Goal: Task Accomplishment & Management: Complete application form

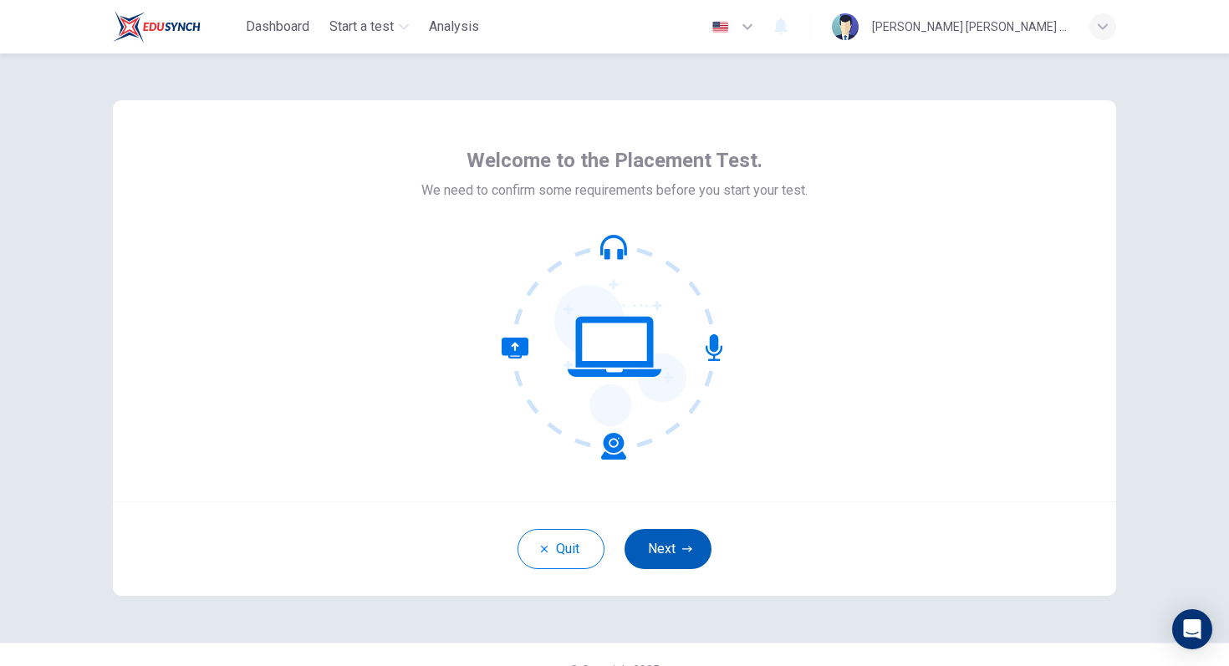
click at [663, 550] on button "Next" at bounding box center [667, 549] width 87 height 40
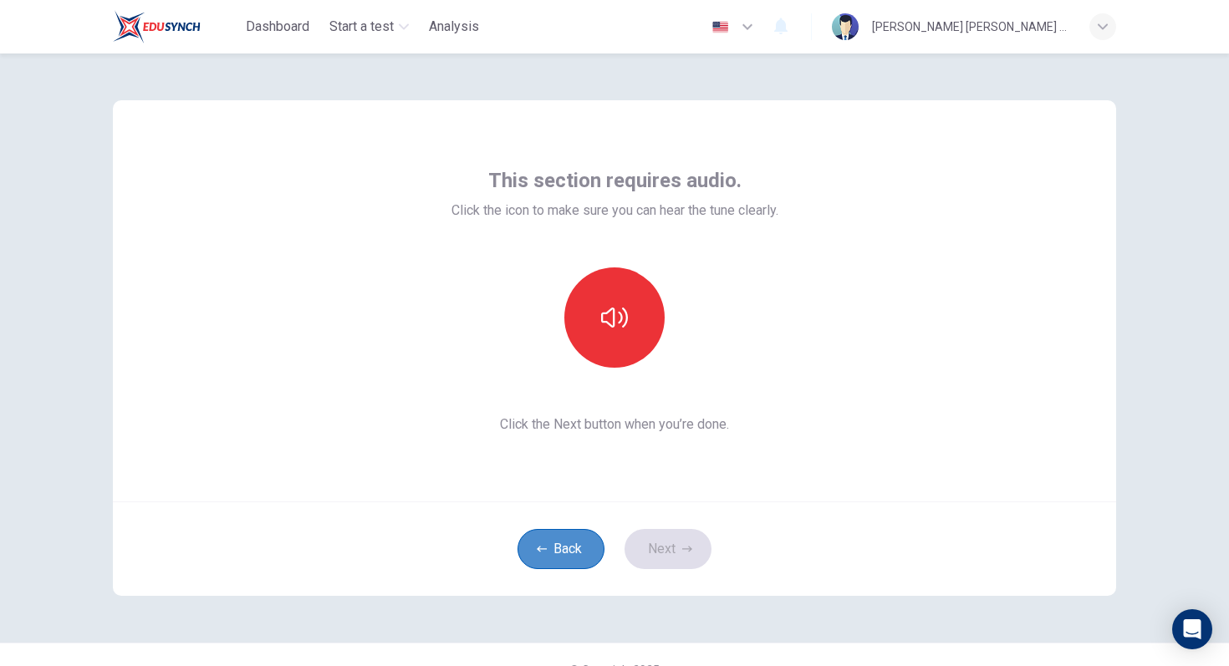
click at [560, 552] on button "Back" at bounding box center [560, 549] width 87 height 40
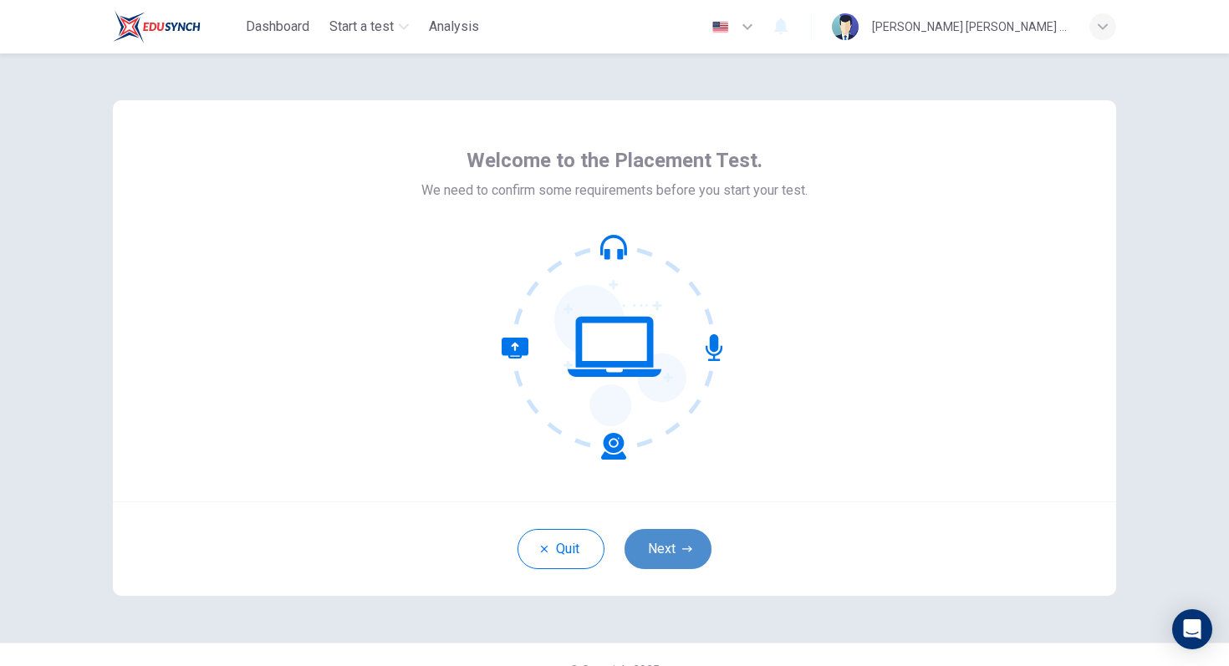
click at [673, 541] on button "Next" at bounding box center [667, 549] width 87 height 40
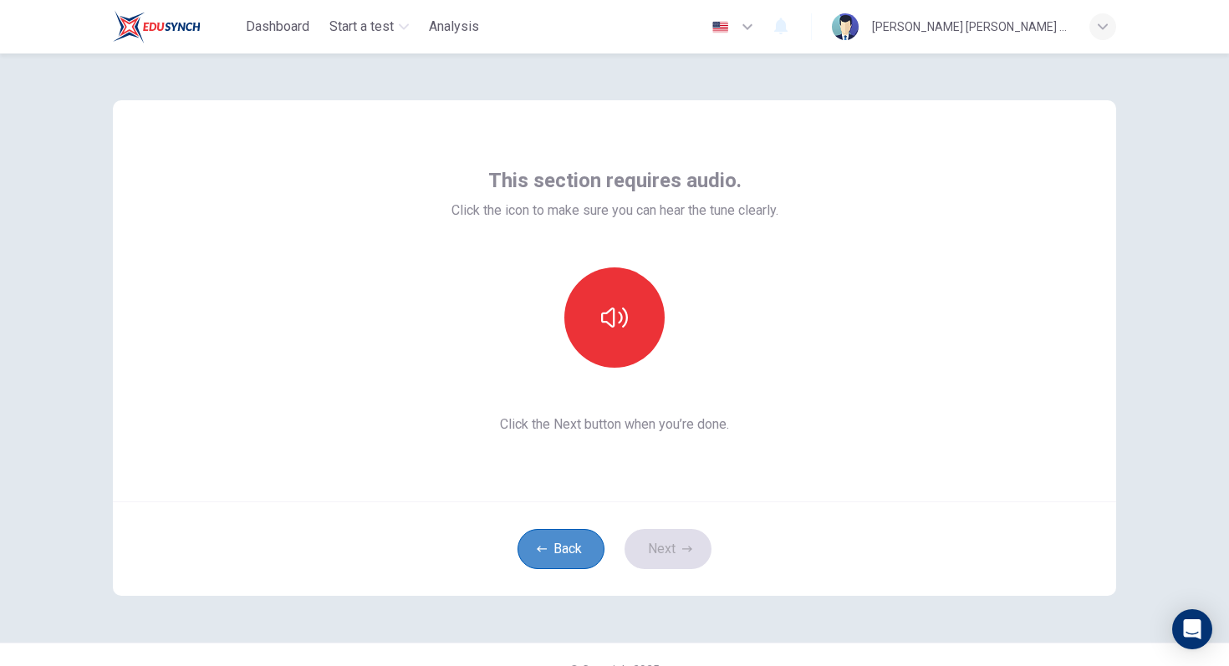
click at [582, 550] on button "Back" at bounding box center [560, 549] width 87 height 40
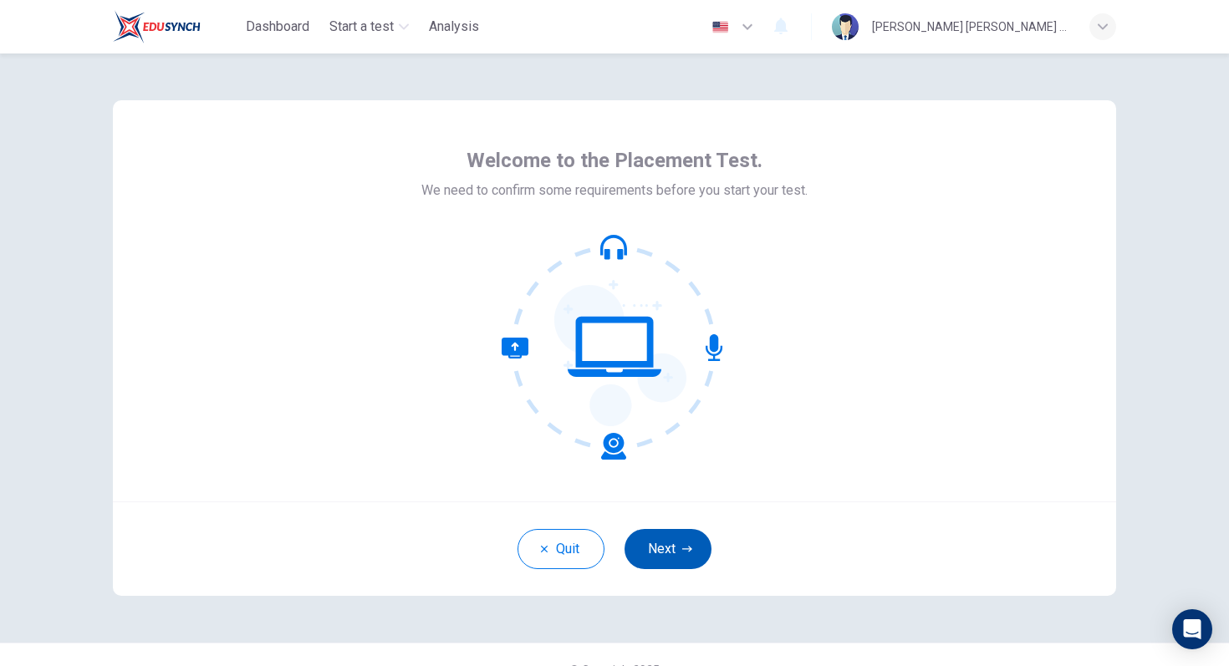
click at [660, 549] on button "Next" at bounding box center [667, 549] width 87 height 40
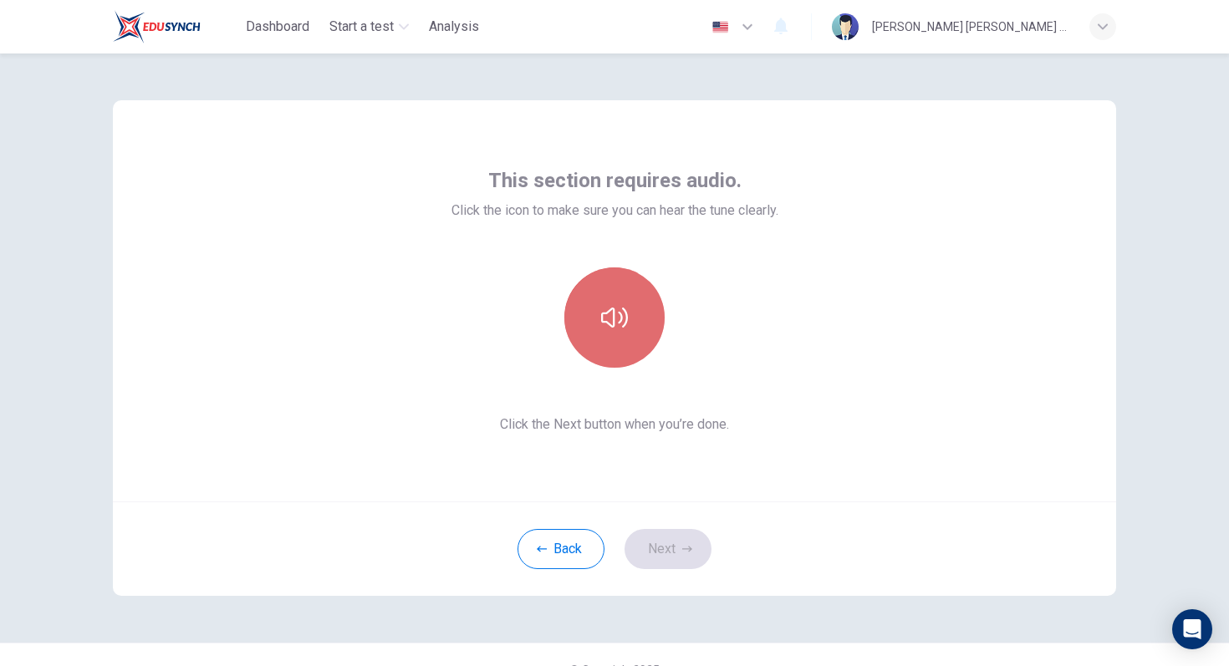
click at [629, 318] on button "button" at bounding box center [614, 318] width 100 height 100
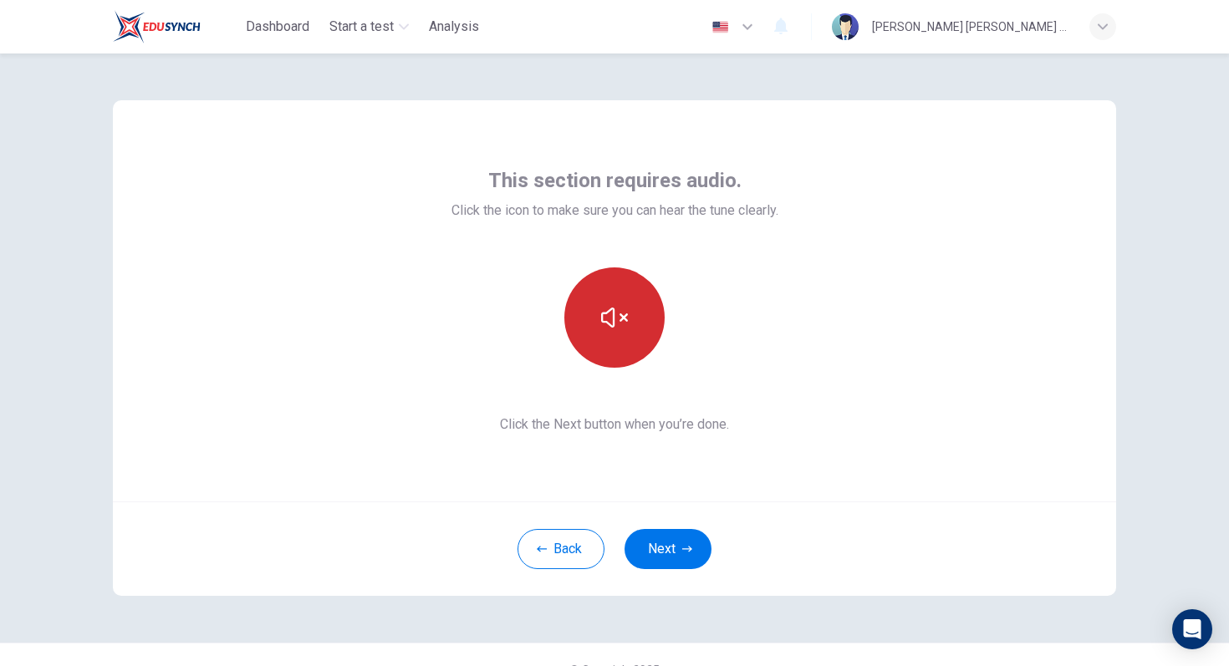
click at [628, 348] on button "button" at bounding box center [614, 318] width 100 height 100
click at [598, 281] on button "button" at bounding box center [614, 318] width 100 height 100
click at [614, 338] on button "button" at bounding box center [614, 318] width 100 height 100
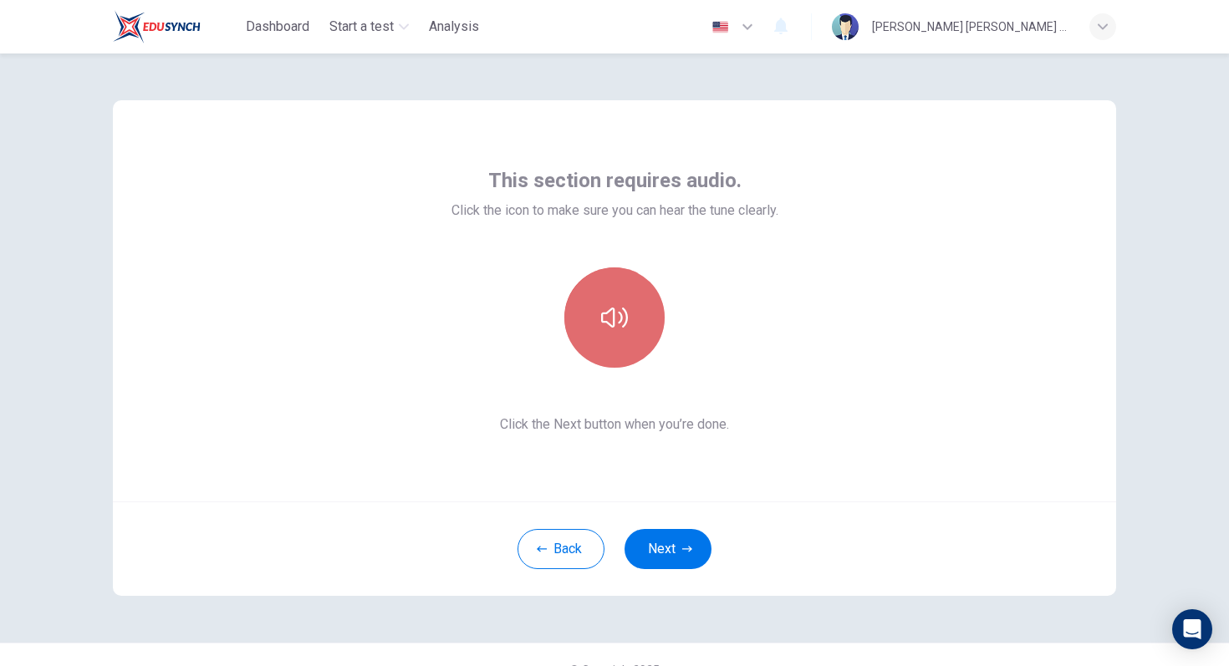
click at [614, 338] on button "button" at bounding box center [614, 318] width 100 height 100
click at [674, 575] on div "Back Next" at bounding box center [614, 549] width 1003 height 94
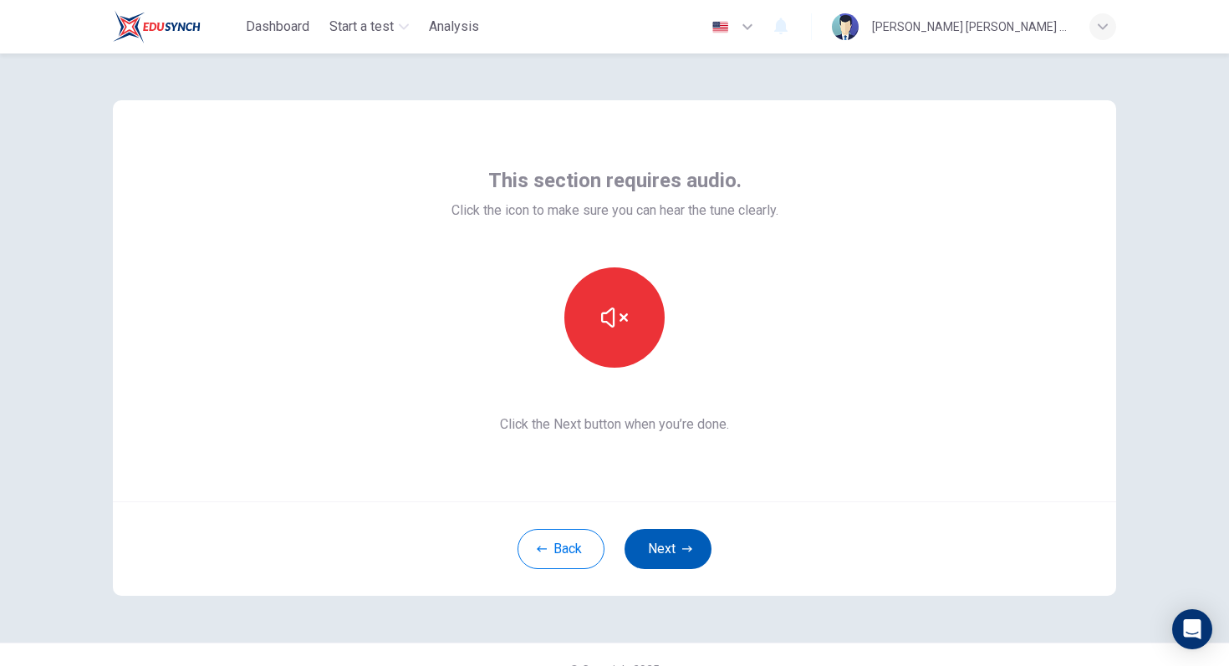
click at [679, 556] on button "Next" at bounding box center [667, 549] width 87 height 40
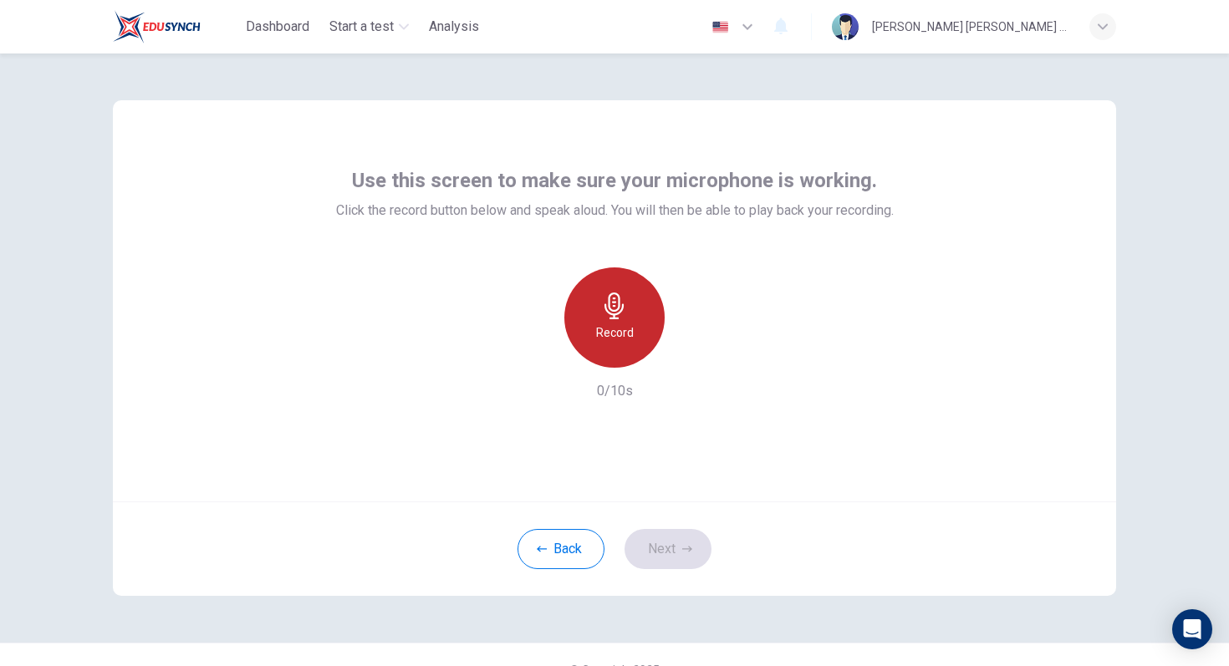
click at [633, 316] on div "Record" at bounding box center [614, 318] width 100 height 100
click at [628, 343] on div "Stop" at bounding box center [614, 318] width 100 height 100
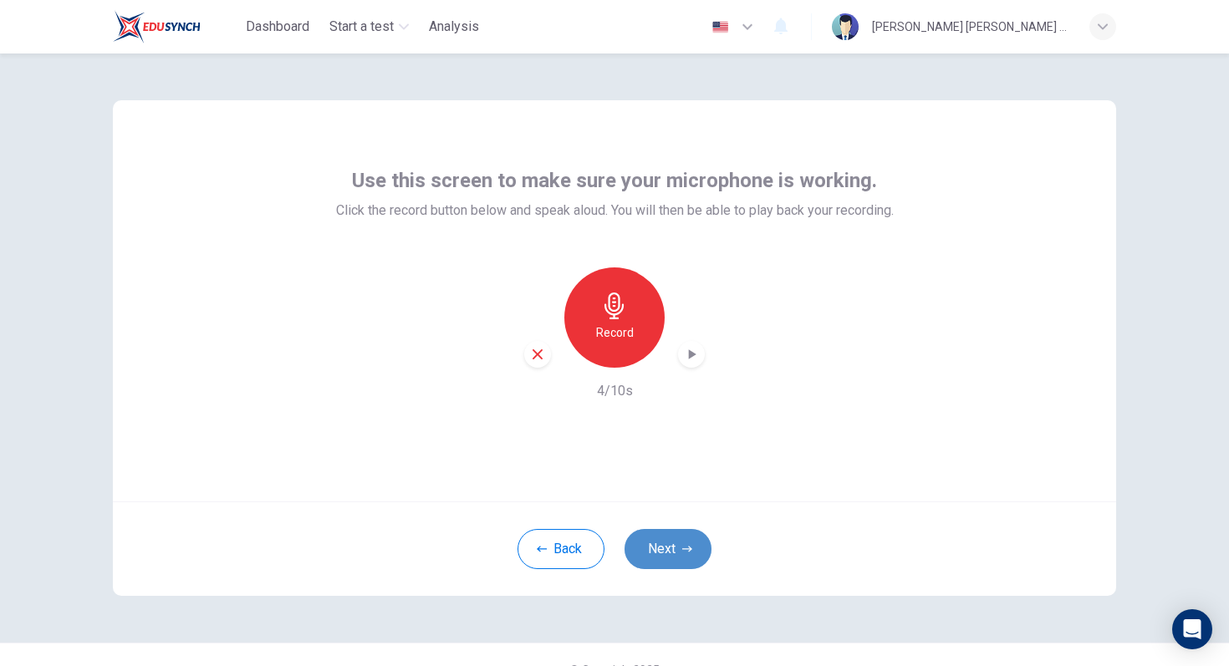
click at [683, 553] on icon "button" at bounding box center [687, 549] width 10 height 10
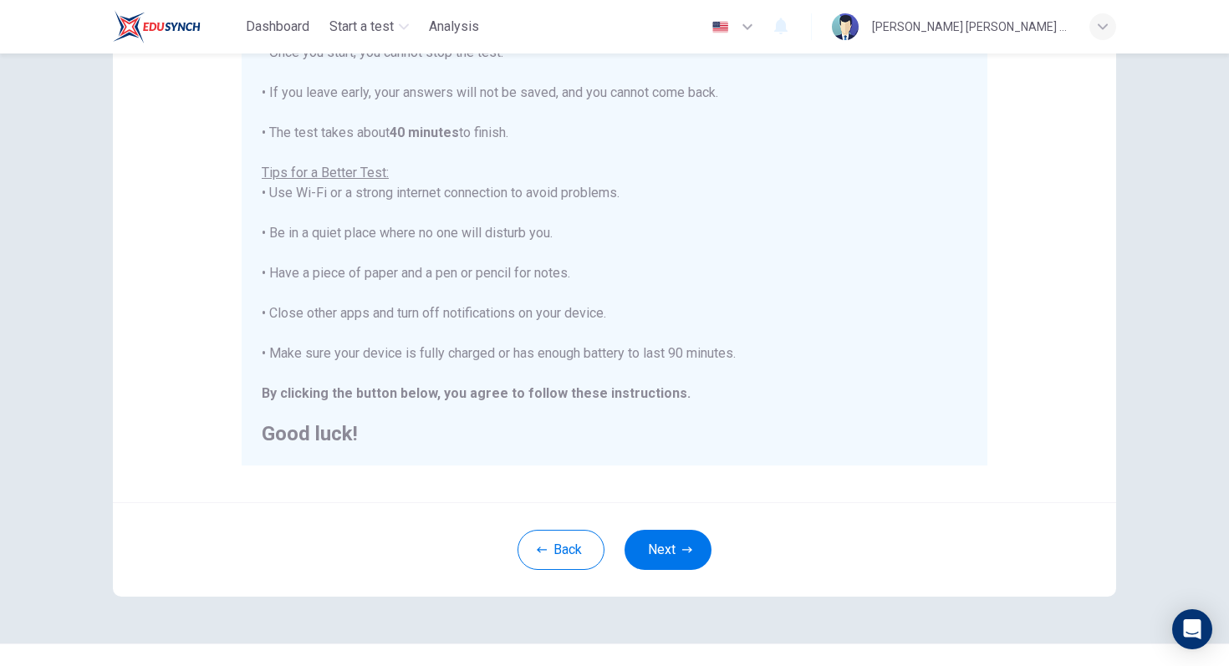
scroll to position [234, 0]
click at [673, 537] on button "Next" at bounding box center [667, 548] width 87 height 40
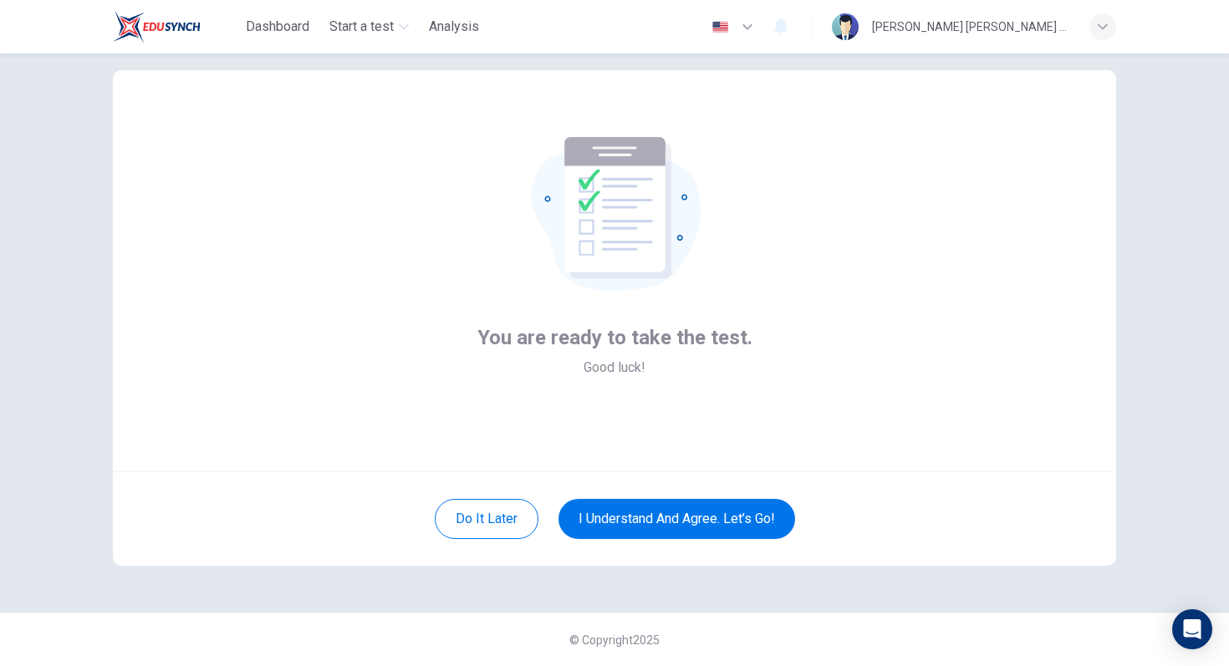
scroll to position [0, 0]
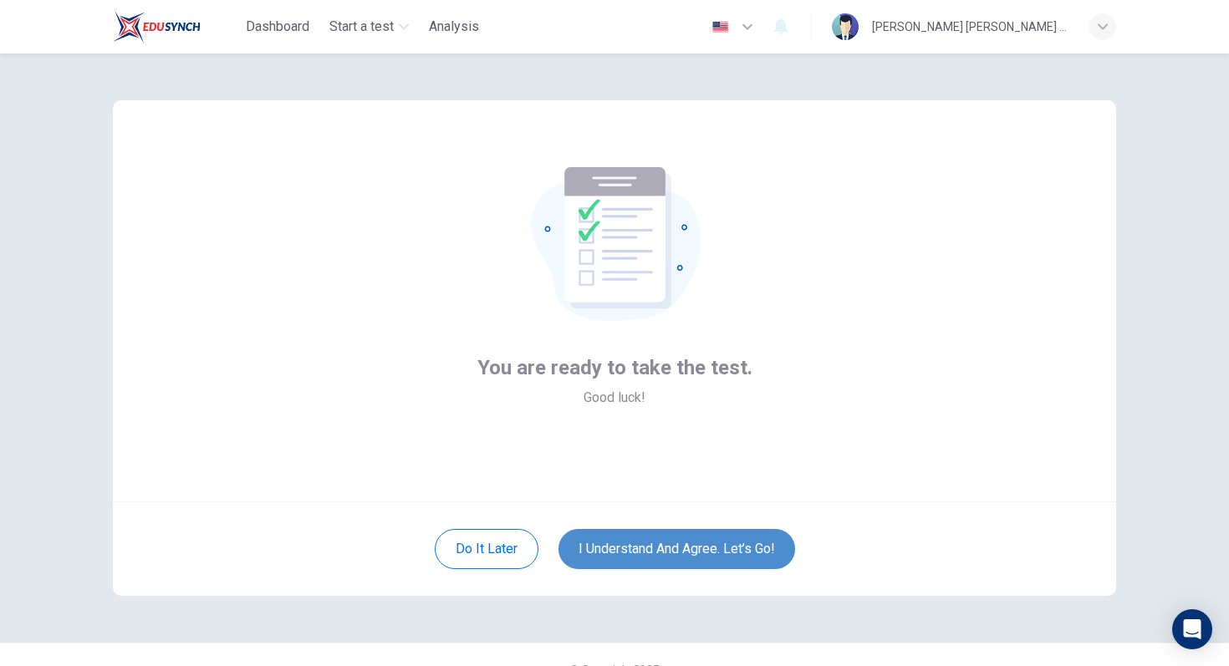
click at [683, 553] on button "I understand and agree. Let’s go!" at bounding box center [676, 549] width 237 height 40
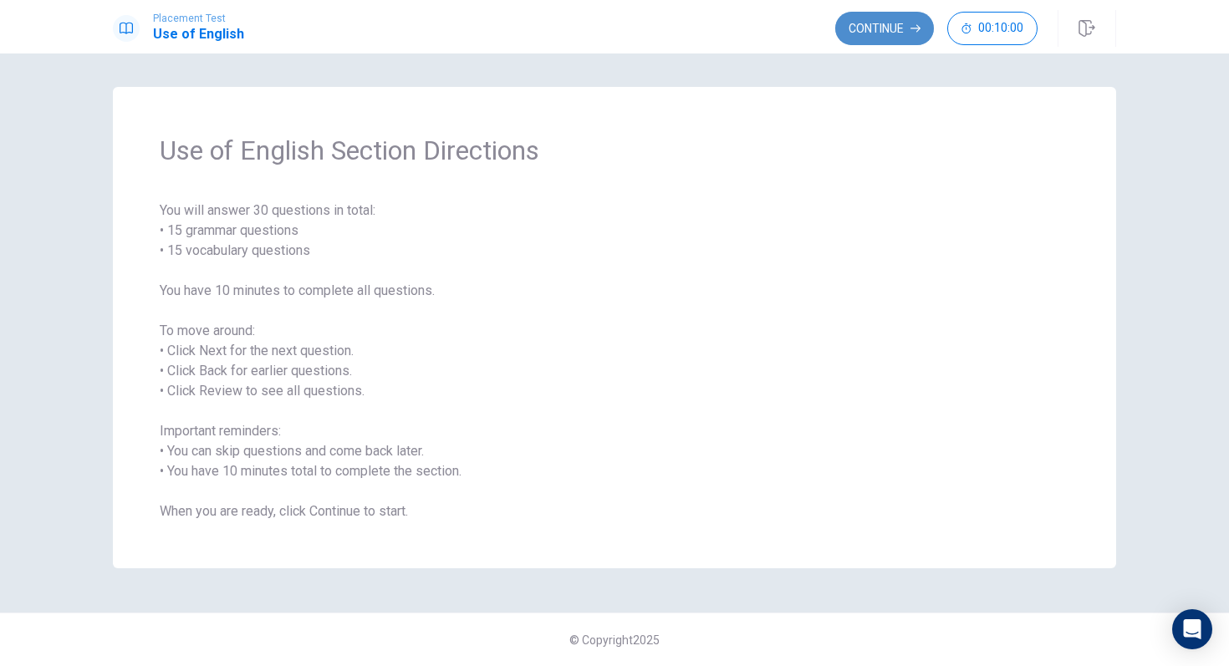
click at [880, 26] on button "Continue" at bounding box center [884, 28] width 99 height 33
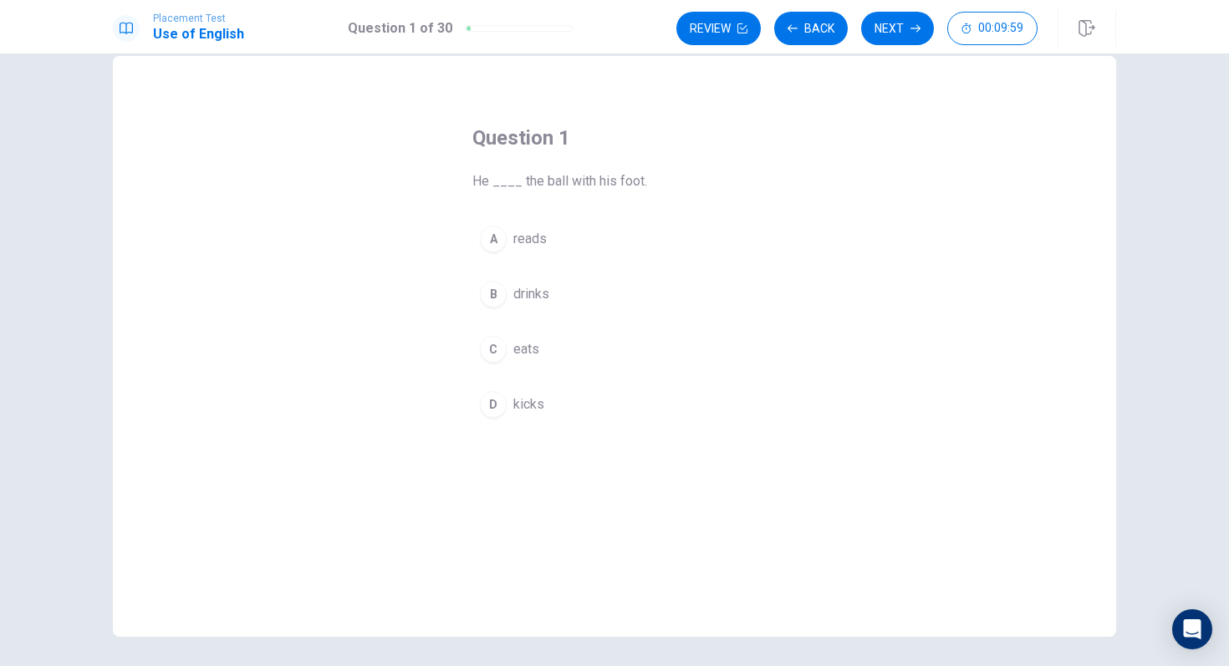
scroll to position [38, 0]
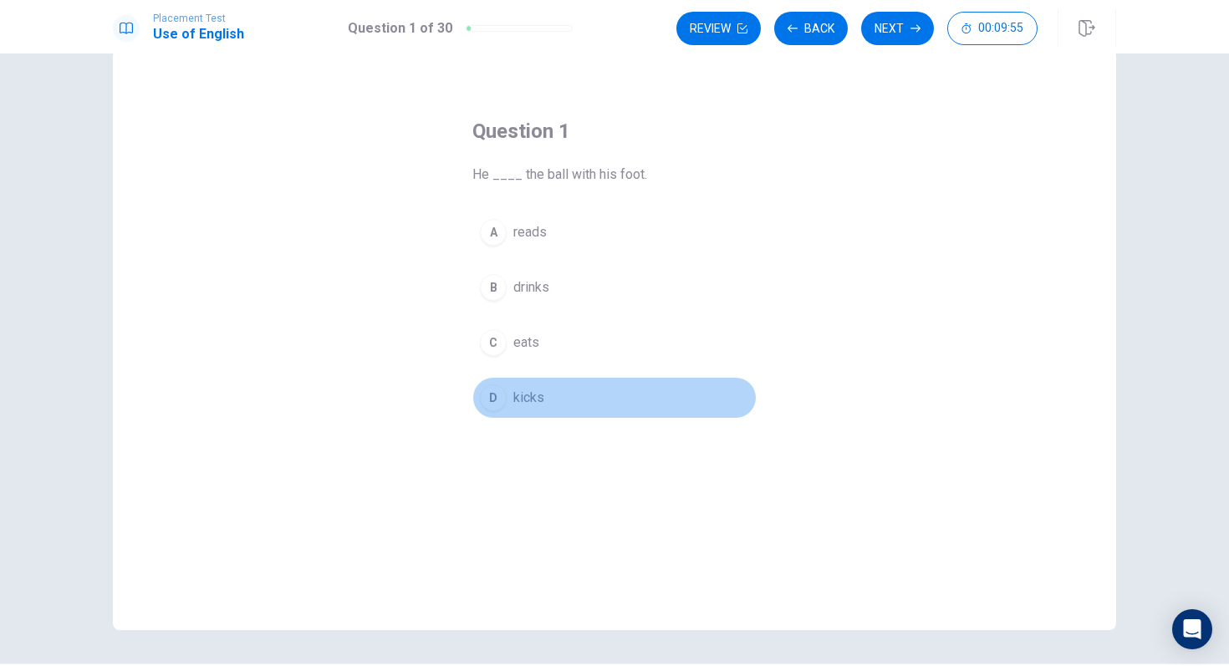
click at [500, 397] on div "D" at bounding box center [493, 398] width 27 height 27
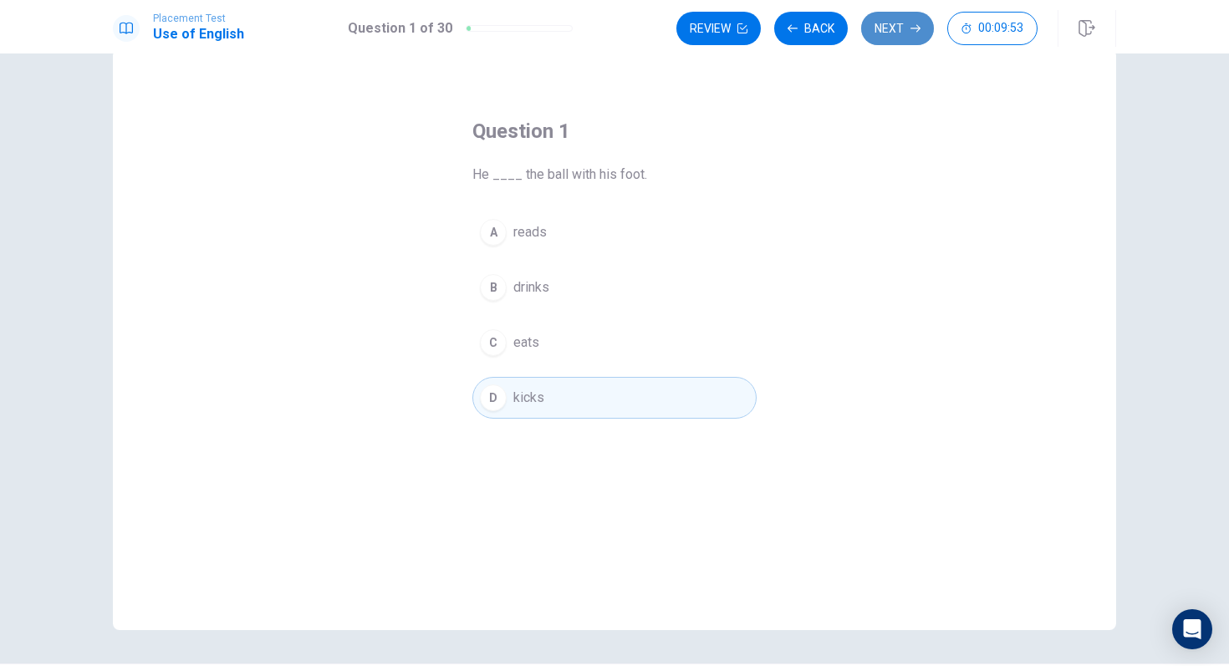
click at [908, 23] on button "Next" at bounding box center [897, 28] width 73 height 33
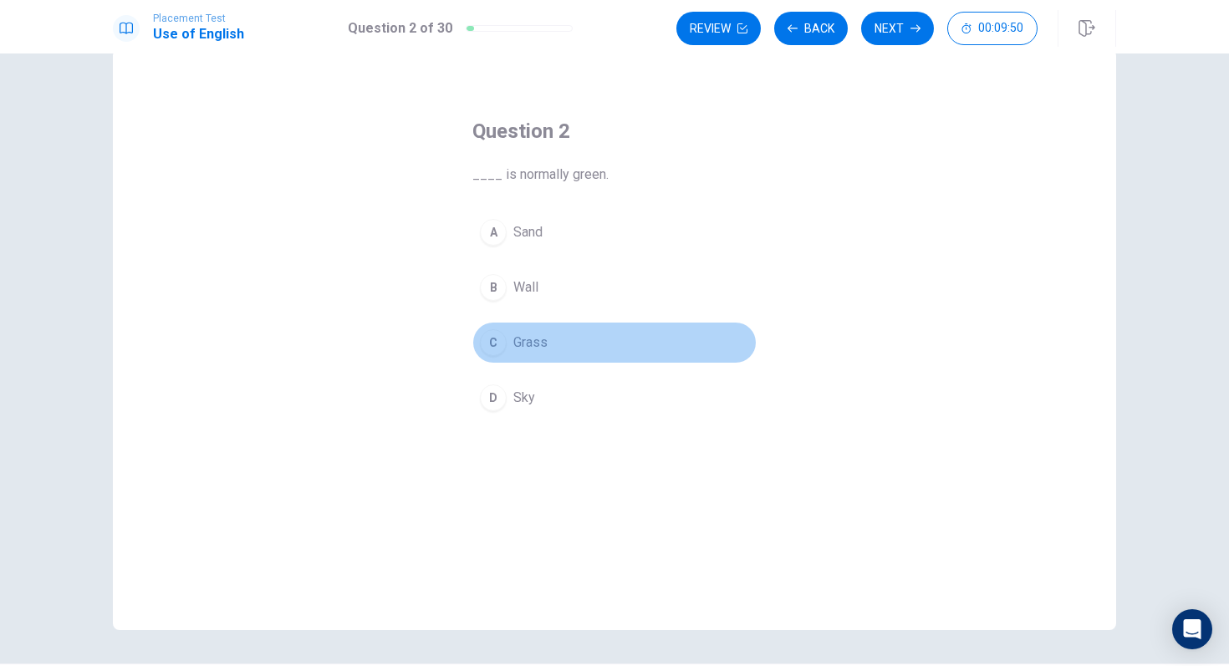
click at [530, 346] on span "Grass" at bounding box center [530, 343] width 34 height 20
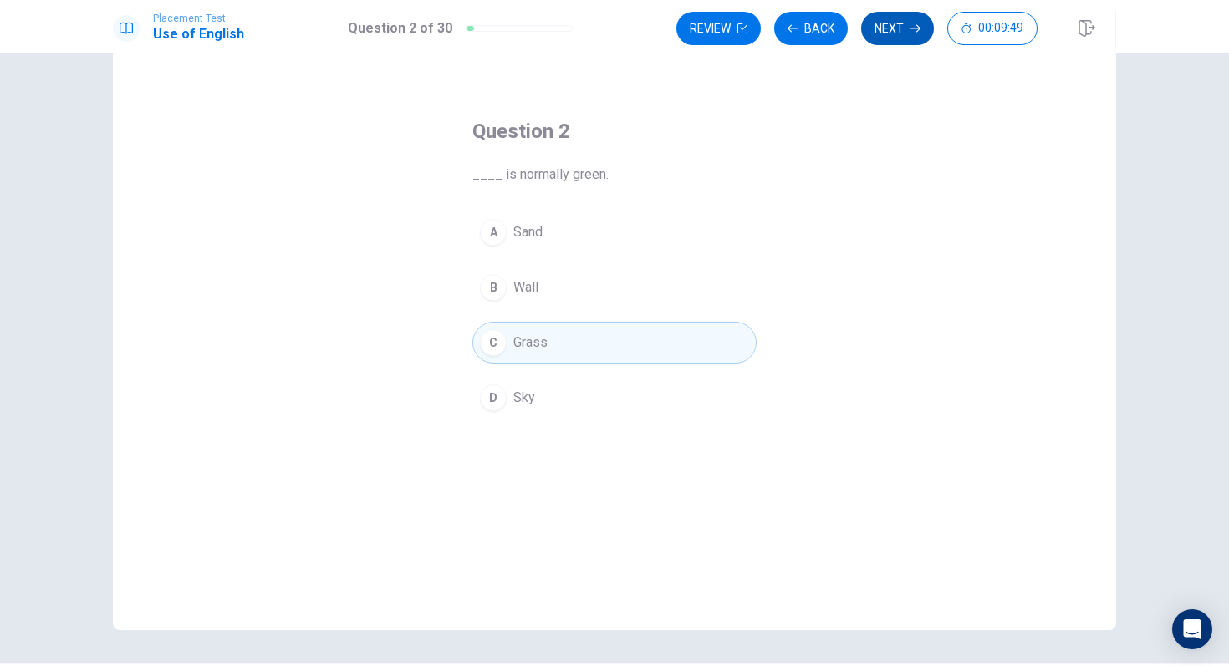
click at [915, 27] on icon "button" at bounding box center [915, 28] width 10 height 10
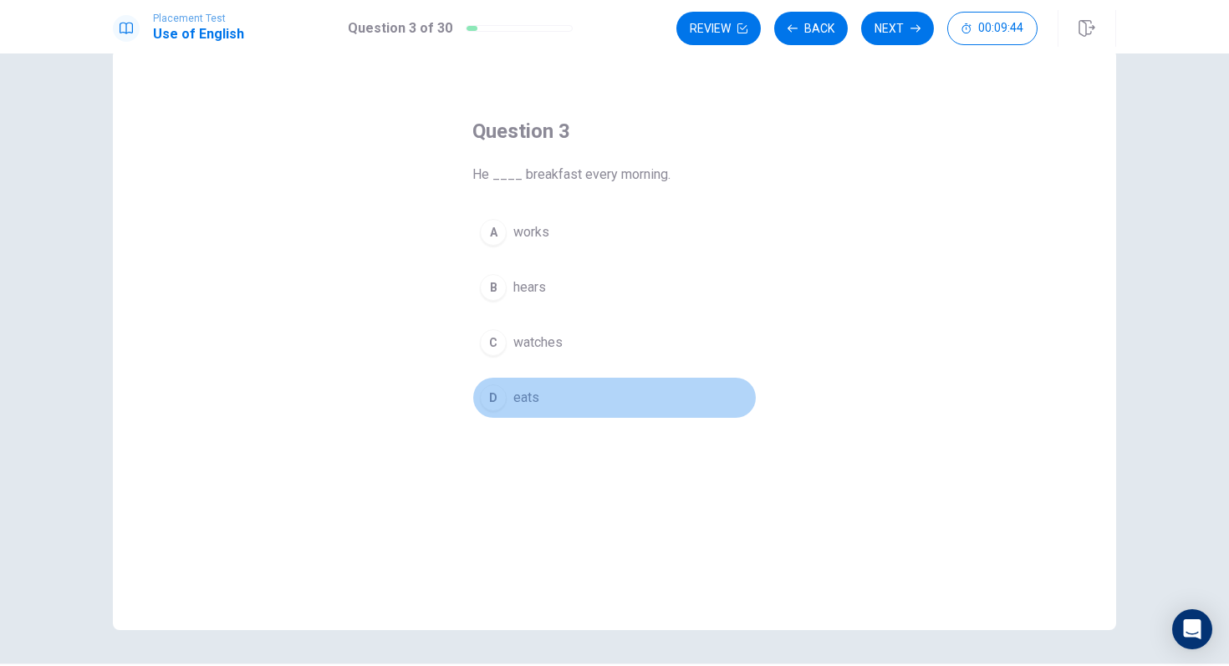
click at [541, 407] on button "D eats" at bounding box center [614, 398] width 284 height 42
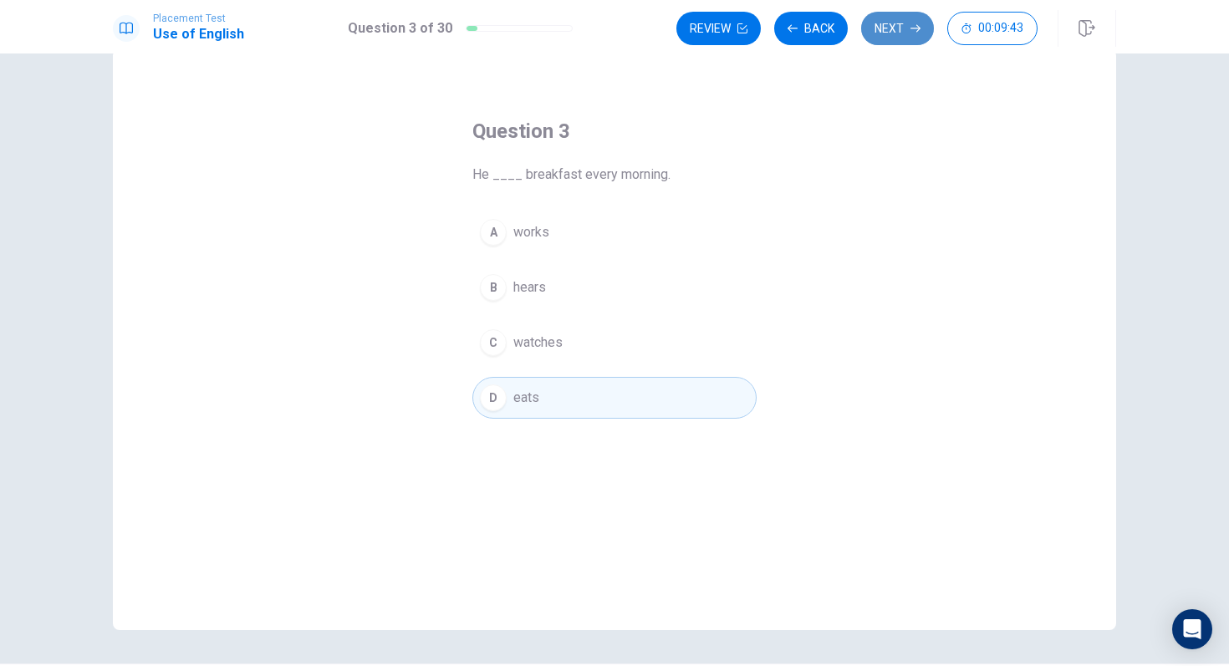
click at [901, 21] on button "Next" at bounding box center [897, 28] width 73 height 33
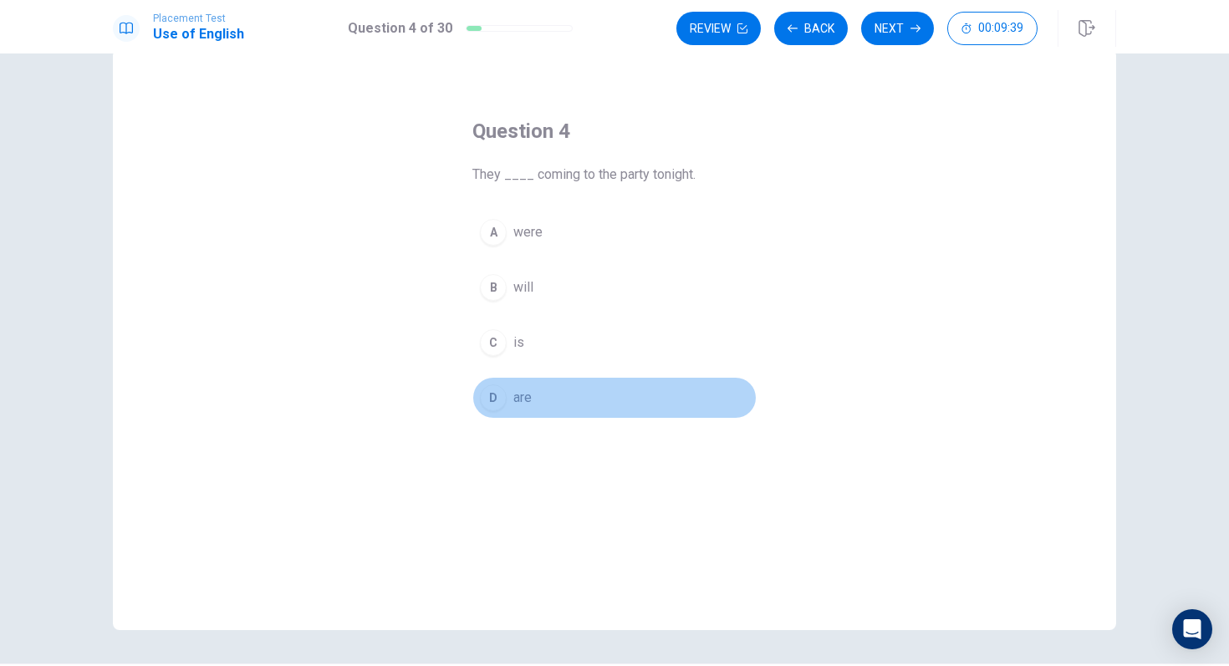
click at [515, 407] on span "are" at bounding box center [522, 398] width 18 height 20
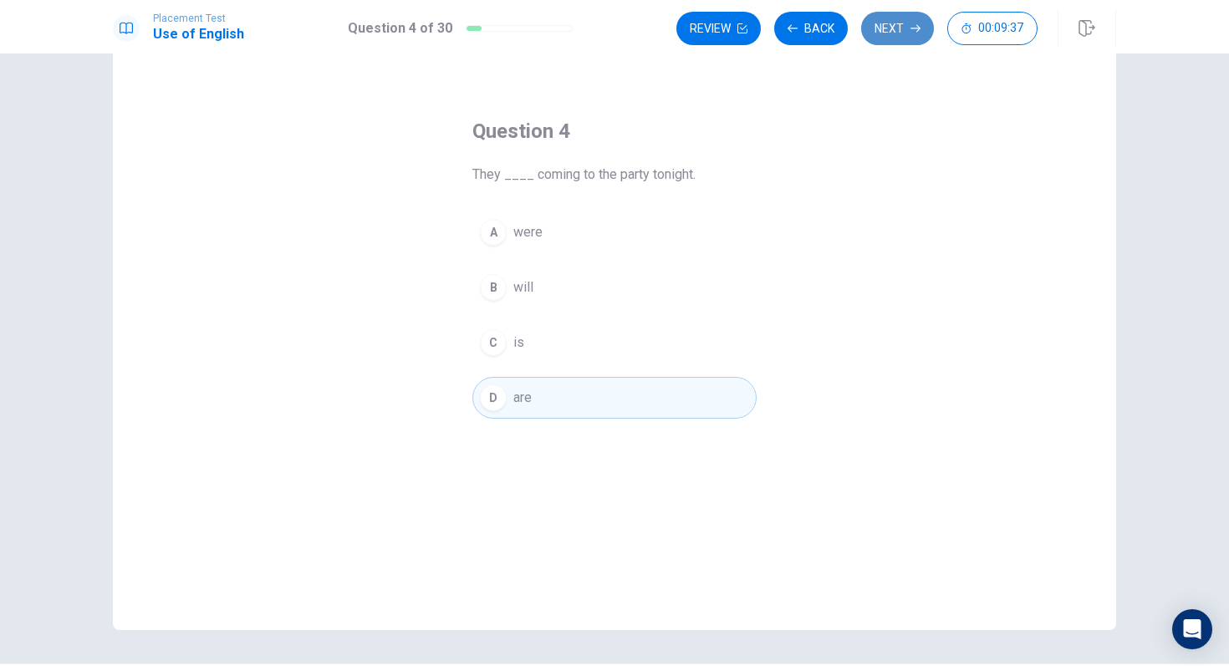
click at [898, 33] on button "Next" at bounding box center [897, 28] width 73 height 33
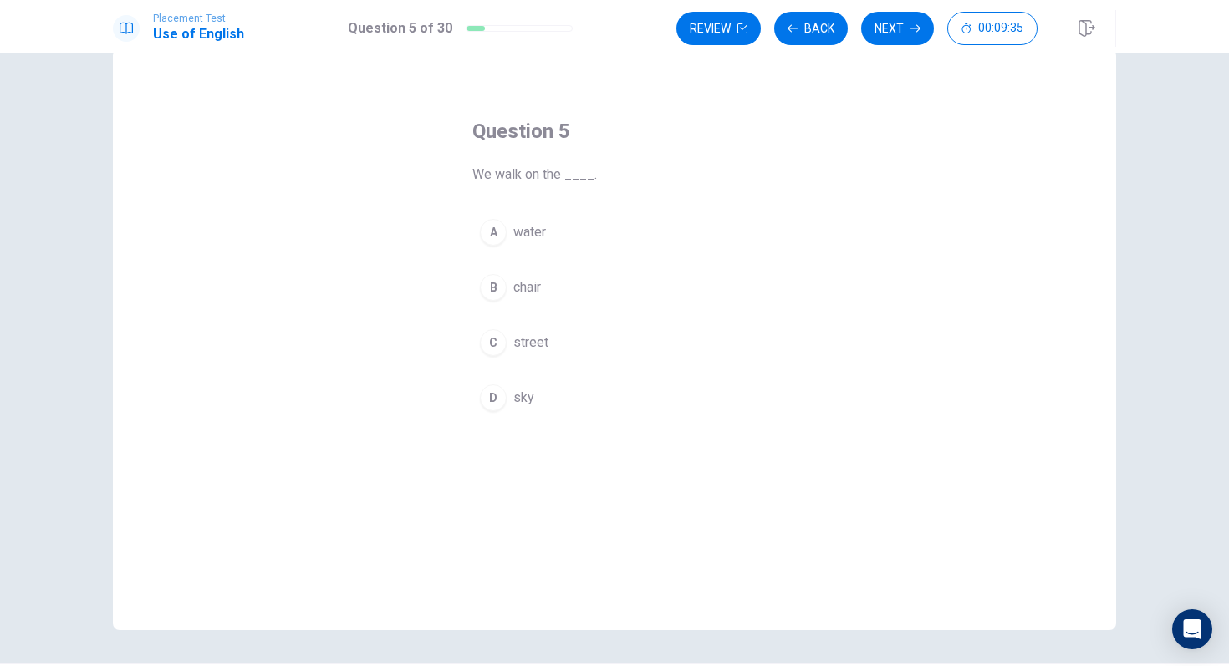
click at [524, 336] on span "street" at bounding box center [530, 343] width 35 height 20
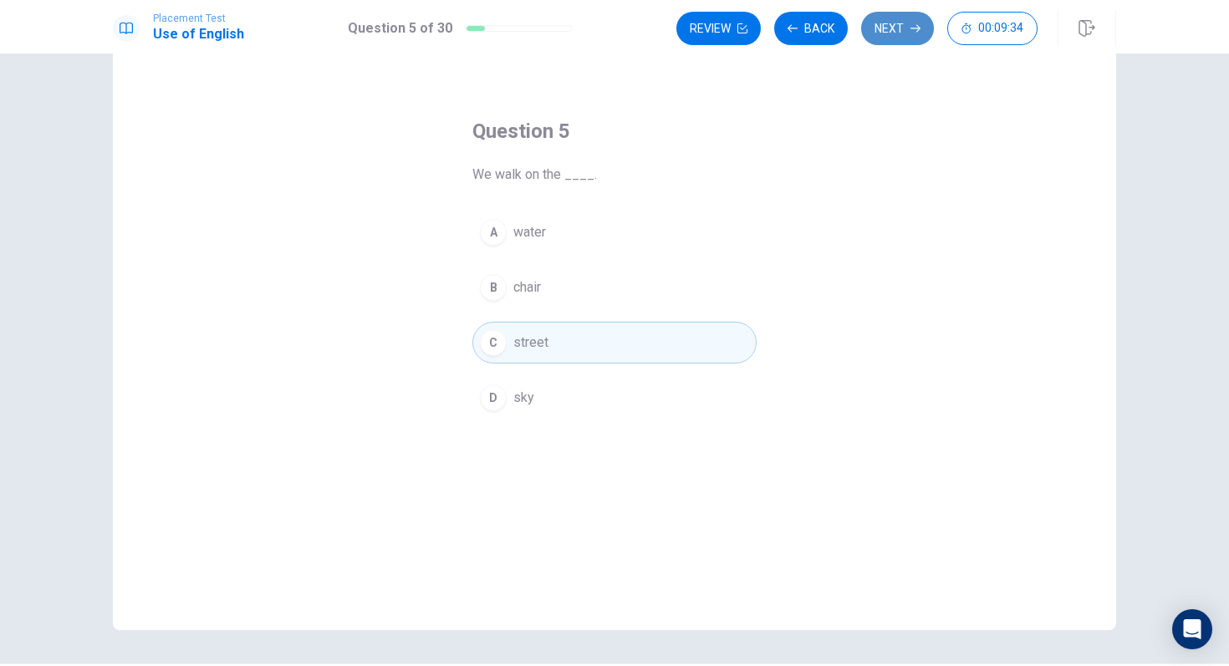
click at [897, 24] on button "Next" at bounding box center [897, 28] width 73 height 33
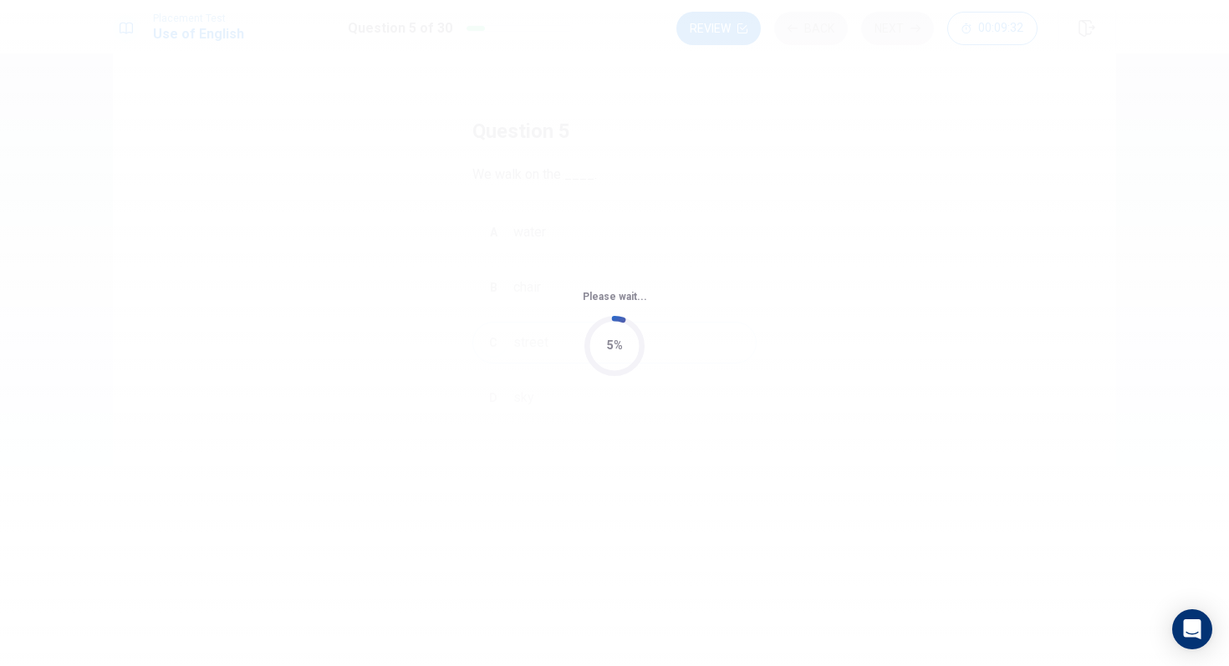
scroll to position [0, 0]
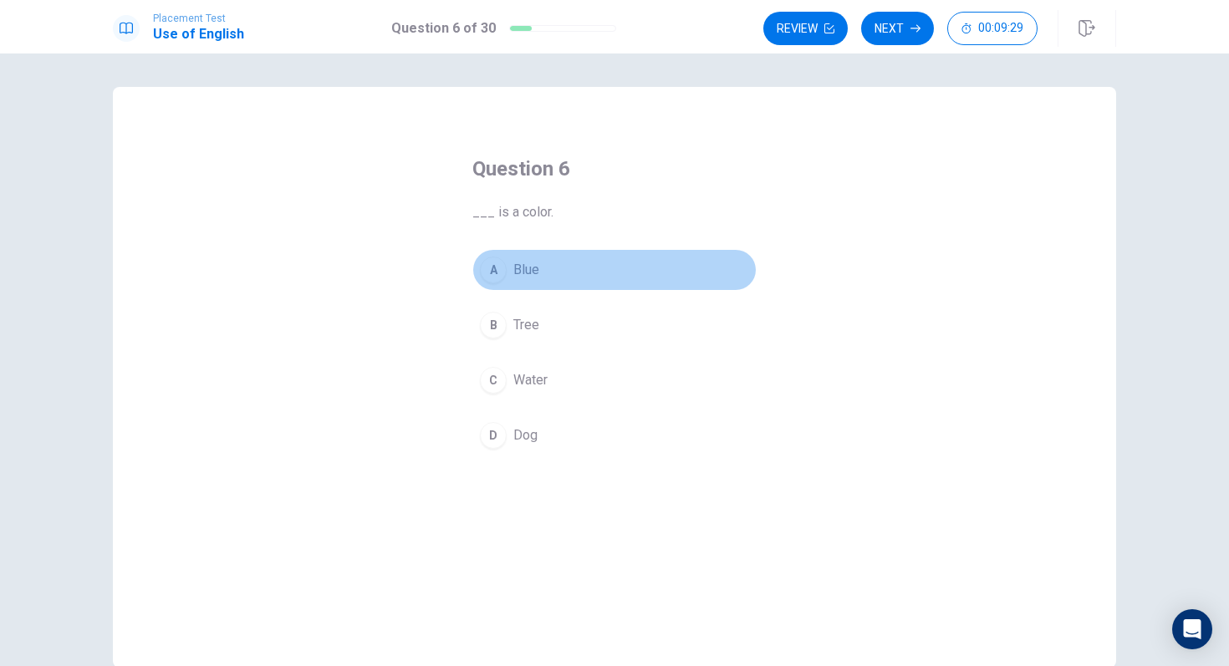
click at [497, 273] on div "A" at bounding box center [493, 270] width 27 height 27
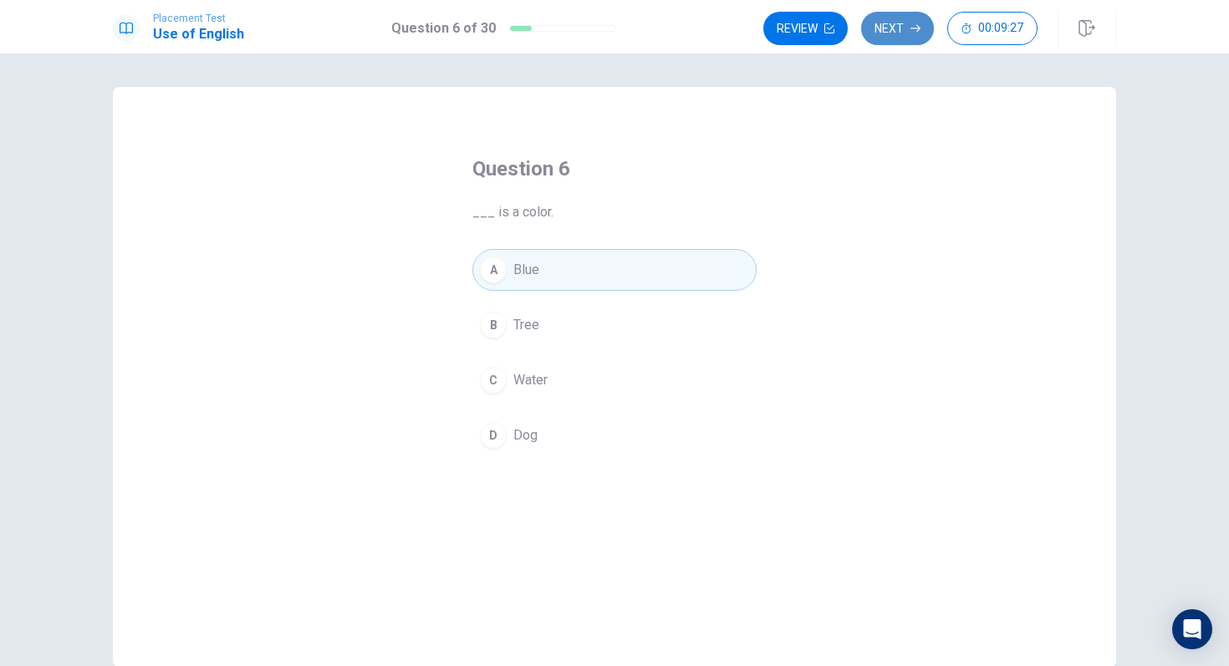
click at [890, 33] on button "Next" at bounding box center [897, 28] width 73 height 33
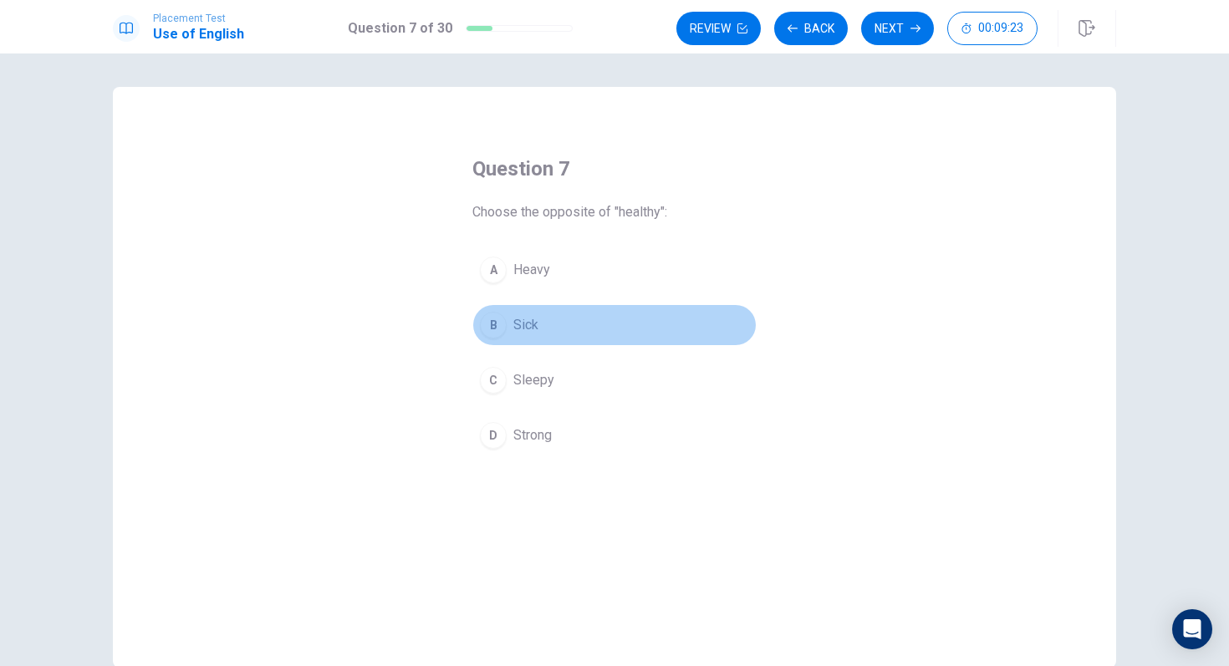
click at [512, 338] on button "B Sick" at bounding box center [614, 325] width 284 height 42
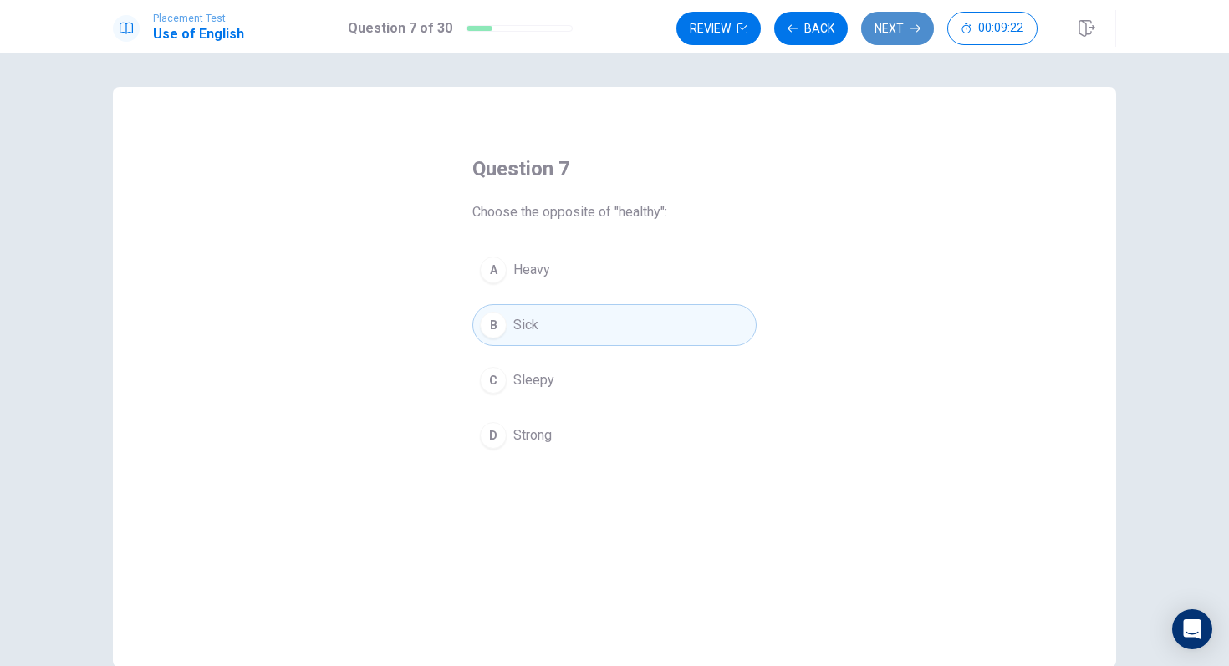
click at [910, 20] on button "Next" at bounding box center [897, 28] width 73 height 33
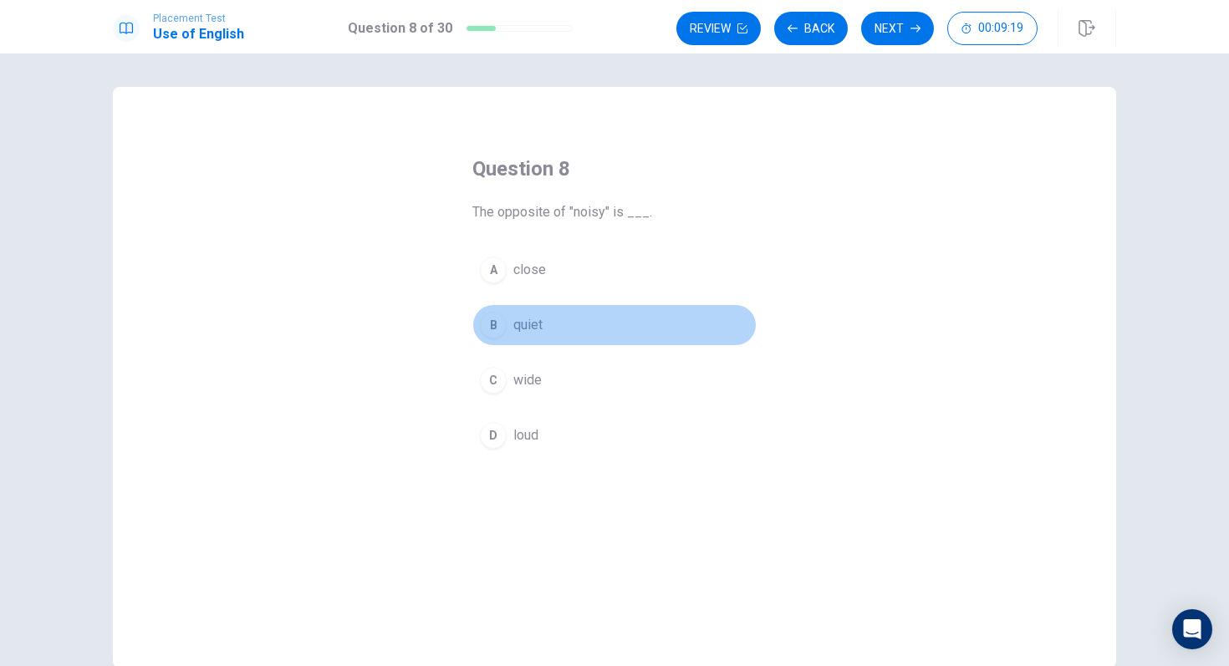
click at [517, 316] on span "quiet" at bounding box center [527, 325] width 29 height 20
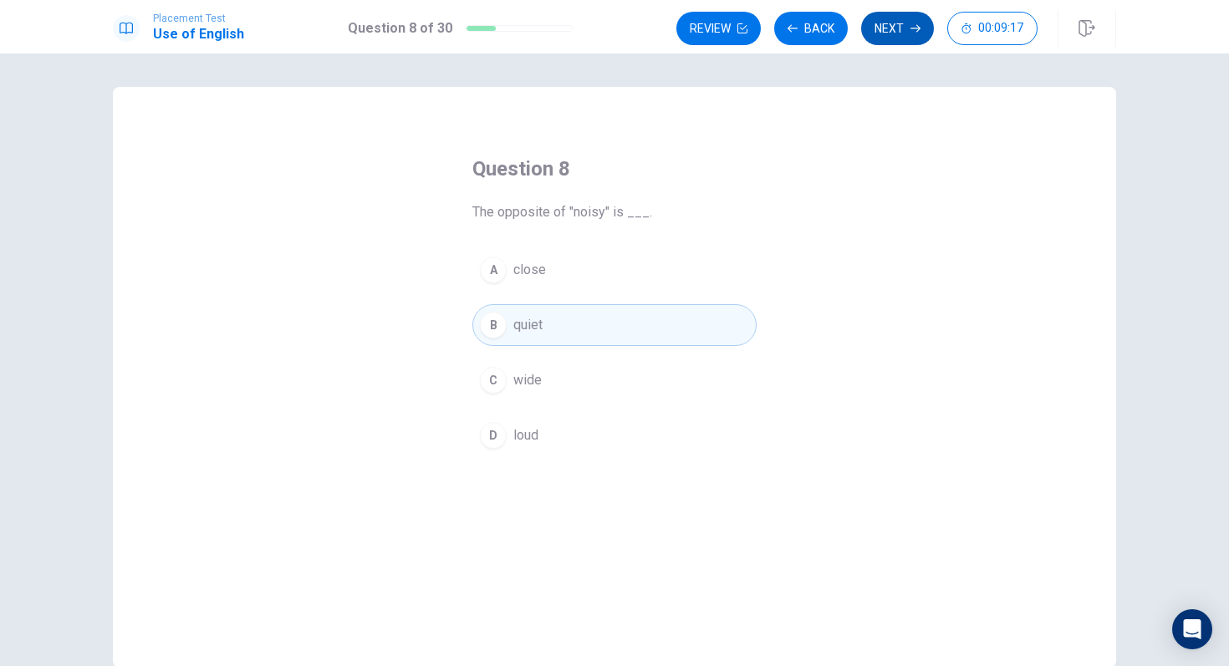
click at [911, 29] on icon "button" at bounding box center [915, 28] width 10 height 10
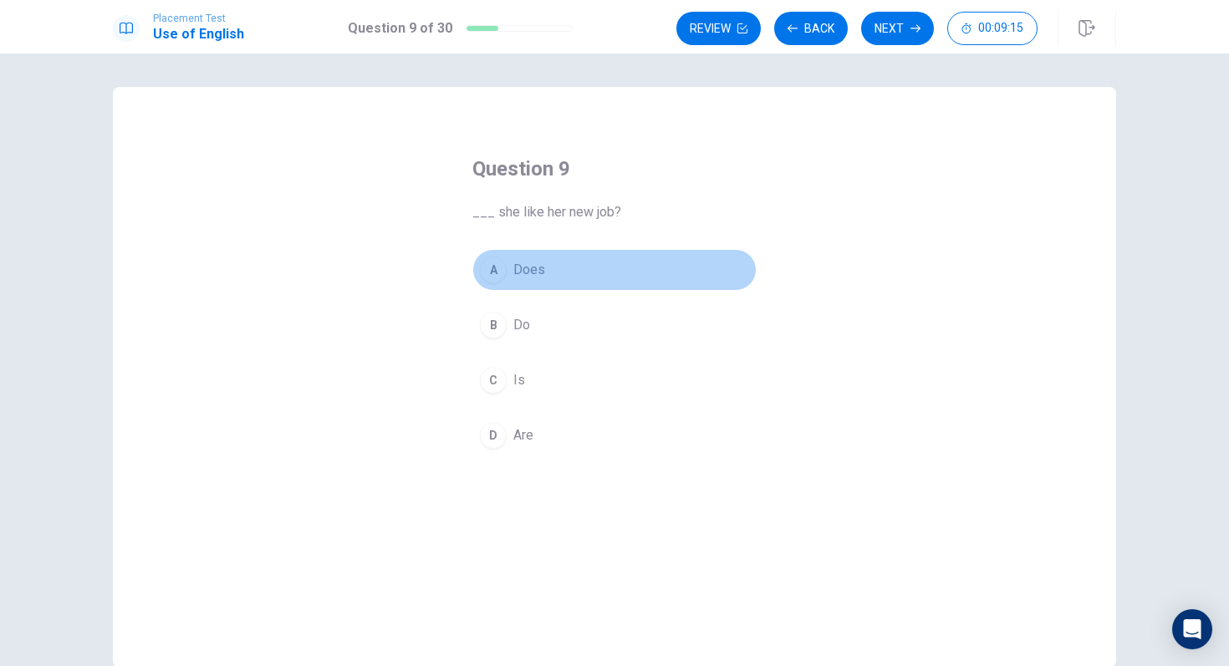
click at [599, 270] on button "A Does" at bounding box center [614, 270] width 284 height 42
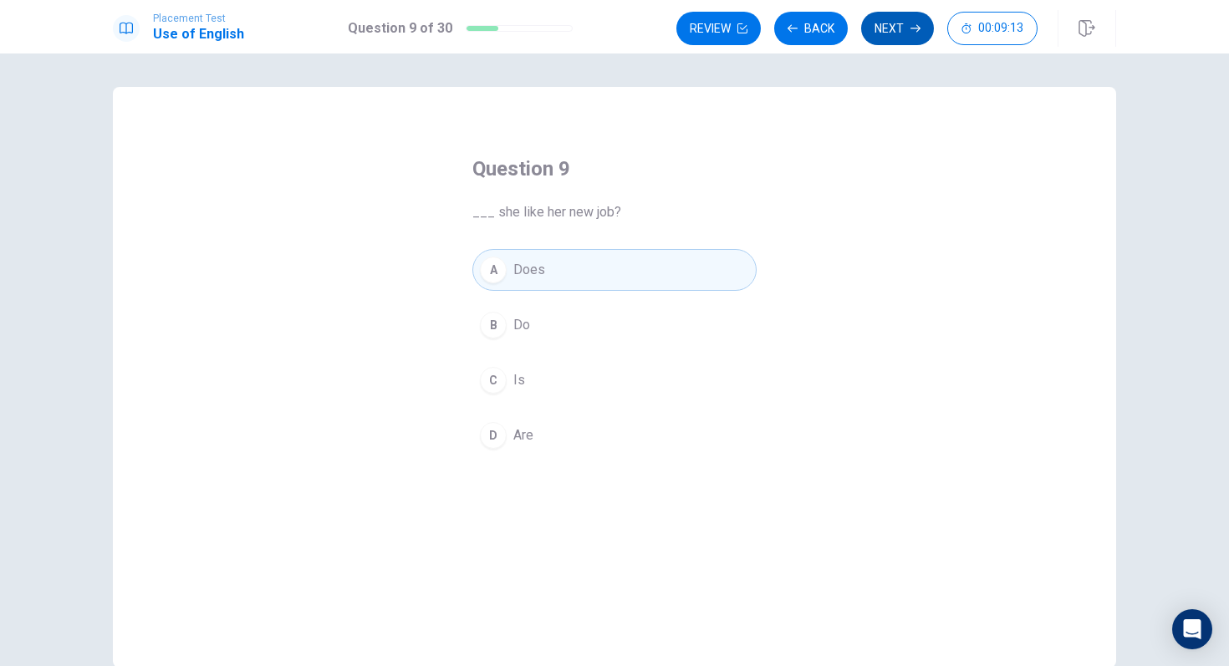
click at [884, 33] on button "Next" at bounding box center [897, 28] width 73 height 33
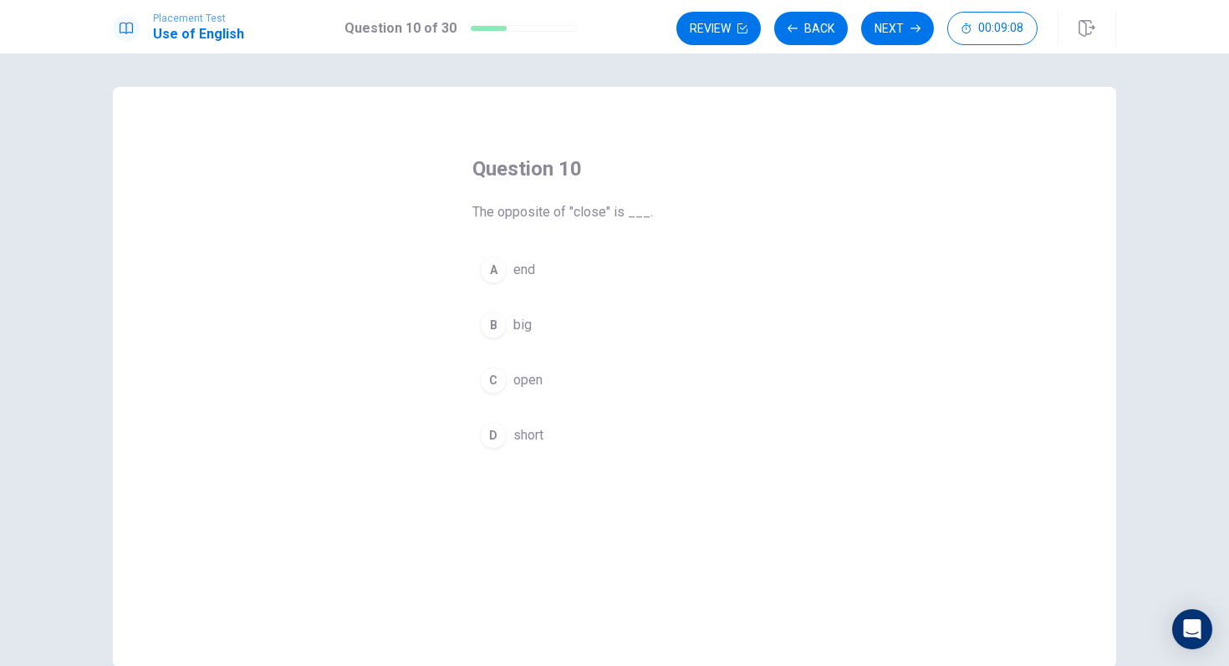
click at [552, 382] on button "C open" at bounding box center [614, 380] width 284 height 42
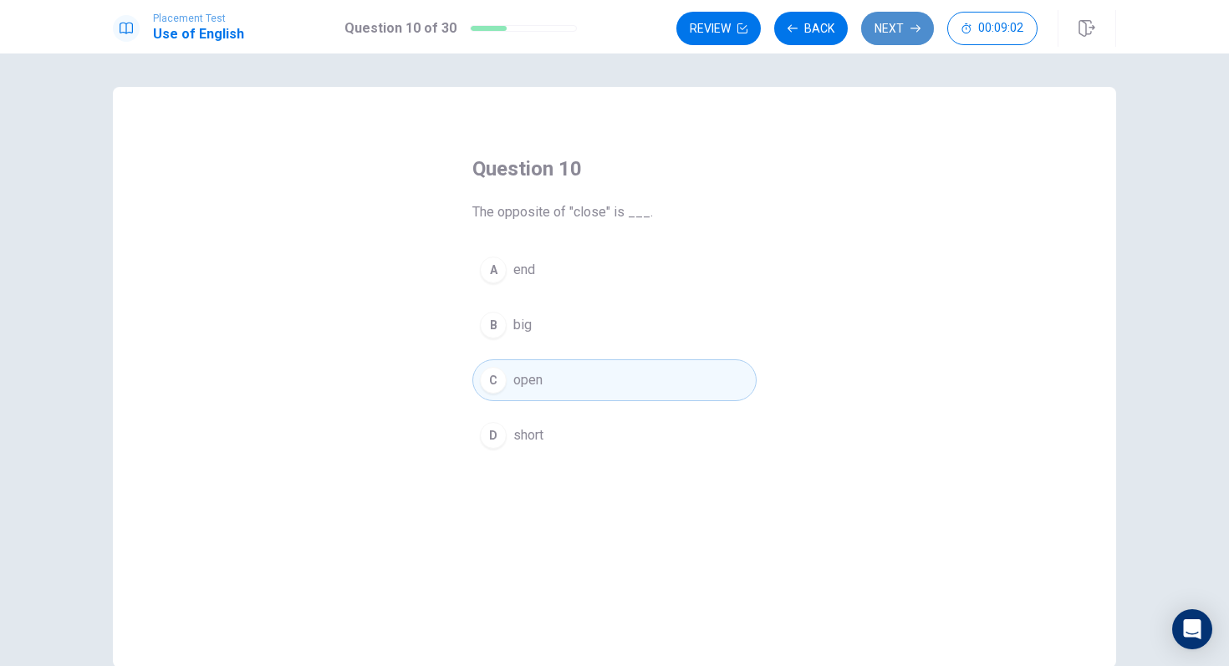
click at [897, 25] on button "Next" at bounding box center [897, 28] width 73 height 33
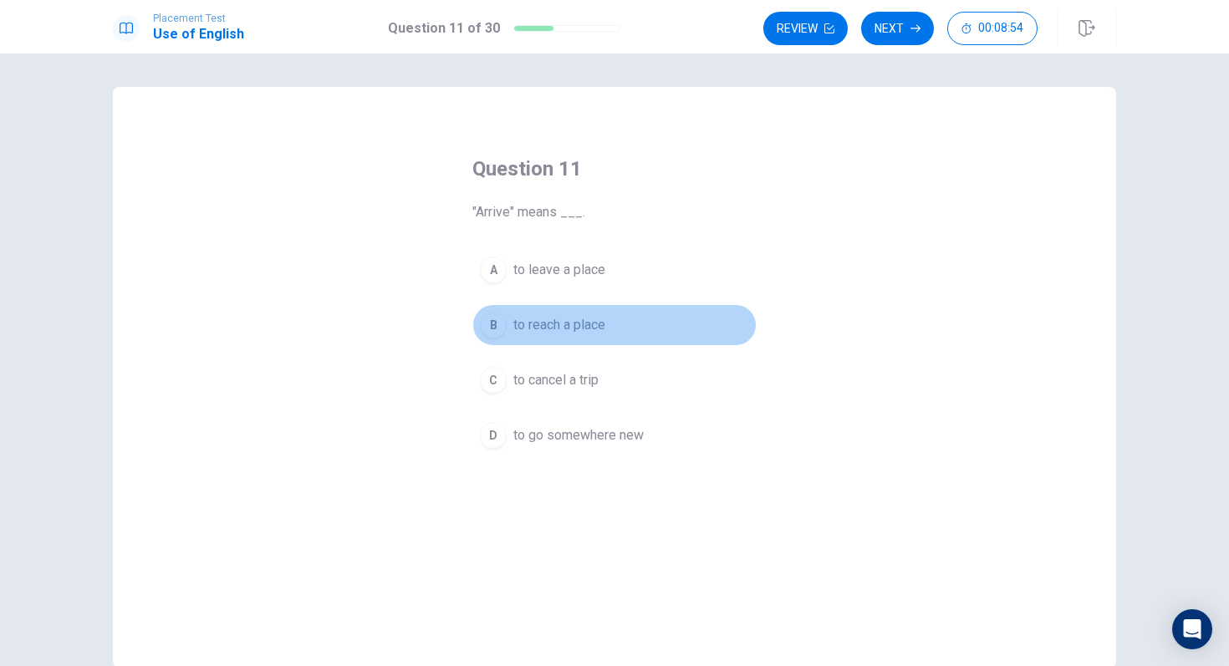
click at [597, 323] on span "to reach a place" at bounding box center [559, 325] width 92 height 20
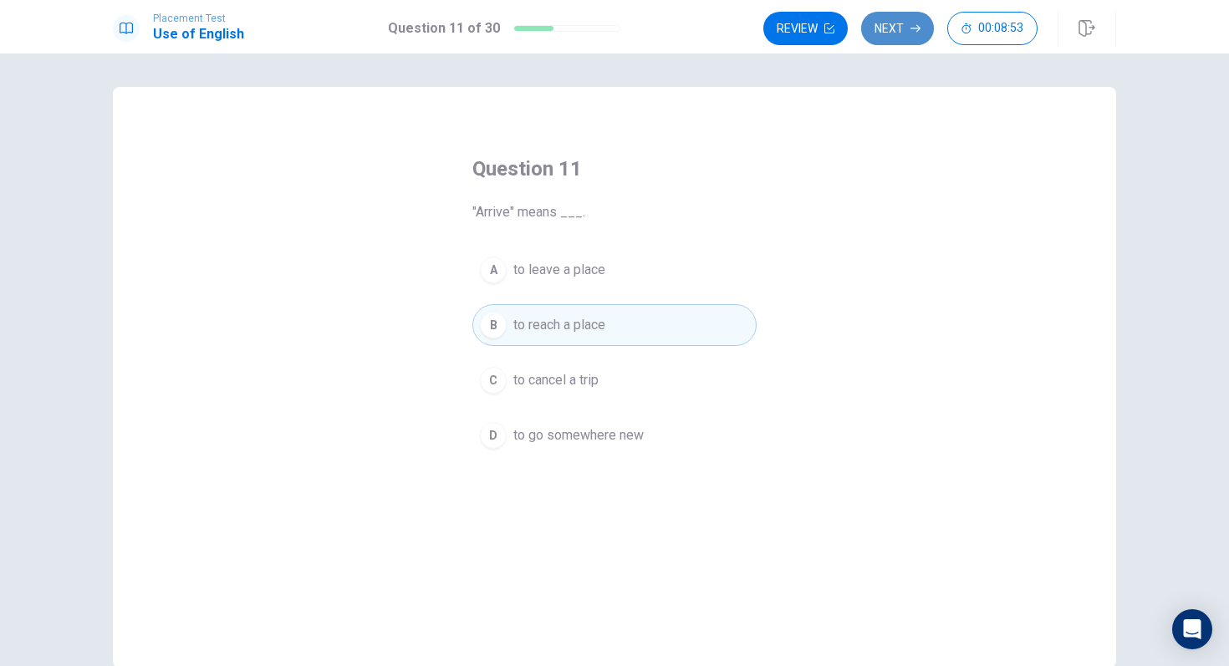
click at [901, 26] on button "Next" at bounding box center [897, 28] width 73 height 33
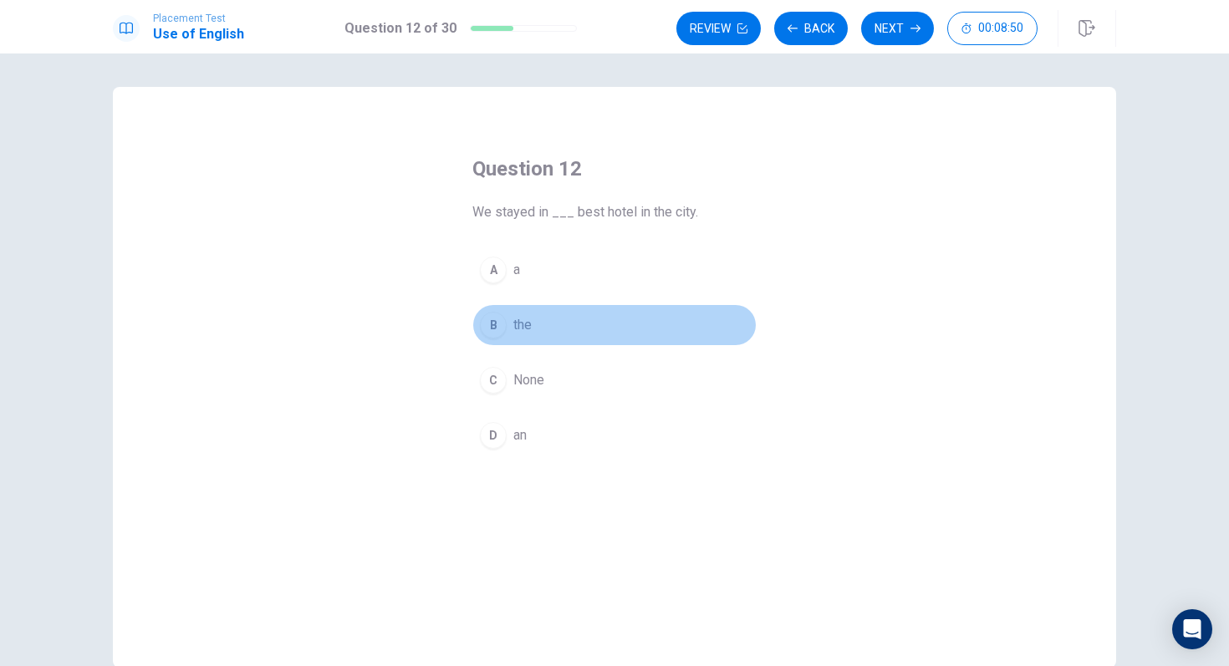
click at [548, 314] on button "B the" at bounding box center [614, 325] width 284 height 42
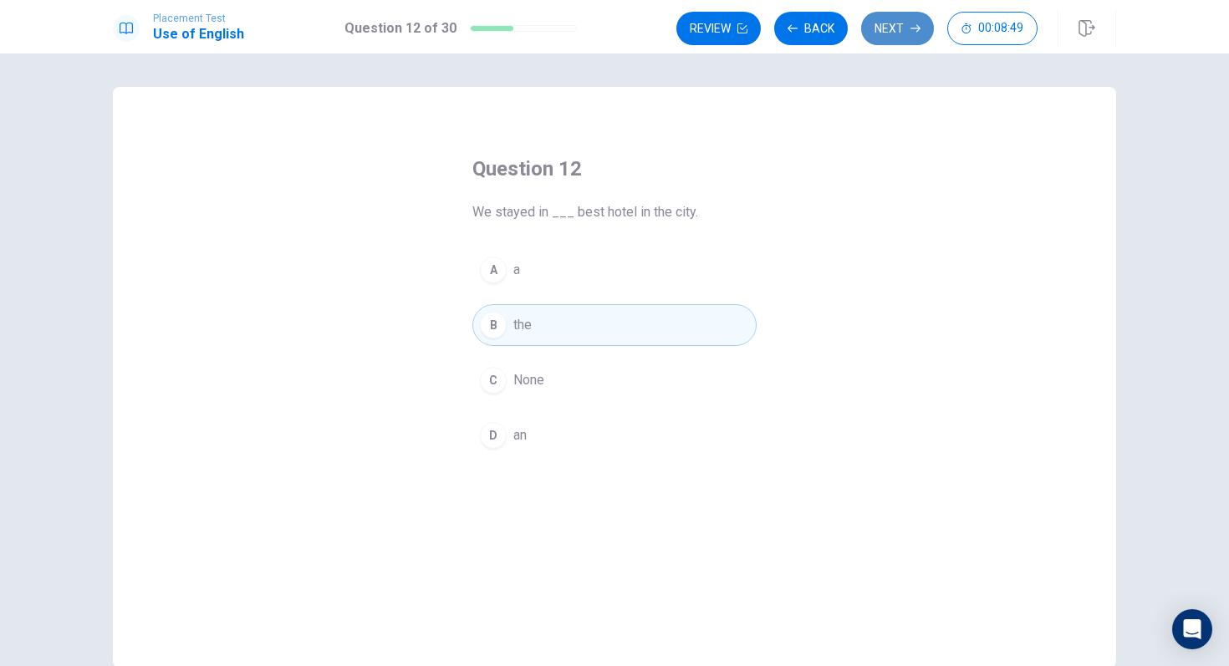
click at [906, 25] on button "Next" at bounding box center [897, 28] width 73 height 33
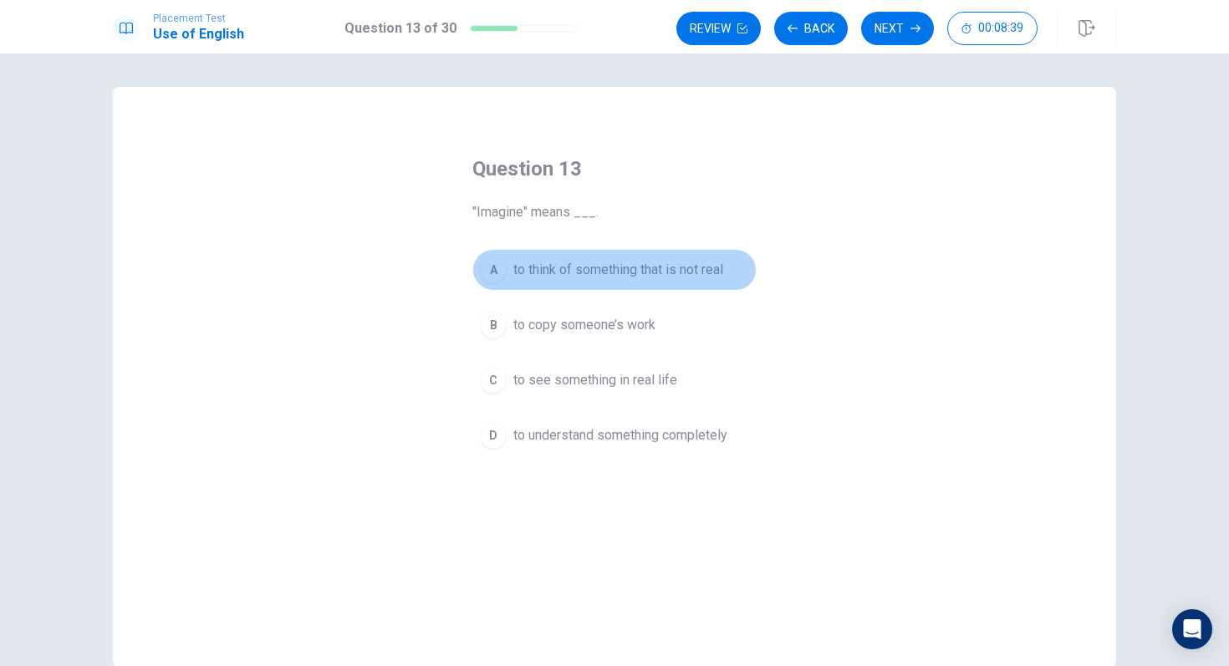
click at [641, 277] on span "to think of something that is not real" at bounding box center [618, 270] width 210 height 20
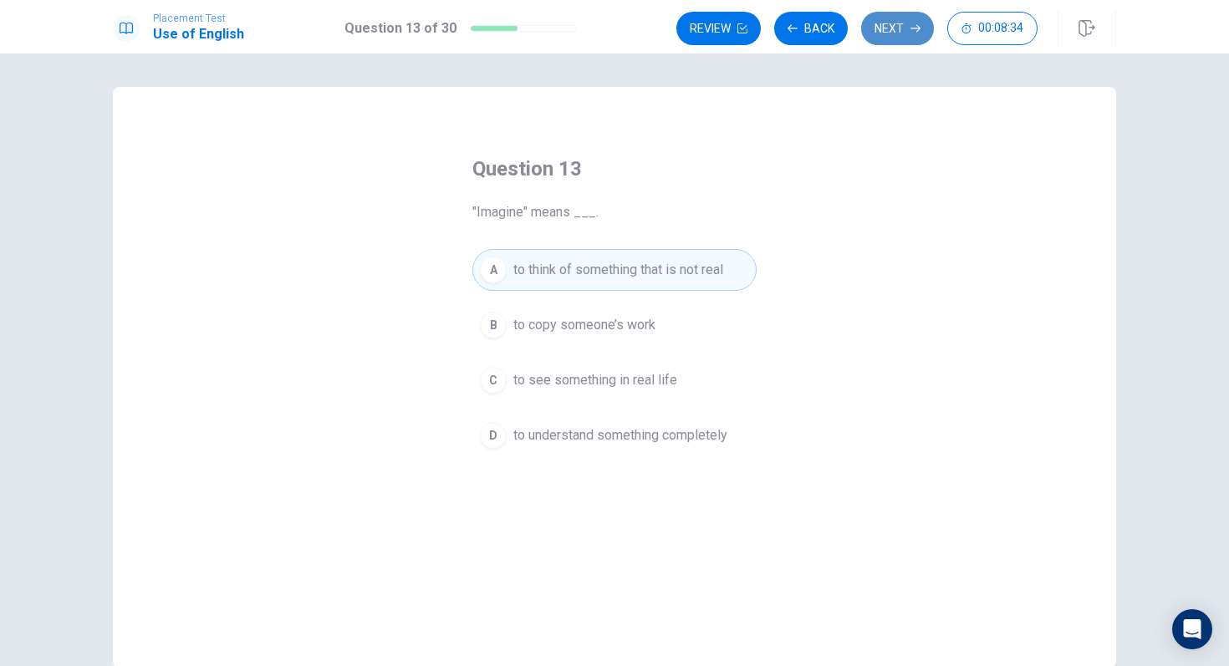
click at [900, 22] on button "Next" at bounding box center [897, 28] width 73 height 33
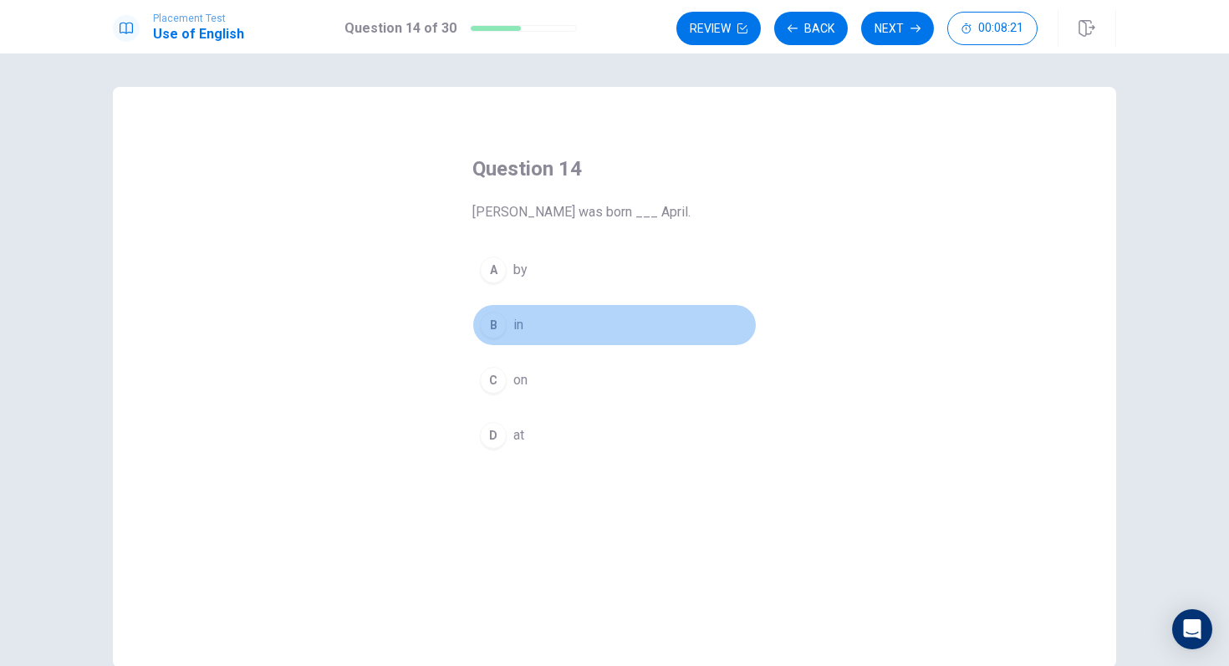
click at [541, 321] on button "B in" at bounding box center [614, 325] width 284 height 42
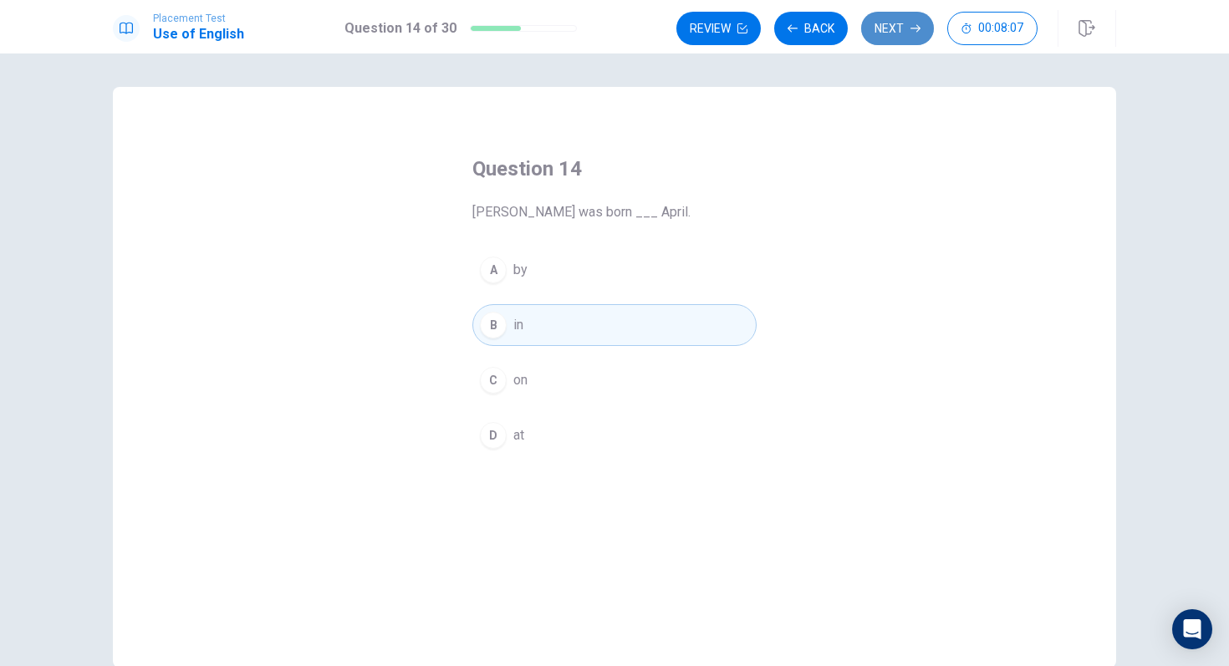
click at [913, 32] on icon "button" at bounding box center [915, 28] width 10 height 10
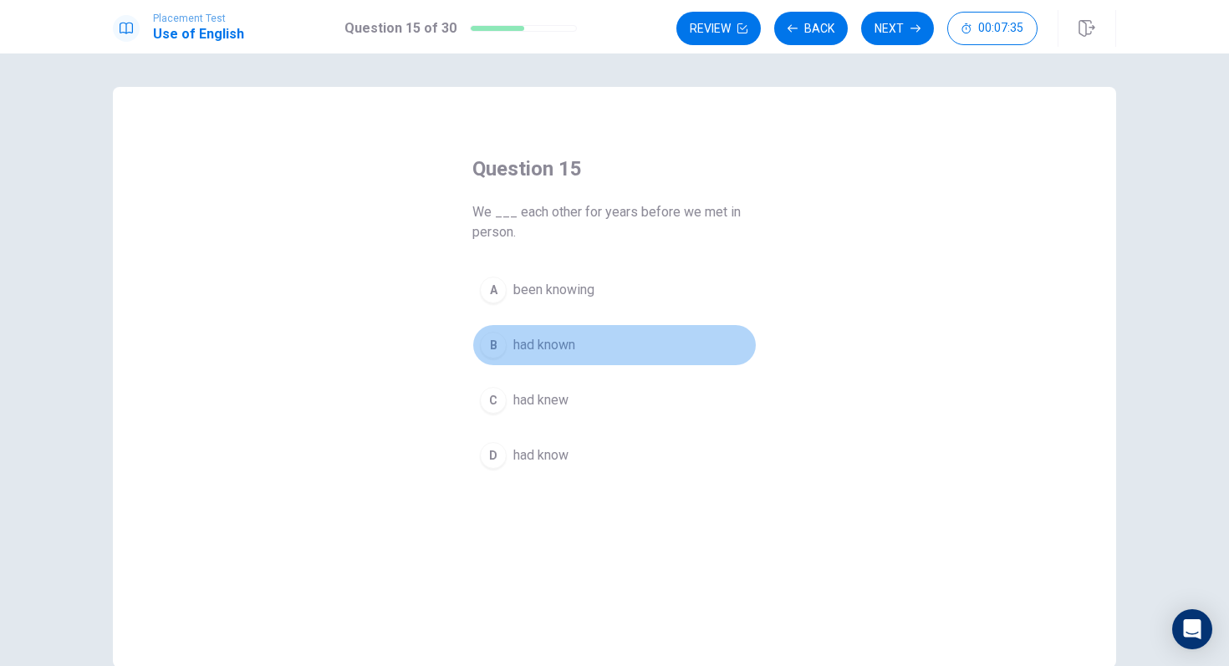
click at [559, 353] on span "had known" at bounding box center [544, 345] width 62 height 20
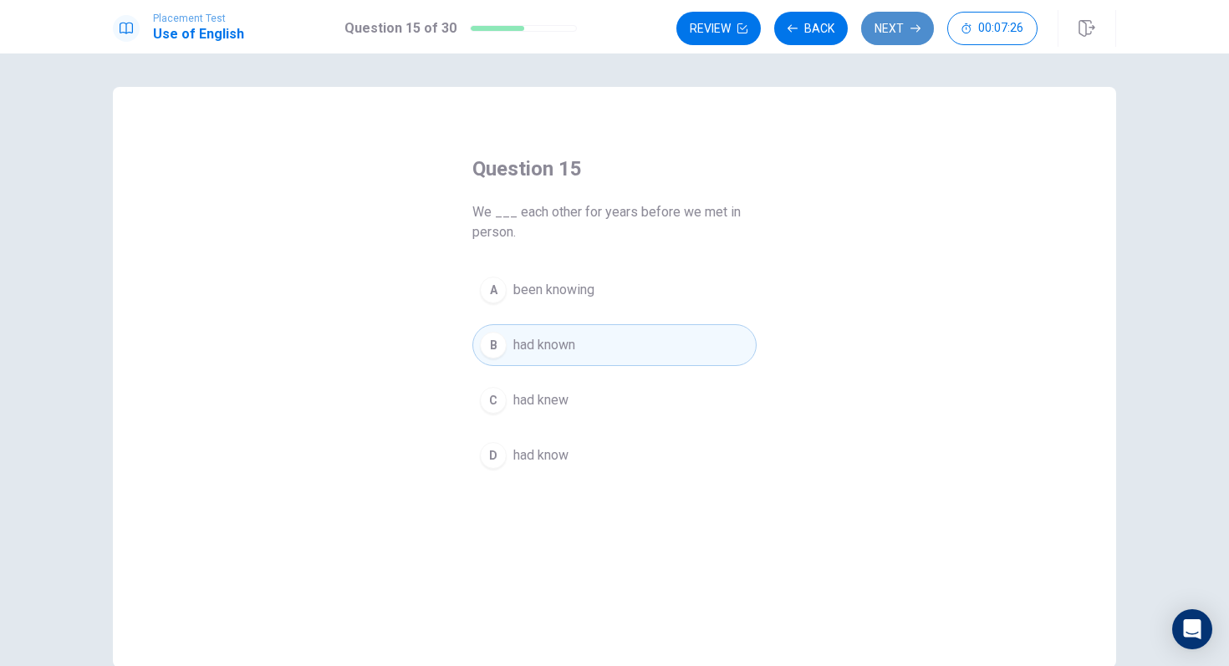
click at [915, 28] on icon "button" at bounding box center [915, 28] width 10 height 10
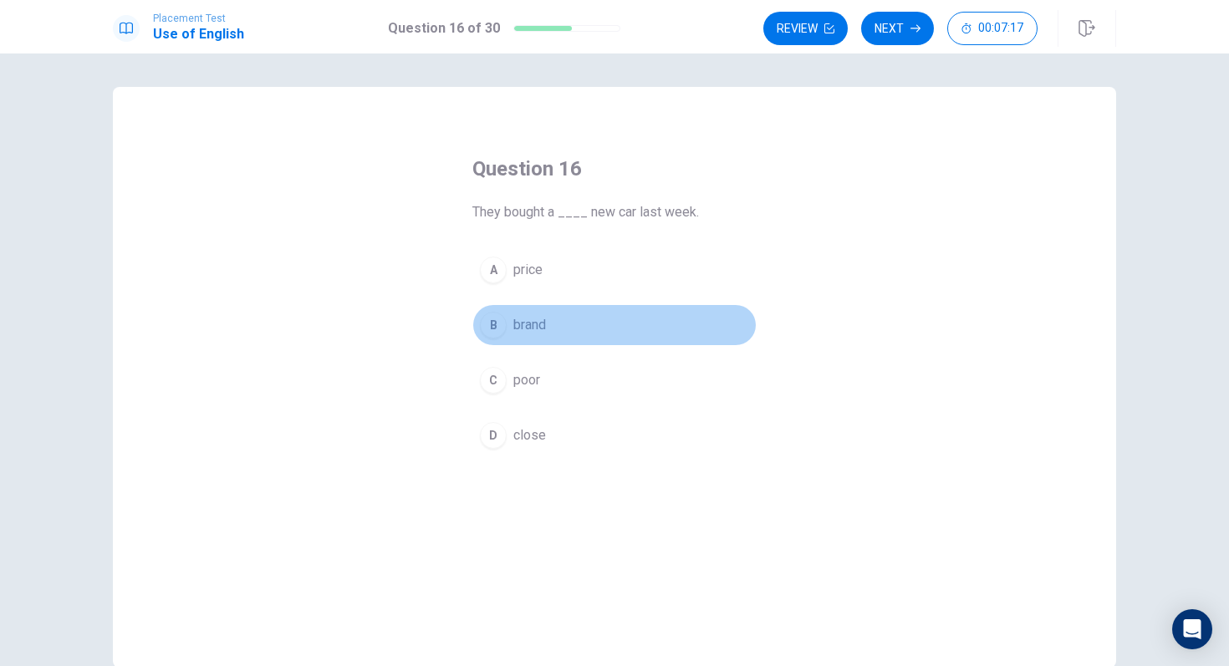
click at [533, 327] on span "brand" at bounding box center [529, 325] width 33 height 20
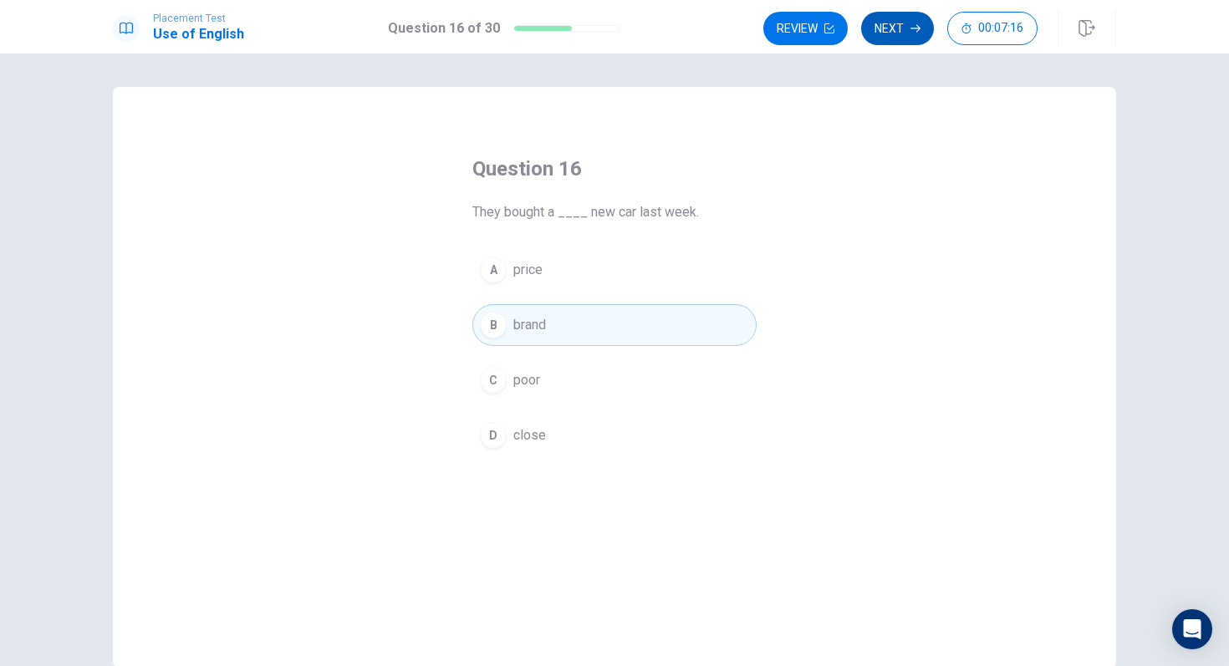
click at [899, 27] on button "Next" at bounding box center [897, 28] width 73 height 33
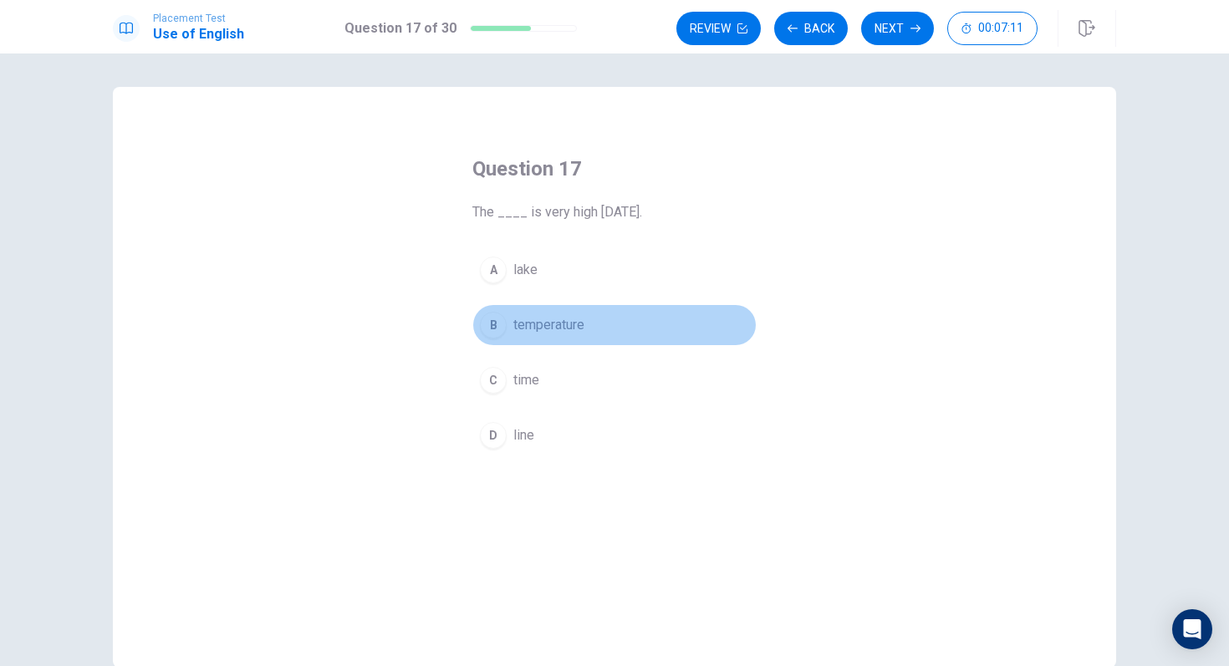
click at [581, 330] on span "temperature" at bounding box center [548, 325] width 71 height 20
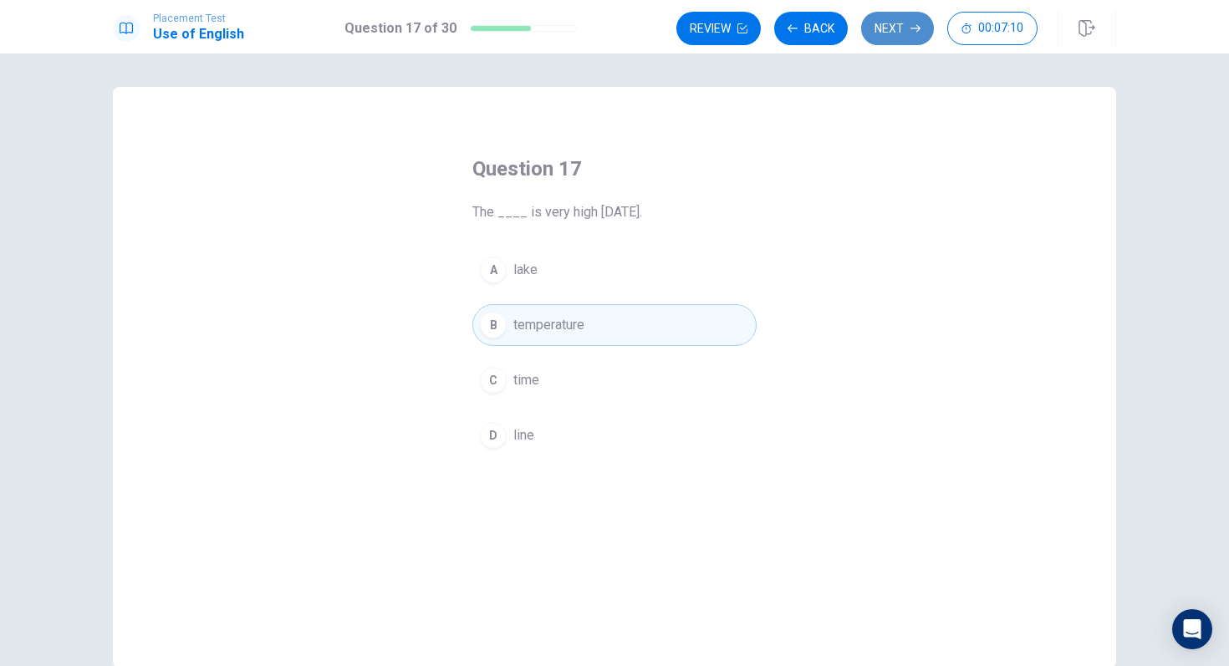
click at [907, 25] on button "Next" at bounding box center [897, 28] width 73 height 33
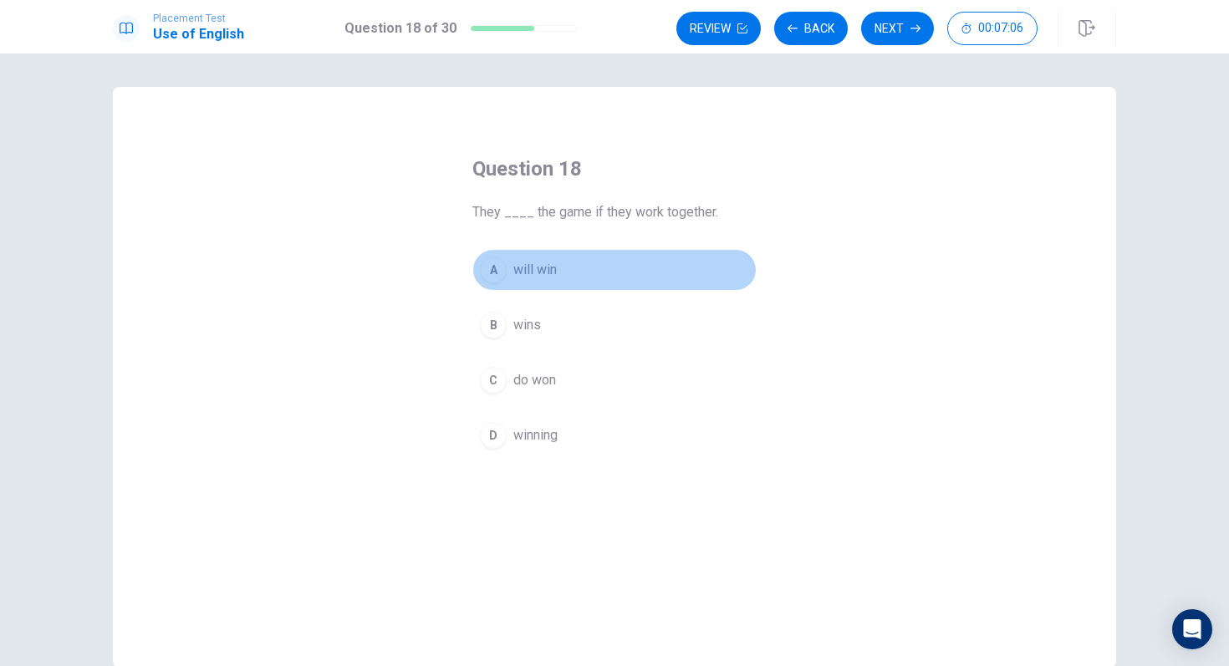
click at [643, 262] on button "A will win" at bounding box center [614, 270] width 284 height 42
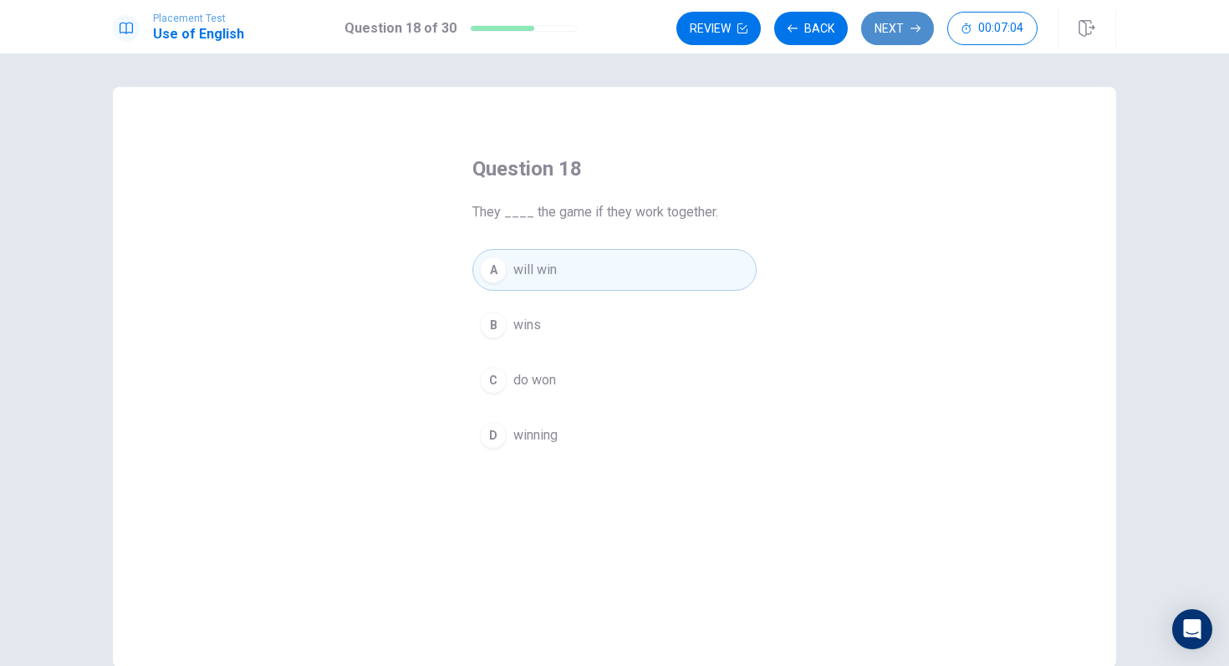
click at [898, 32] on button "Next" at bounding box center [897, 28] width 73 height 33
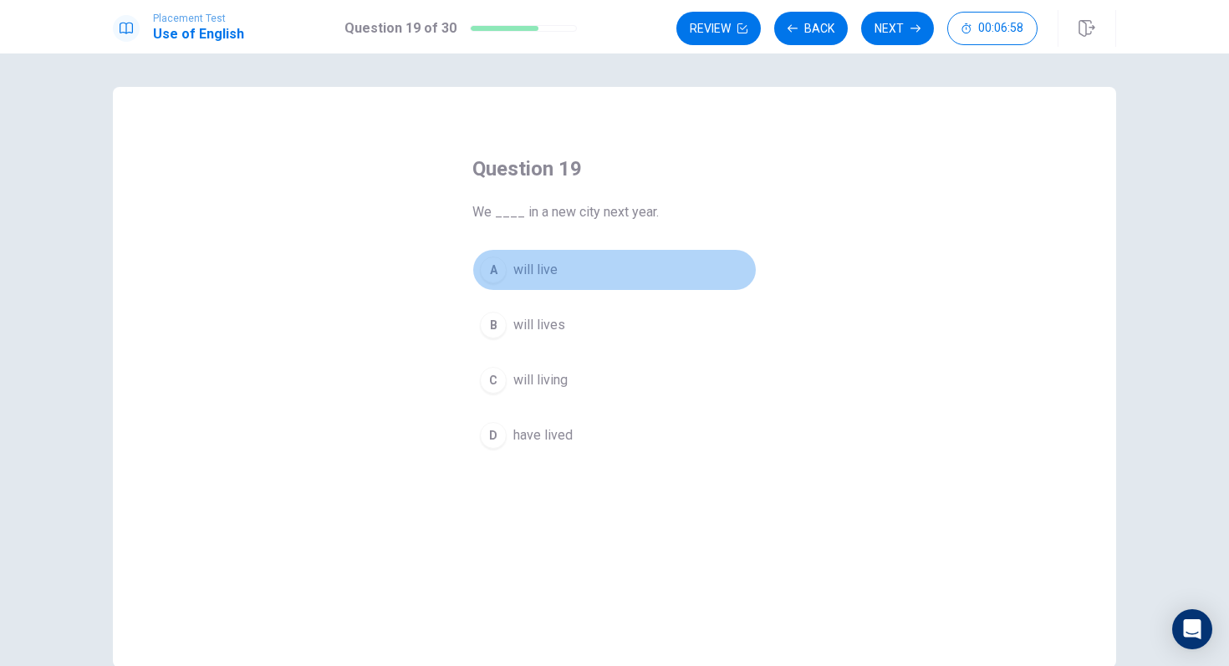
click at [597, 260] on button "A will live" at bounding box center [614, 270] width 284 height 42
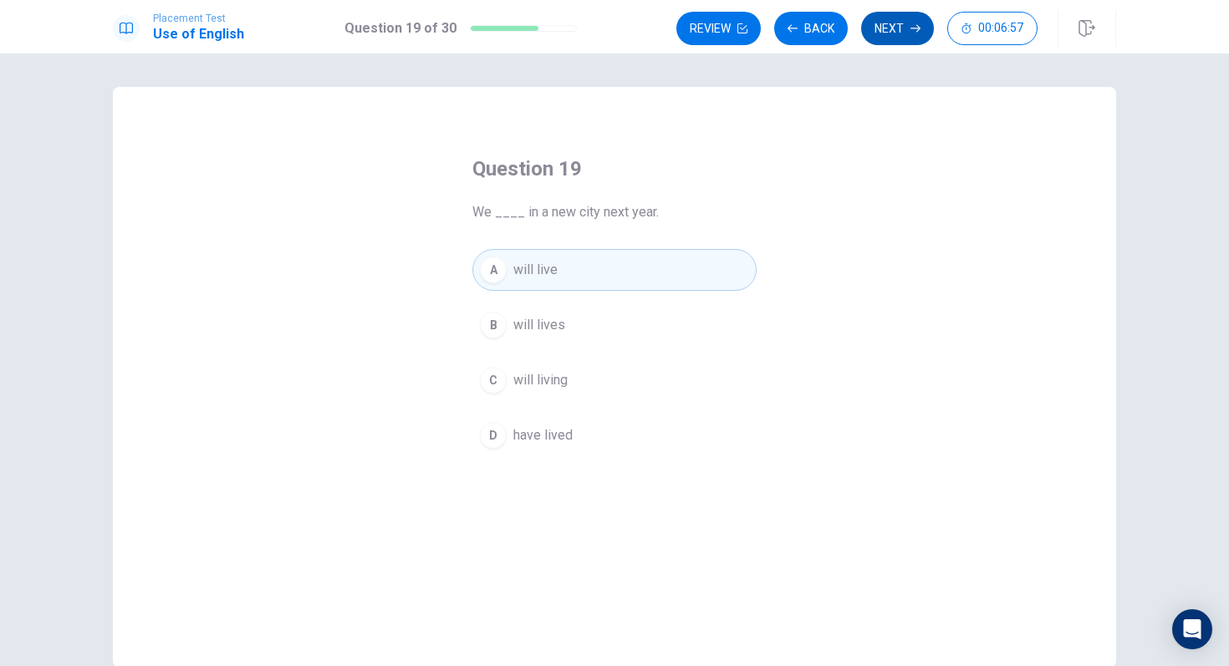
click at [917, 19] on button "Next" at bounding box center [897, 28] width 73 height 33
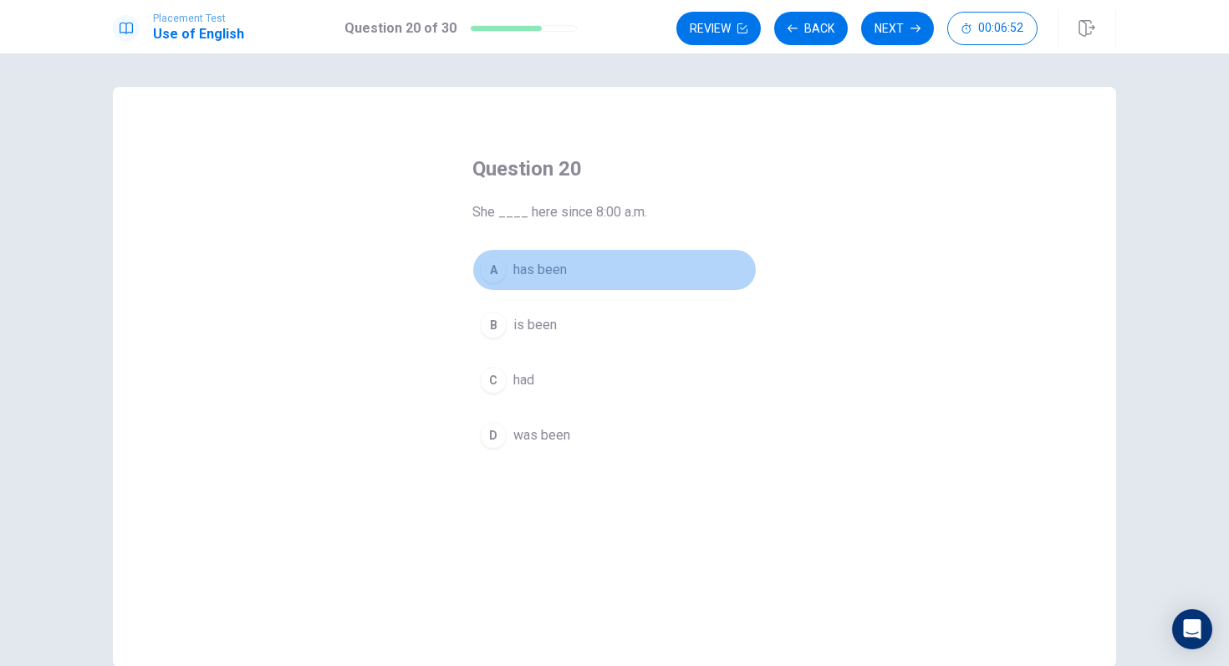
click at [603, 273] on button "A has been" at bounding box center [614, 270] width 284 height 42
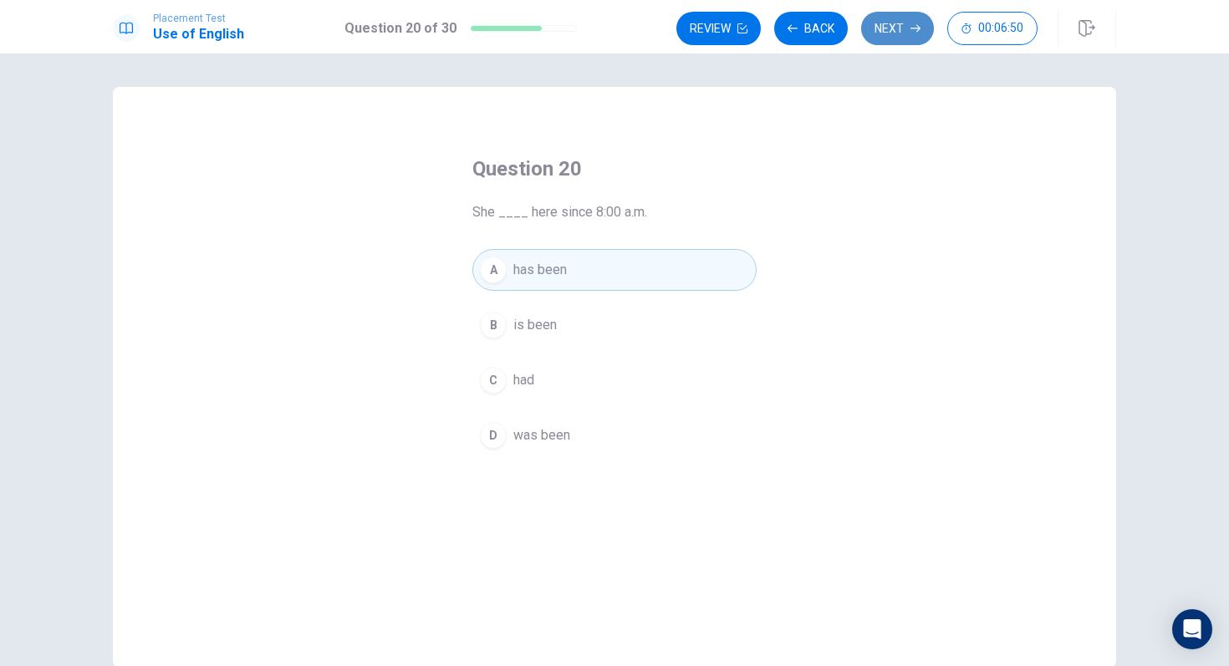
click at [909, 35] on button "Next" at bounding box center [897, 28] width 73 height 33
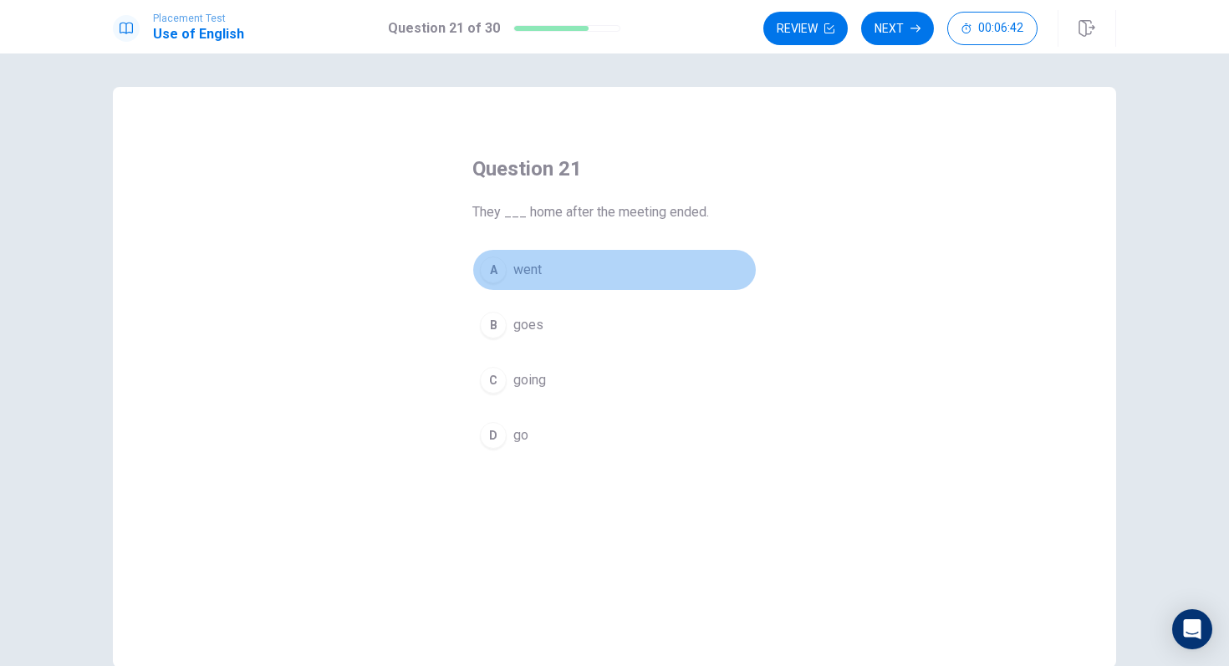
click at [528, 268] on span "went" at bounding box center [527, 270] width 28 height 20
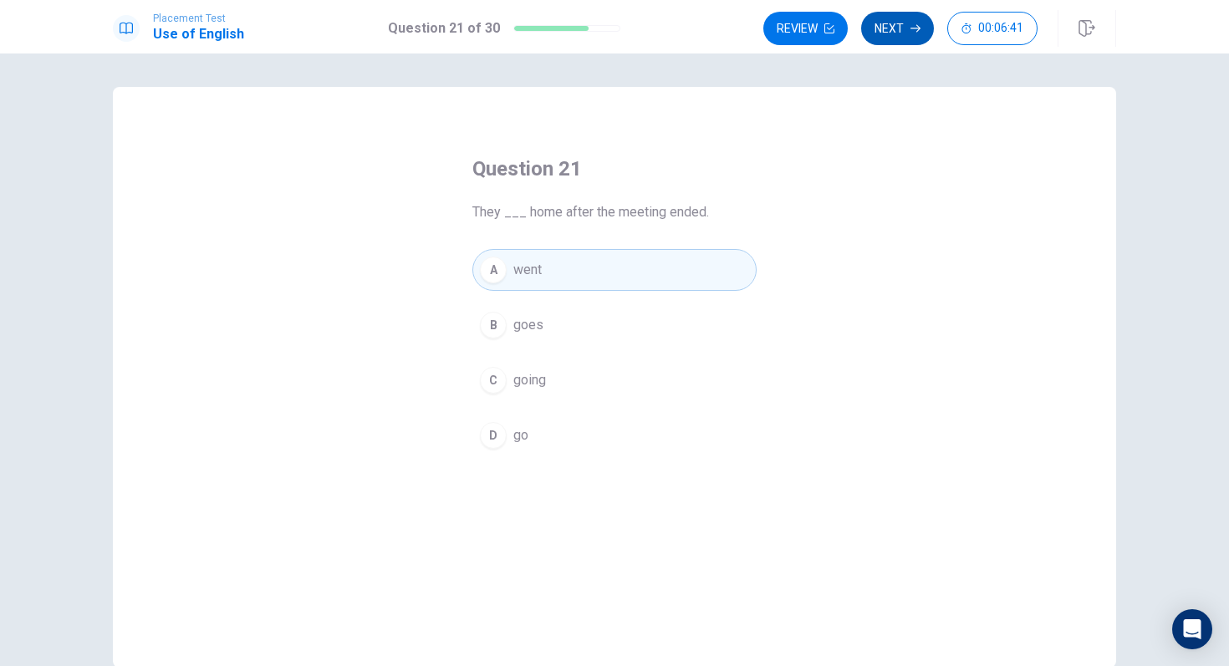
click at [899, 28] on button "Next" at bounding box center [897, 28] width 73 height 33
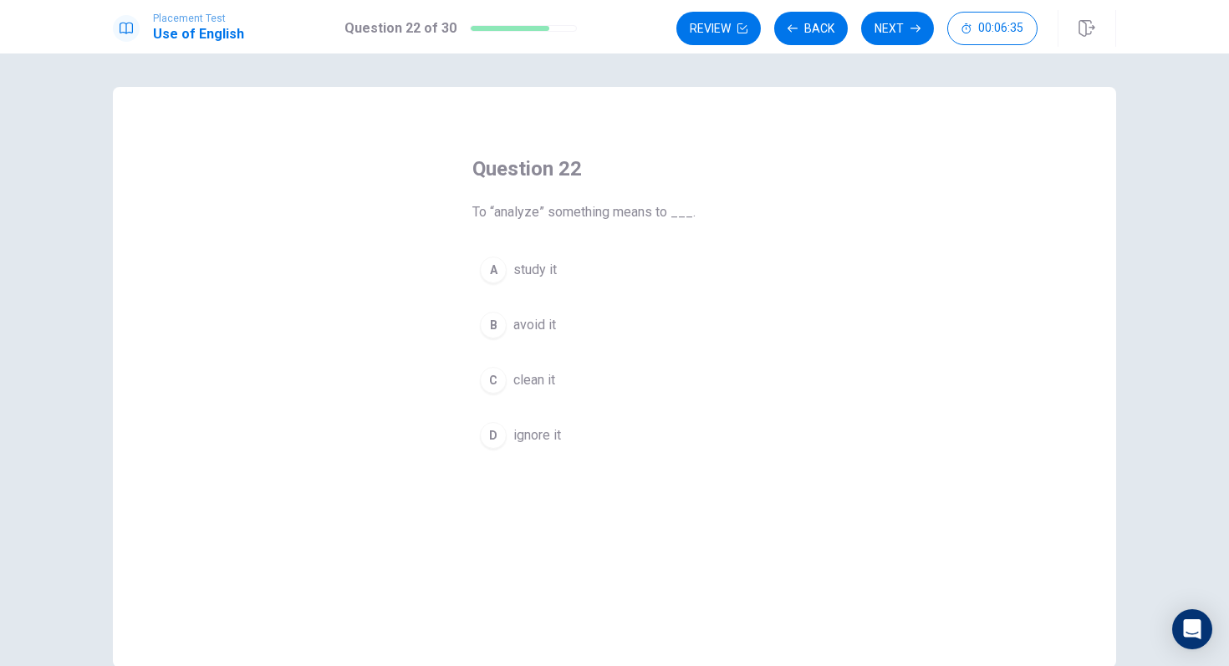
click at [539, 271] on span "study it" at bounding box center [534, 270] width 43 height 20
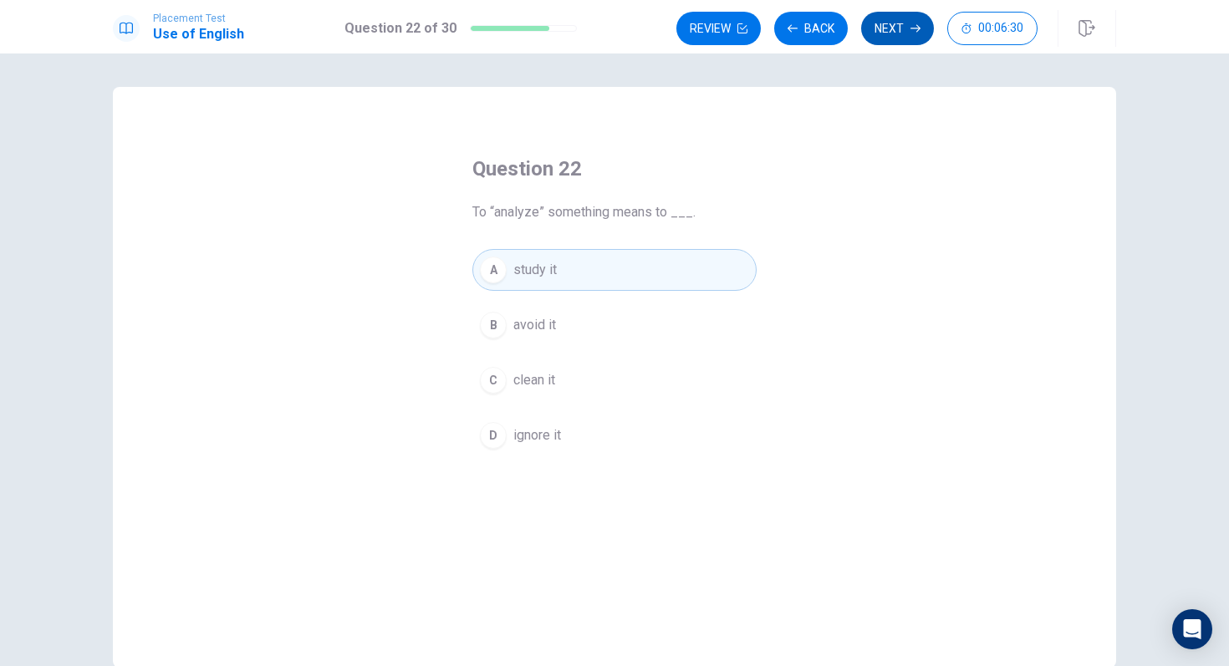
click at [895, 34] on button "Next" at bounding box center [897, 28] width 73 height 33
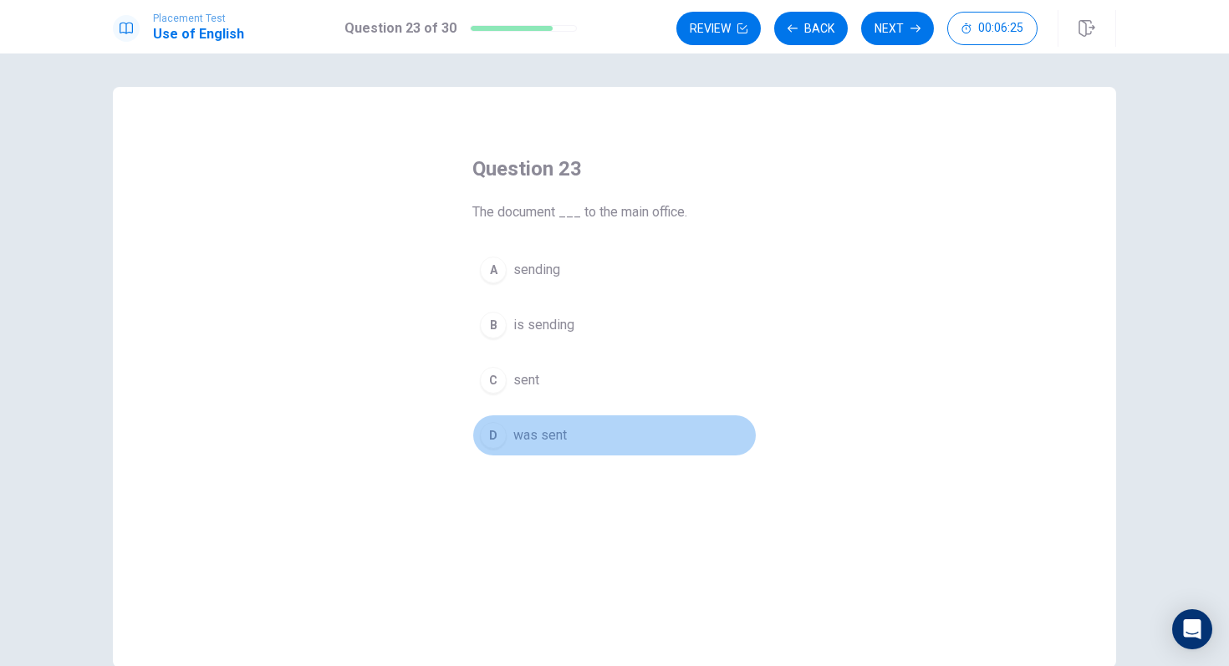
click at [532, 440] on span "was sent" at bounding box center [540, 435] width 54 height 20
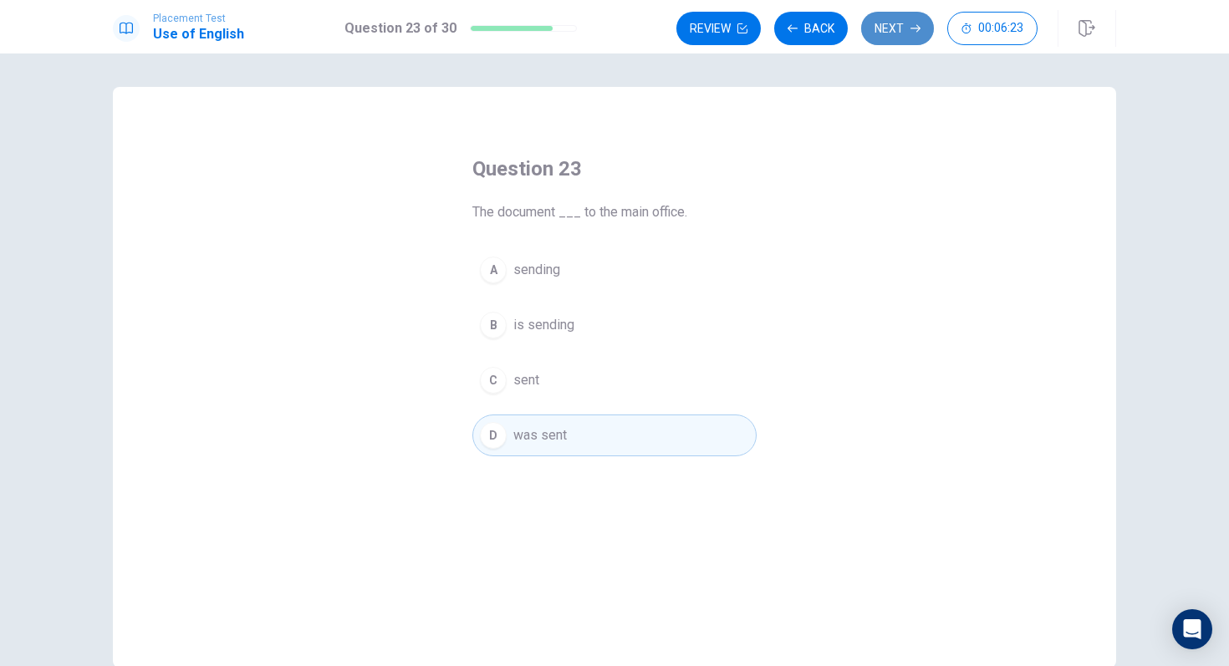
click at [911, 27] on icon "button" at bounding box center [915, 28] width 10 height 10
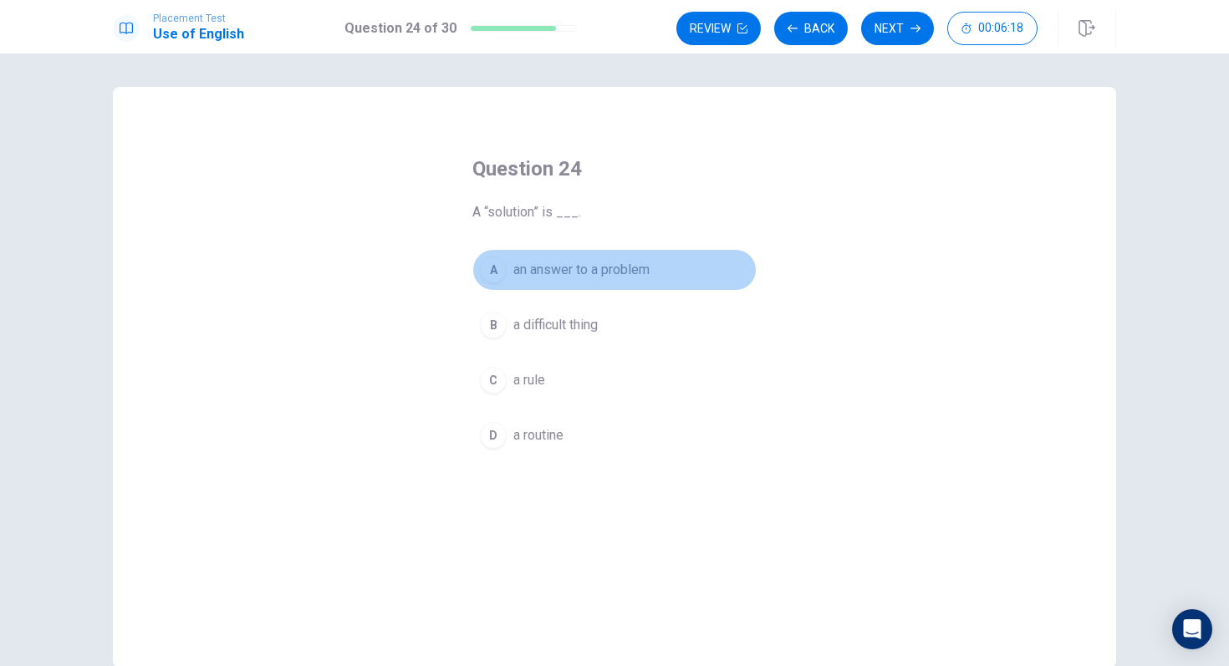
click at [606, 269] on span "an answer to a problem" at bounding box center [581, 270] width 136 height 20
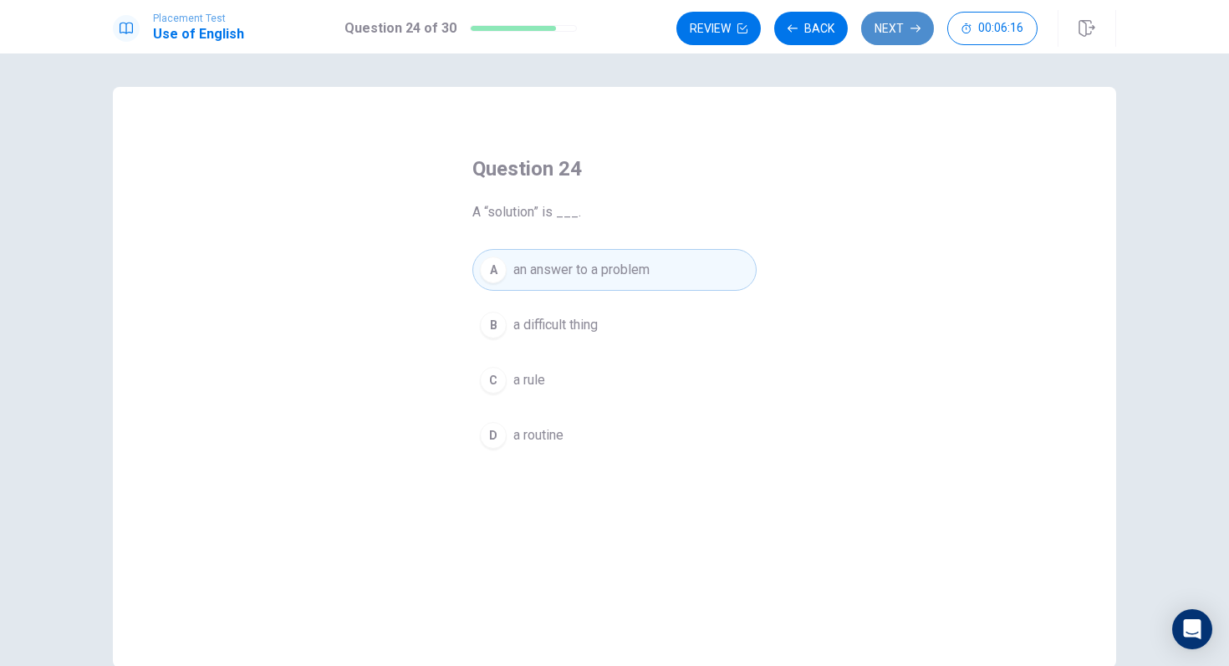
click at [918, 34] on button "Next" at bounding box center [897, 28] width 73 height 33
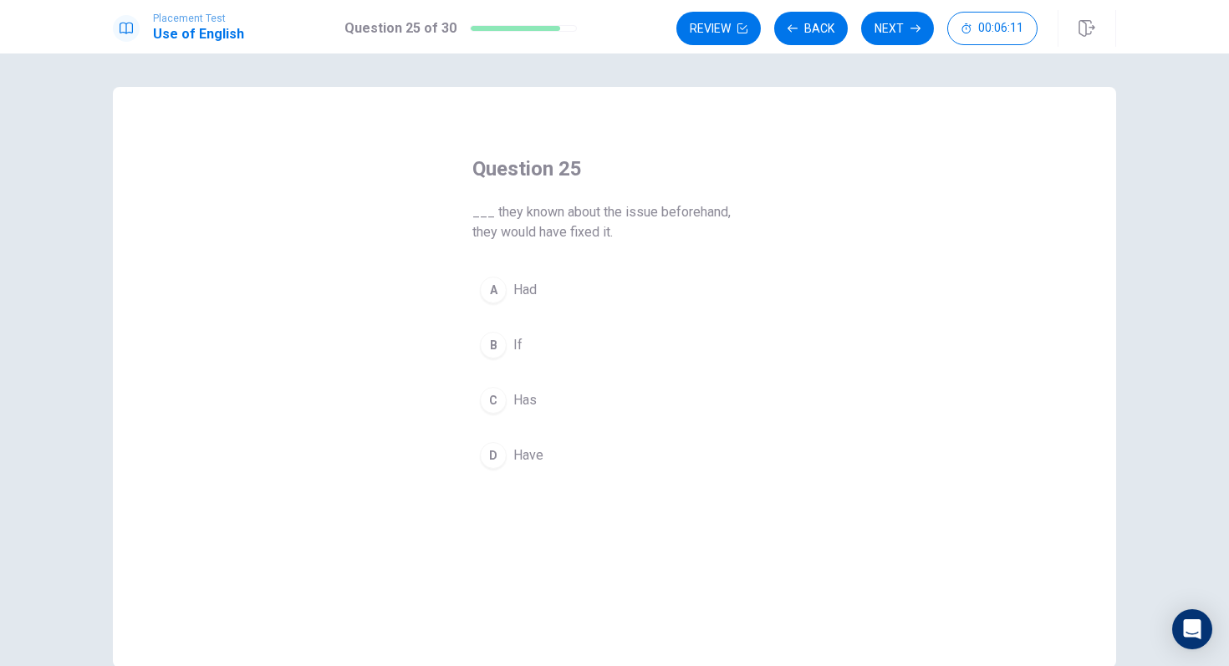
click at [548, 283] on button "A Had" at bounding box center [614, 290] width 284 height 42
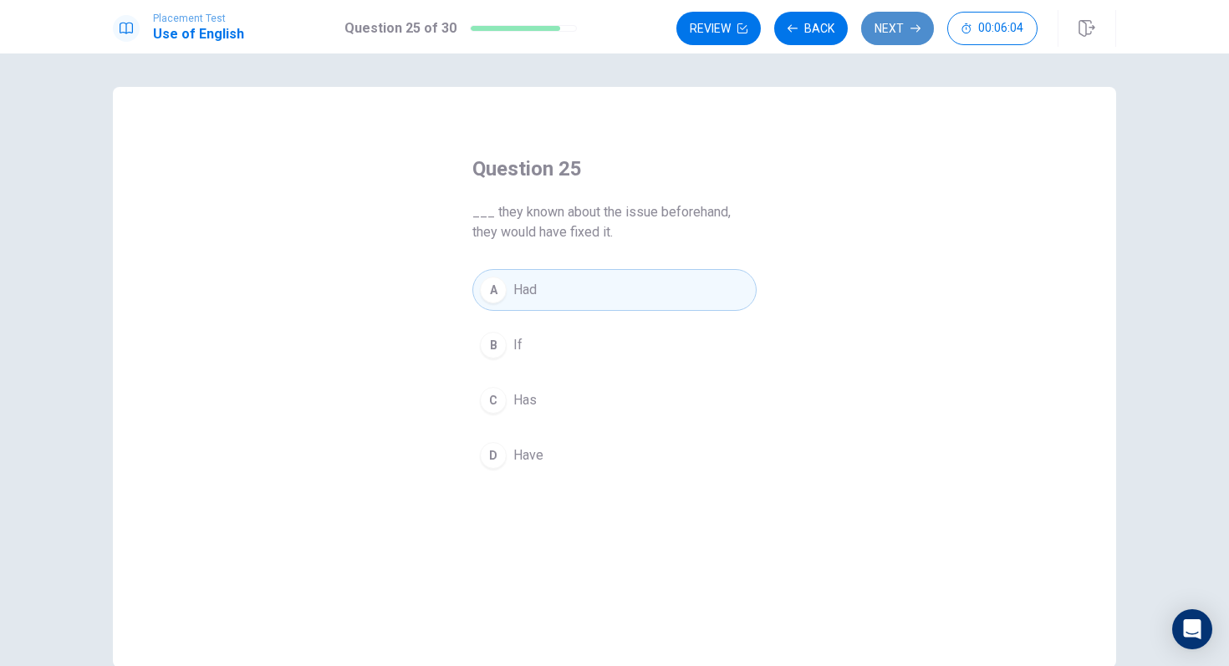
click at [902, 26] on button "Next" at bounding box center [897, 28] width 73 height 33
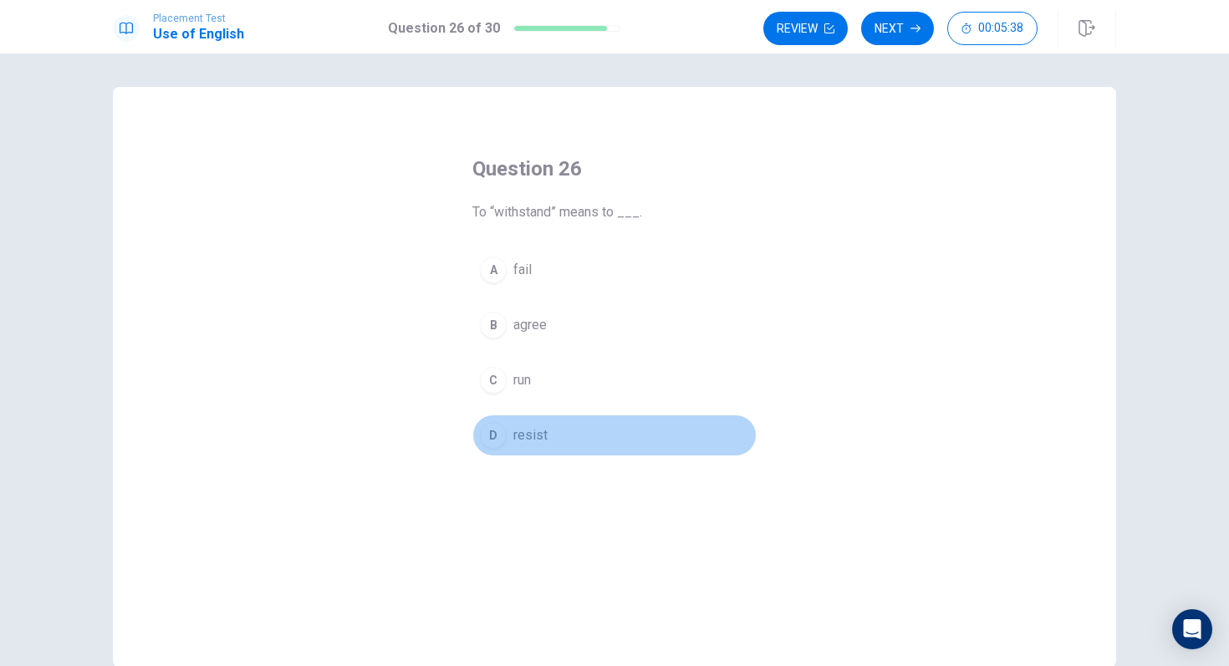
click at [538, 434] on span "resist" at bounding box center [530, 435] width 34 height 20
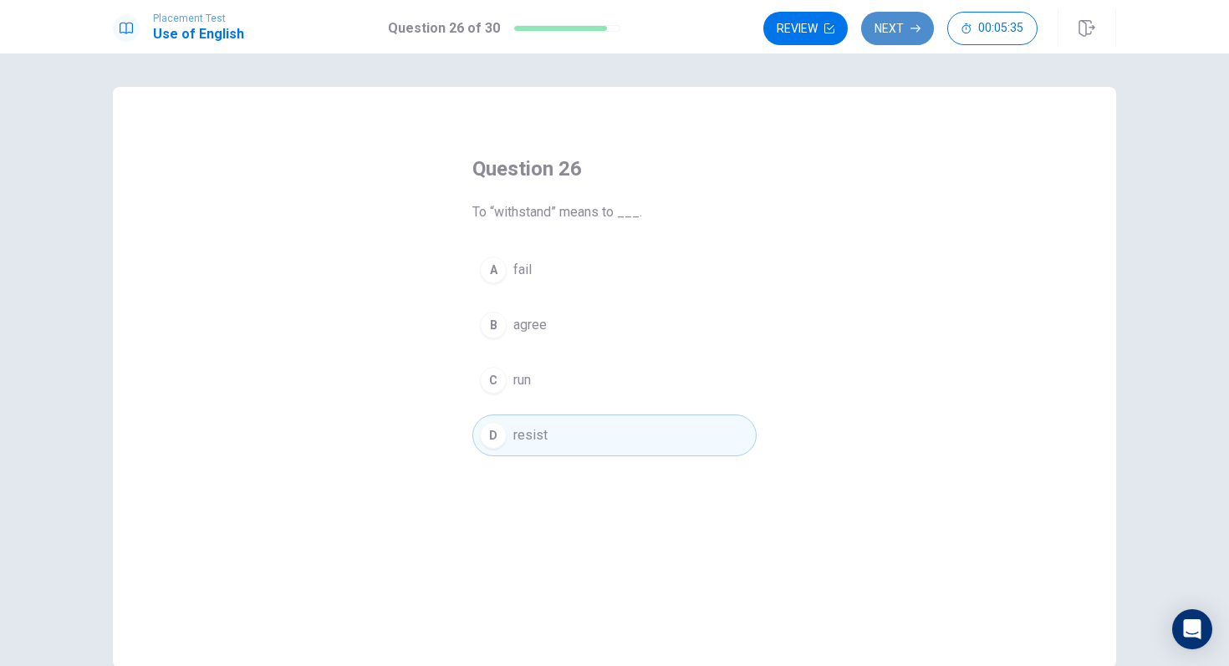
click at [879, 23] on button "Next" at bounding box center [897, 28] width 73 height 33
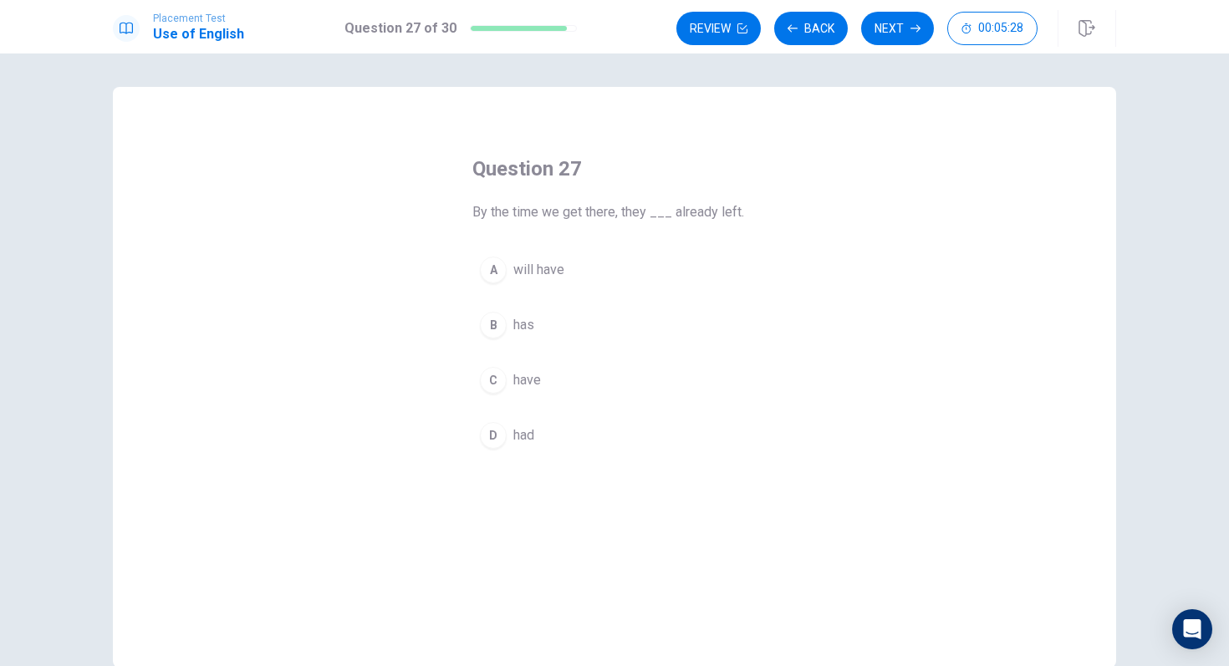
click at [581, 268] on button "A will have" at bounding box center [614, 270] width 284 height 42
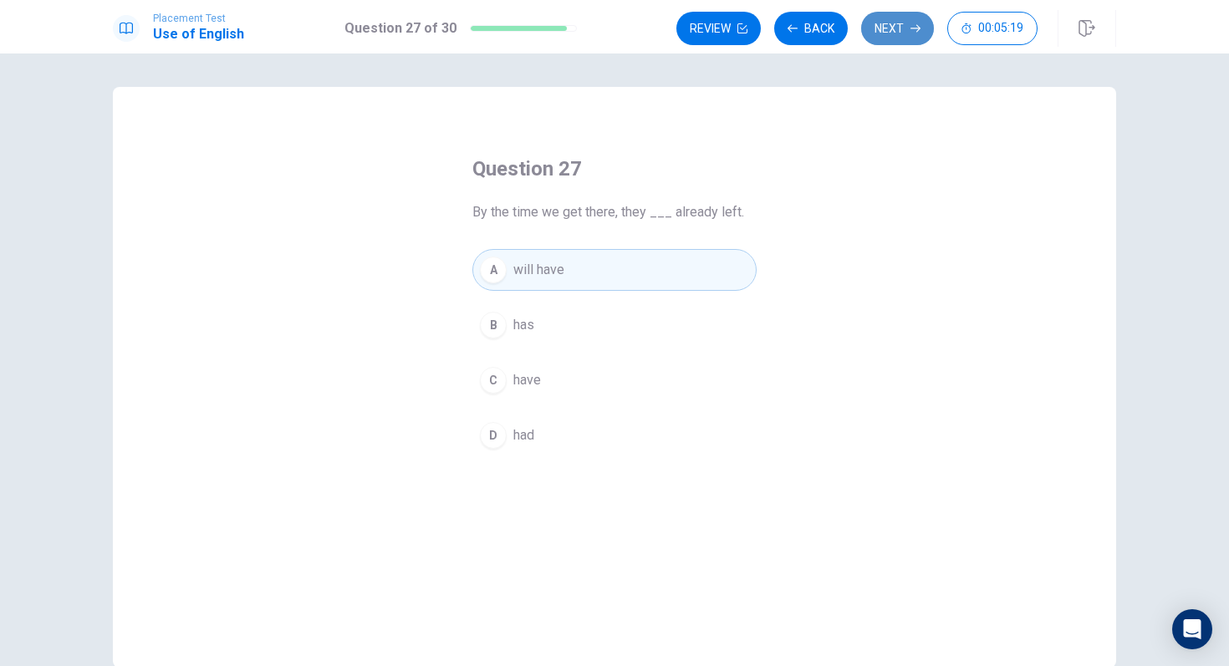
click at [905, 28] on button "Next" at bounding box center [897, 28] width 73 height 33
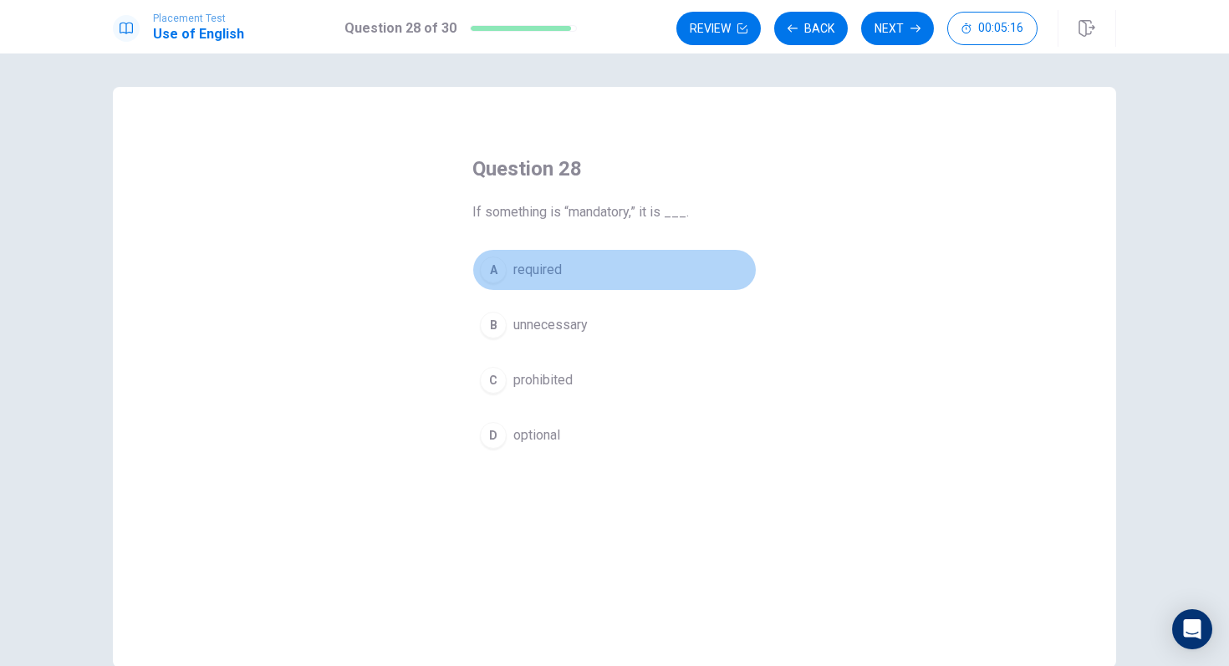
click at [583, 283] on button "A required" at bounding box center [614, 270] width 284 height 42
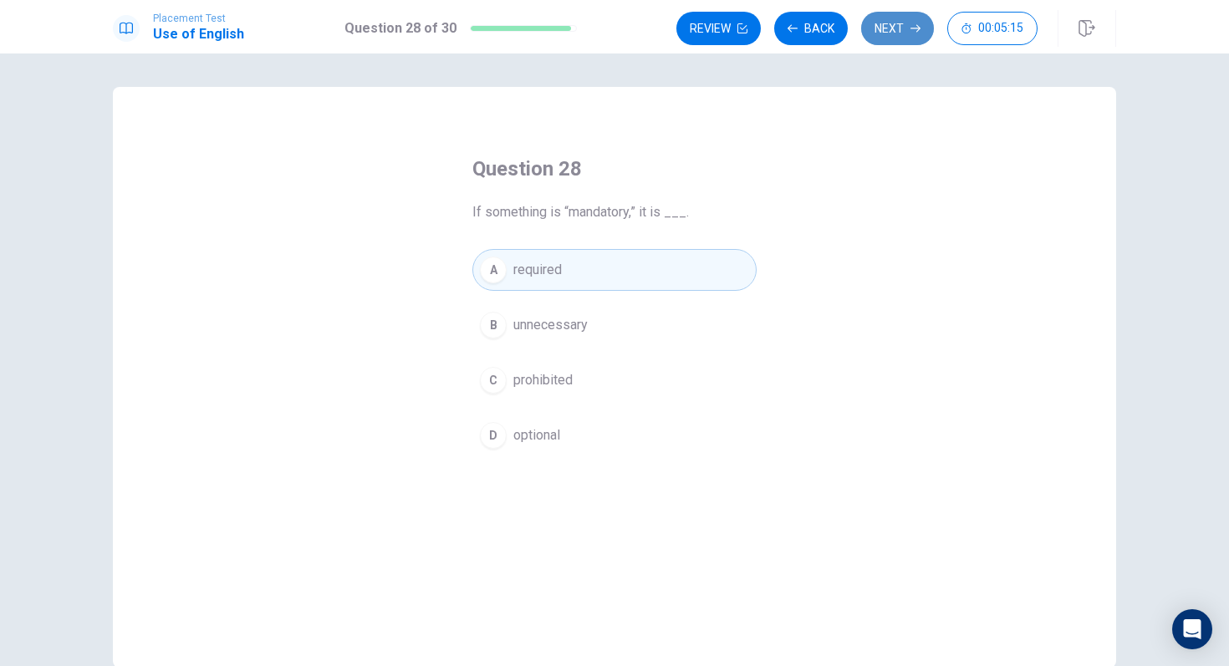
click at [911, 23] on icon "button" at bounding box center [915, 28] width 10 height 10
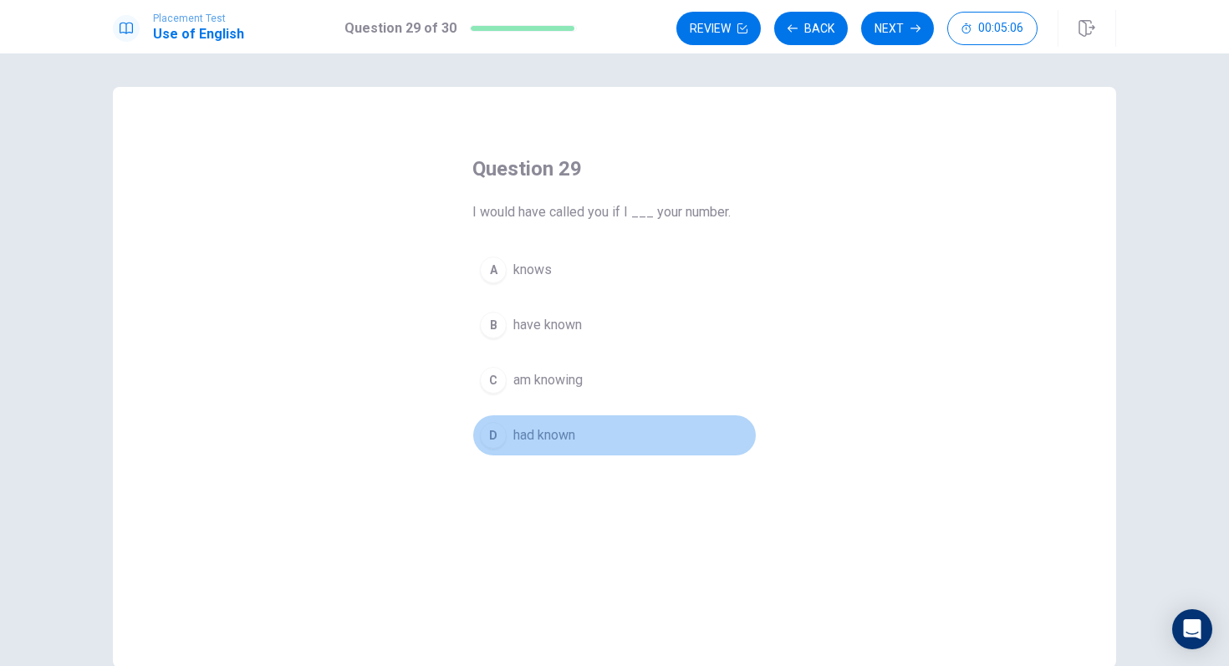
click at [583, 431] on button "D had known" at bounding box center [614, 436] width 284 height 42
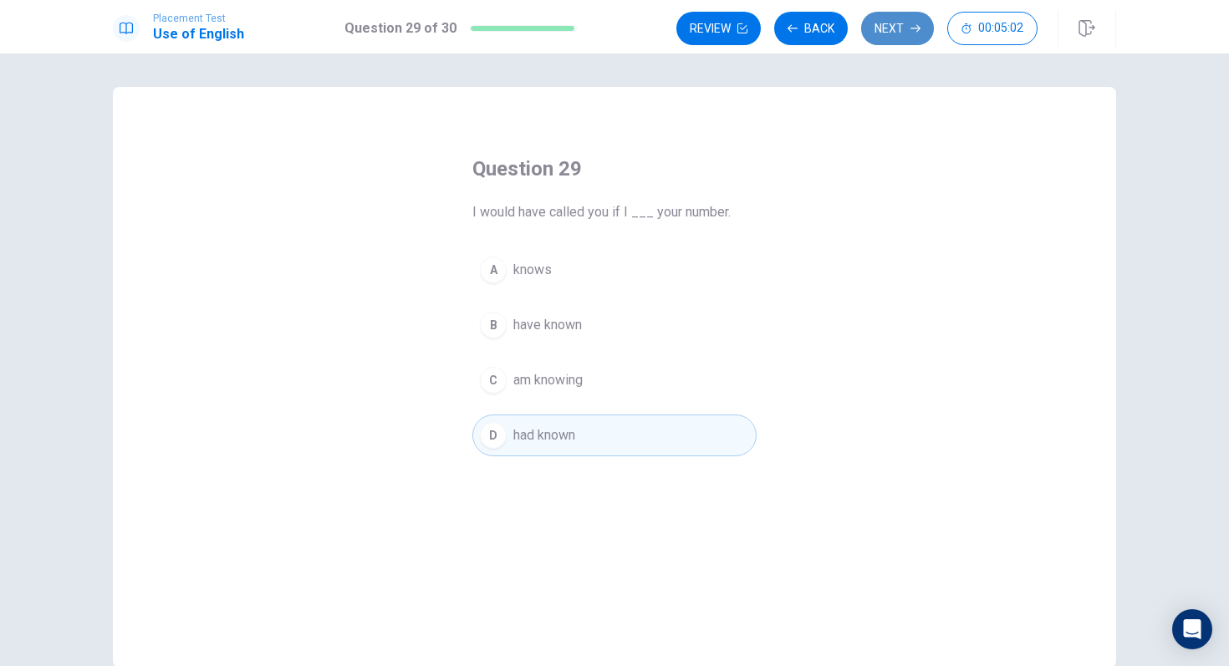
click at [898, 25] on button "Next" at bounding box center [897, 28] width 73 height 33
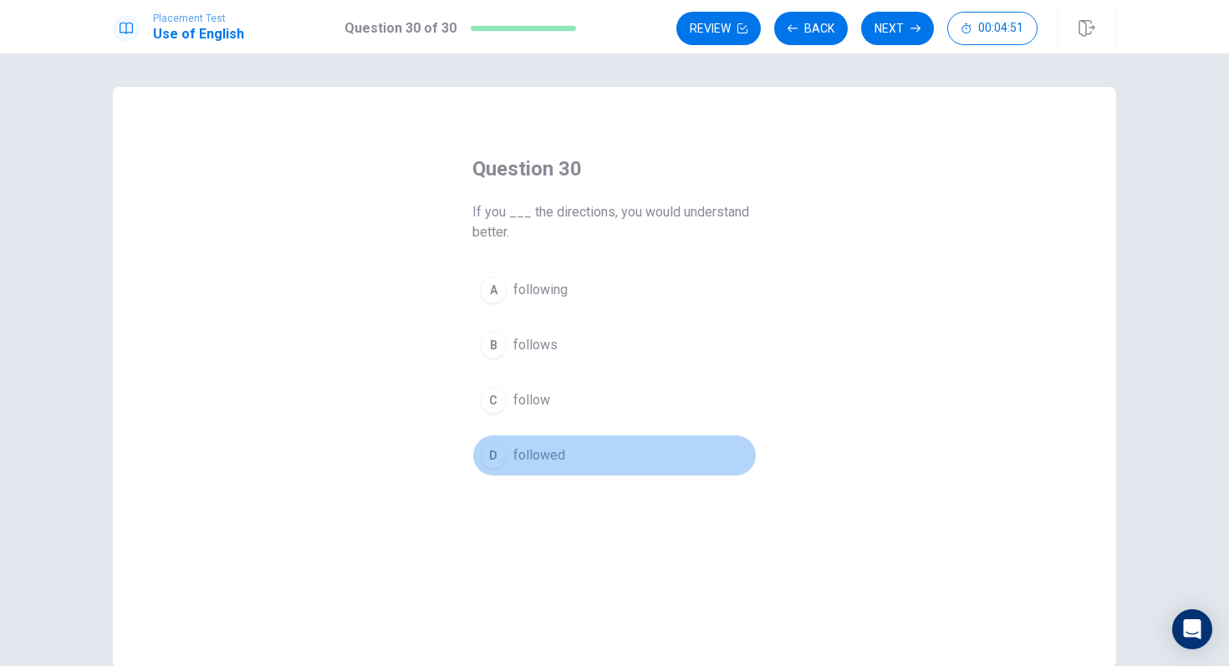
click at [564, 452] on button "D followed" at bounding box center [614, 456] width 284 height 42
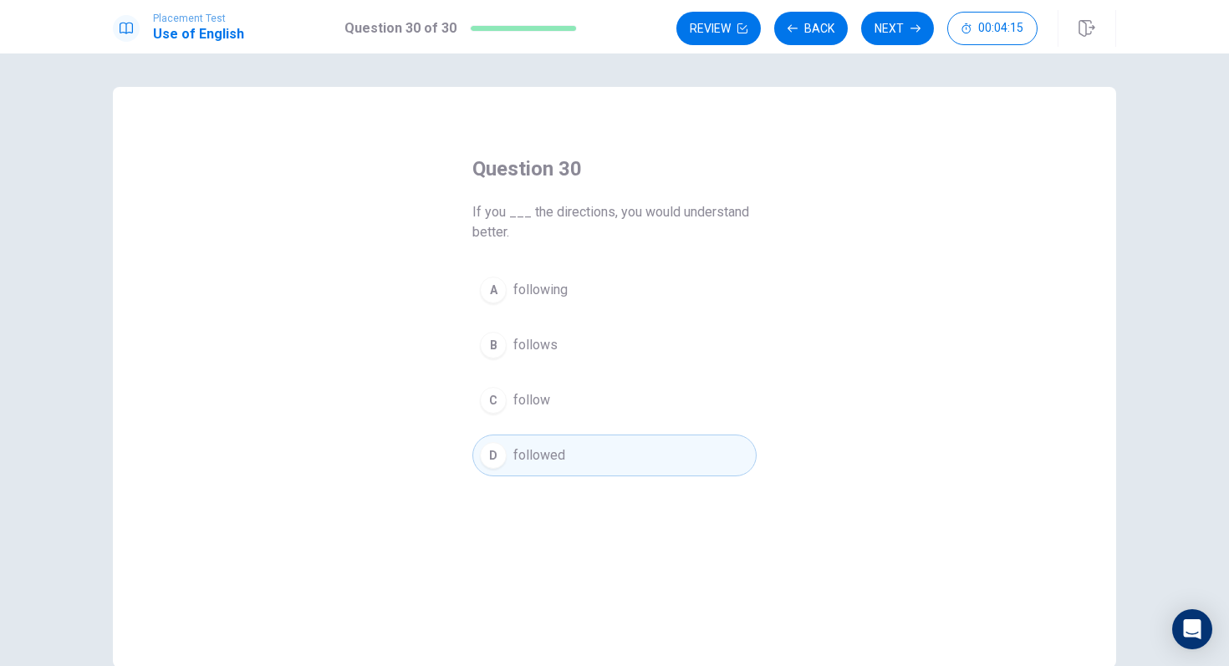
click at [626, 401] on button "C follow" at bounding box center [614, 401] width 284 height 42
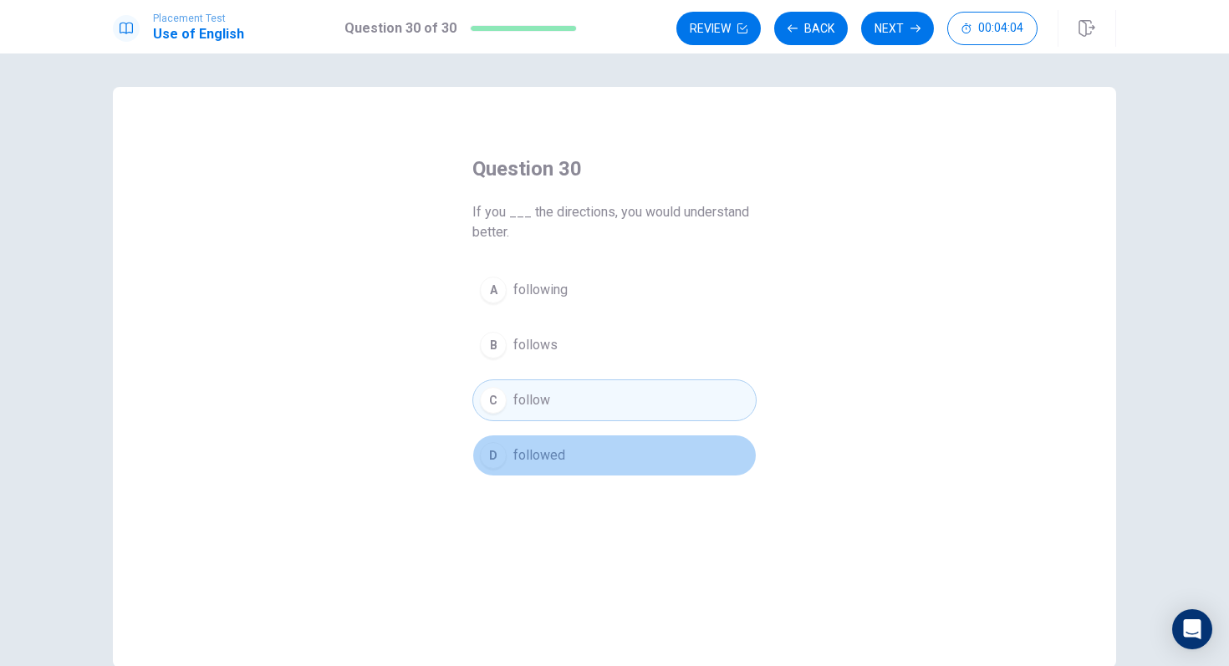
click at [627, 446] on button "D followed" at bounding box center [614, 456] width 284 height 42
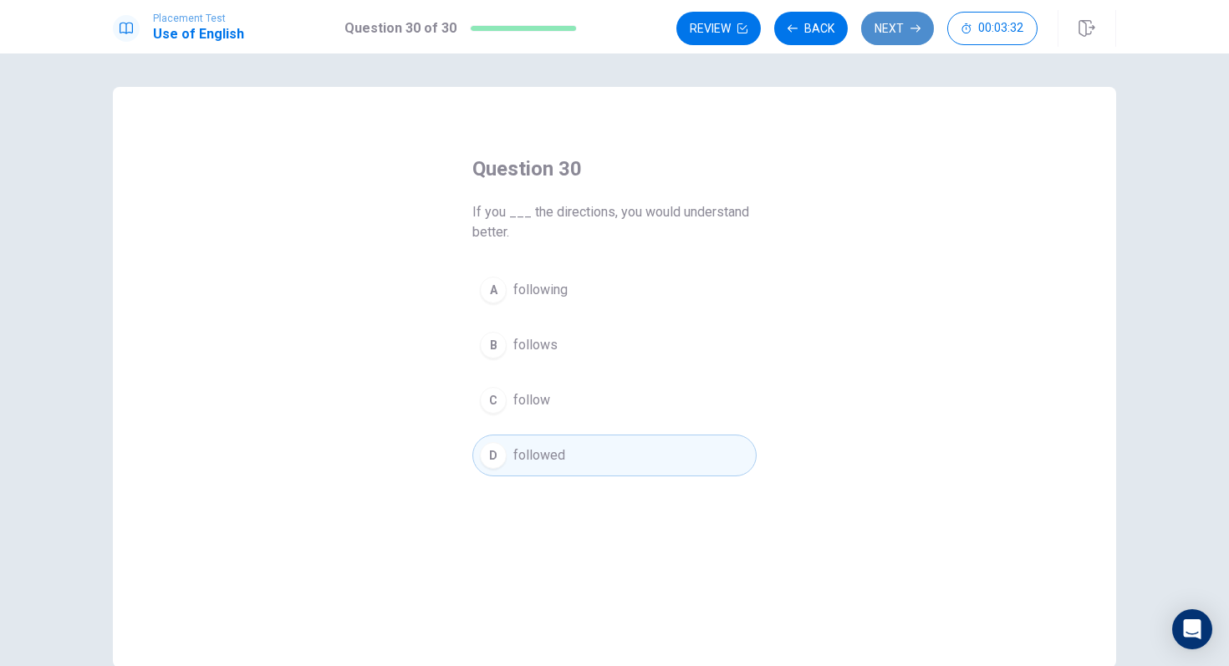
click at [912, 39] on button "Next" at bounding box center [897, 28] width 73 height 33
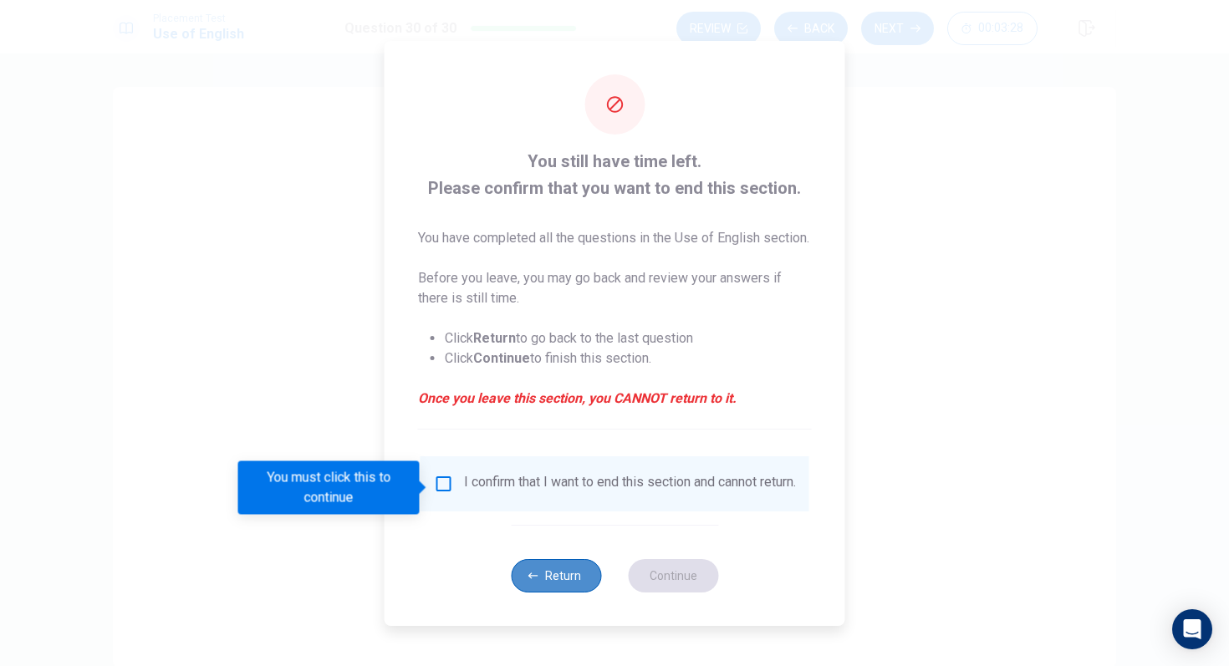
click at [562, 593] on button "Return" at bounding box center [556, 575] width 90 height 33
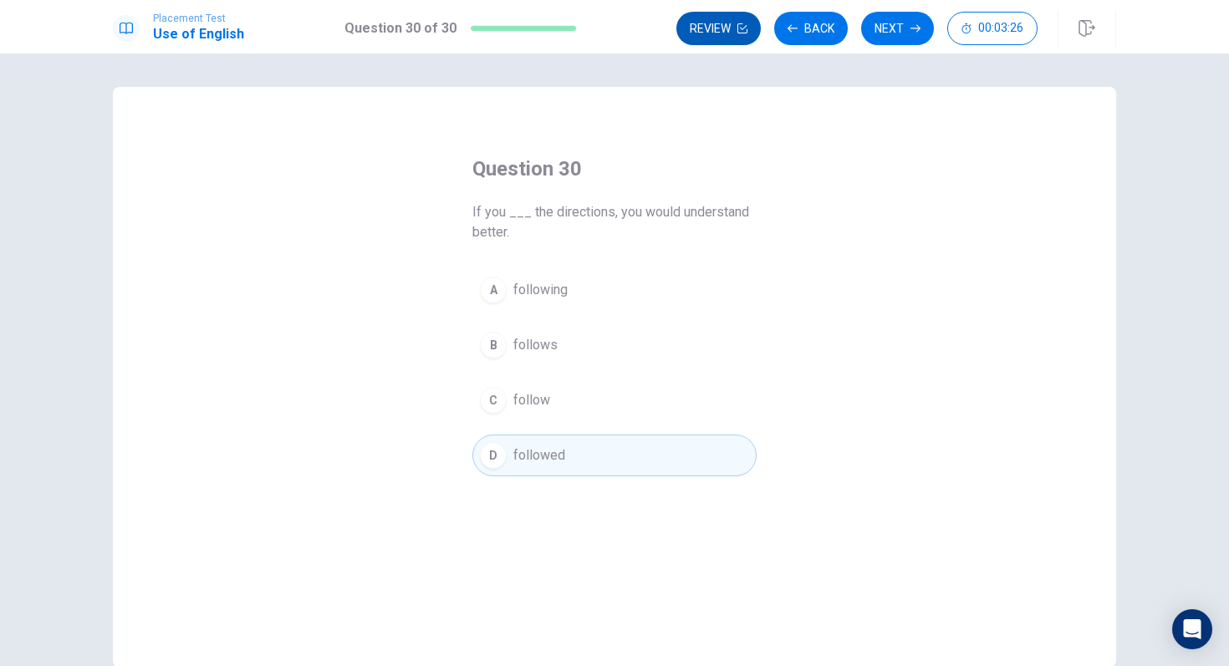
click at [726, 31] on button "Review" at bounding box center [718, 28] width 84 height 33
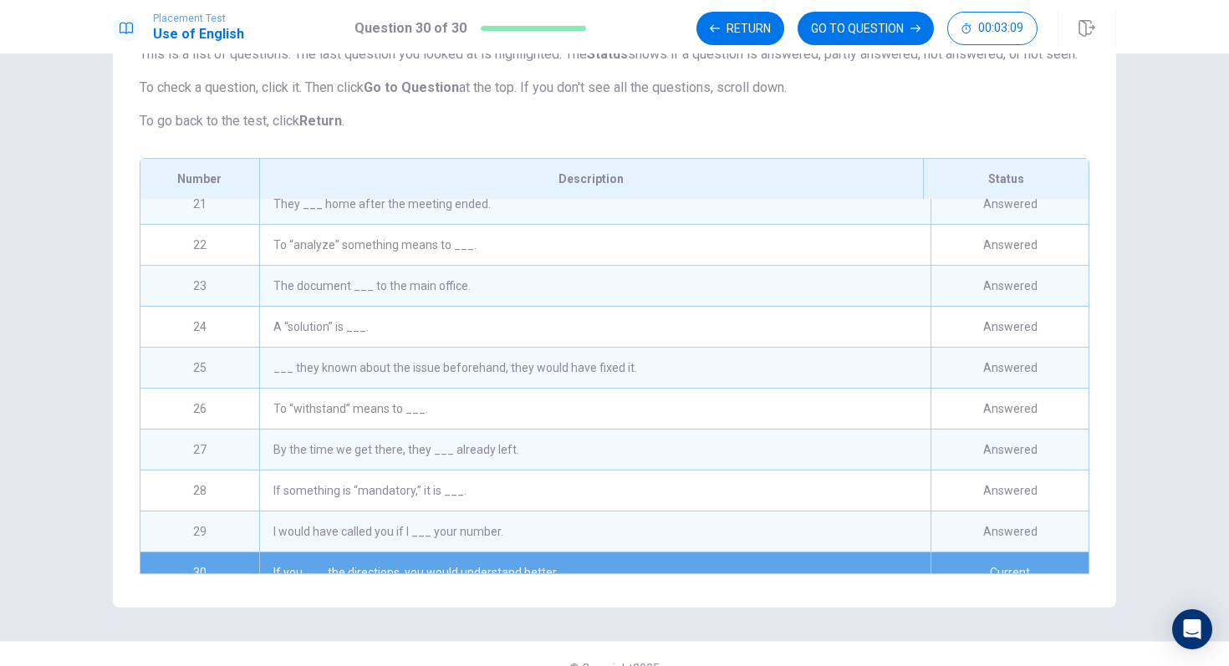
scroll to position [844, 0]
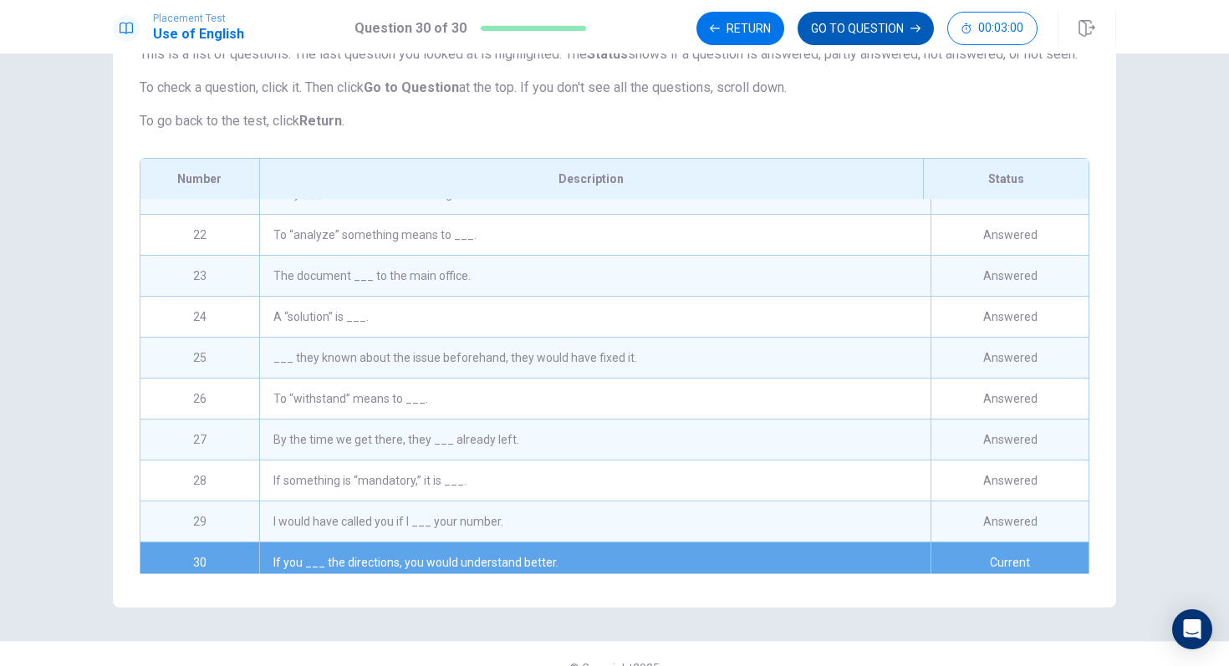
click at [892, 38] on button "GO TO QUESTION" at bounding box center [865, 28] width 136 height 33
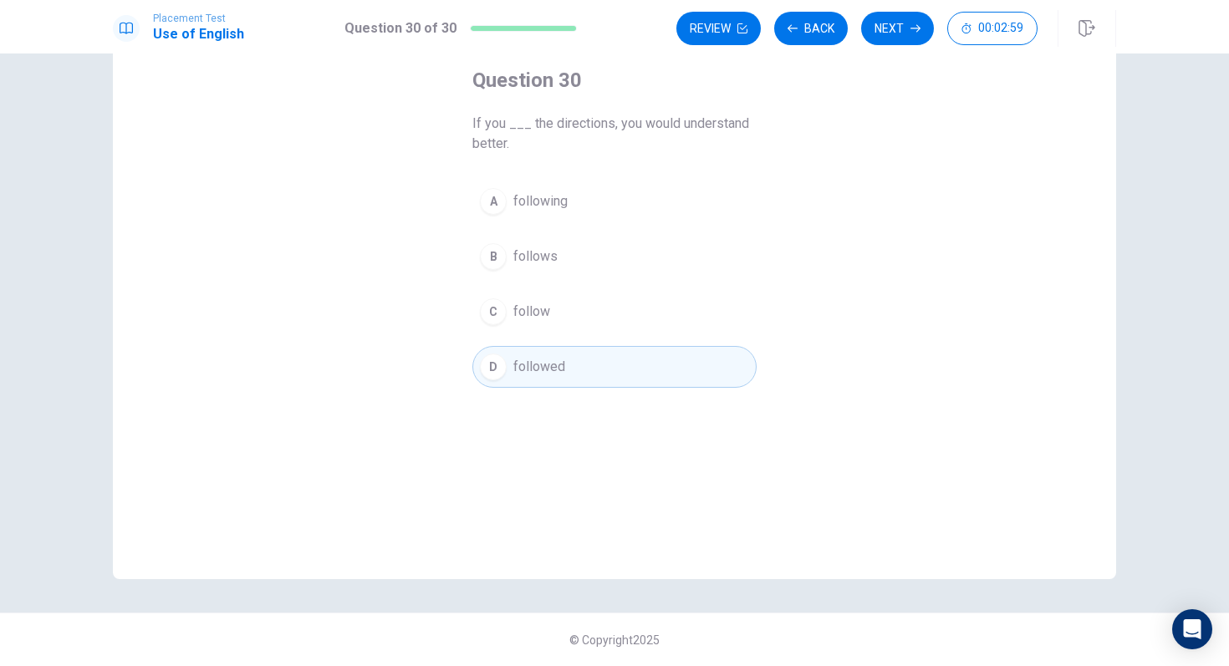
scroll to position [89, 0]
click at [892, 38] on button "Next" at bounding box center [897, 28] width 73 height 33
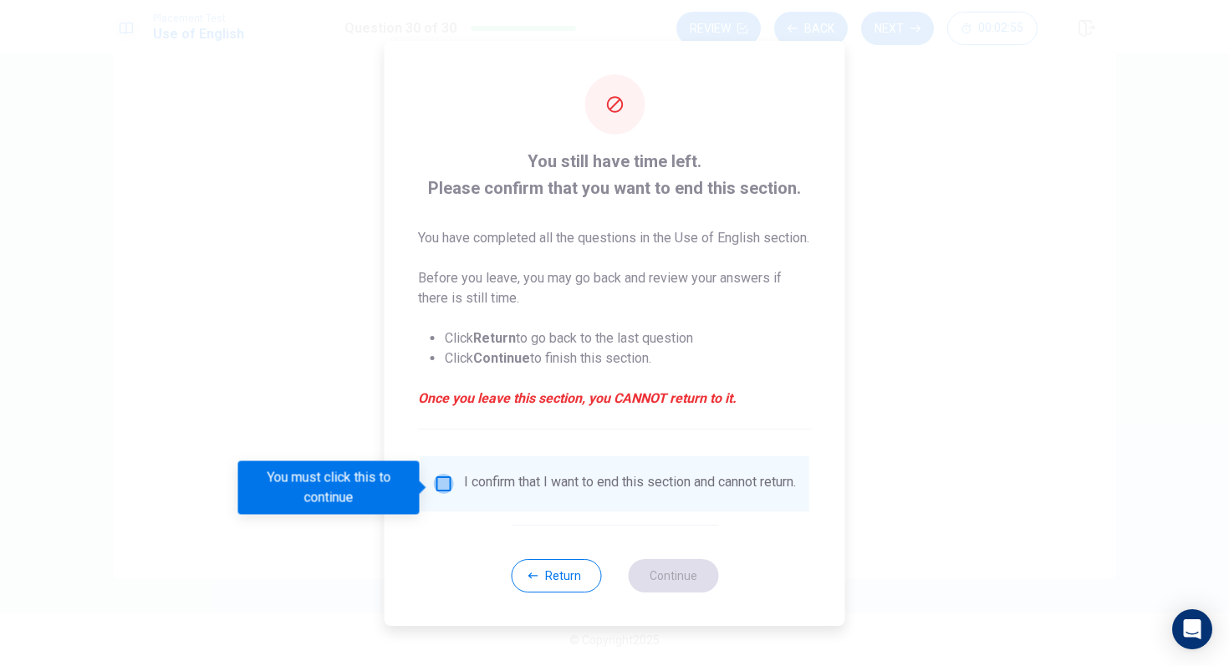
click at [442, 487] on input "You must click this to continue" at bounding box center [444, 484] width 20 height 20
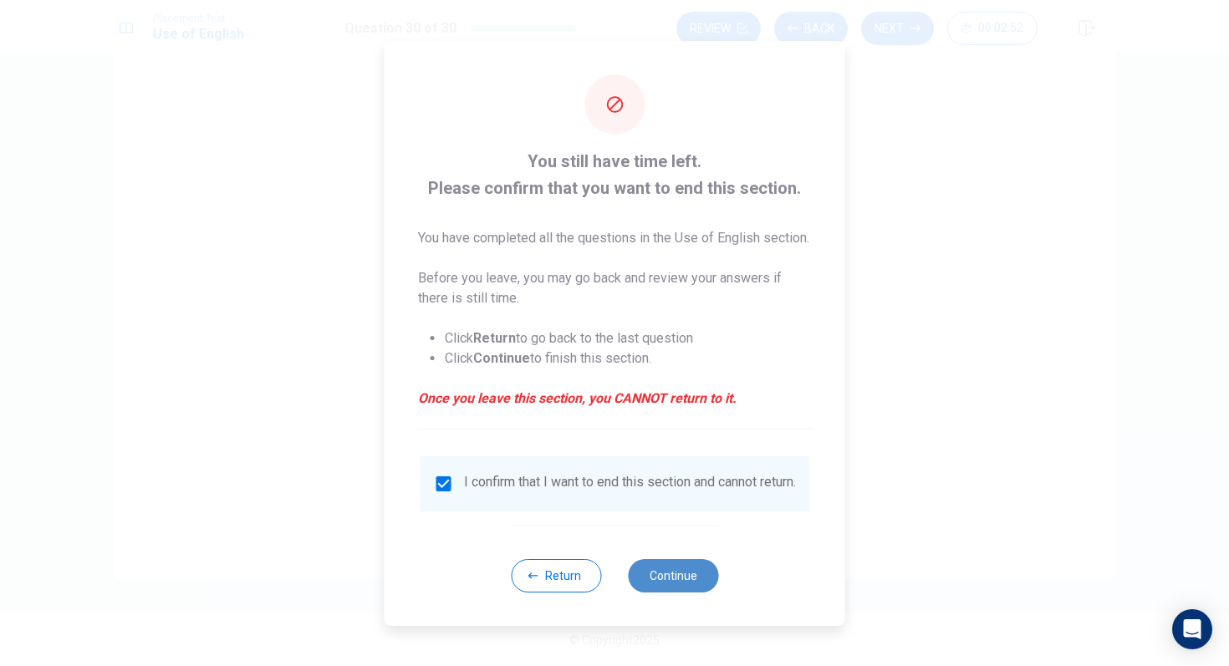
click at [706, 593] on button "Continue" at bounding box center [673, 575] width 90 height 33
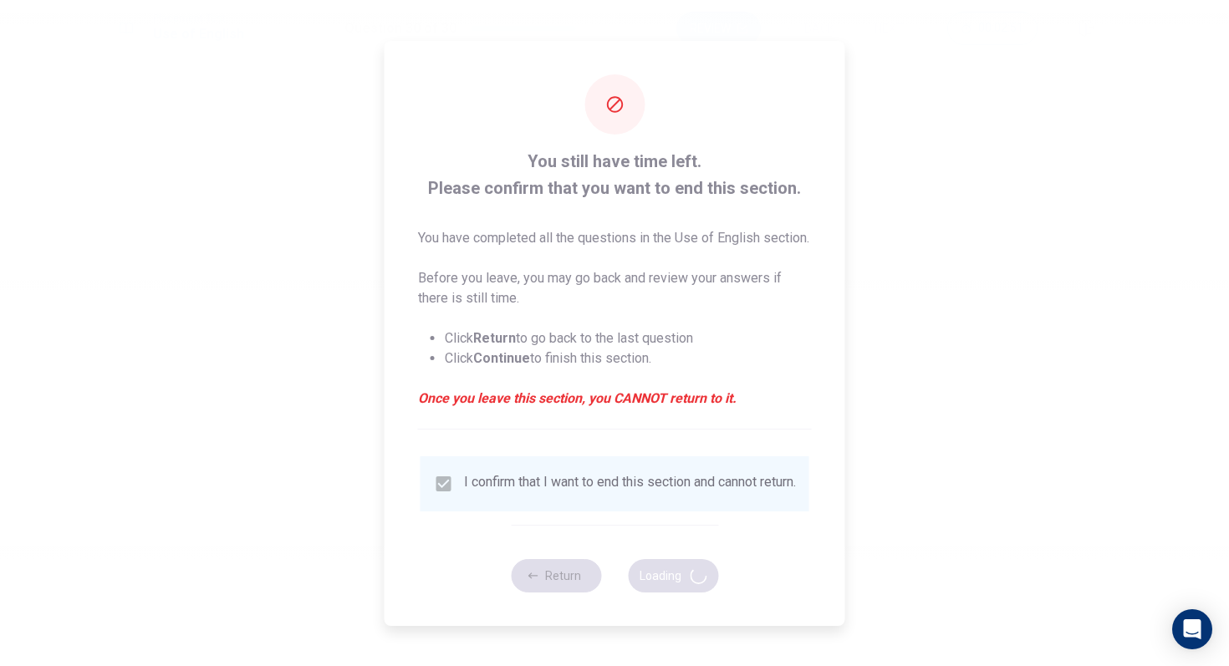
scroll to position [0, 0]
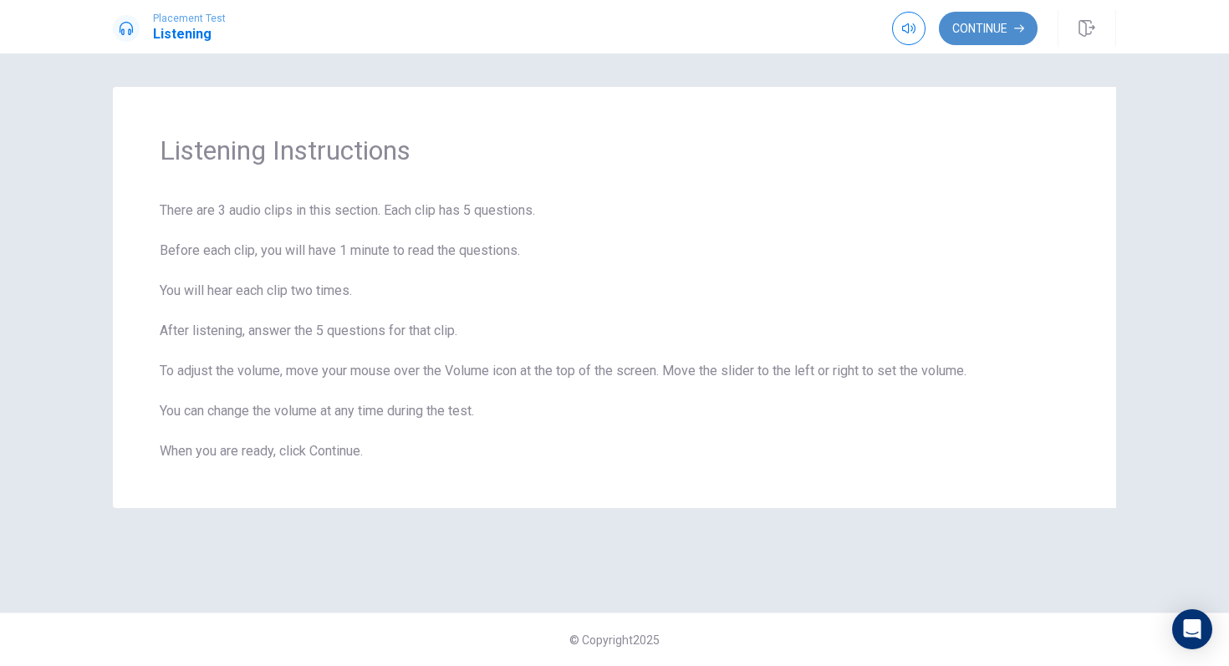
click at [981, 33] on button "Continue" at bounding box center [988, 28] width 99 height 33
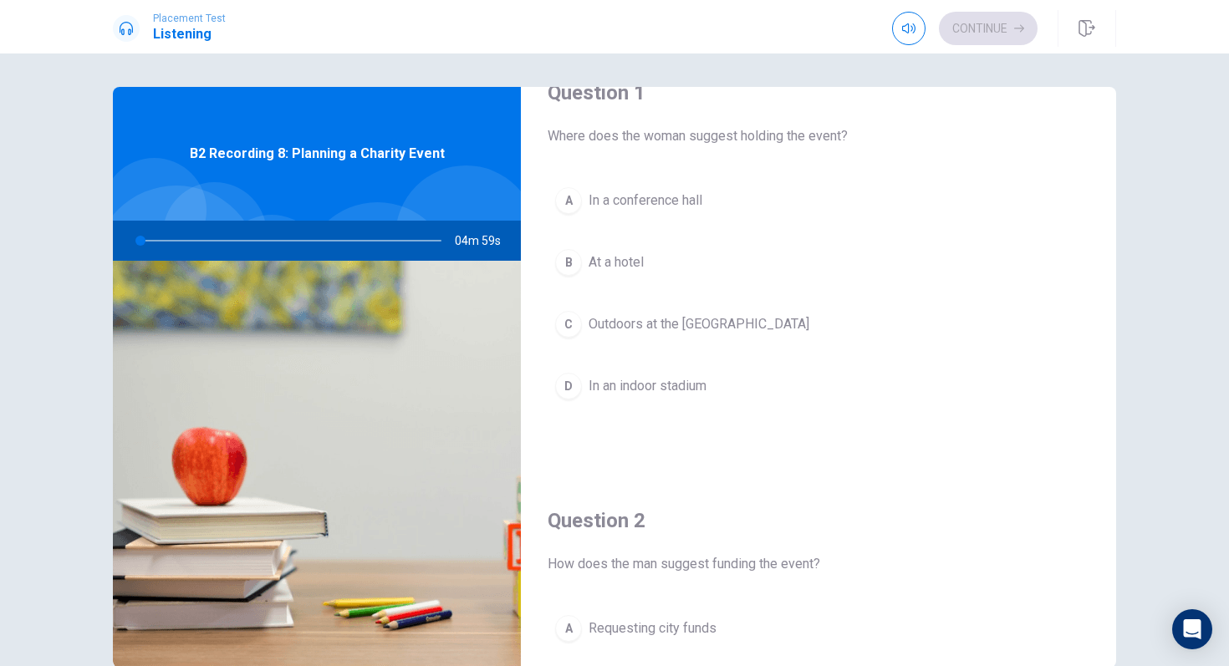
scroll to position [47, 0]
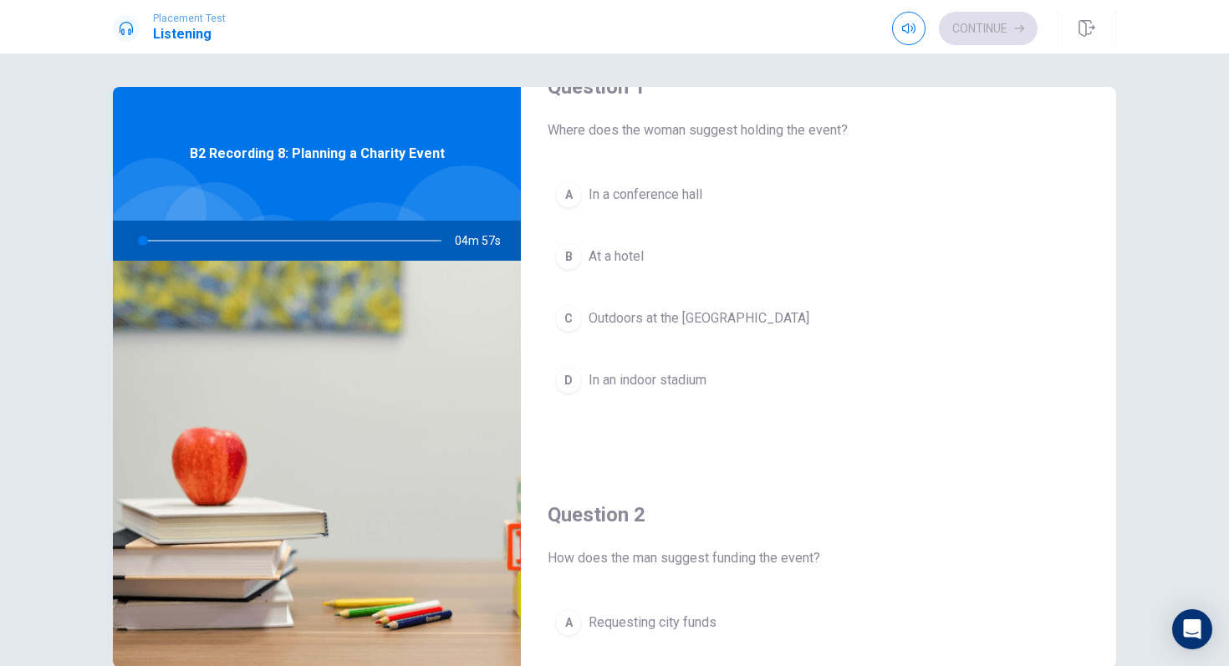
drag, startPoint x: 142, startPoint y: 243, endPoint x: 128, endPoint y: 243, distance: 14.2
click at [128, 243] on div at bounding box center [287, 241] width 335 height 40
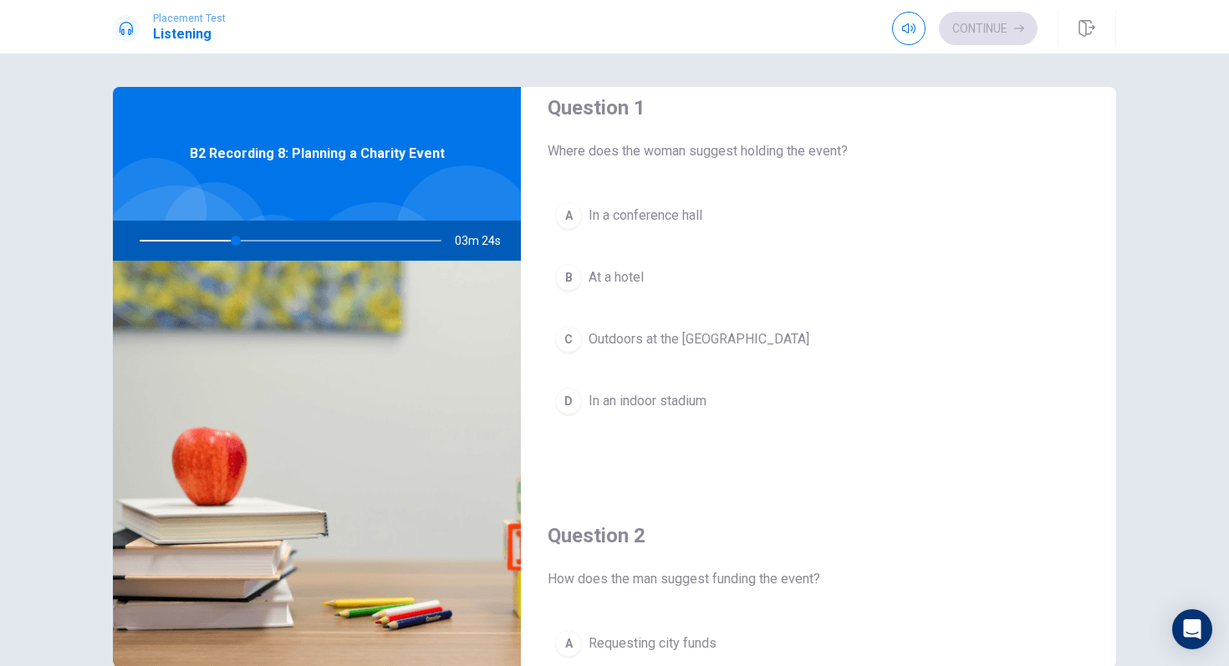
scroll to position [31, 0]
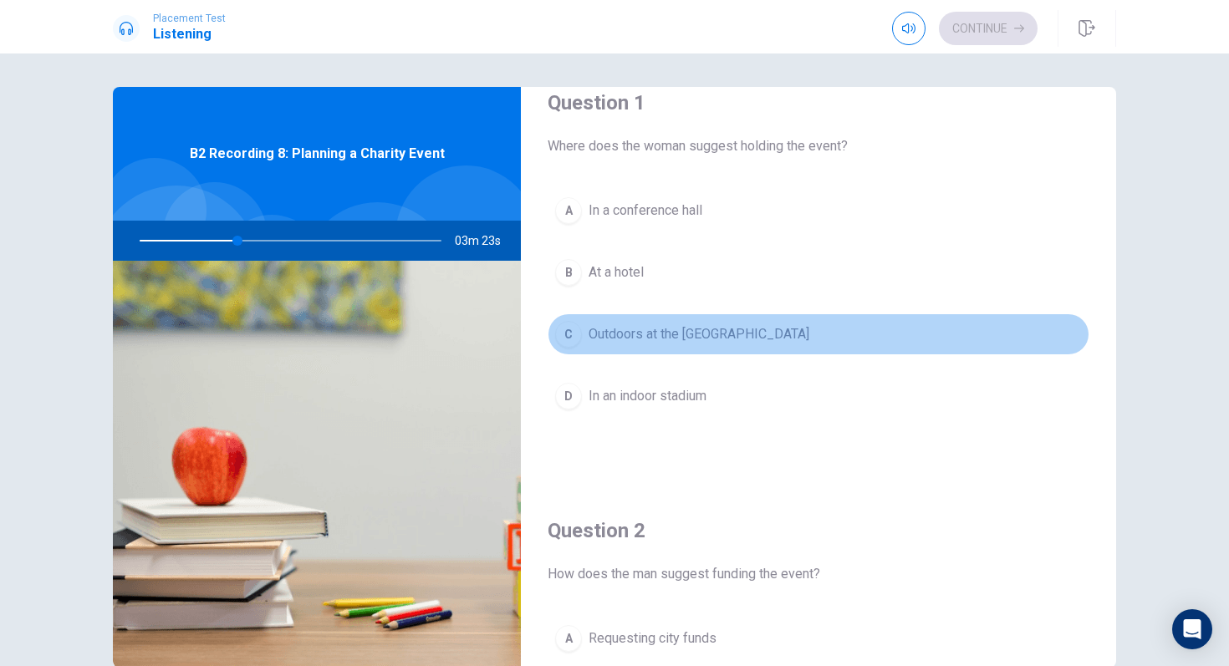
click at [573, 336] on div "C" at bounding box center [568, 334] width 27 height 27
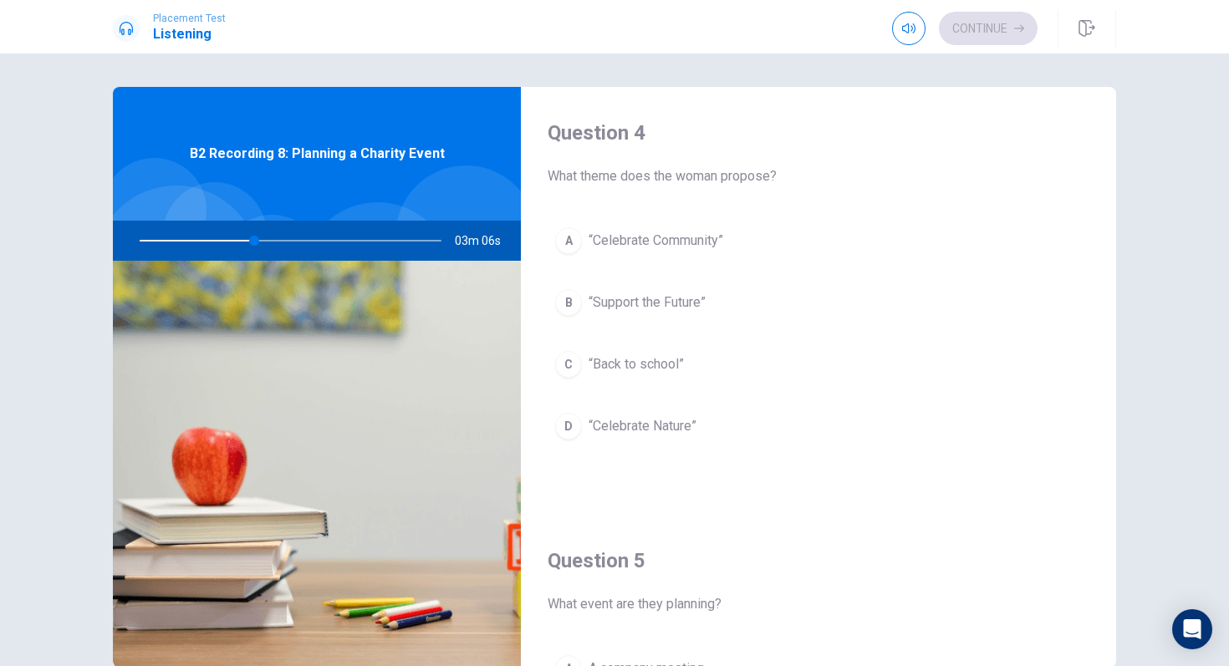
scroll to position [1271, 0]
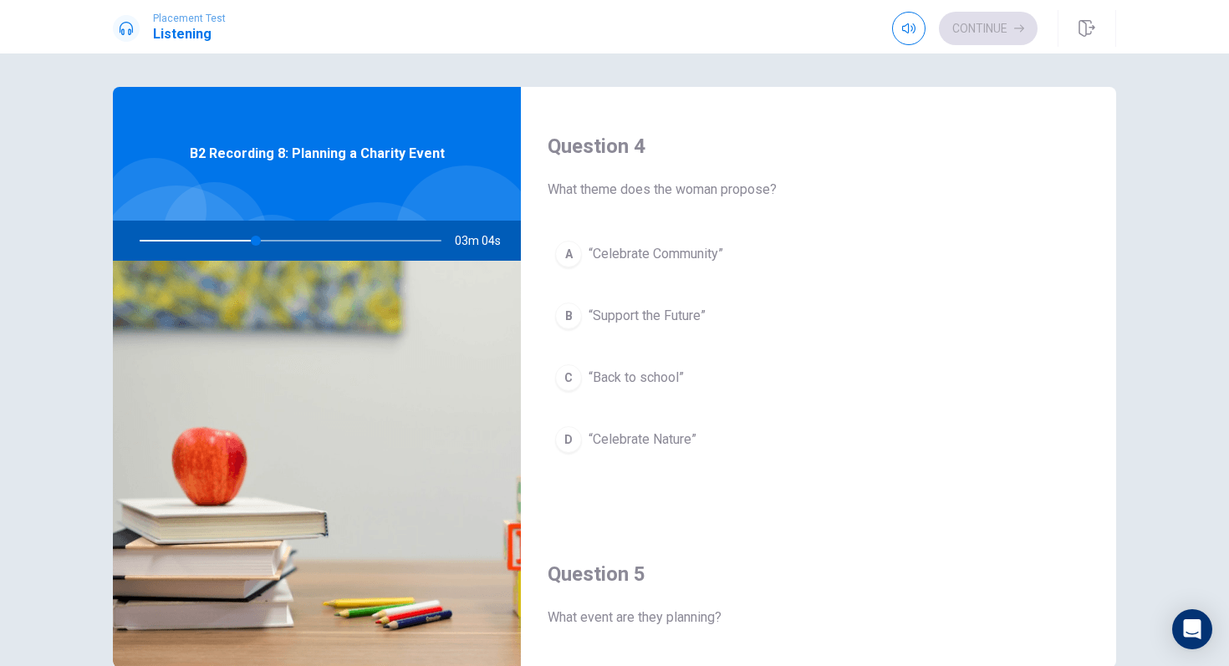
click at [573, 257] on div "A" at bounding box center [568, 254] width 27 height 27
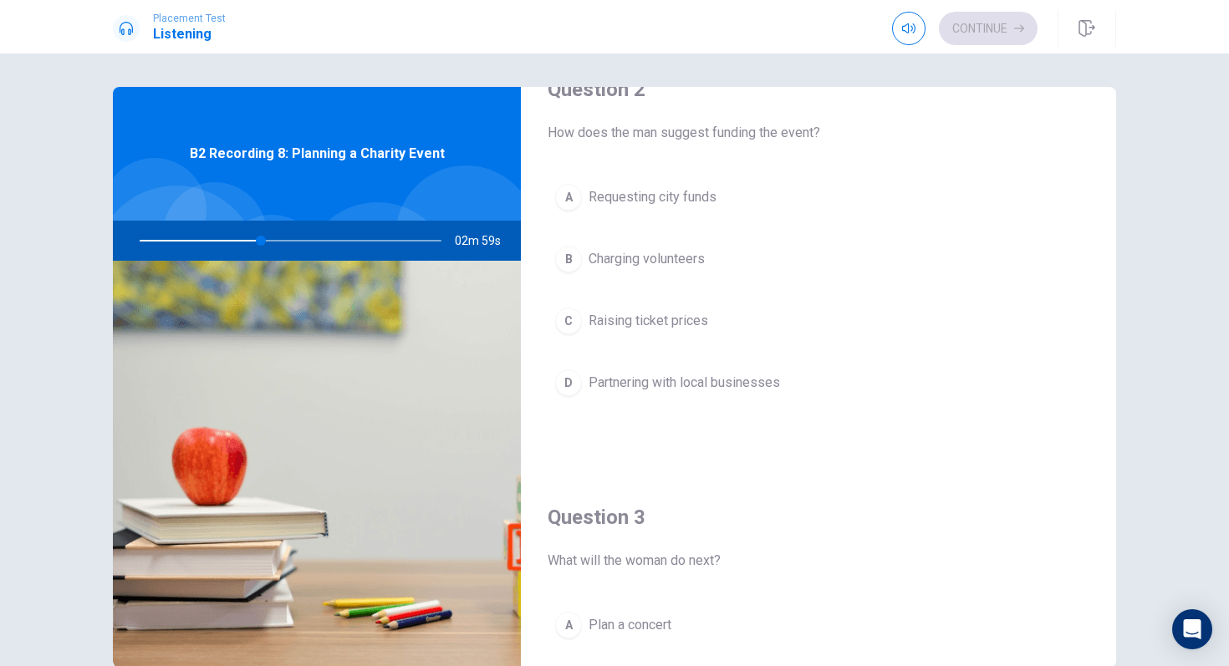
scroll to position [481, 0]
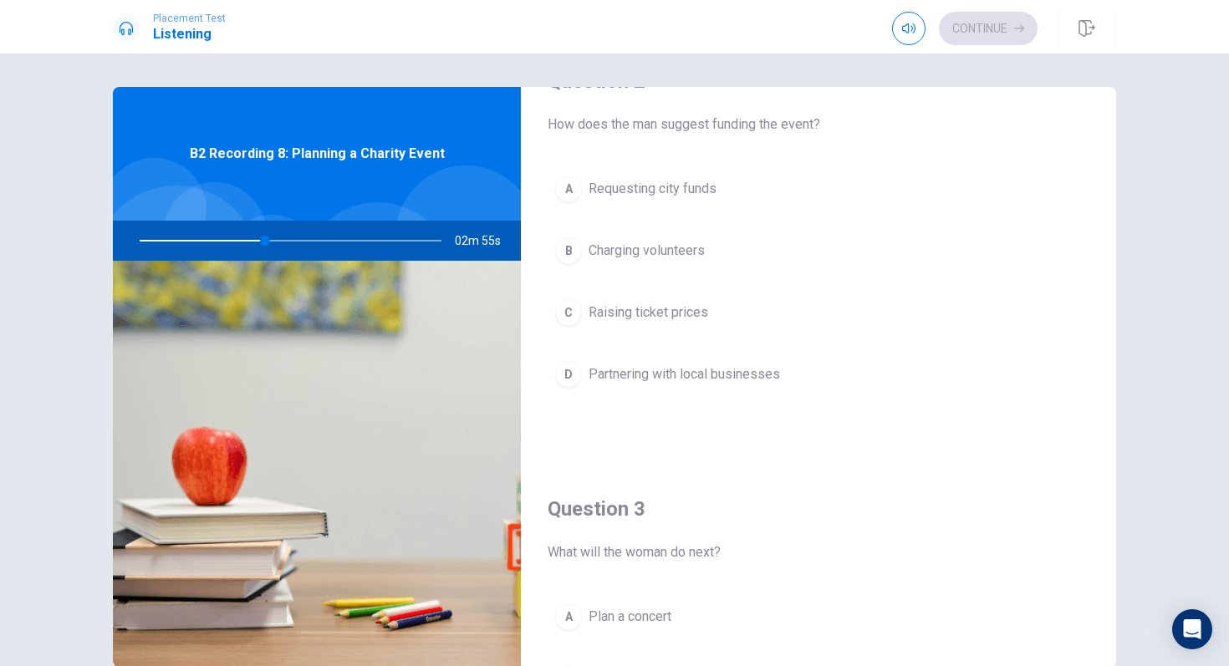
click at [667, 377] on span "Partnering with local businesses" at bounding box center [684, 374] width 191 height 20
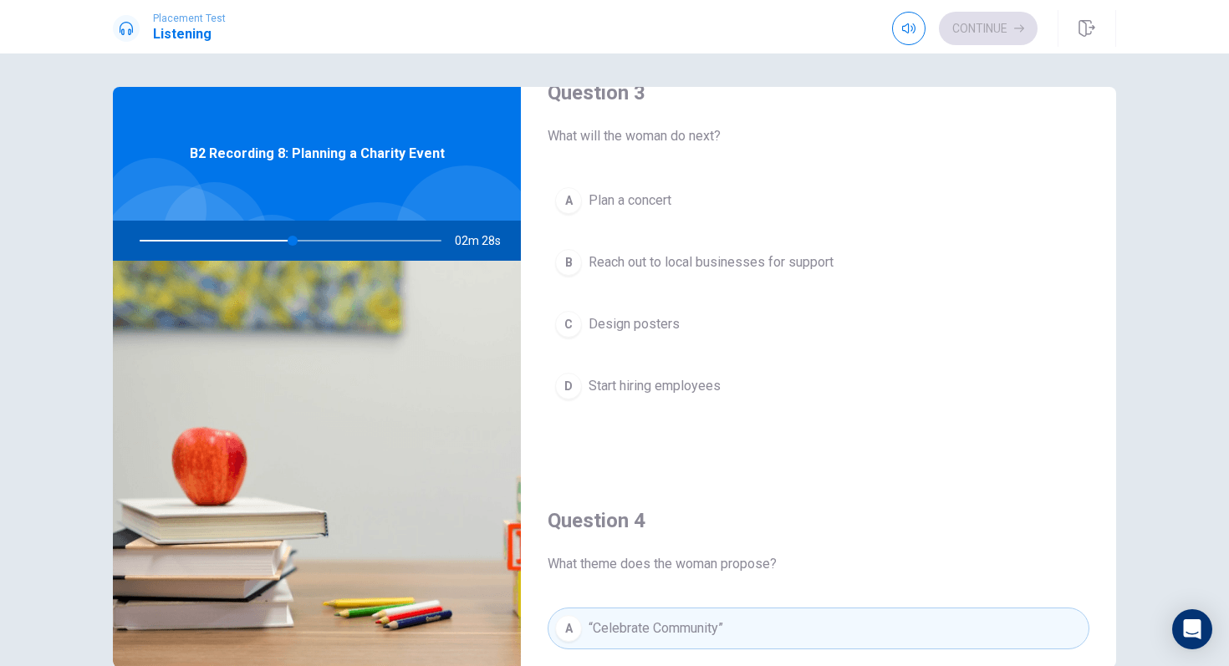
scroll to position [885, 0]
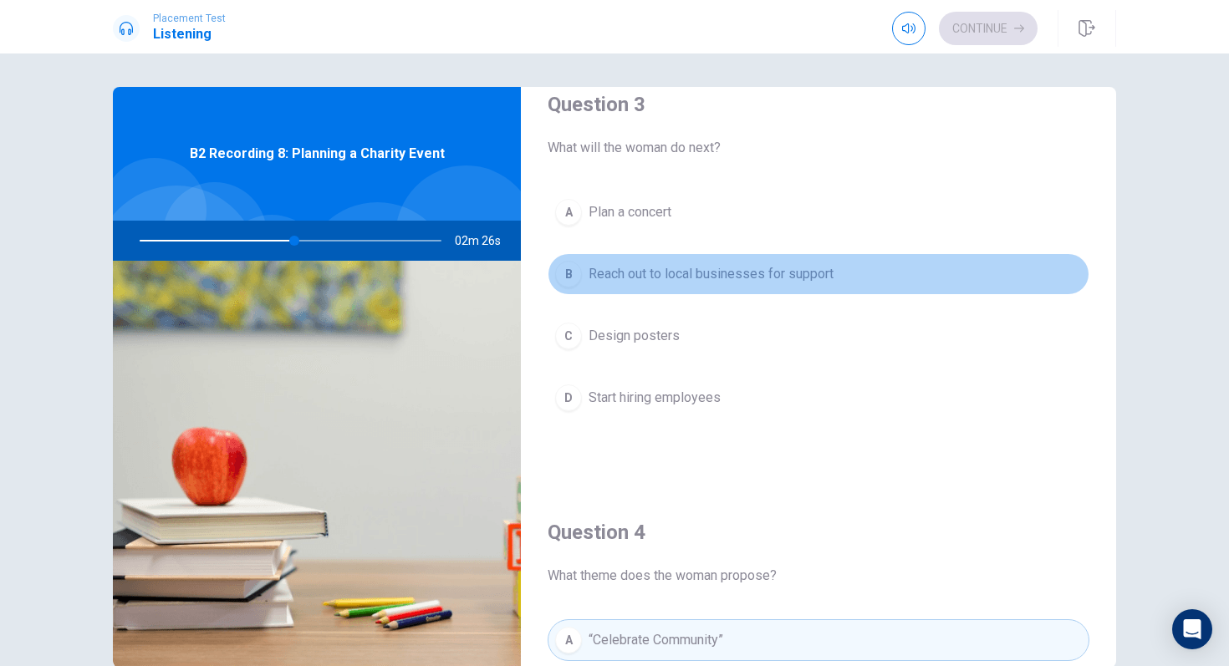
click at [760, 288] on button "B Reach out to local businesses for support" at bounding box center [819, 274] width 542 height 42
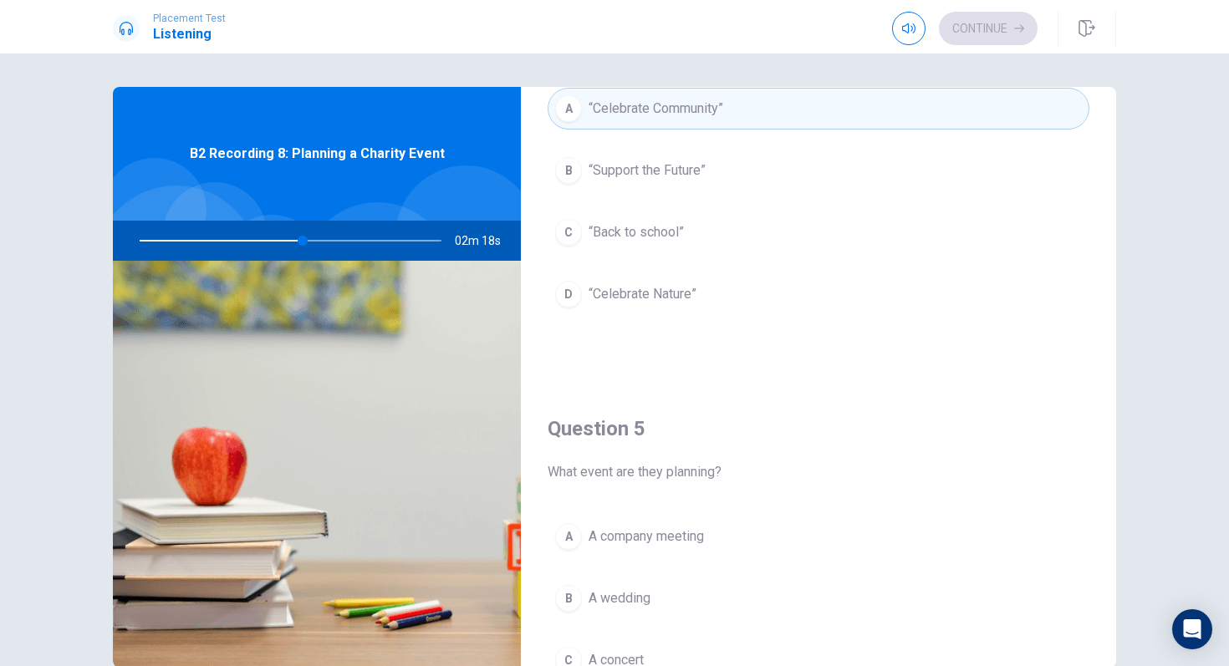
scroll to position [1559, 0]
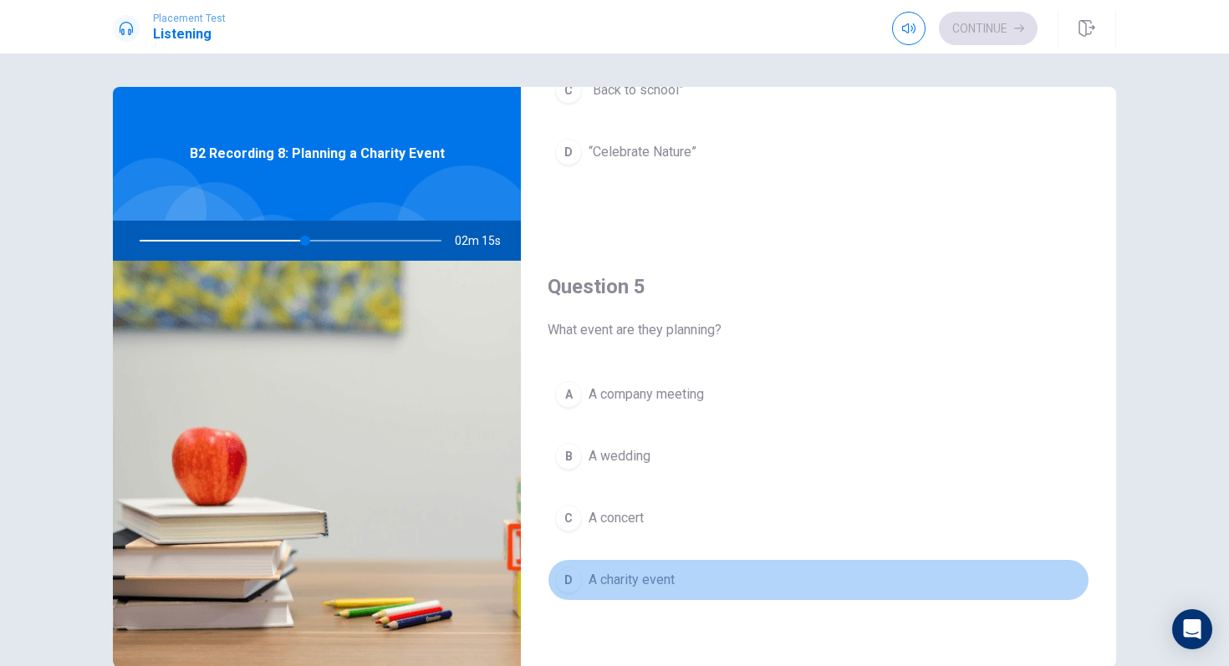
click at [677, 594] on button "D A charity event" at bounding box center [819, 580] width 542 height 42
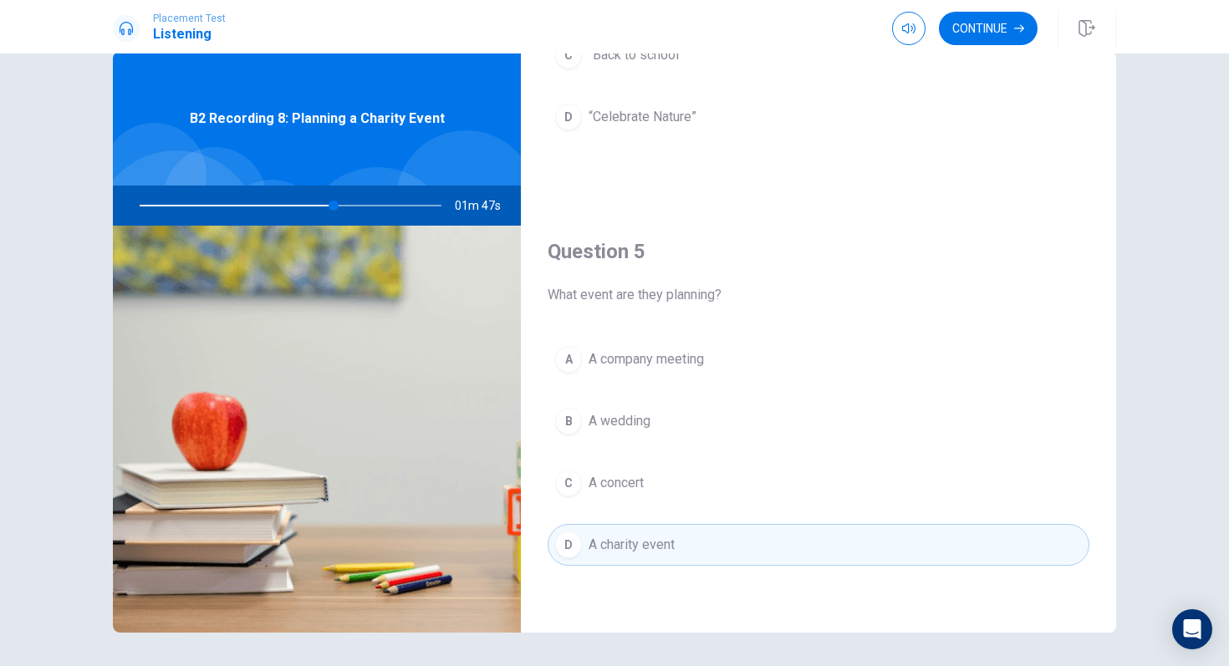
scroll to position [18, 0]
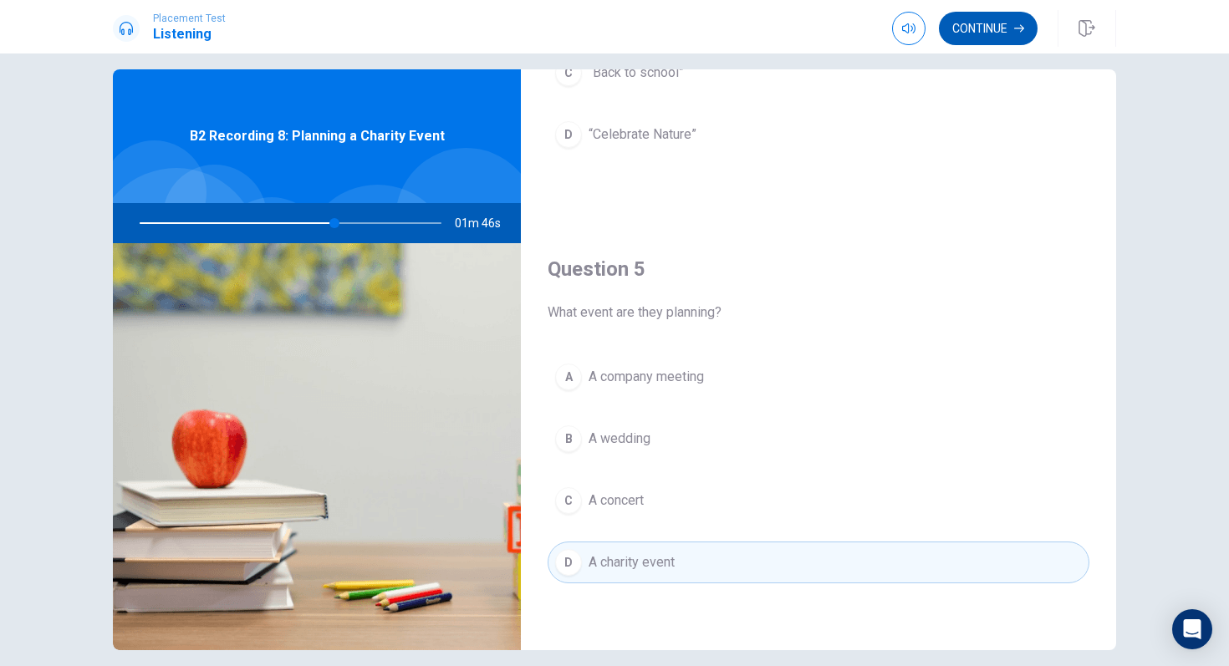
click at [1006, 28] on button "Continue" at bounding box center [988, 28] width 99 height 33
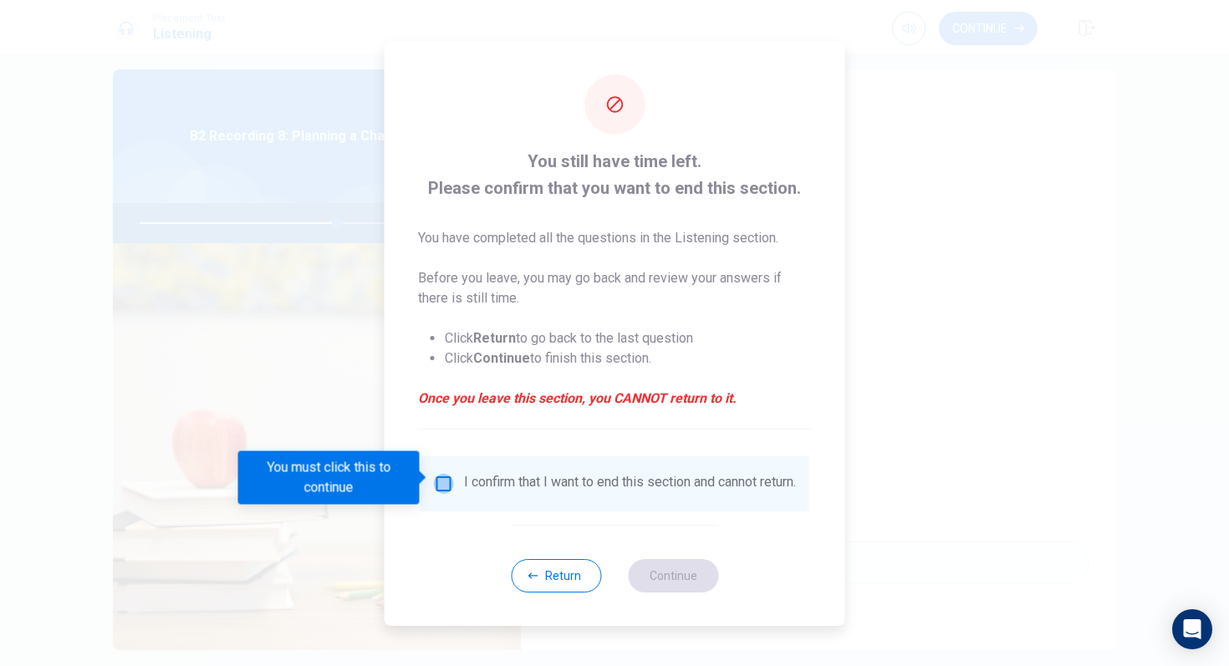
click at [446, 483] on input "You must click this to continue" at bounding box center [444, 484] width 20 height 20
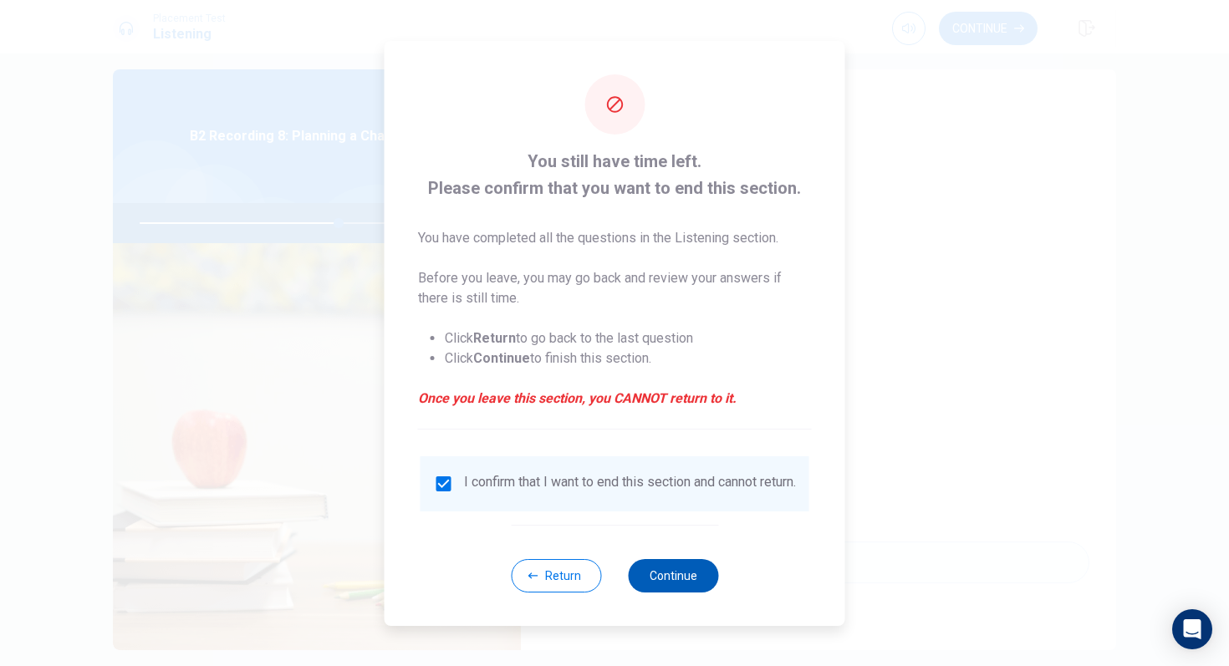
click at [690, 576] on button "Continue" at bounding box center [673, 575] width 90 height 33
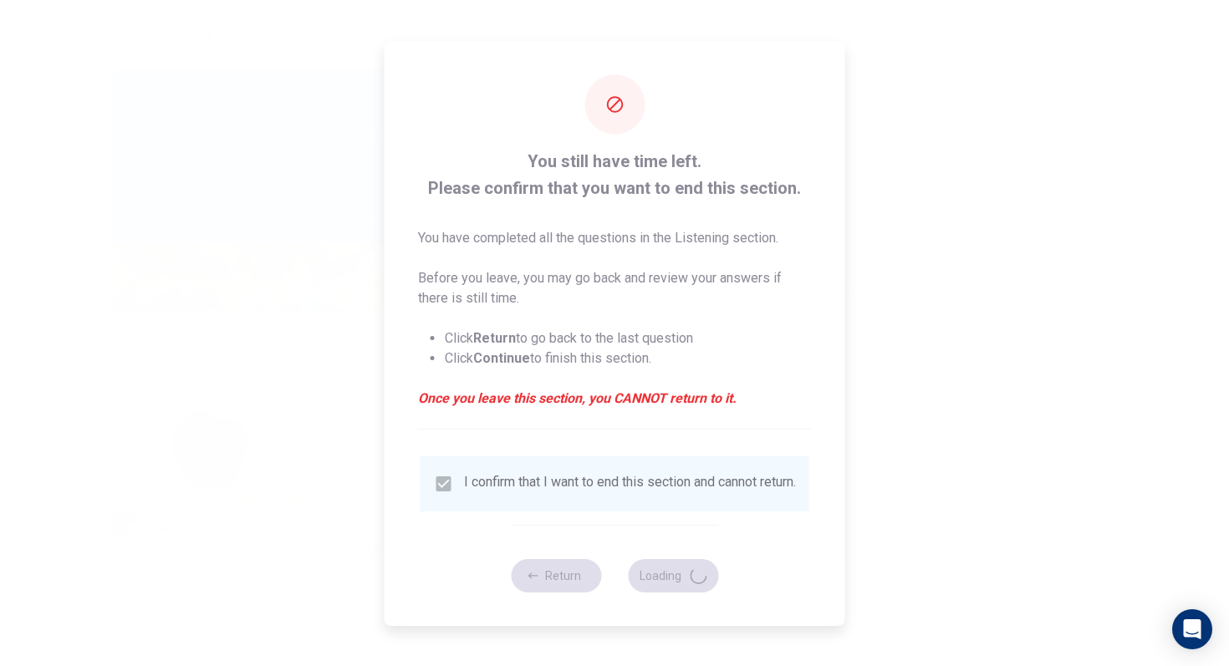
type input "67"
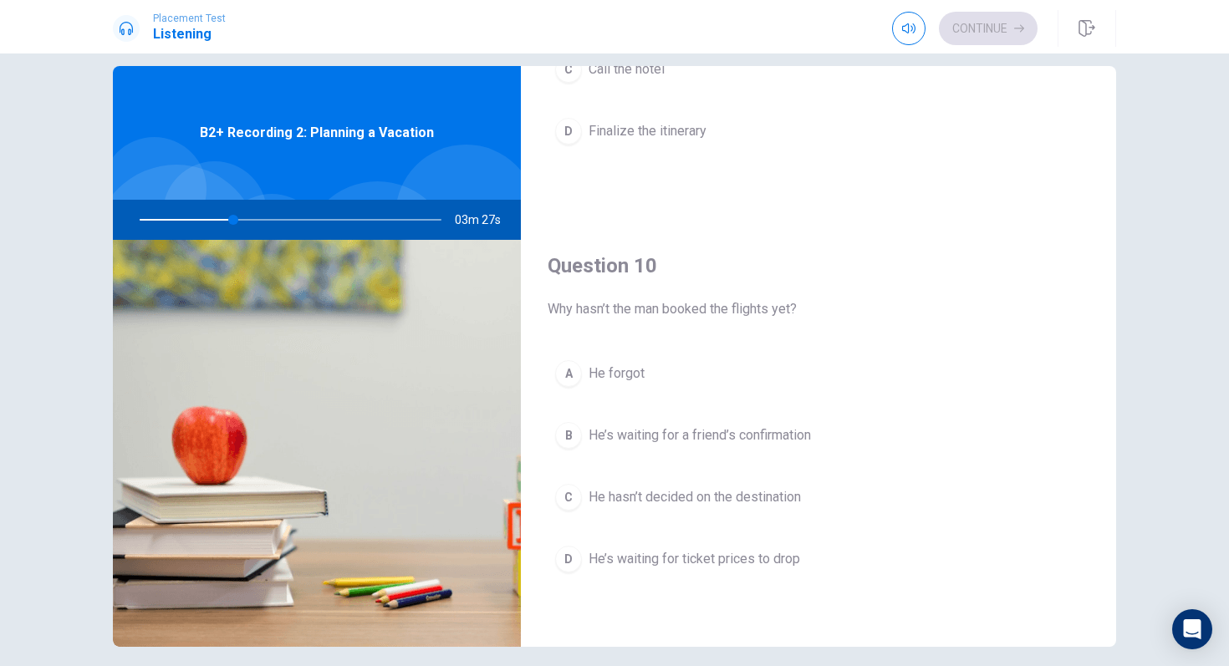
scroll to position [29, 0]
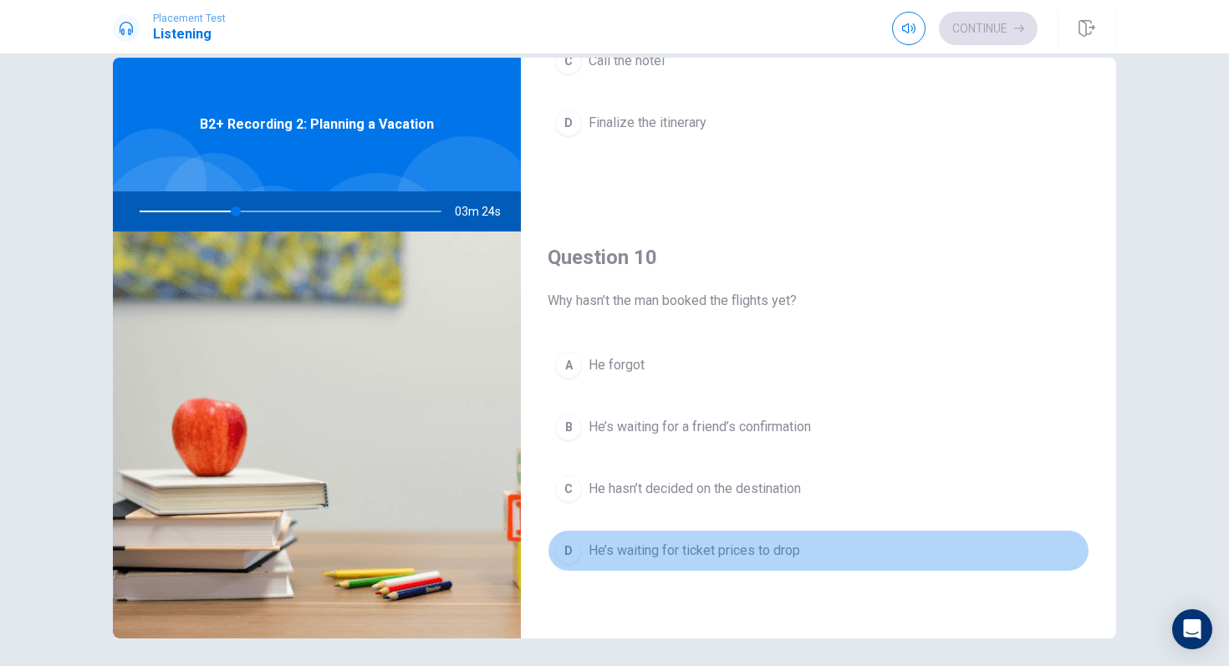
click at [694, 545] on span "He’s waiting for ticket prices to drop" at bounding box center [694, 551] width 211 height 20
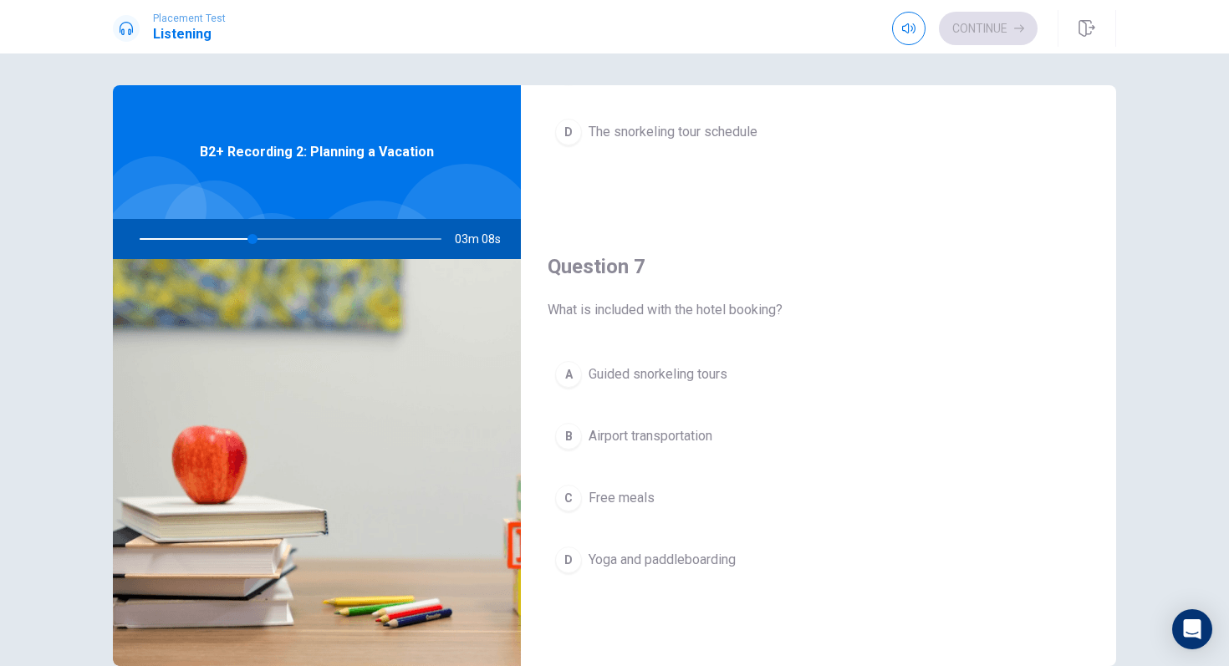
scroll to position [296, 0]
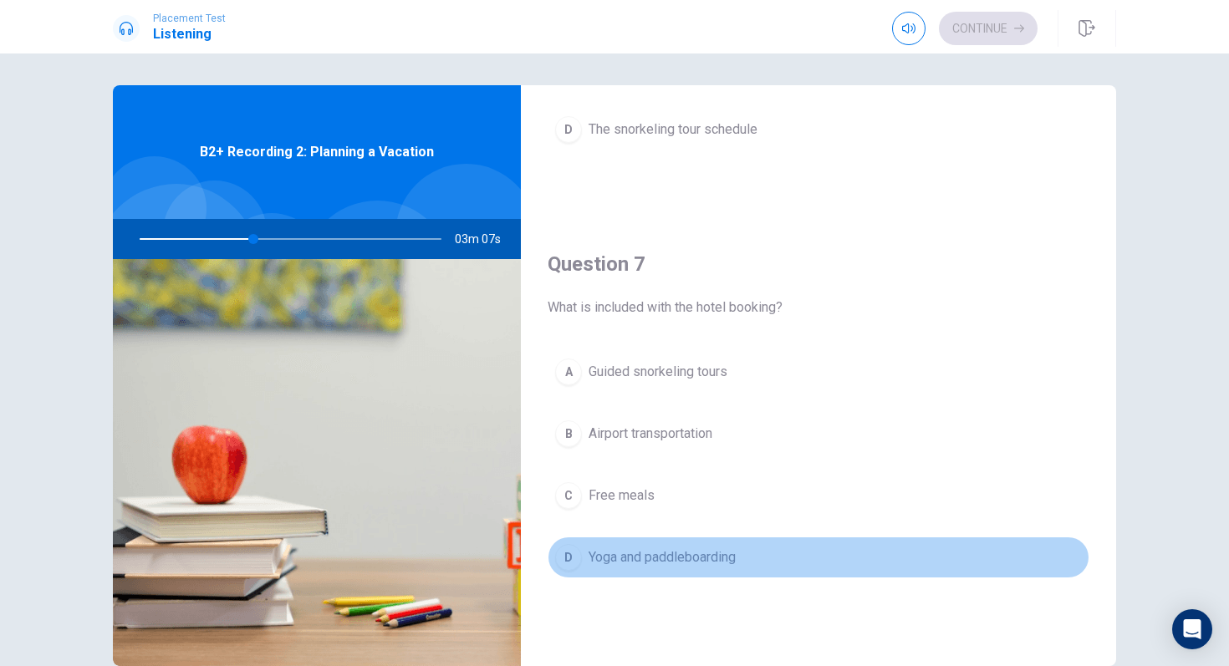
click at [683, 568] on button "D Yoga and paddleboarding" at bounding box center [819, 558] width 542 height 42
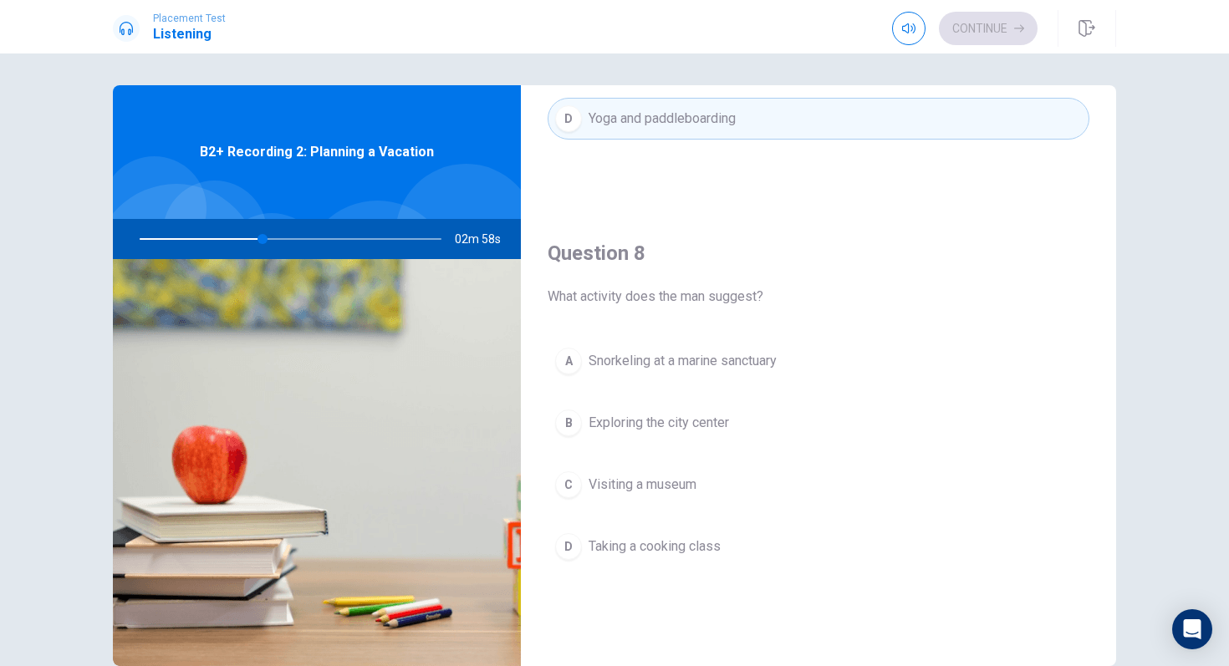
scroll to position [733, 0]
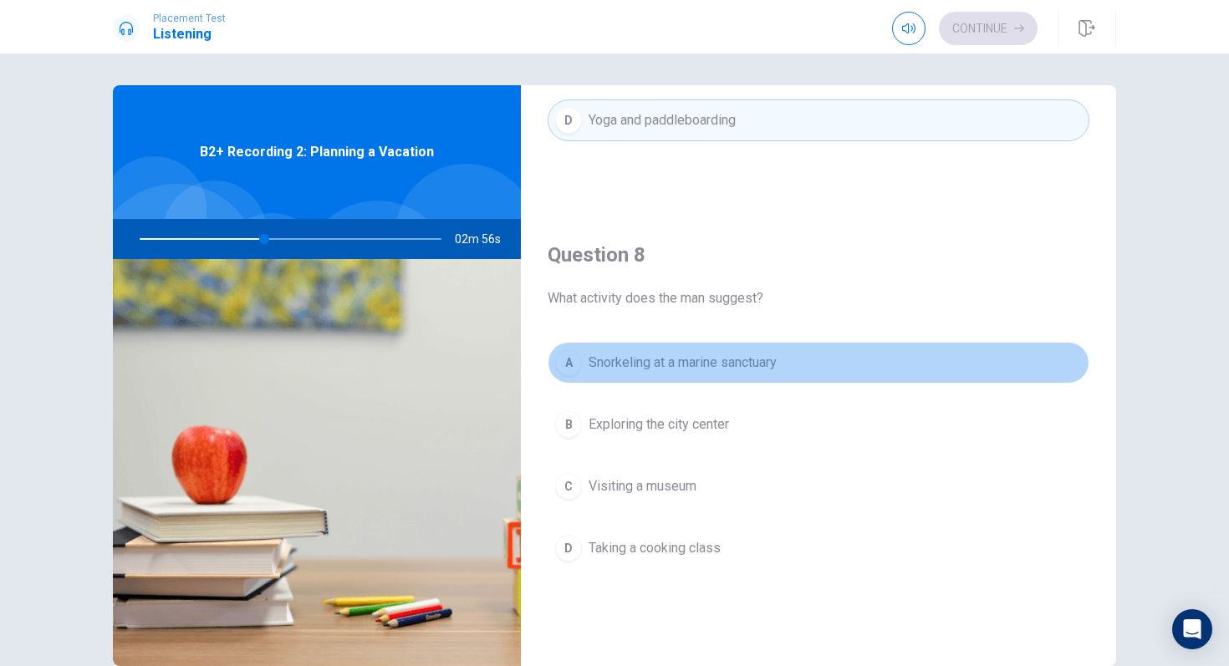
click at [755, 366] on span "Snorkeling at a marine sanctuary" at bounding box center [683, 363] width 188 height 20
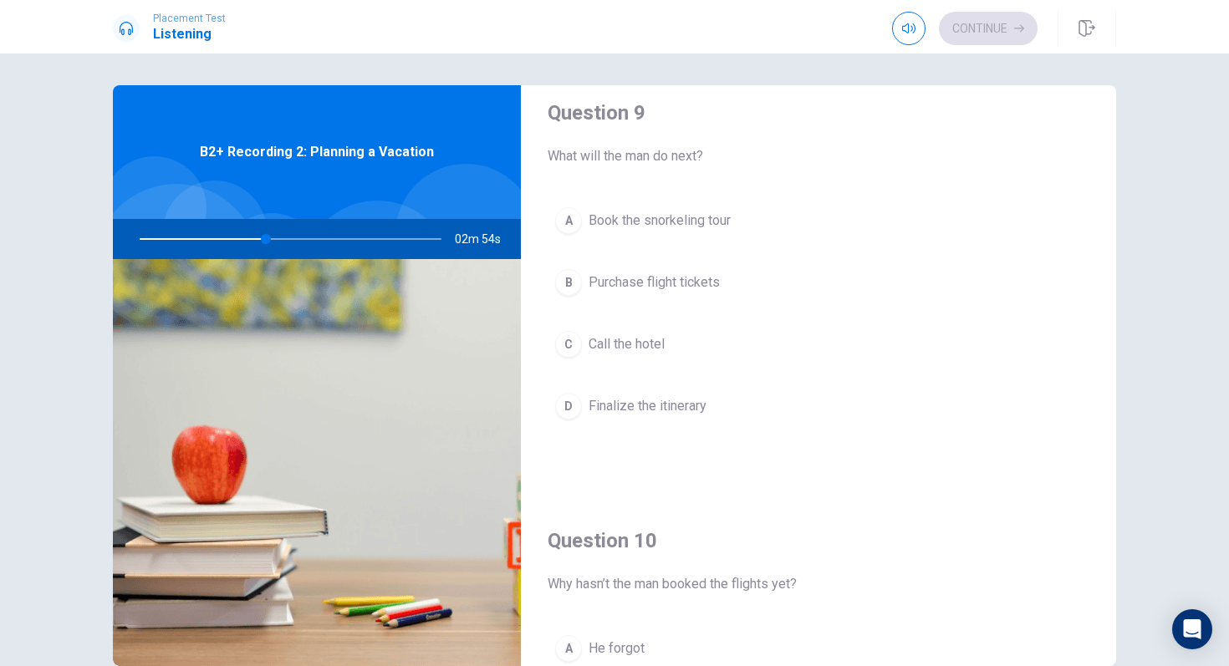
scroll to position [1302, 0]
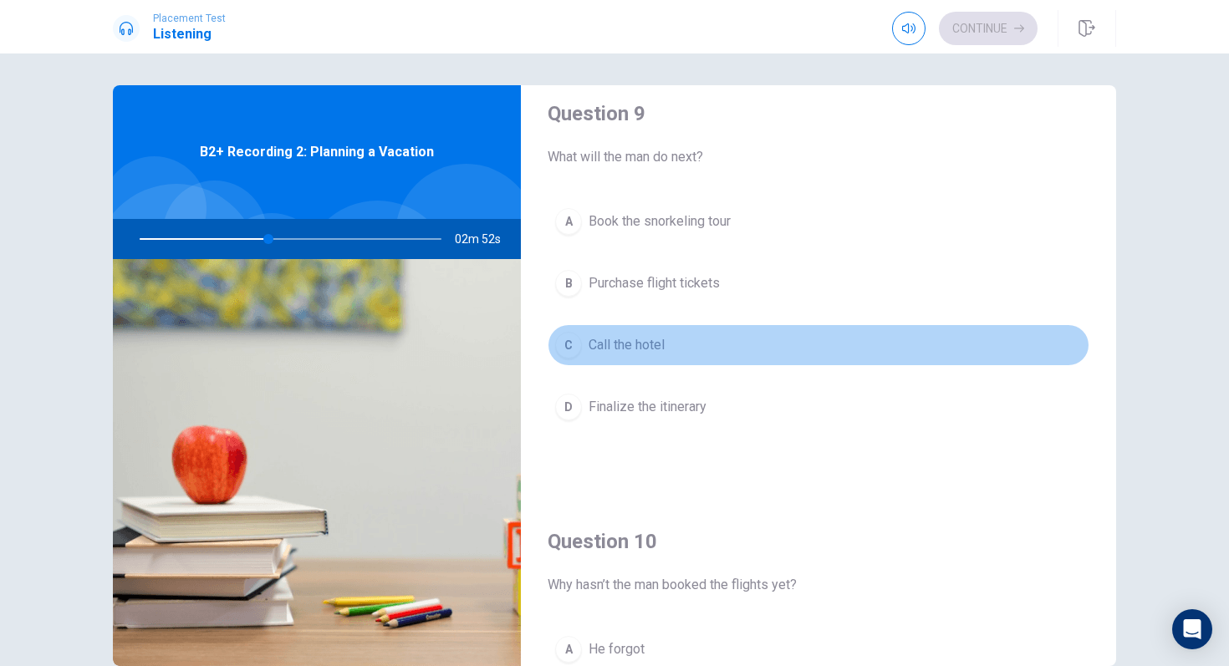
click at [696, 361] on button "C Call the hotel" at bounding box center [819, 345] width 542 height 42
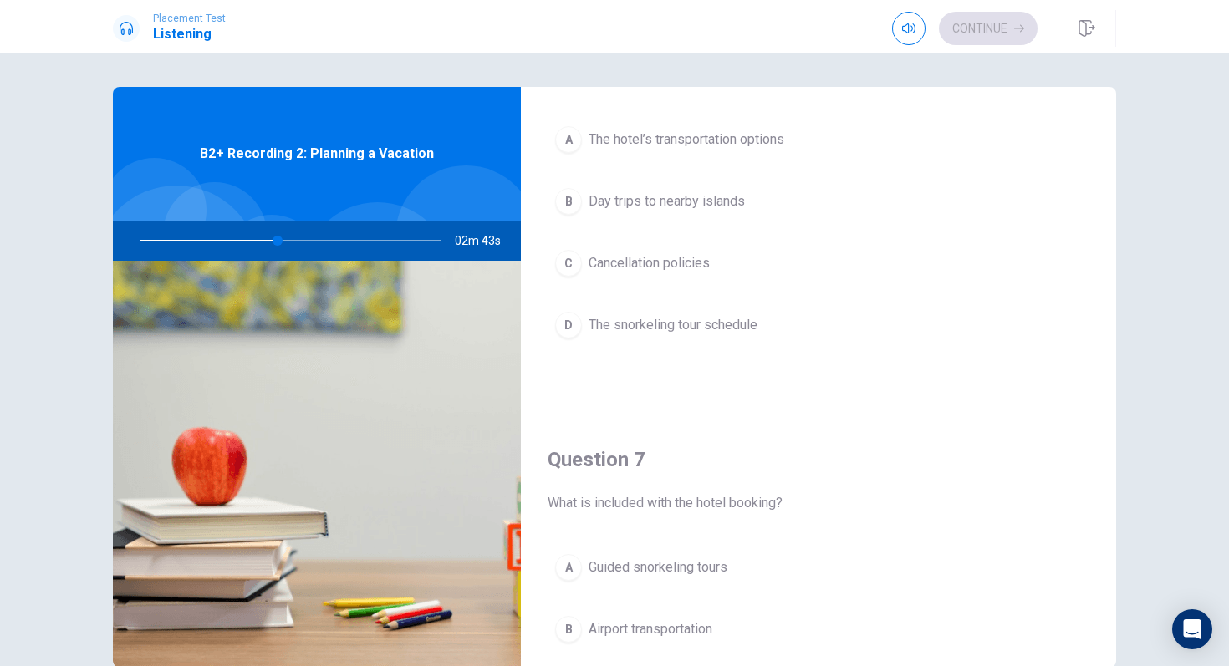
scroll to position [0, 0]
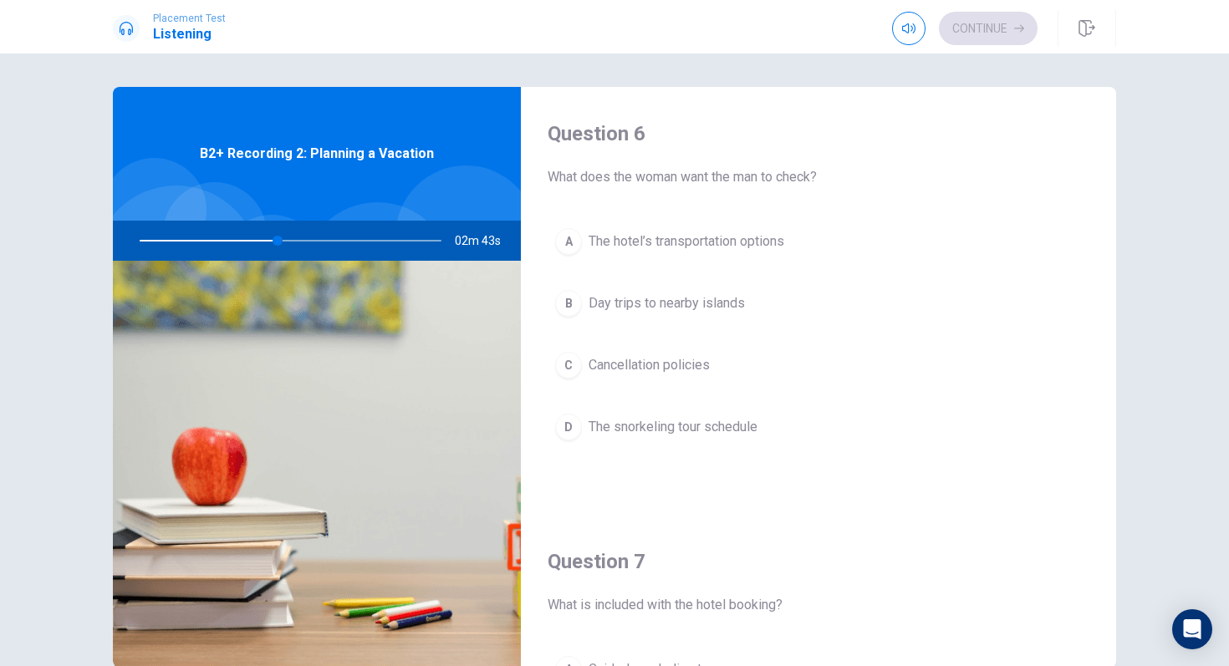
click at [738, 240] on span "The hotel’s transportation options" at bounding box center [687, 242] width 196 height 20
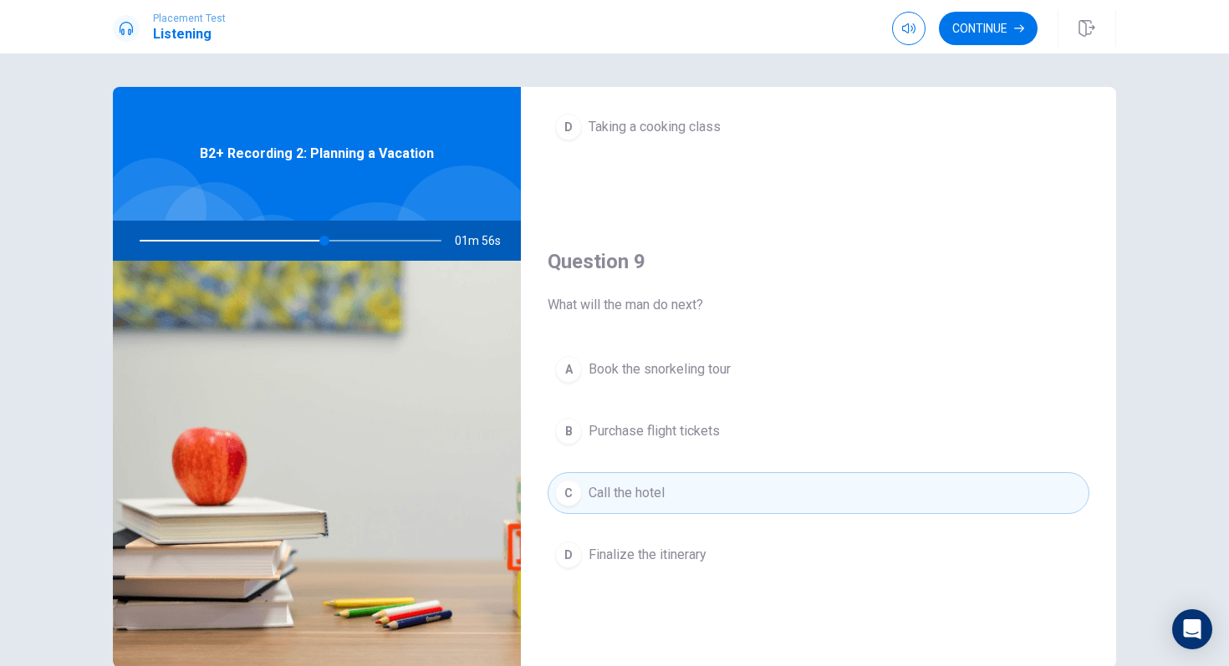
scroll to position [1180, 0]
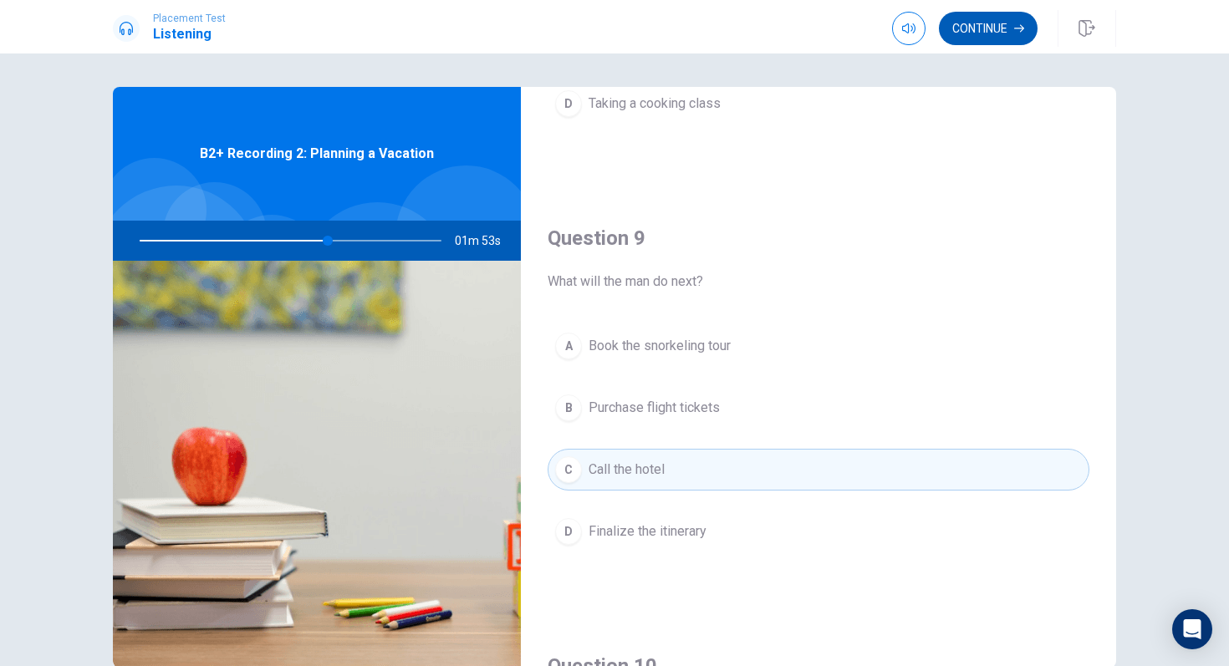
click at [982, 19] on button "Continue" at bounding box center [988, 28] width 99 height 33
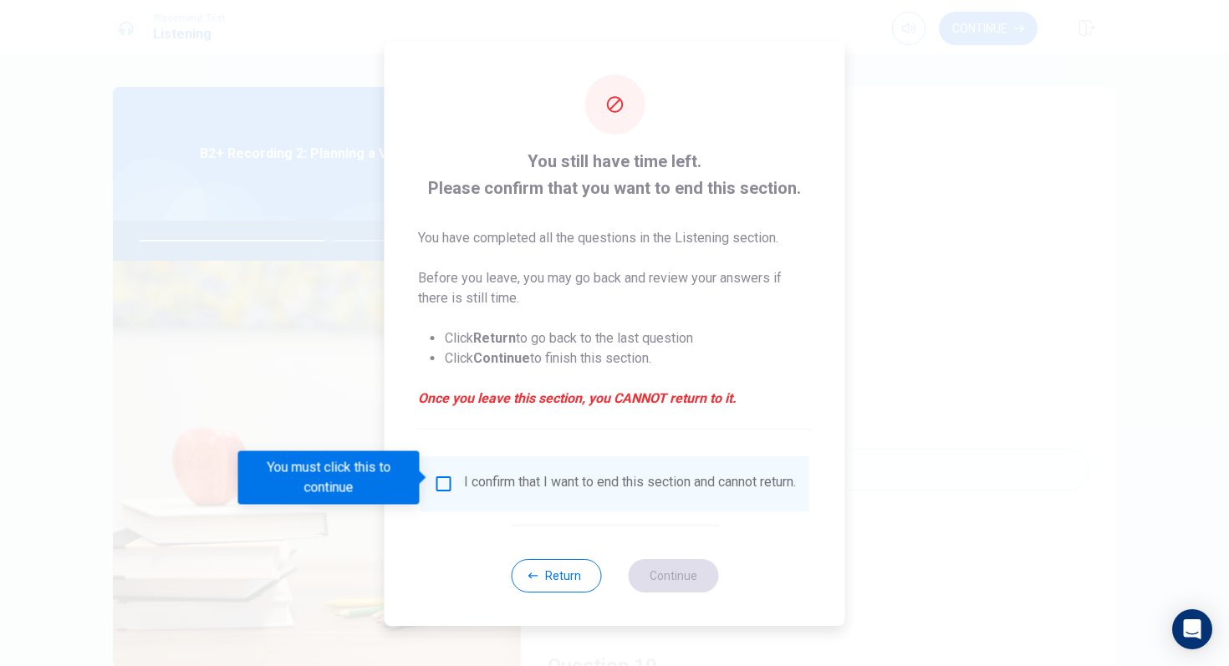
click at [443, 474] on input "You must click this to continue" at bounding box center [444, 484] width 20 height 20
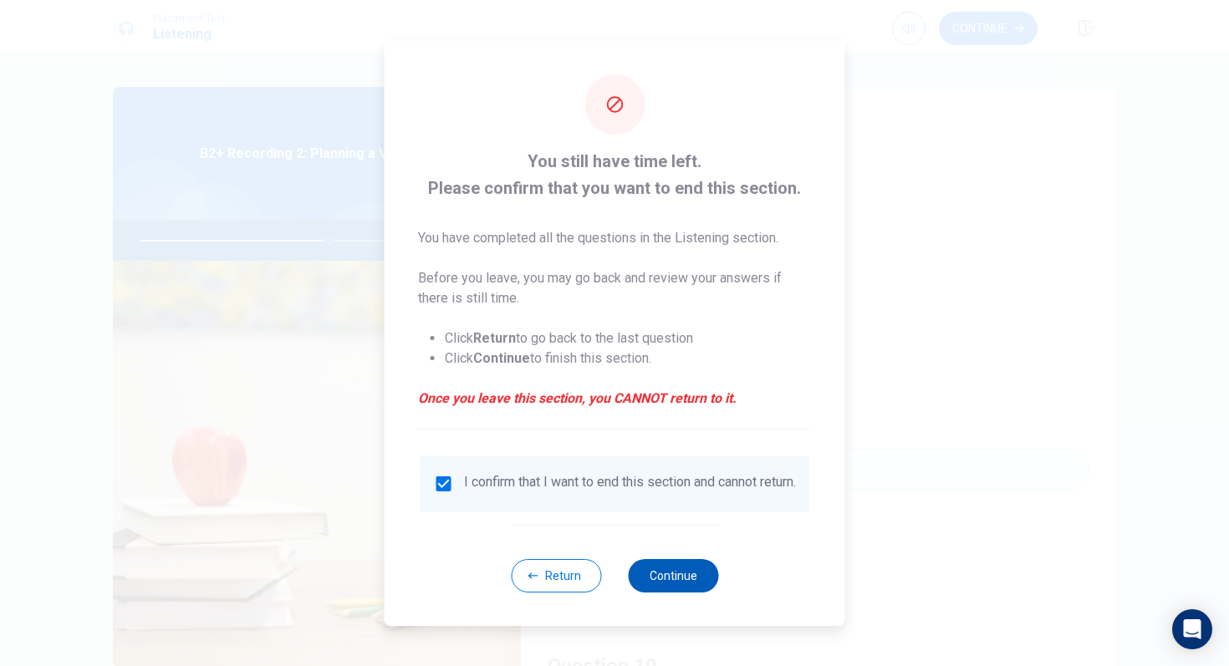
click at [660, 585] on button "Continue" at bounding box center [673, 575] width 90 height 33
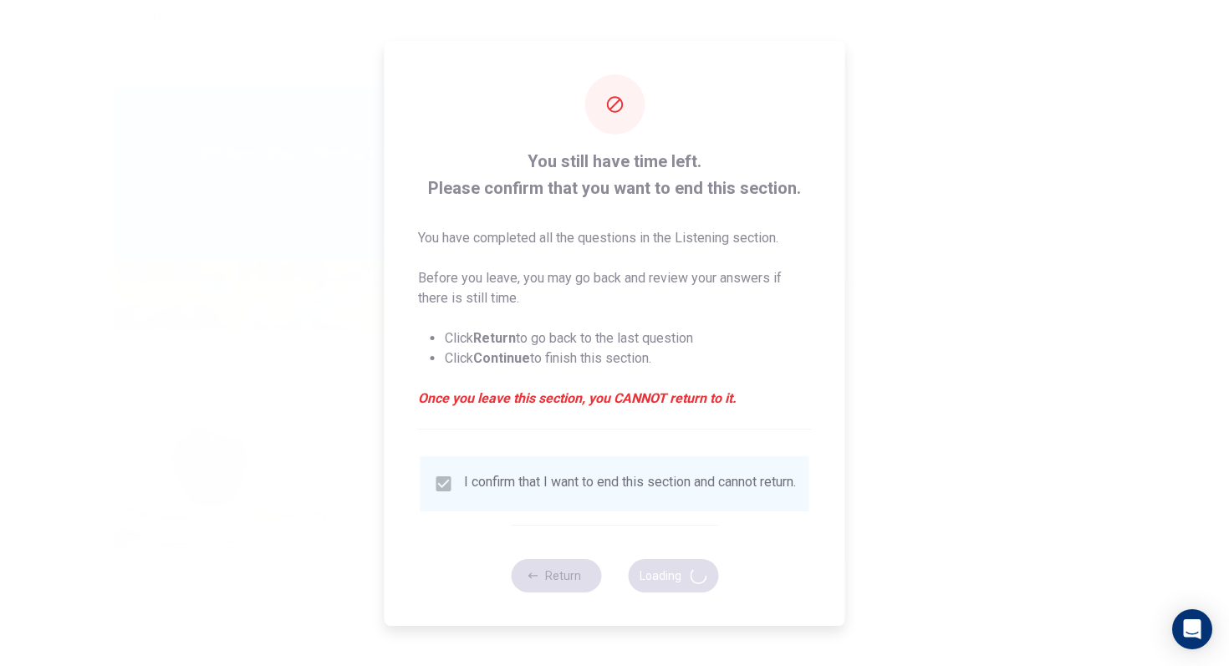
type input "64"
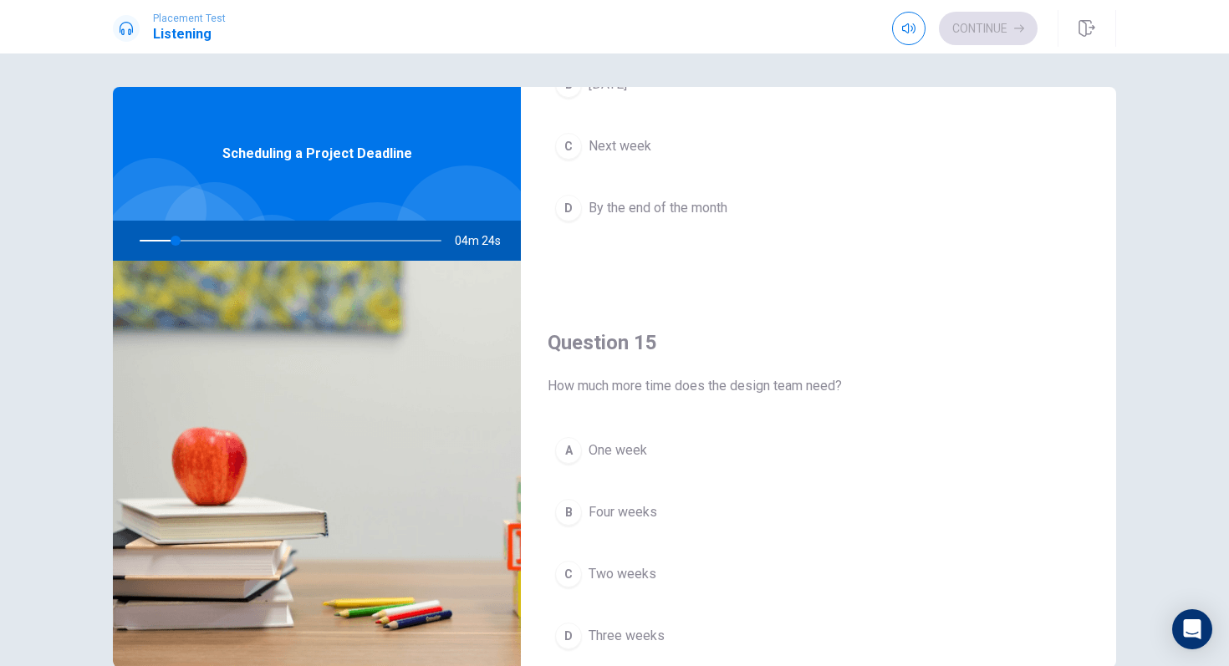
scroll to position [1500, 0]
click at [186, 240] on div at bounding box center [287, 241] width 335 height 40
drag, startPoint x: 186, startPoint y: 240, endPoint x: 202, endPoint y: 239, distance: 15.9
click at [202, 239] on div at bounding box center [287, 241] width 335 height 40
click at [187, 243] on div at bounding box center [287, 241] width 335 height 40
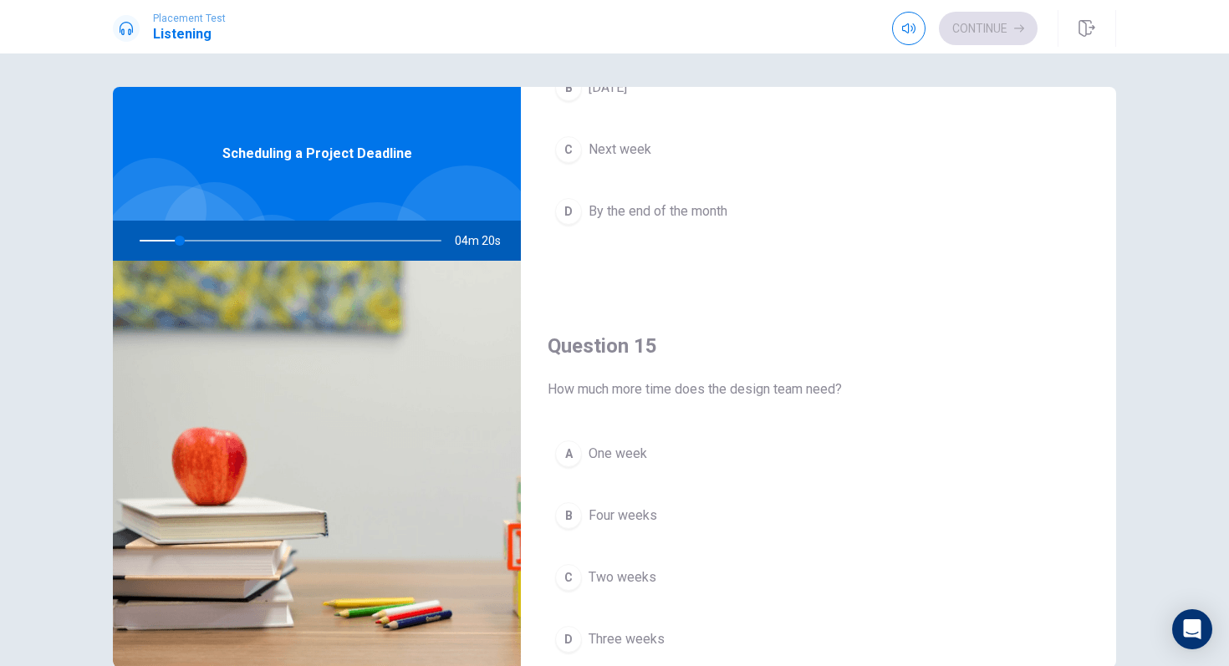
drag, startPoint x: 184, startPoint y: 242, endPoint x: 198, endPoint y: 242, distance: 14.2
click at [198, 242] on div at bounding box center [287, 241] width 335 height 40
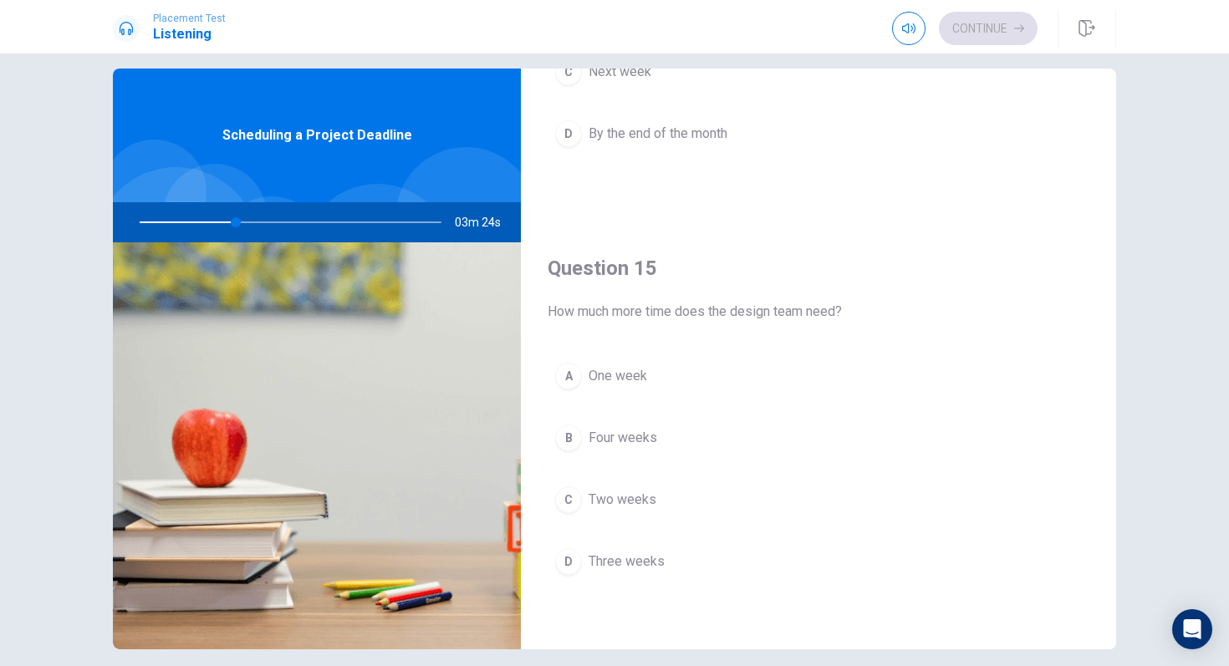
scroll to position [20, 0]
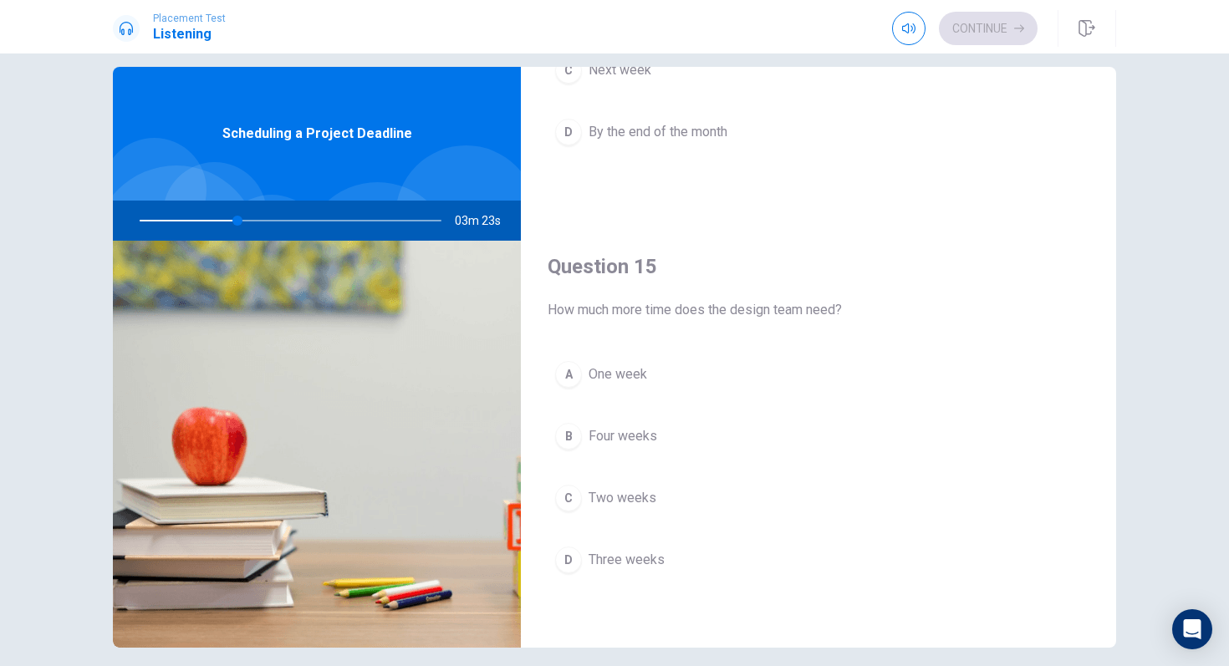
click at [723, 498] on button "C Two weeks" at bounding box center [819, 498] width 542 height 42
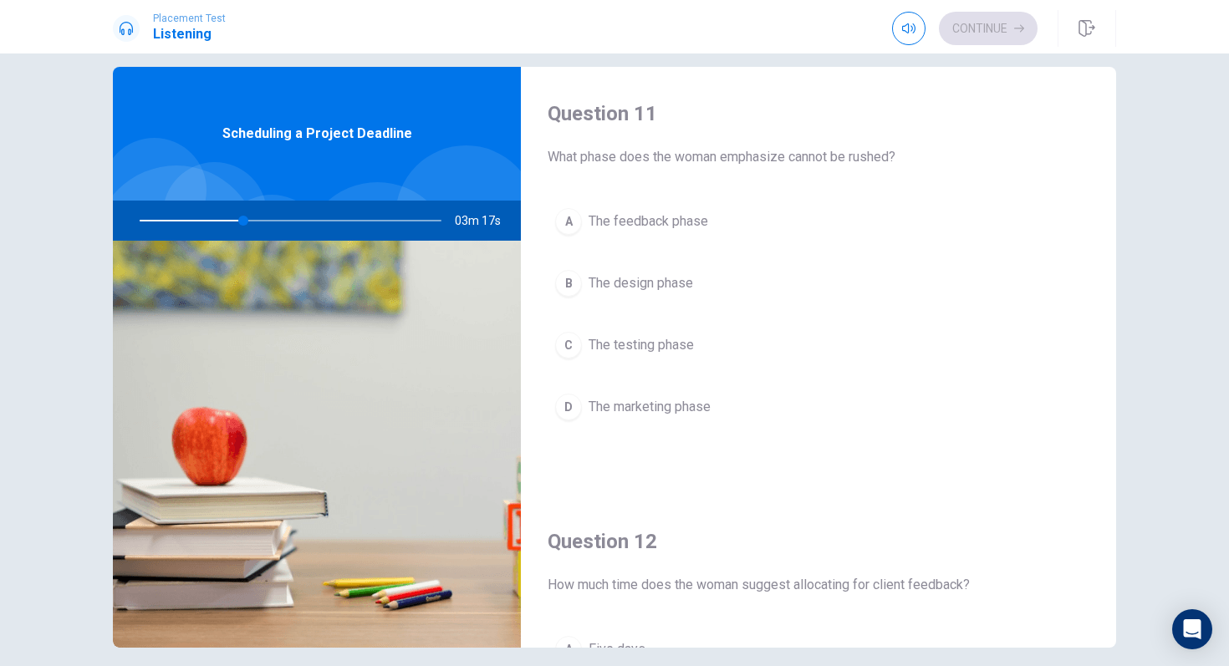
scroll to position [0, 0]
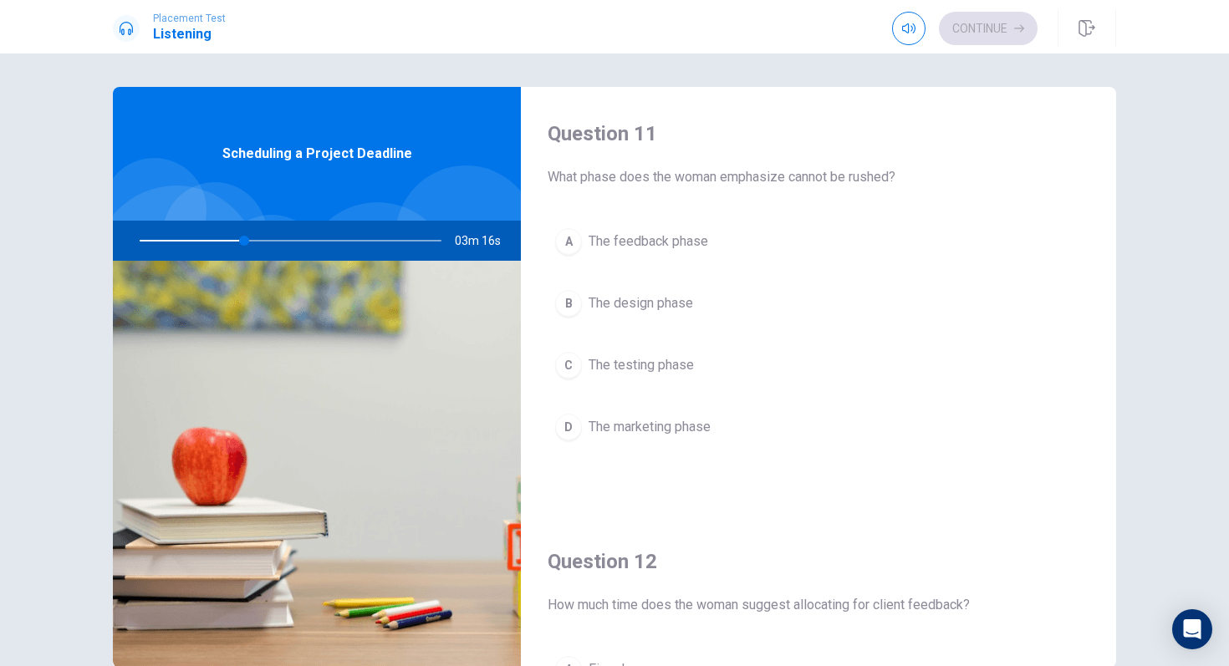
click at [695, 296] on button "B The design phase" at bounding box center [819, 304] width 542 height 42
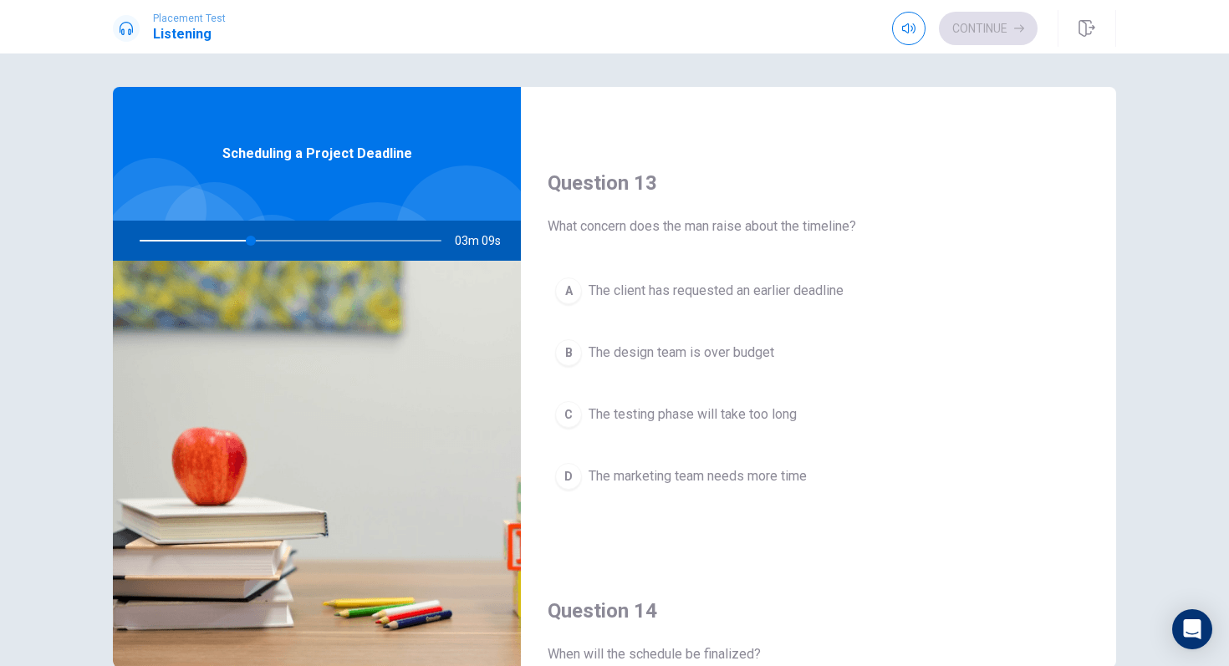
scroll to position [803, 0]
click at [761, 478] on span "The marketing team needs more time" at bounding box center [698, 480] width 218 height 20
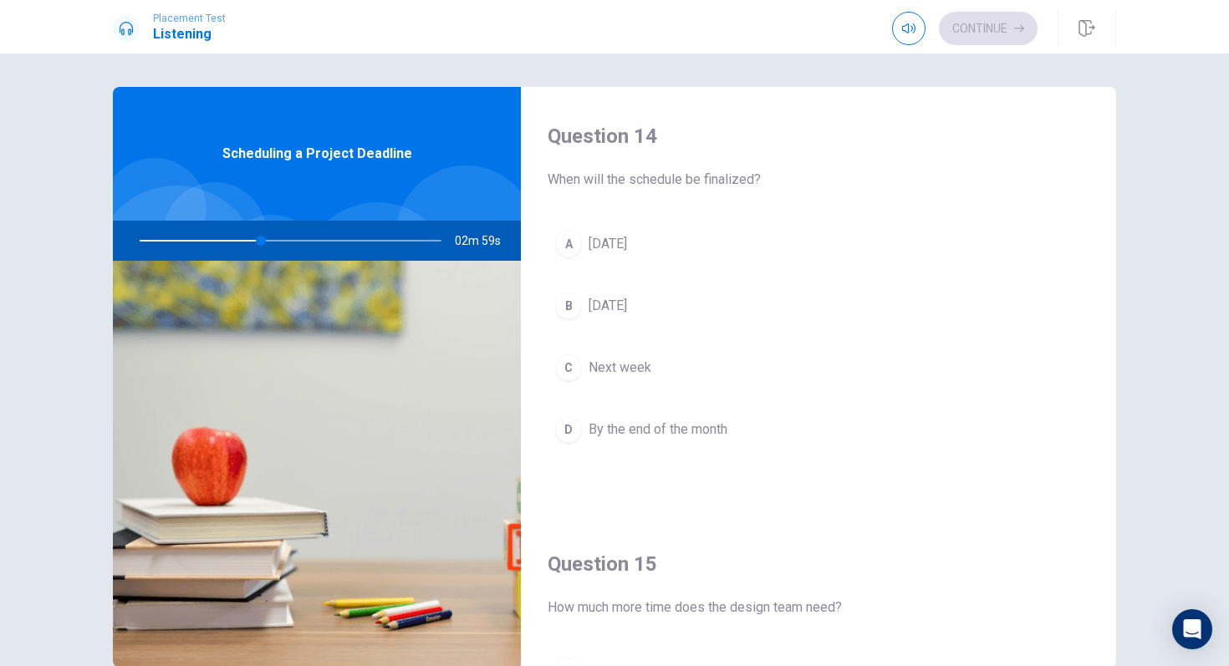
scroll to position [1285, 0]
click at [696, 313] on button "B [DATE]" at bounding box center [819, 303] width 542 height 42
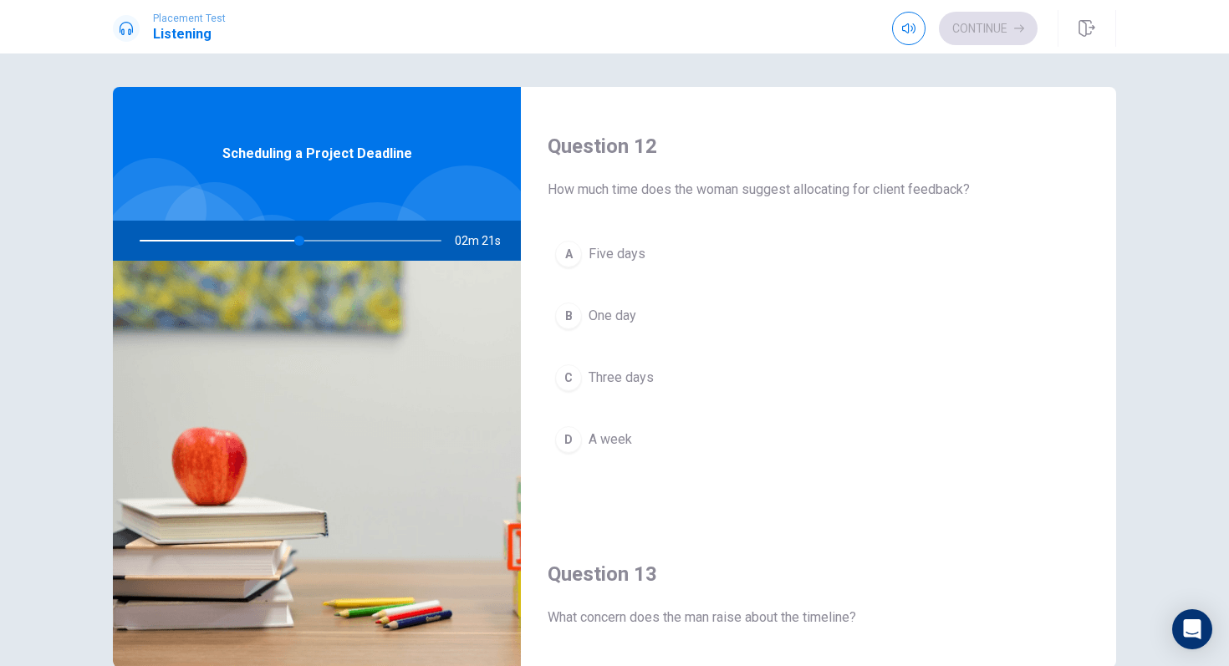
scroll to position [413, 0]
click at [736, 384] on button "C Three days" at bounding box center [819, 380] width 542 height 42
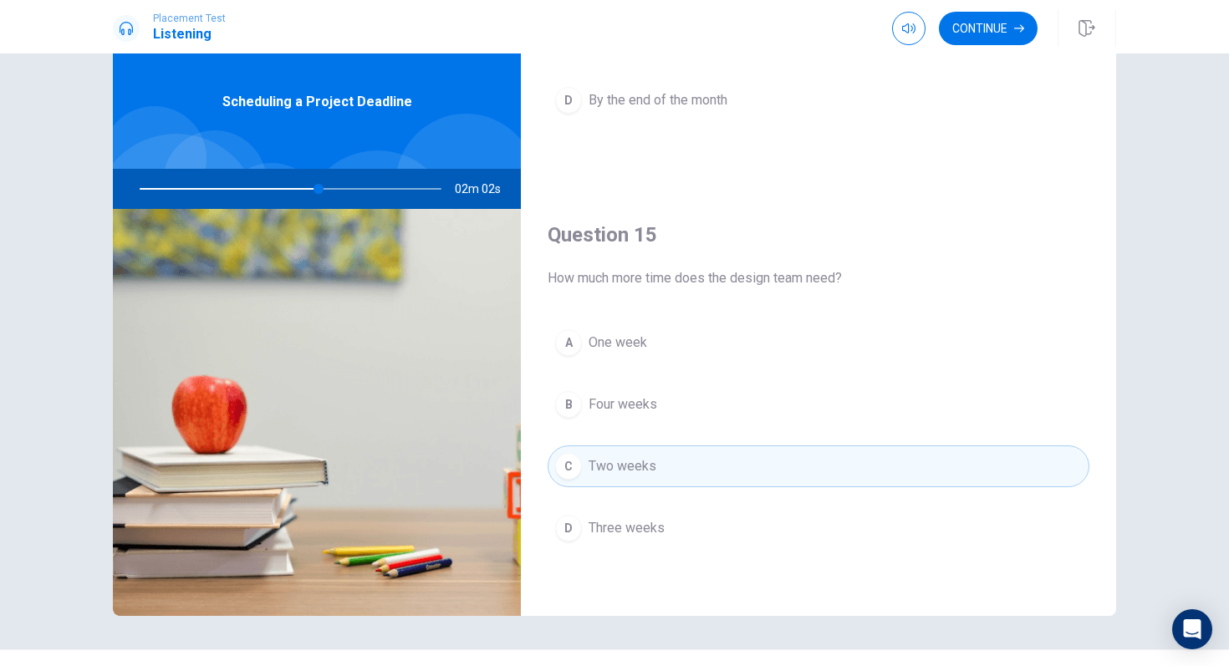
scroll to position [67, 0]
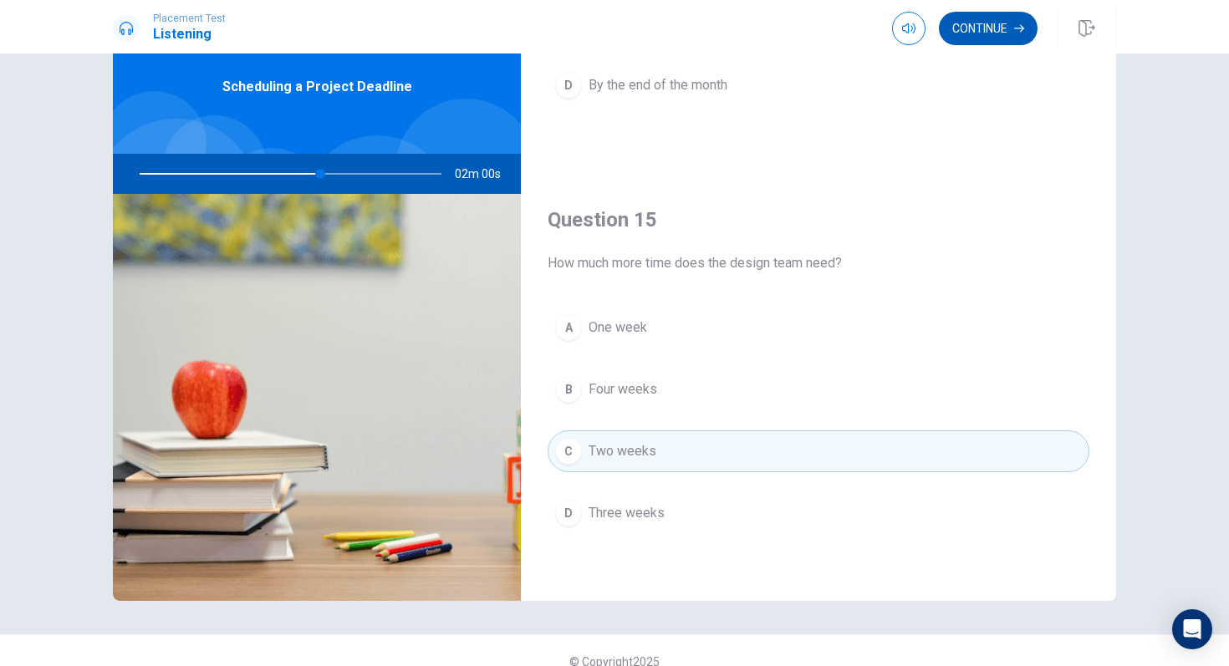
click at [990, 26] on button "Continue" at bounding box center [988, 28] width 99 height 33
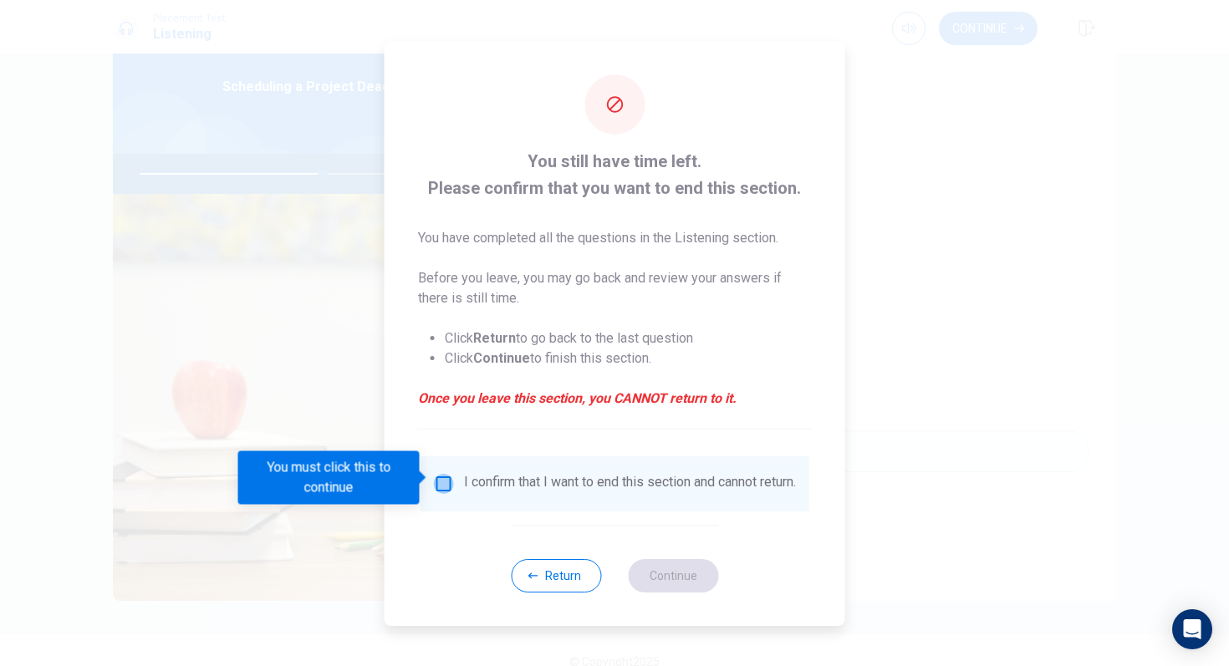
click at [438, 480] on input "You must click this to continue" at bounding box center [444, 484] width 20 height 20
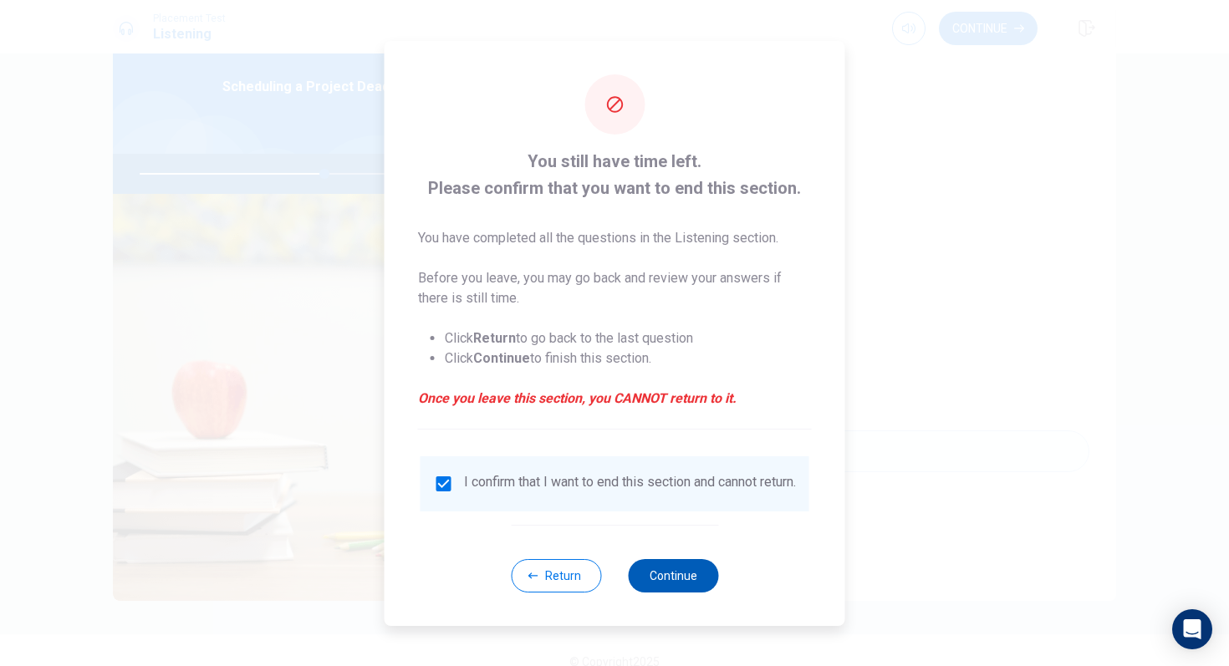
click at [697, 582] on button "Continue" at bounding box center [673, 575] width 90 height 33
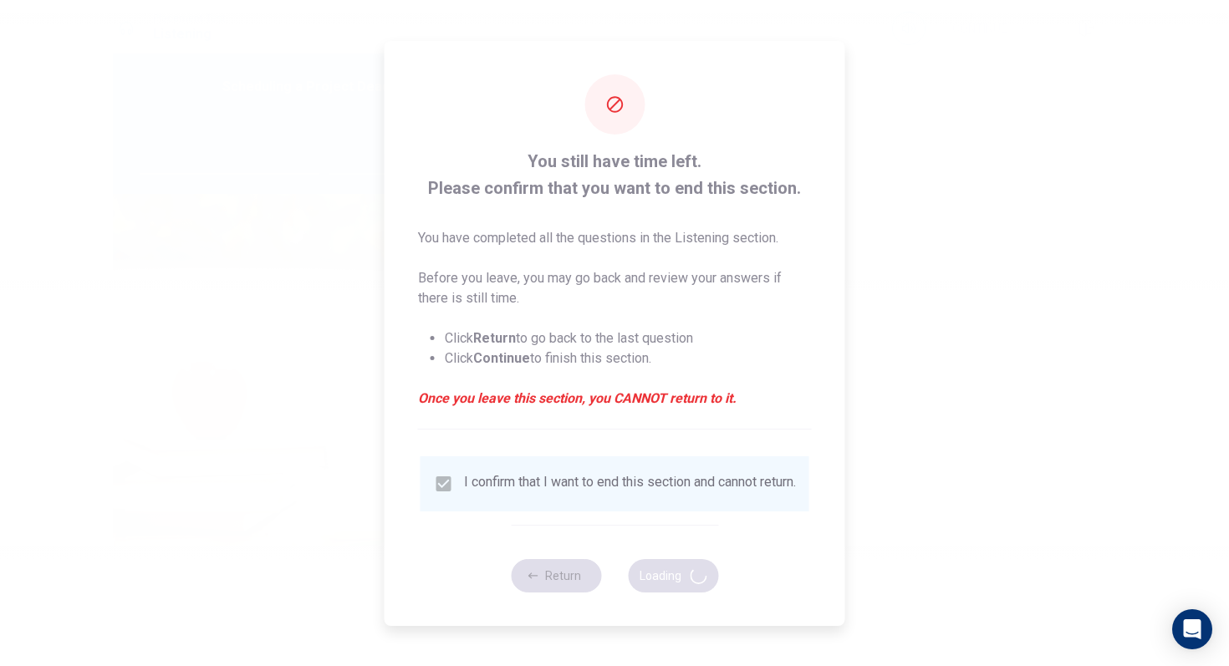
type input "62"
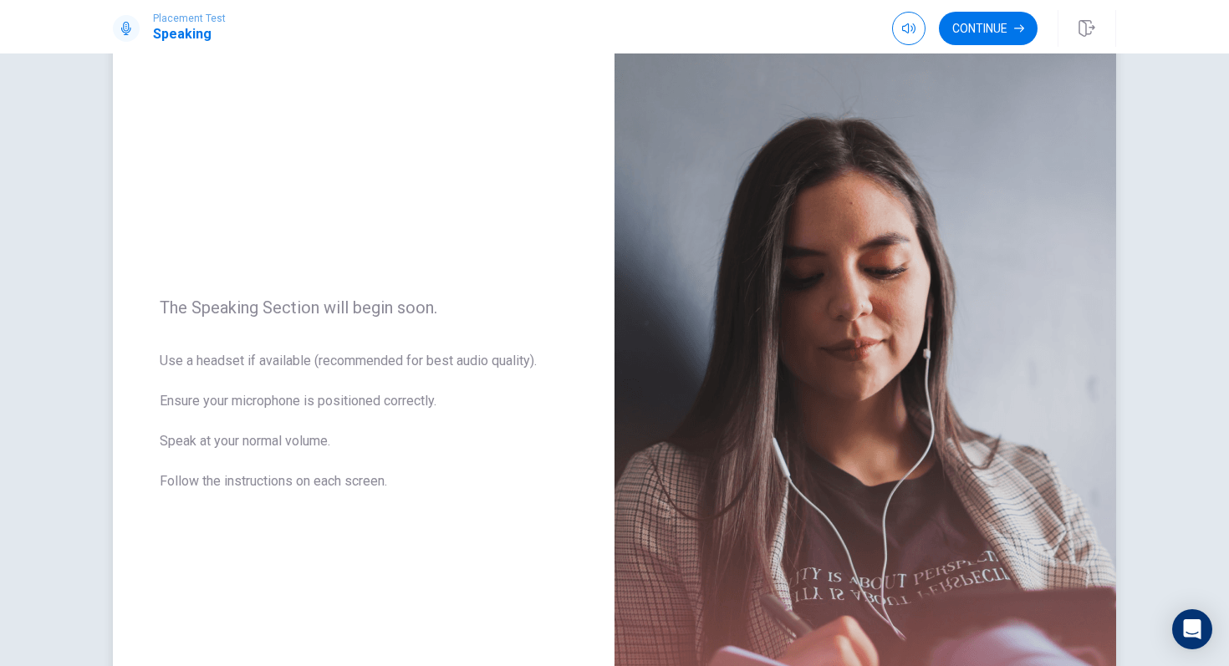
scroll to position [54, 0]
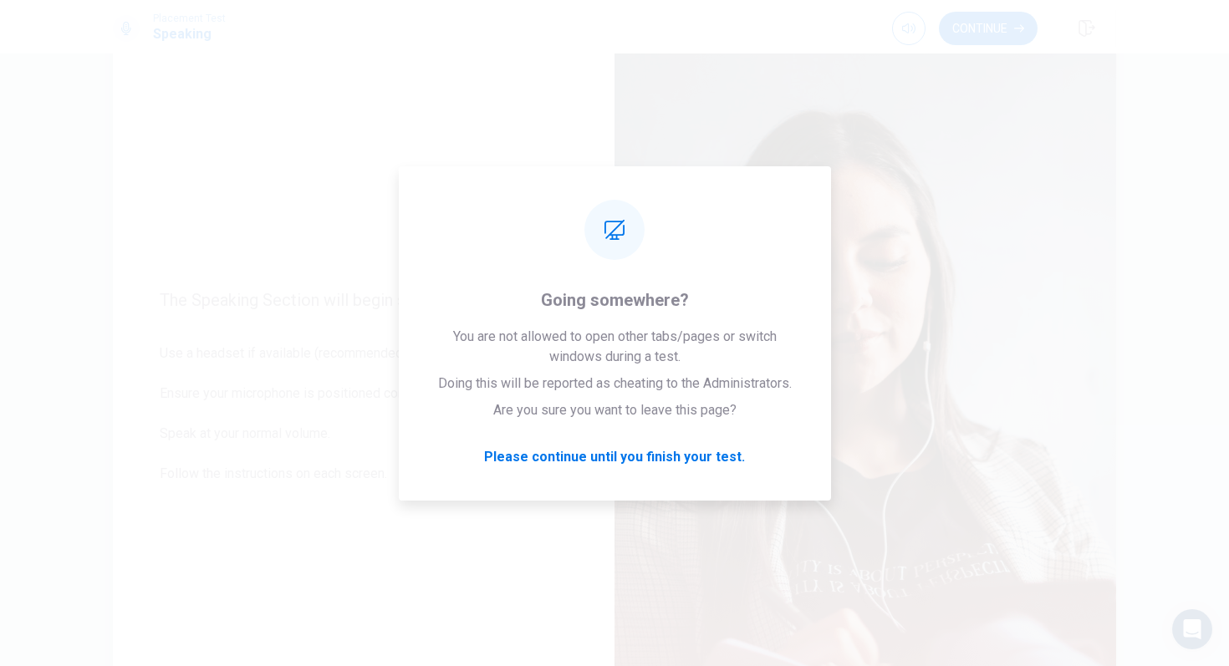
click at [1044, 329] on img at bounding box center [865, 397] width 502 height 729
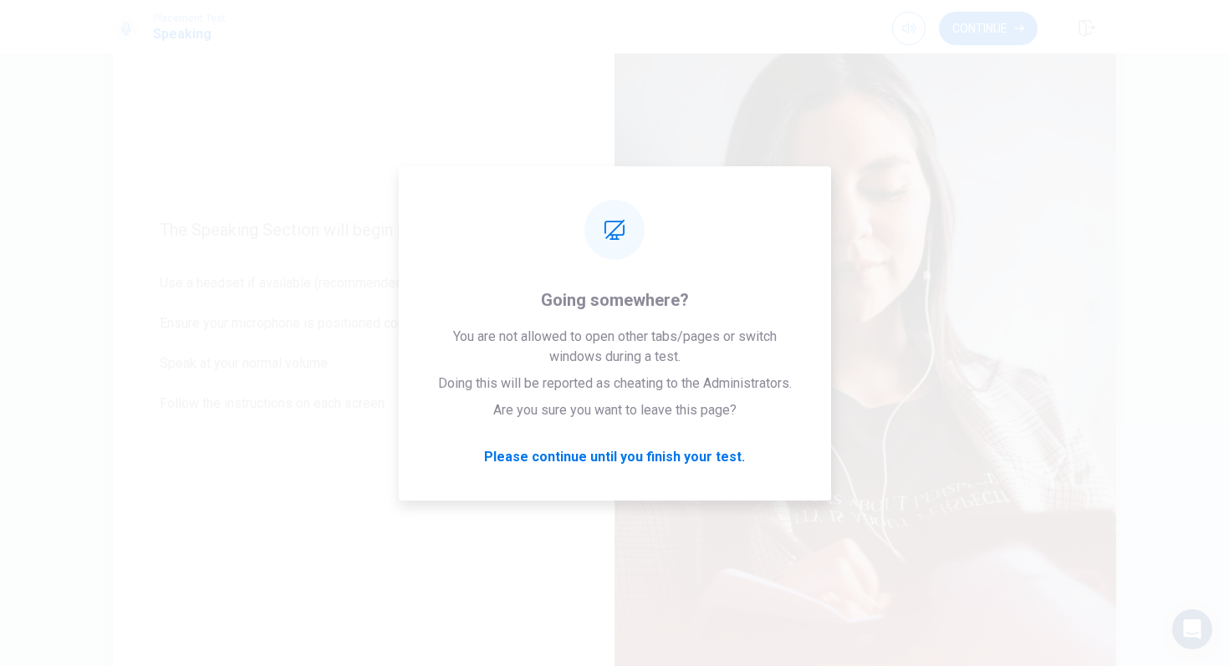
scroll to position [125, 0]
click at [887, 339] on img at bounding box center [865, 326] width 502 height 729
click at [656, 190] on img at bounding box center [865, 326] width 502 height 729
click at [615, 467] on img at bounding box center [865, 326] width 502 height 729
click at [615, 466] on img at bounding box center [865, 326] width 502 height 729
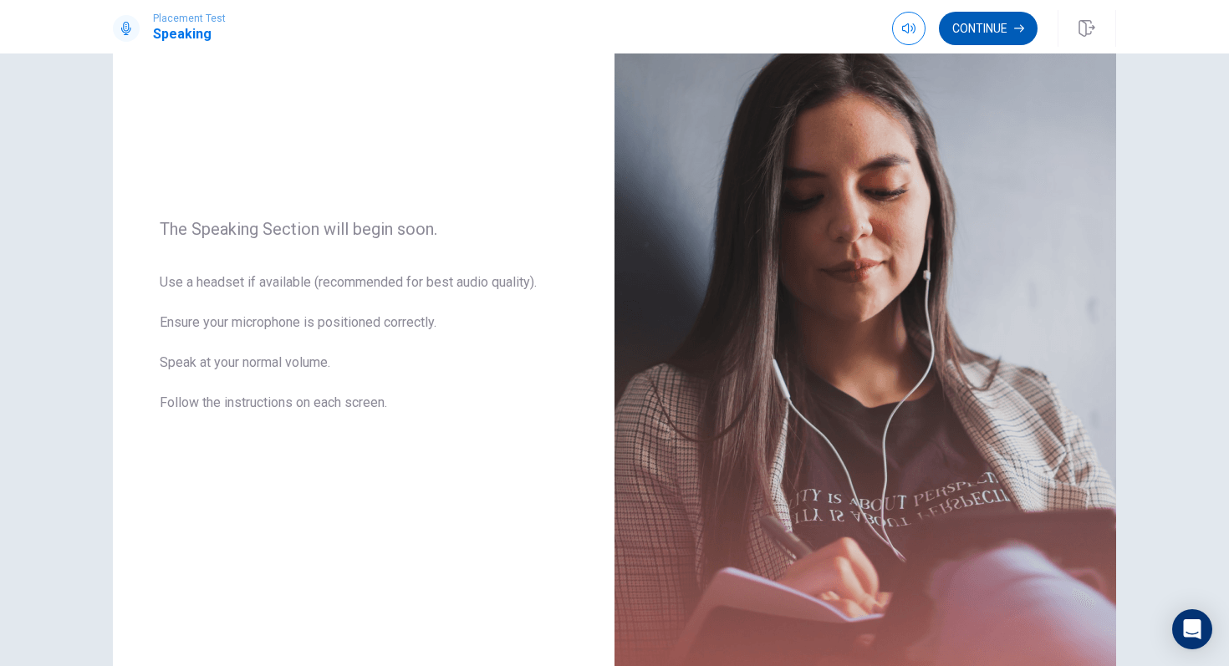
click at [1006, 23] on button "Continue" at bounding box center [988, 28] width 99 height 33
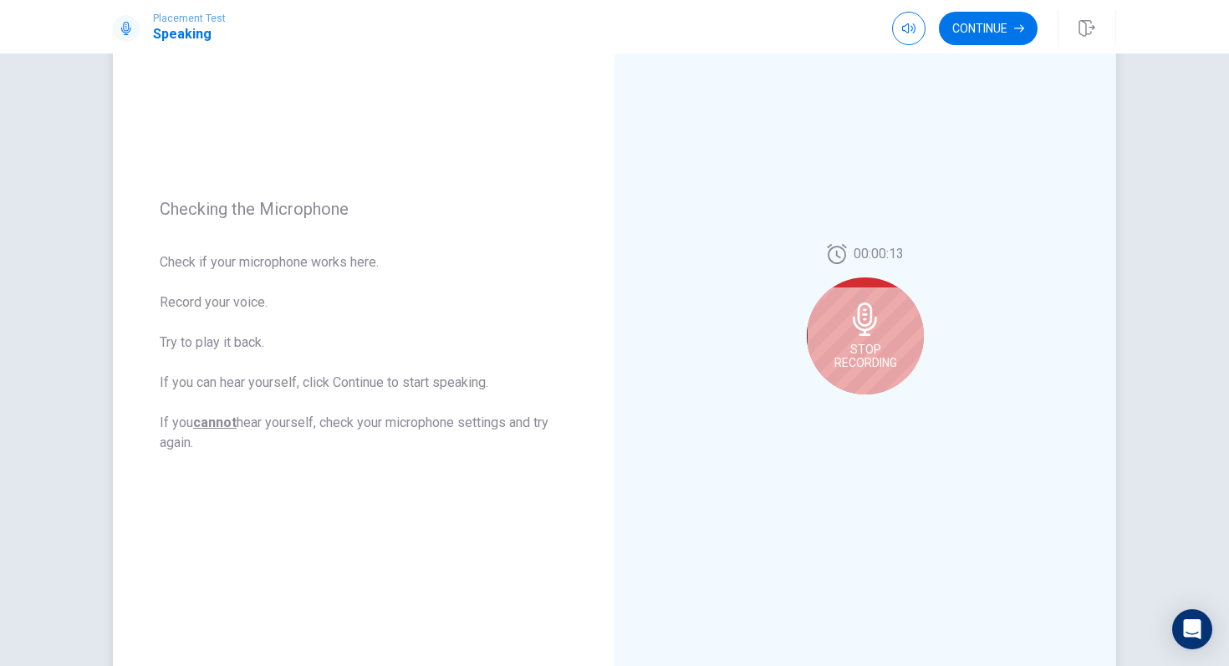
click at [882, 329] on div "Stop Recording" at bounding box center [865, 336] width 117 height 117
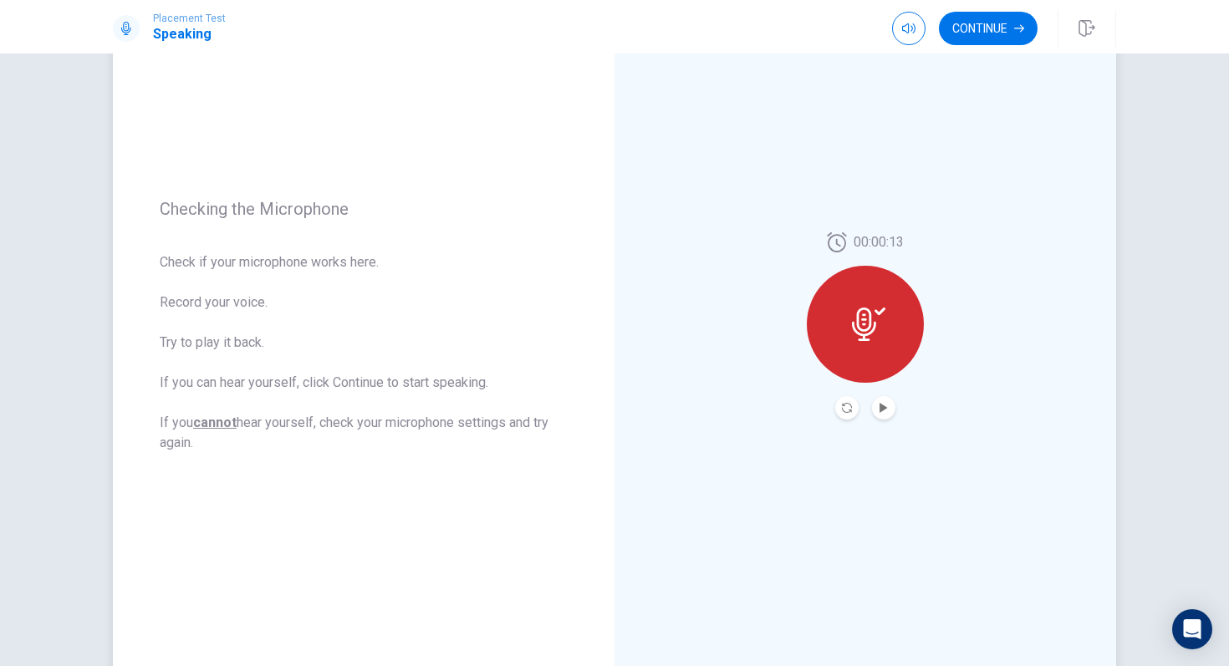
click at [892, 405] on button "Play Audio" at bounding box center [883, 407] width 23 height 23
click at [885, 404] on icon "Pause Audio" at bounding box center [883, 408] width 8 height 10
click at [988, 20] on button "Continue" at bounding box center [988, 28] width 99 height 33
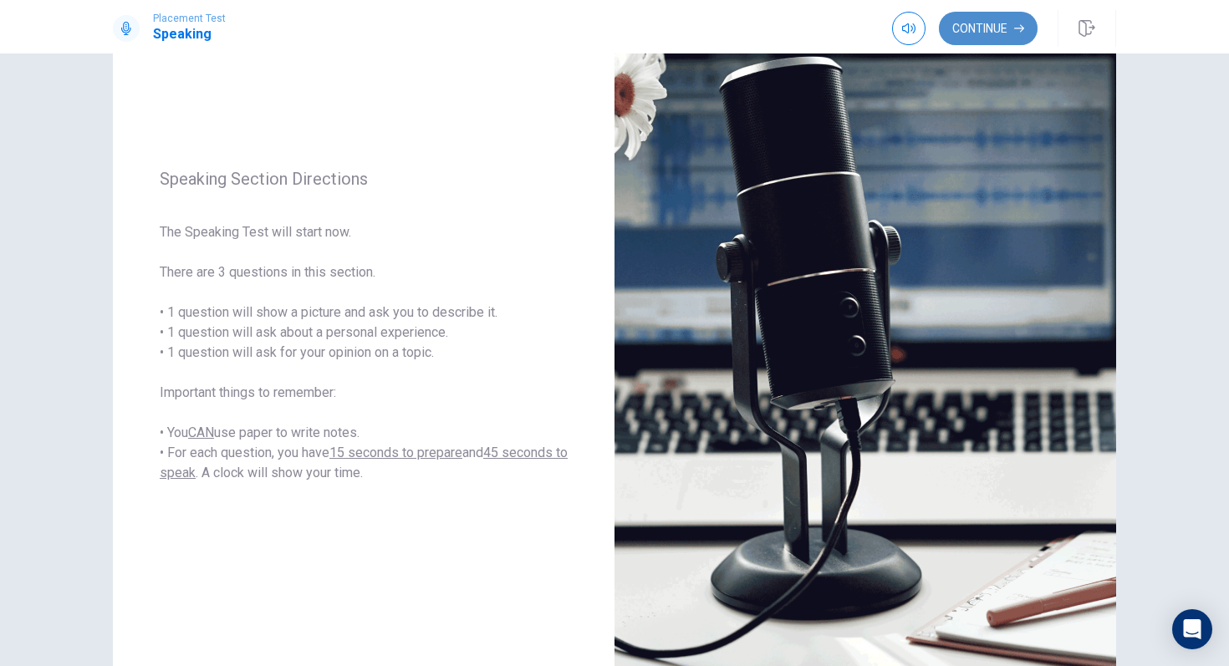
click at [971, 36] on button "Continue" at bounding box center [988, 28] width 99 height 33
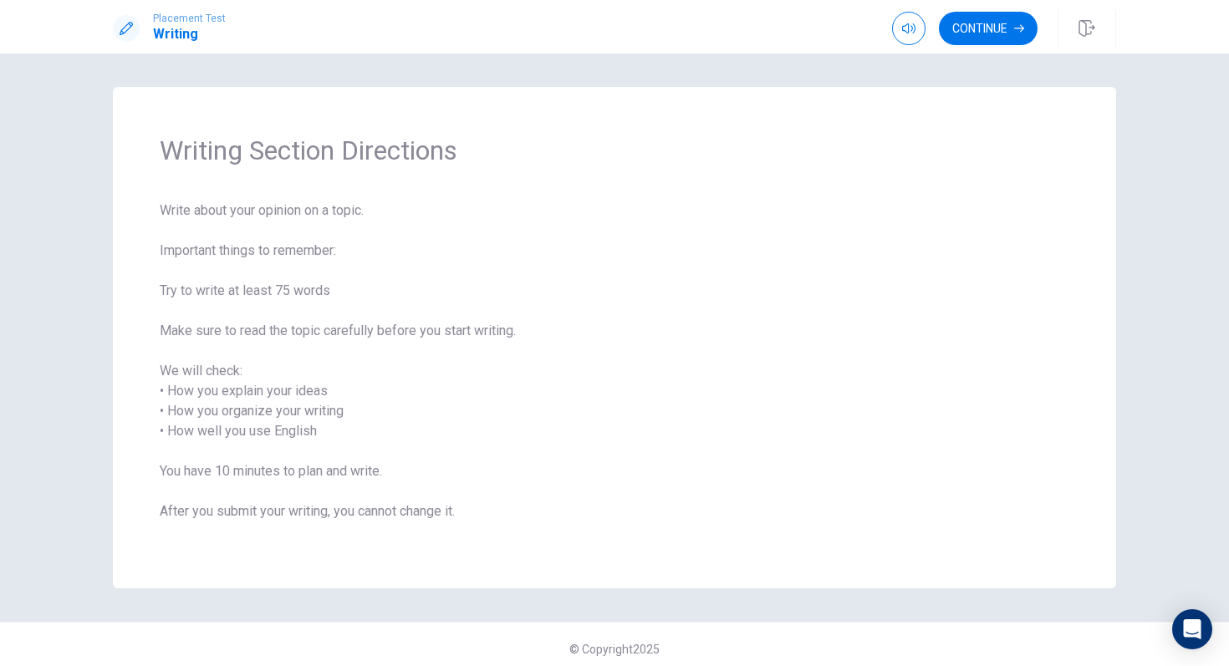
scroll to position [9, 0]
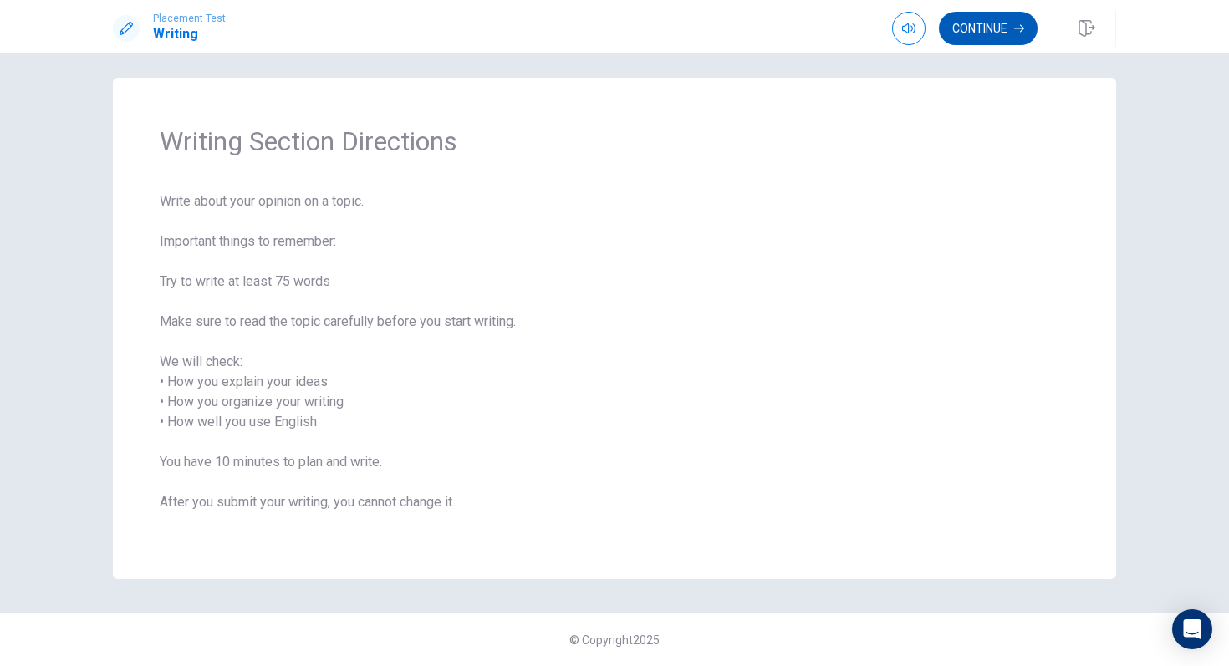
click at [1005, 28] on button "Continue" at bounding box center [988, 28] width 99 height 33
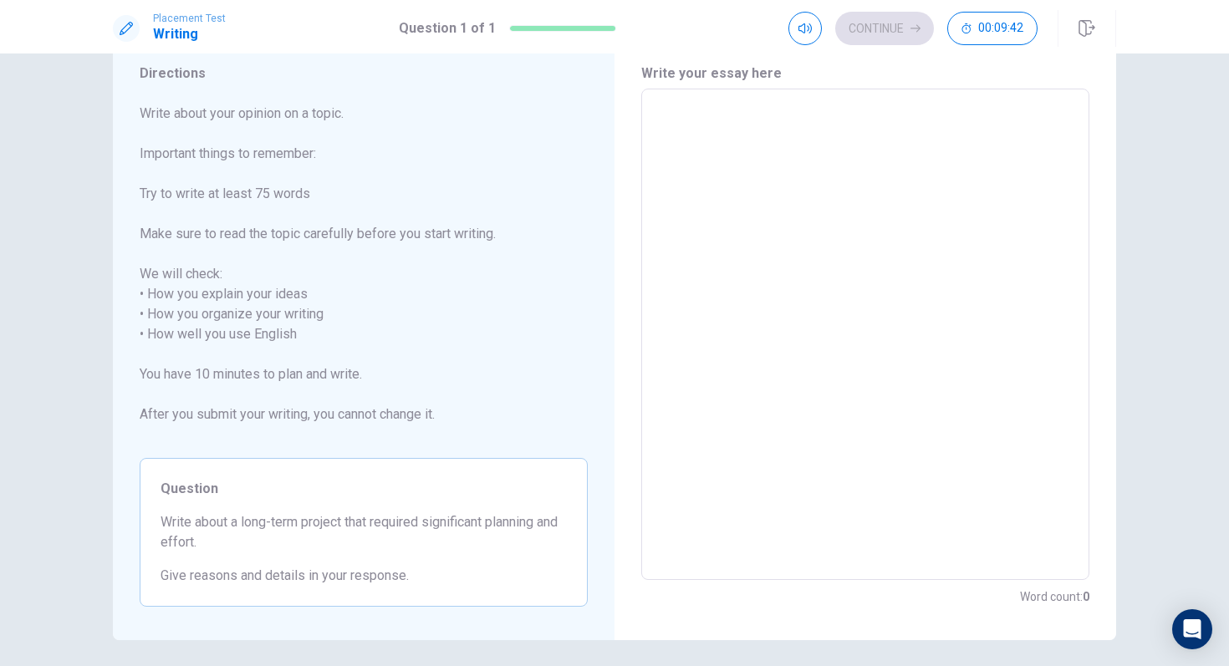
scroll to position [0, 0]
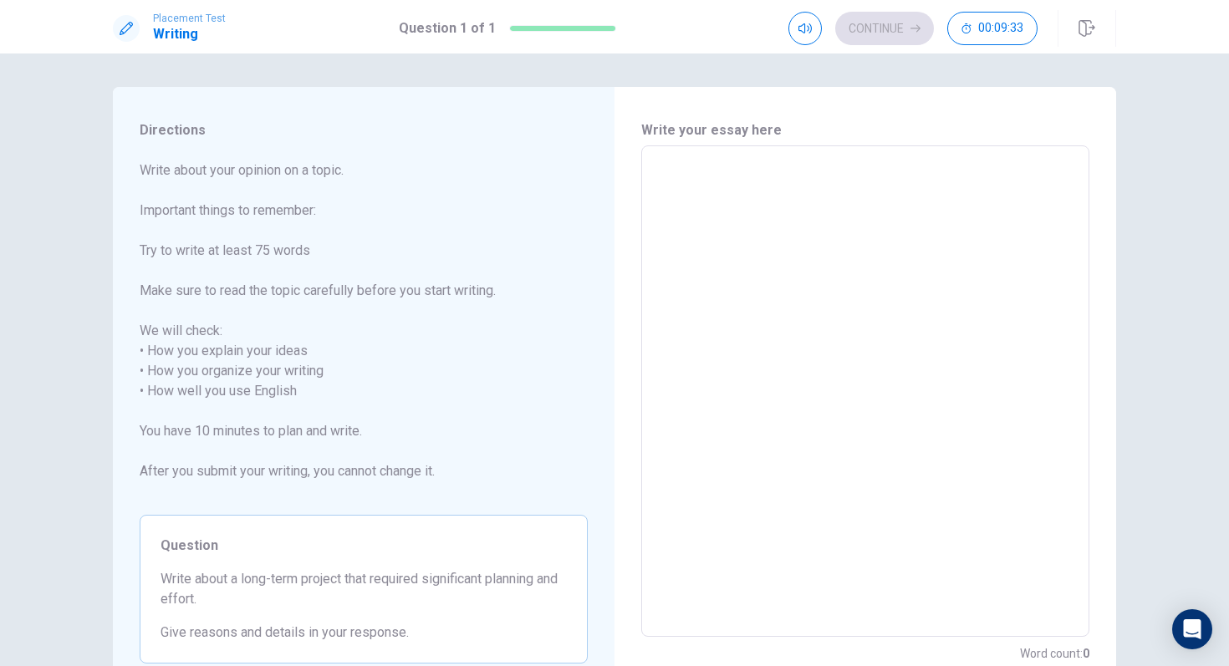
click at [716, 219] on textarea at bounding box center [865, 392] width 425 height 464
type textarea "B"
type textarea "x"
type textarea "Br"
type textarea "x"
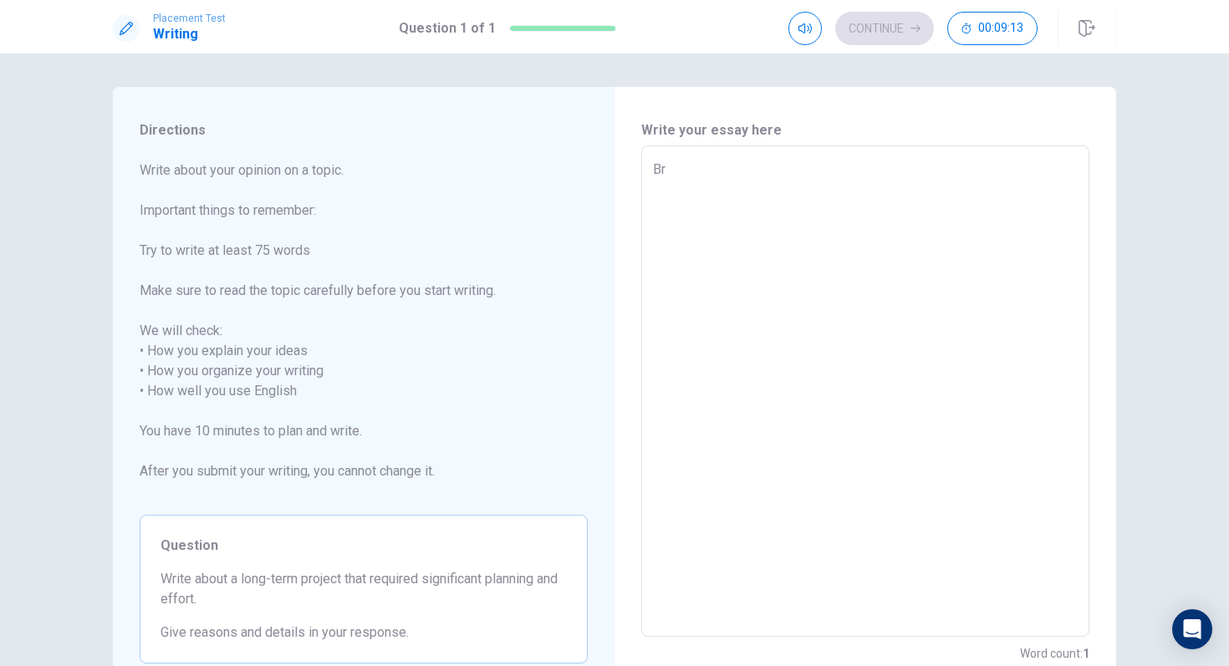
type textarea "Bra"
type textarea "x"
type textarea "Braz"
type textarea "x"
type textarea "Brazi"
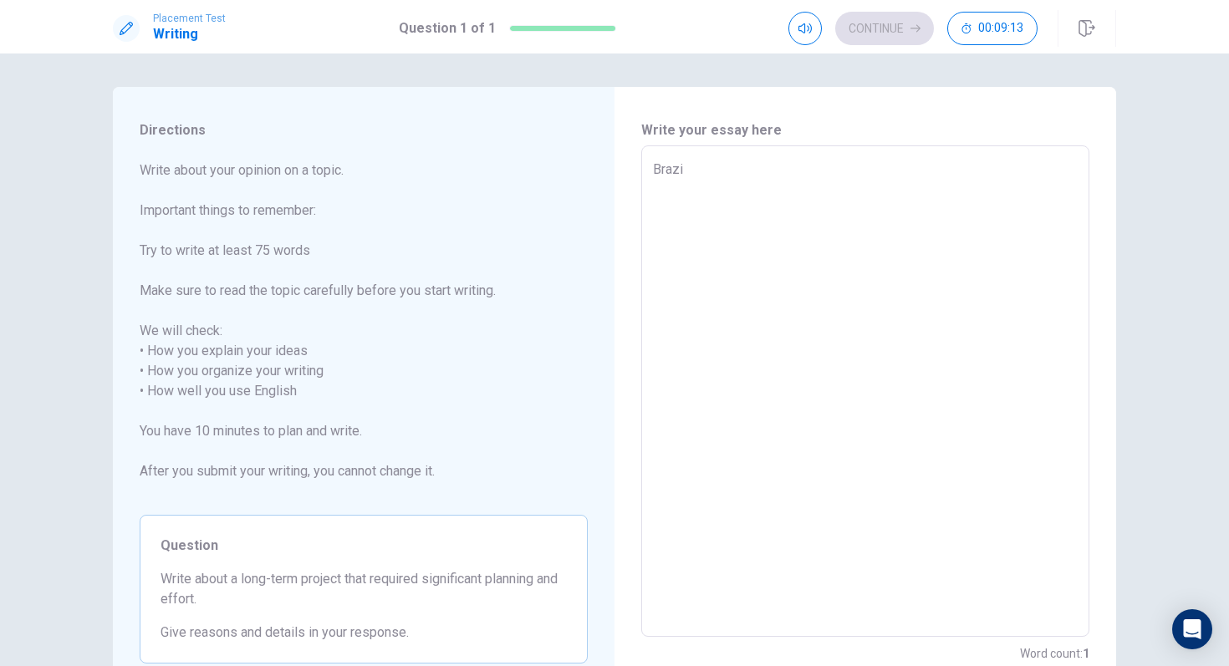
type textarea "x"
type textarea "[GEOGRAPHIC_DATA]"
type textarea "x"
type textarea "Brazili"
type textarea "x"
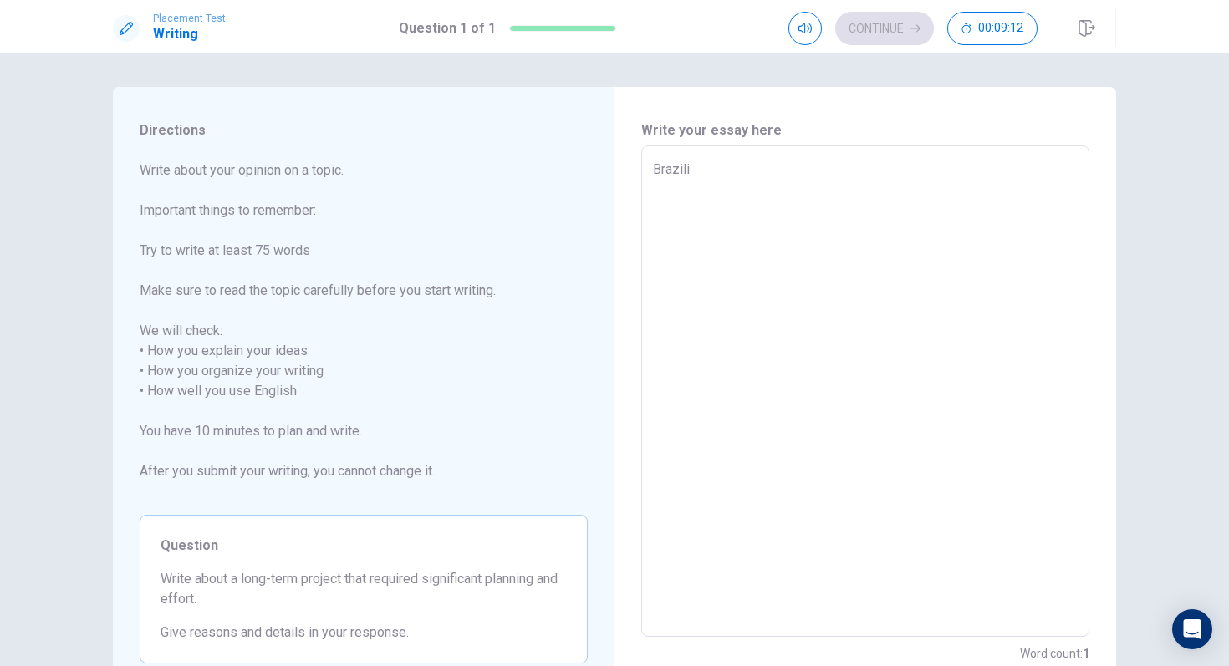
type textarea "[GEOGRAPHIC_DATA]"
type textarea "x"
type textarea "Brazilian"
type textarea "x"
type textarea "Brazilian"
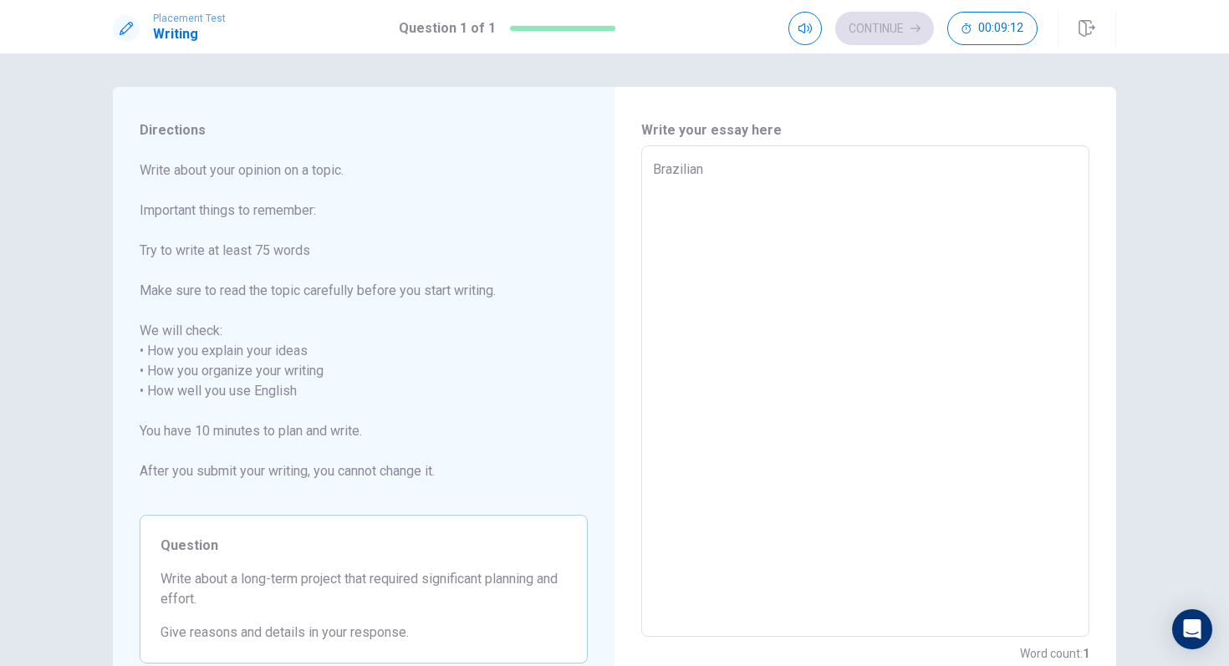
type textarea "x"
type textarea "Brazilian P"
type textarea "x"
type textarea "Brazilian Po"
type textarea "x"
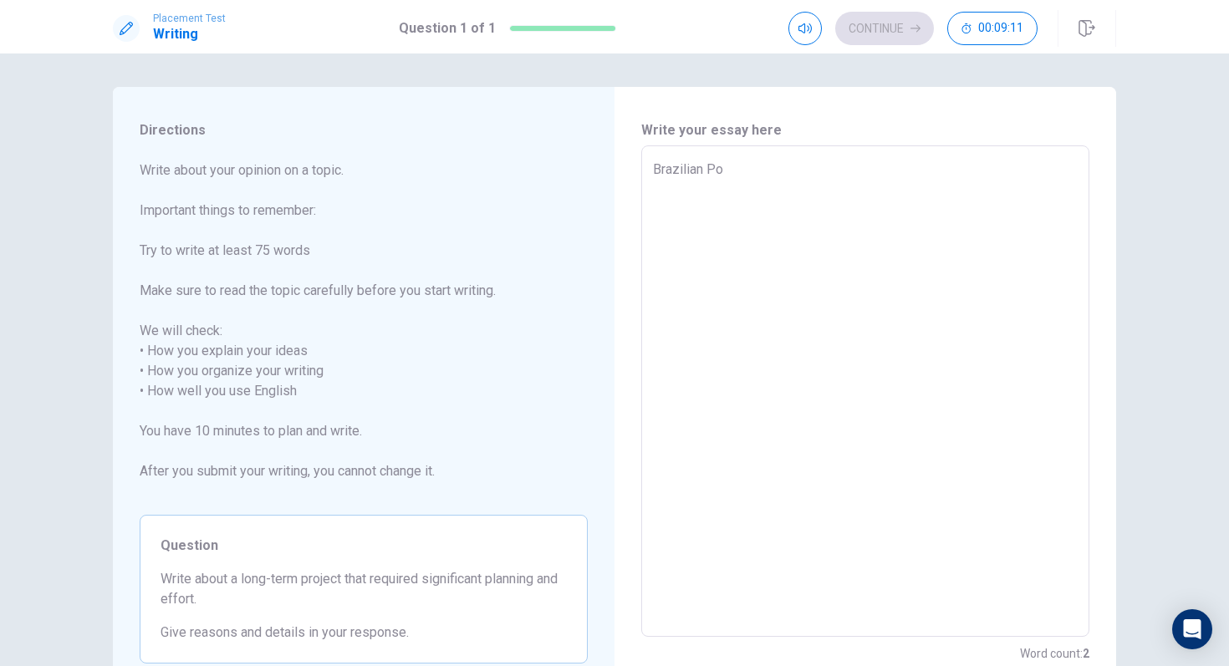
type textarea "Brazilian Pol"
type textarea "x"
type textarea "Brazilian Poli"
type textarea "x"
type textarea "Brazilian Polit"
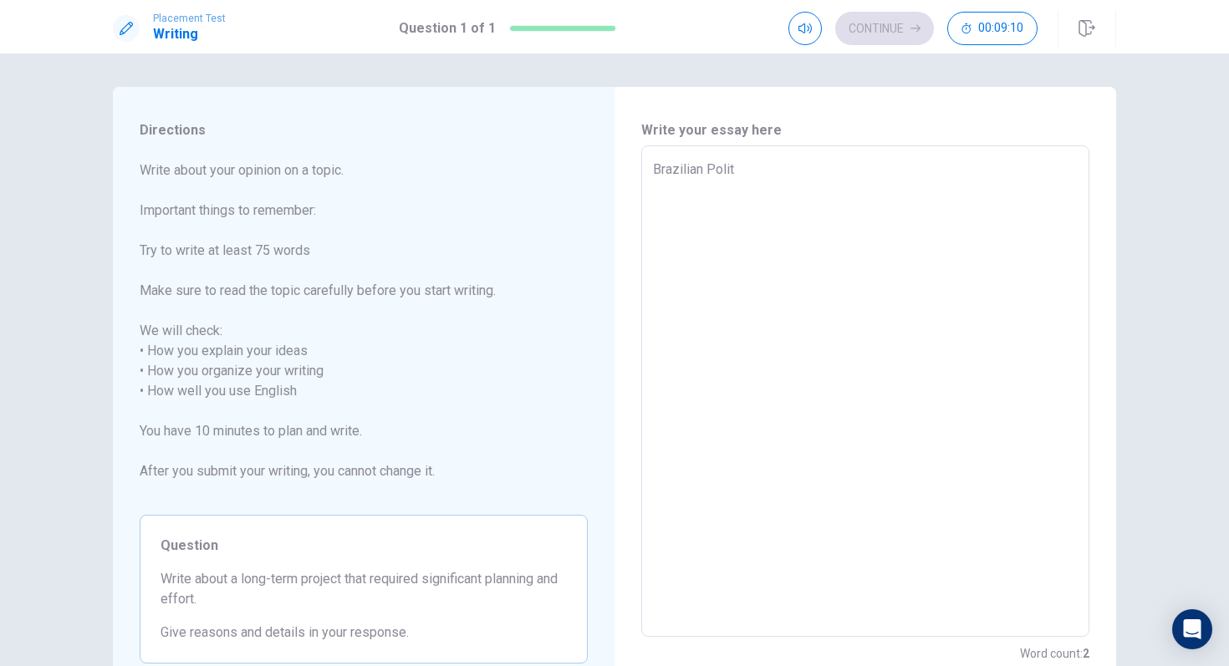
type textarea "x"
type textarea "Brazilian Politi"
type textarea "x"
type textarea "Brazilian Politic"
type textarea "x"
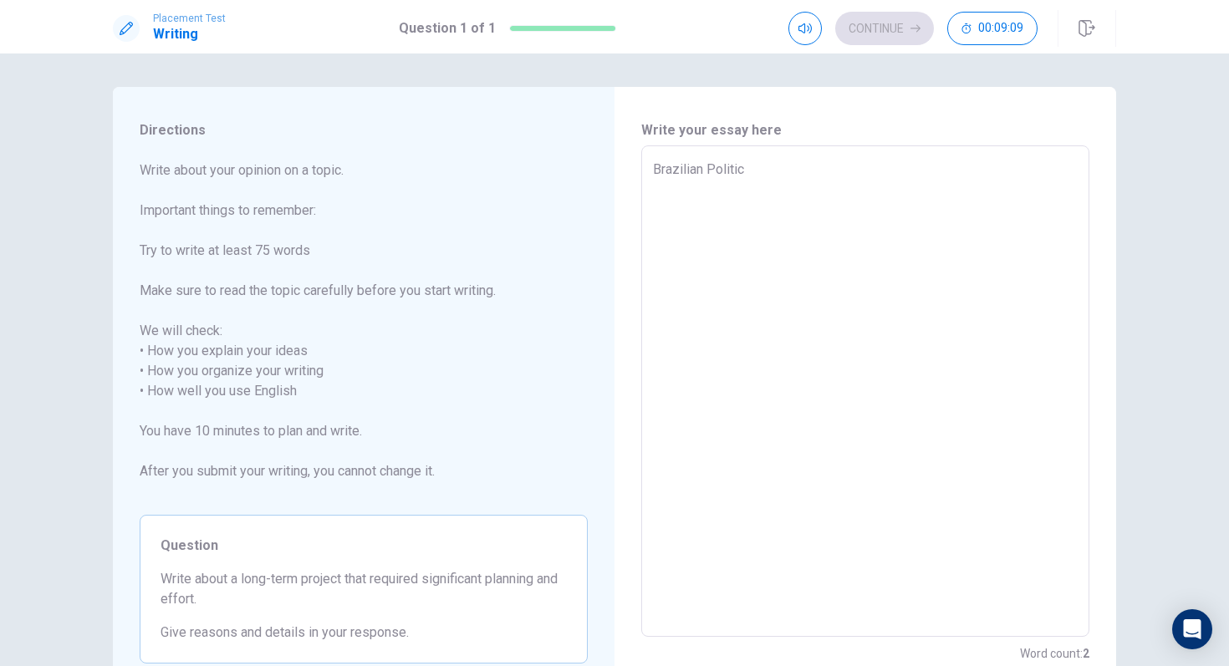
type textarea "Brazilian Politica"
type textarea "x"
type textarea "Brazilian Political"
type textarea "x"
type textarea "Brazilian Political"
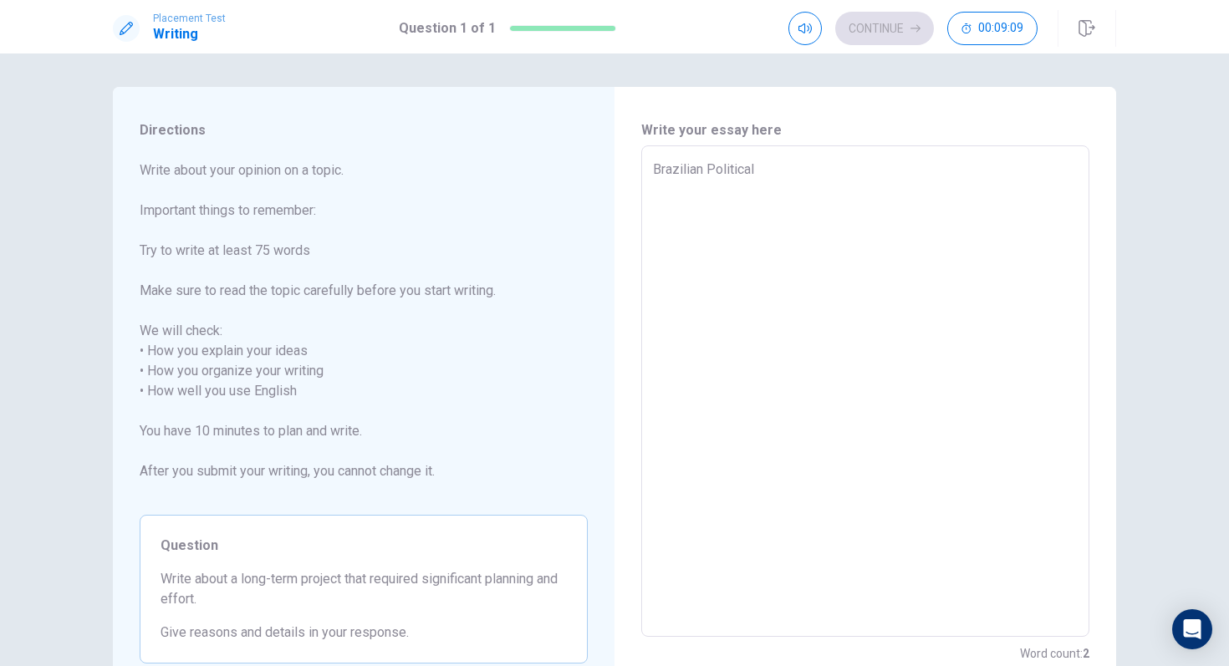
type textarea "x"
type textarea "Brazilian Political P"
type textarea "x"
type textarea "Brazilian Political Po"
type textarea "x"
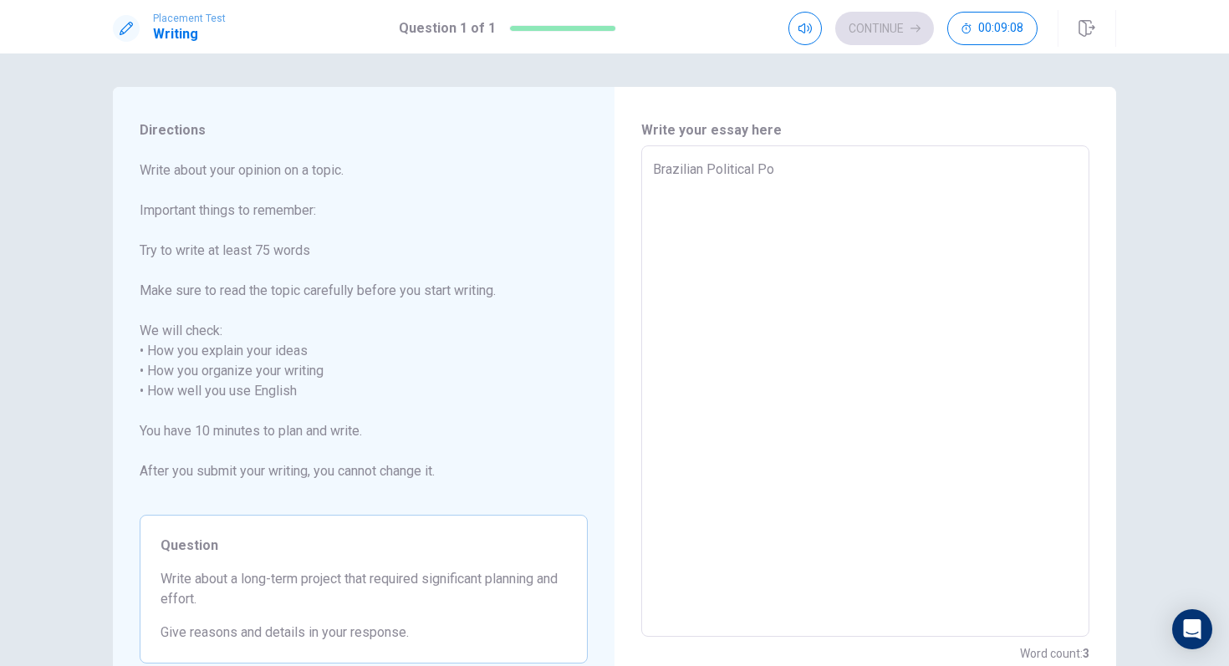
type textarea "Brazilian Political Pol"
type textarea "x"
type textarea "Brazilian Political [DATE]"
type textarea "x"
type textarea "Brazilian Political Polat"
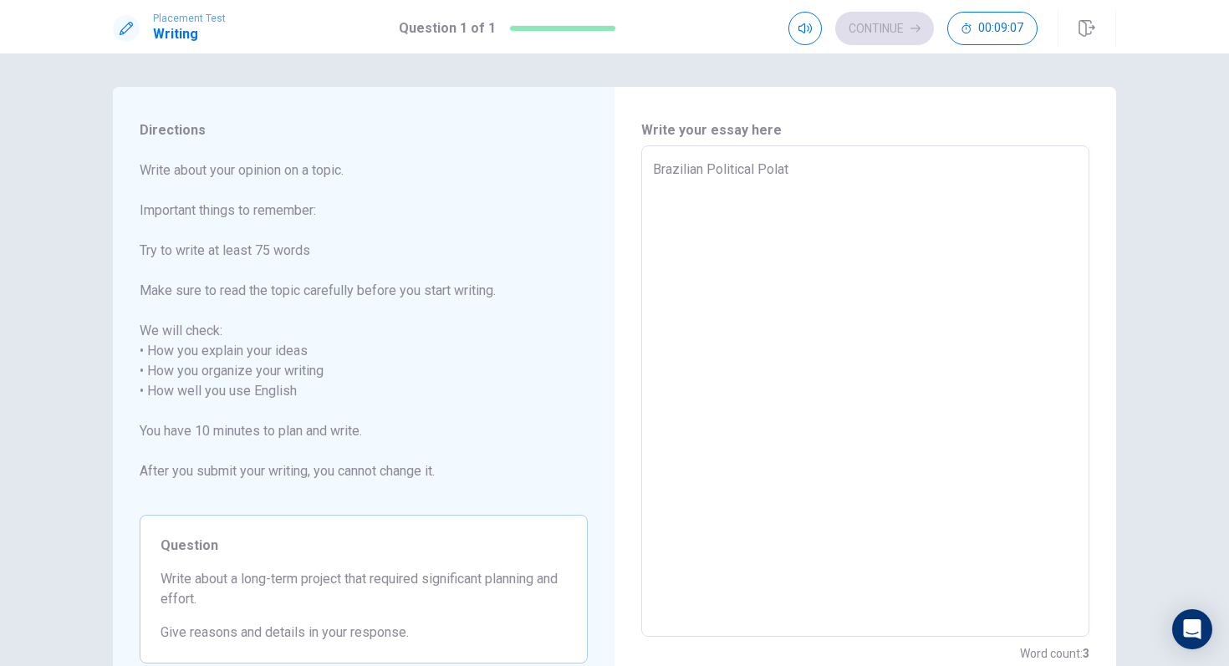
type textarea "x"
type textarea "Brazilian Political [DATE]"
type textarea "x"
type textarea "Brazilian Political Polar"
type textarea "x"
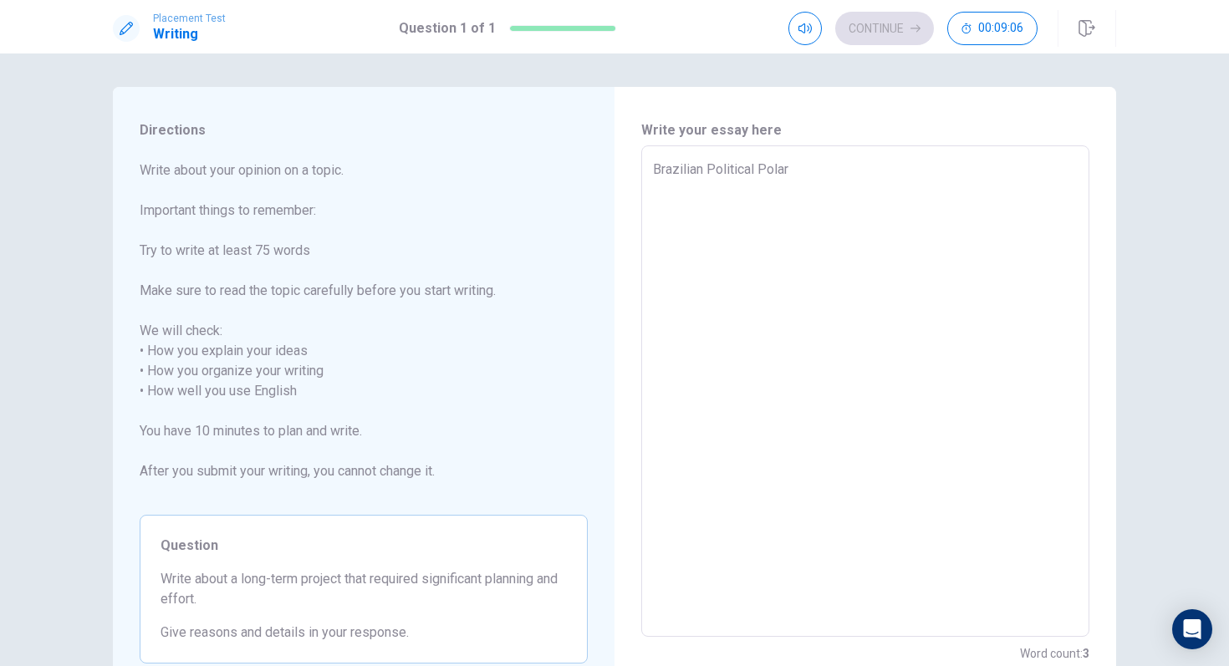
type textarea "Brazilian Political Polari"
type textarea "x"
type textarea "Brazilian Political Polaric"
type textarea "x"
type textarea "Brazilian Political Polarica"
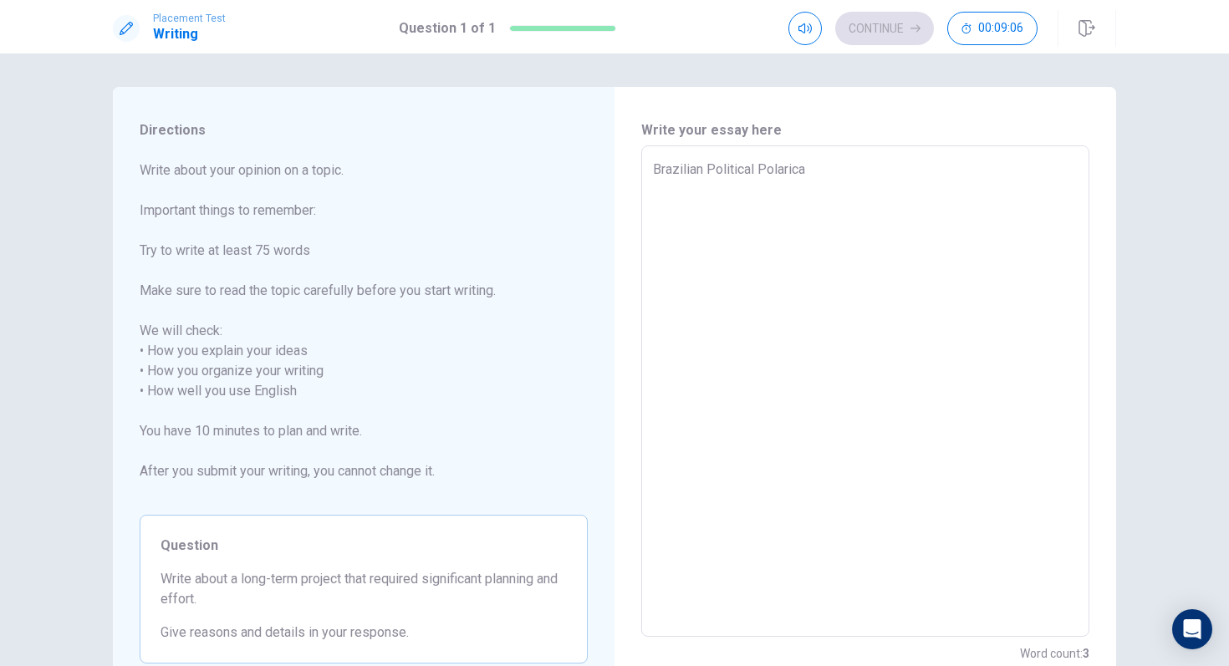
type textarea "x"
type textarea "Brazilian Political Polaricat"
type textarea "x"
type textarea "Brazilian Political Polaricati"
type textarea "x"
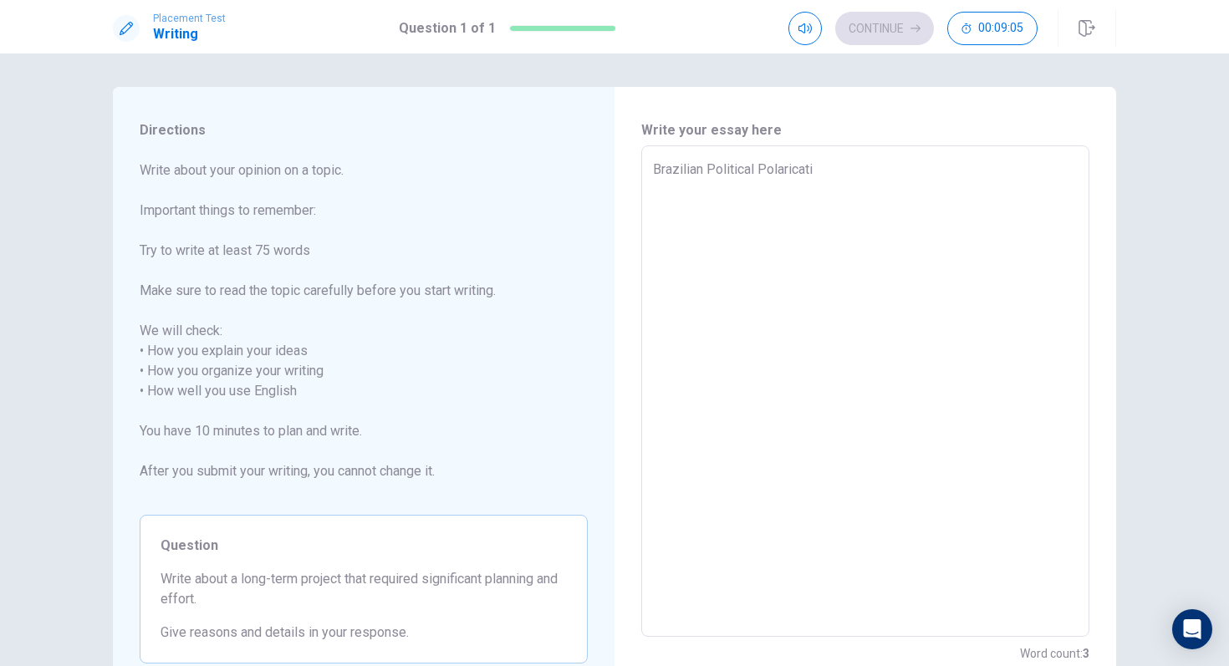
type textarea "Brazilian Political Polaricatio"
type textarea "x"
type textarea "Brazilian Political Polaricati"
type textarea "x"
type textarea "Brazilian Political Polaricat"
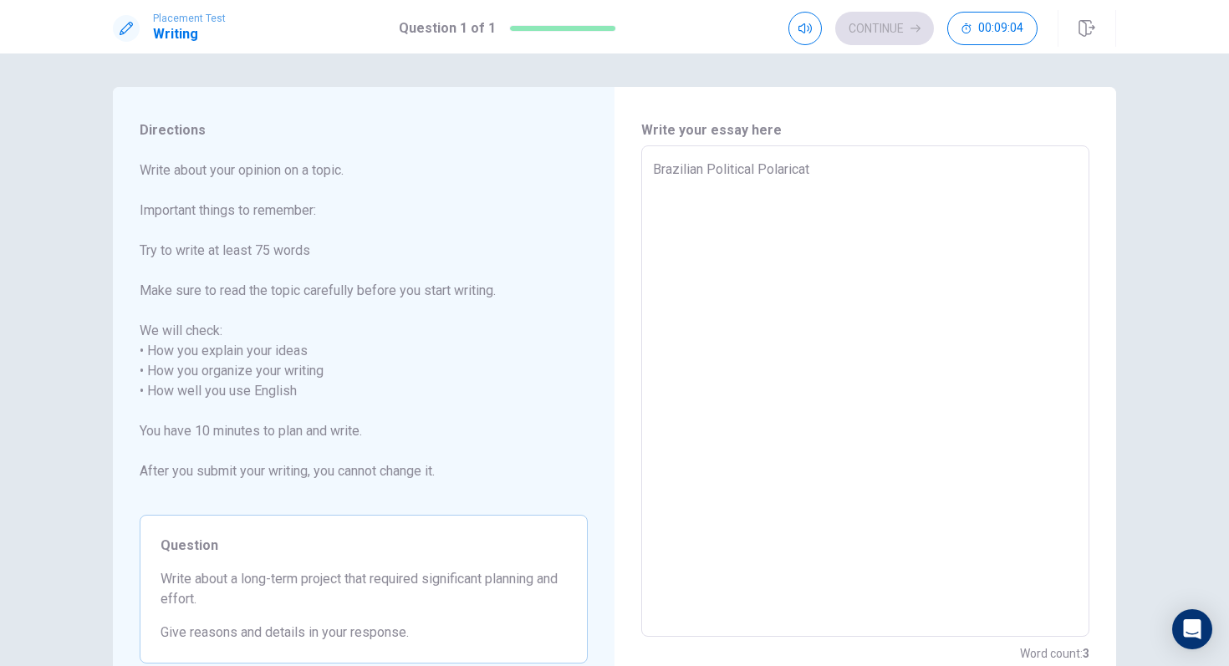
type textarea "x"
type textarea "Brazilian Political Polarica"
type textarea "x"
type textarea "Brazilian Political Polaric"
type textarea "x"
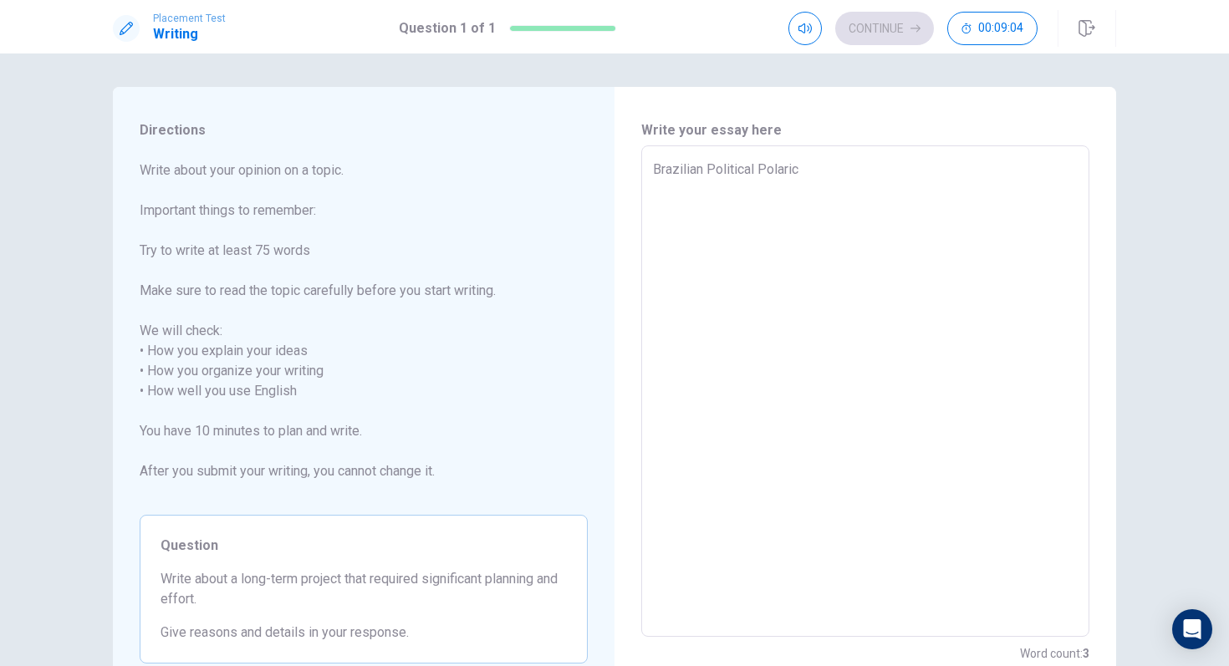
type textarea "Brazilian Political Polari"
type textarea "x"
type textarea "Brazilian Political Polariz"
type textarea "x"
type textarea "Brazilian Political Polariza"
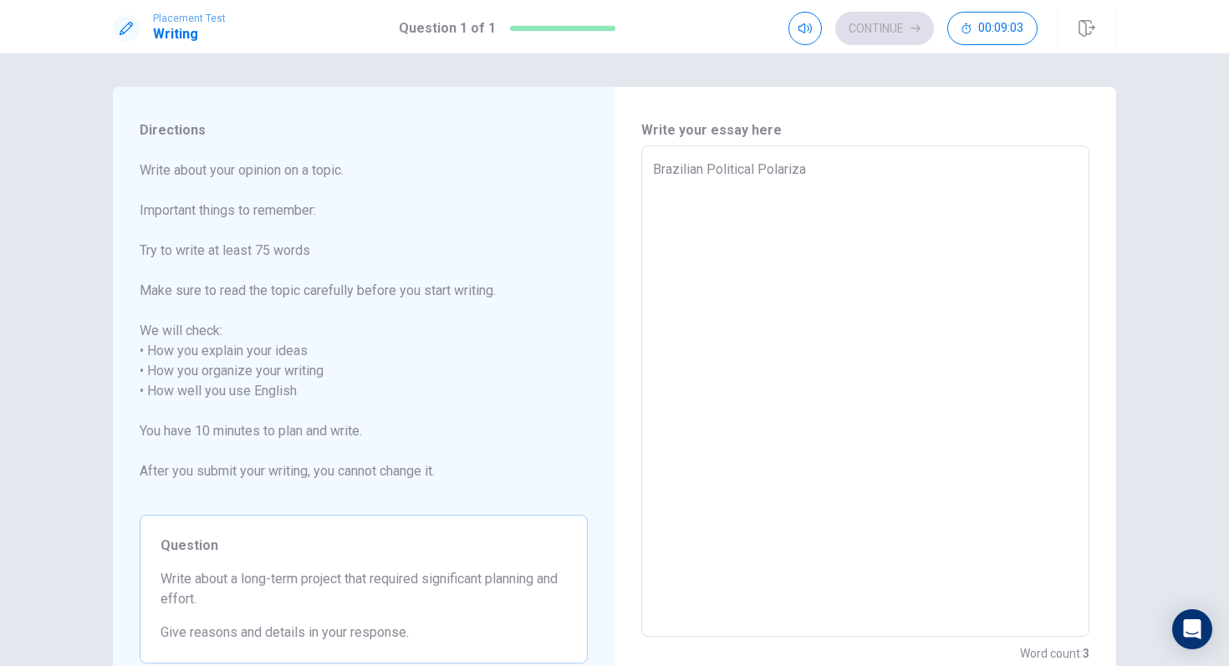
type textarea "x"
type textarea "Brazilian Political Polarizat"
type textarea "x"
type textarea "Brazilian Political Polarizati"
type textarea "x"
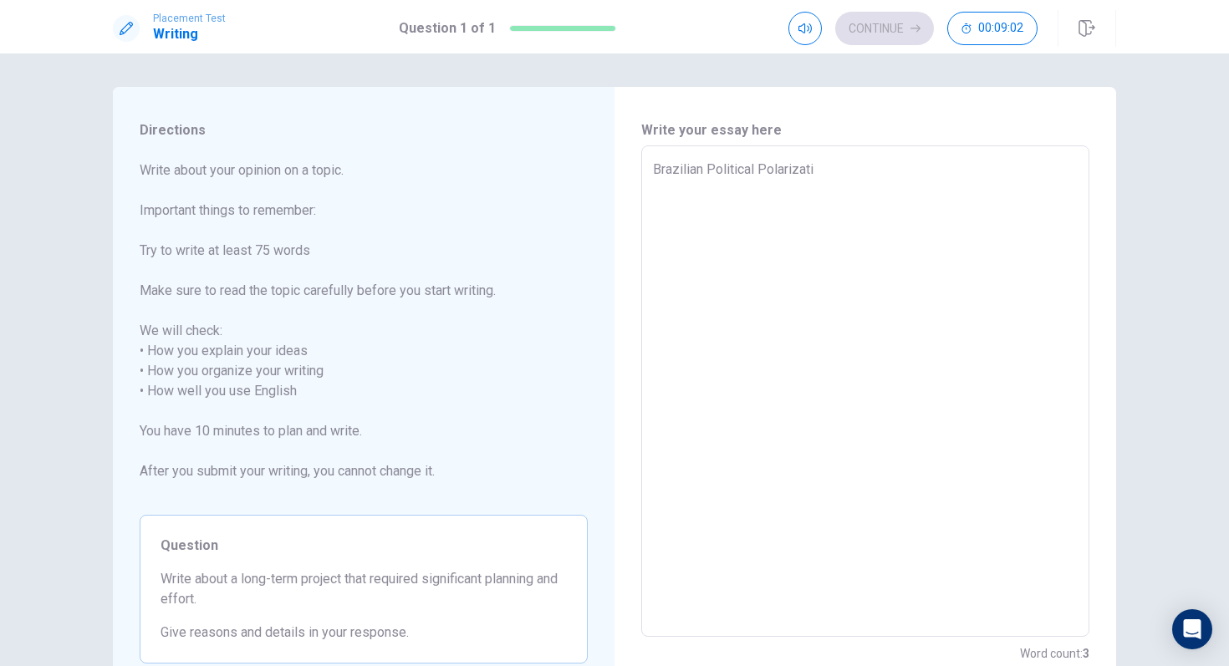
type textarea "Brazilian Political Polarizatio"
type textarea "x"
type textarea "Brazilian Political Polarization"
type textarea "x"
type textarea "Brazilian Political Polarization"
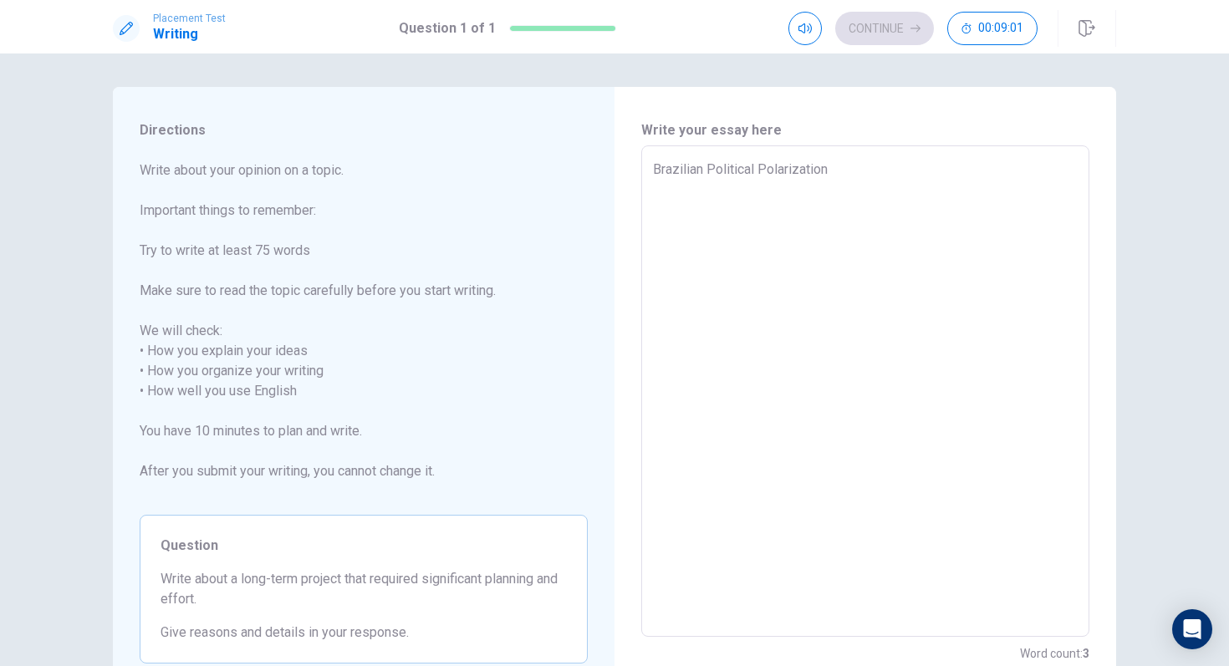
type textarea "x"
type textarea "Brazilian Political Polarization"
type textarea "x"
type textarea "Brazilian Political Polarization I"
type textarea "x"
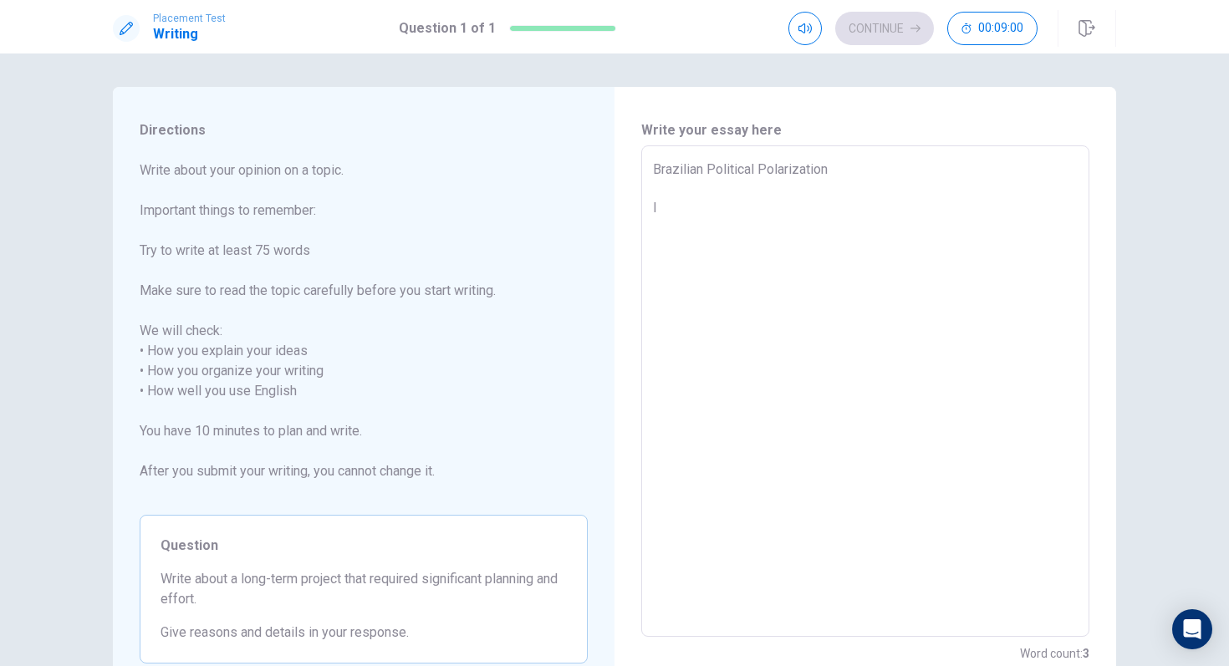
type textarea "Brazilian Political Polarization Ii"
type textarea "x"
type textarea "Brazilian Political Polarization Iin"
type textarea "x"
type textarea "Brazilian Political Polarization Iin"
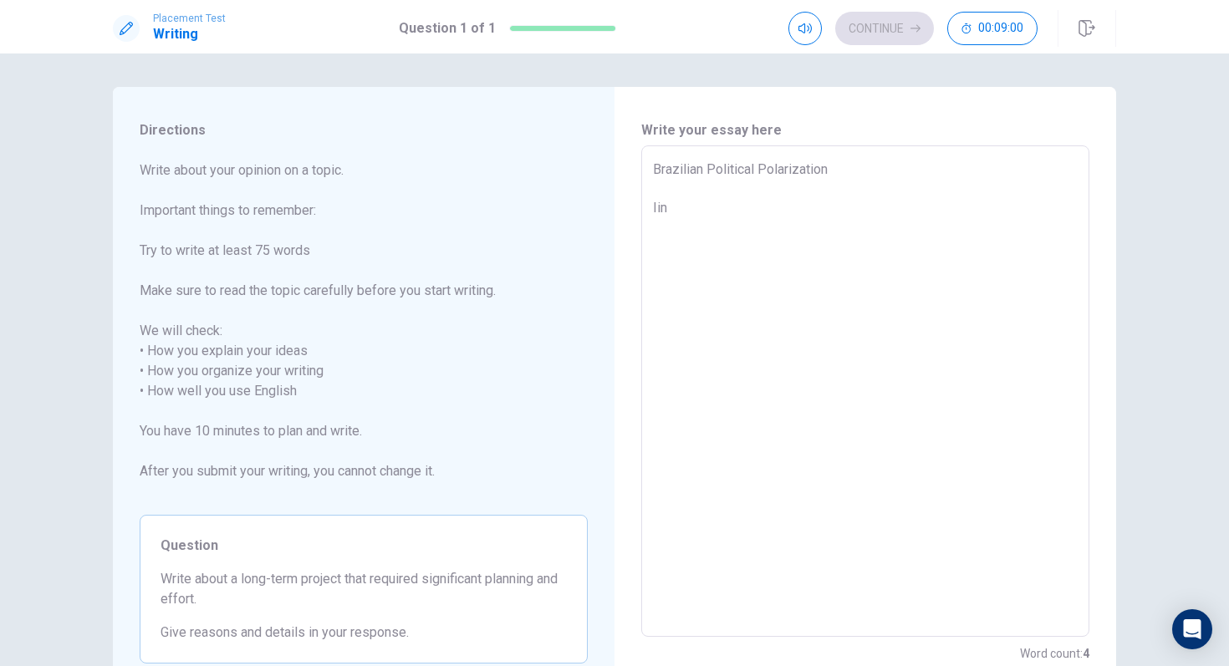
type textarea "x"
type textarea "Brazilian Political Polarization Iin B"
type textarea "x"
type textarea "Brazilian Political Polarization Iin Br"
type textarea "x"
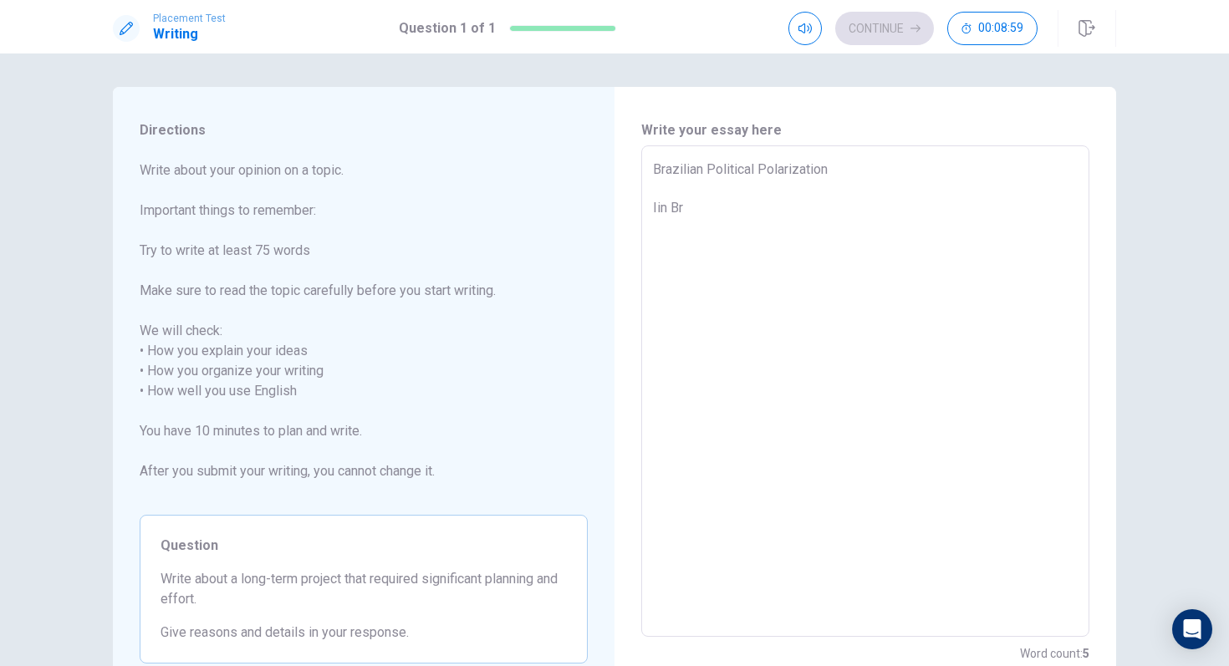
type textarea "Brazilian Political Polarization Iin Bra"
type textarea "x"
type textarea "Brazilian Political Polarization Iin Braz"
type textarea "x"
type textarea "Brazilian Political Polarization Iin Brazi"
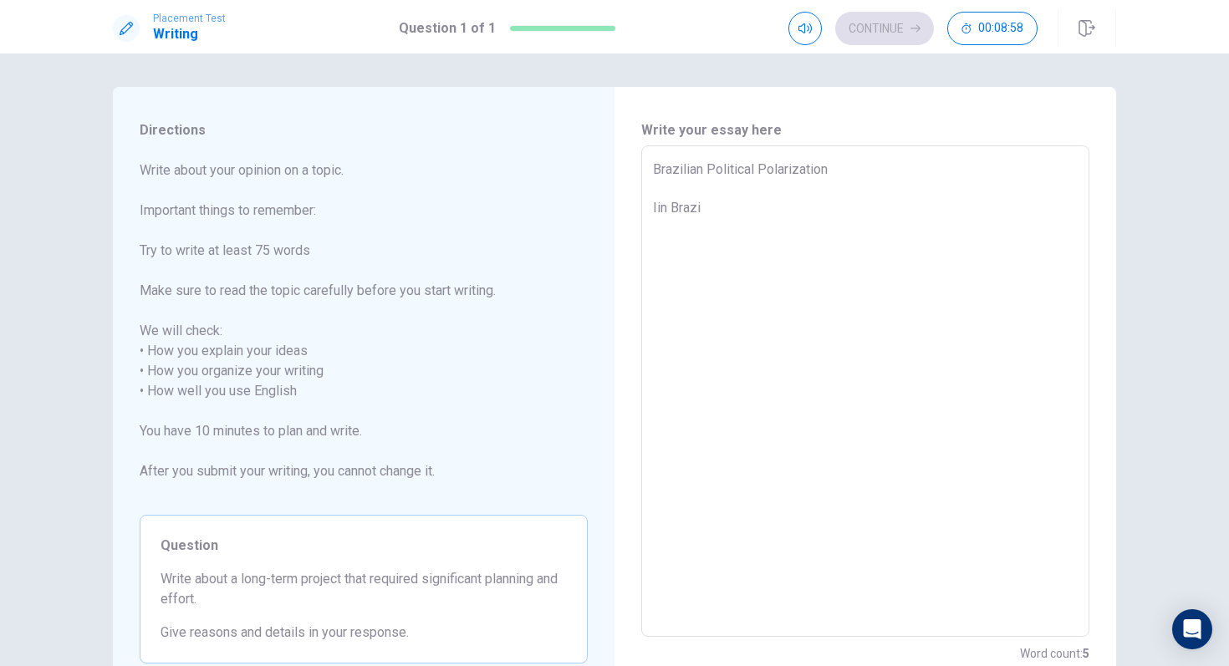
type textarea "x"
type textarea "Brazilian Political Polarization Iin Braz"
type textarea "x"
type textarea "Brazilian Political Polarization Iin Bra"
type textarea "x"
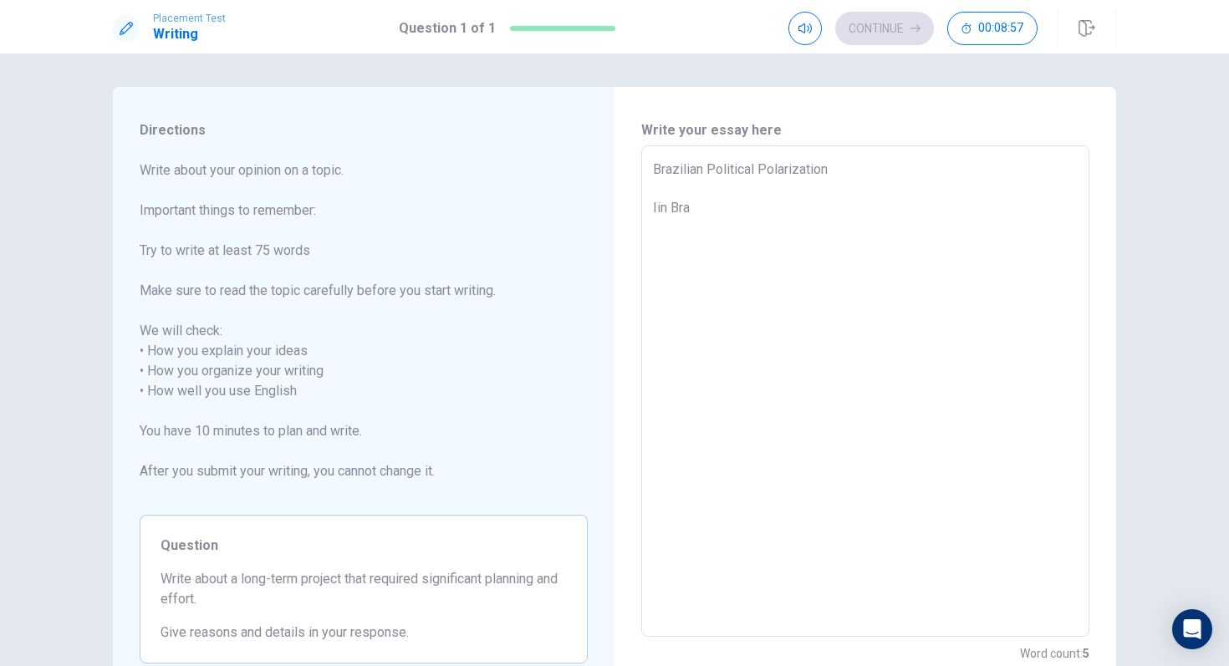
type textarea "Brazilian Political Polarization Iin Br"
type textarea "x"
type textarea "Brazilian Political Polarization Iin B"
type textarea "x"
type textarea "Brazilian Political Polarization Iin"
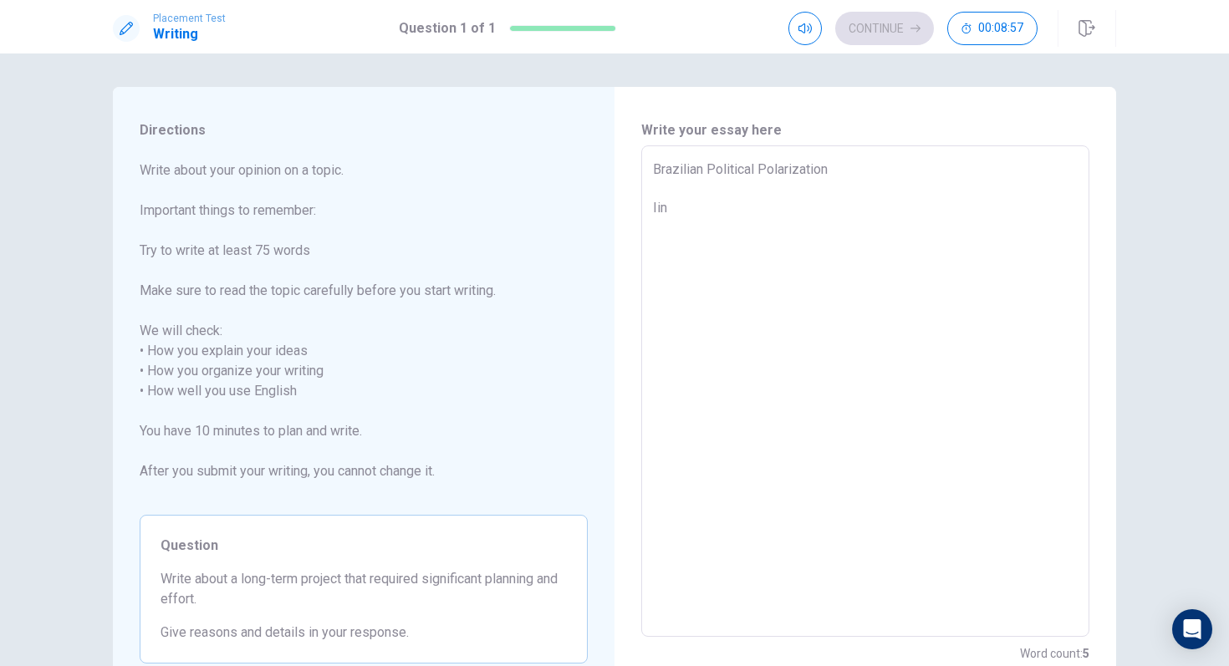
type textarea "x"
type textarea "Brazilian Political Polarization Iin"
type textarea "x"
type textarea "Brazilian Political Polarization Ii"
type textarea "x"
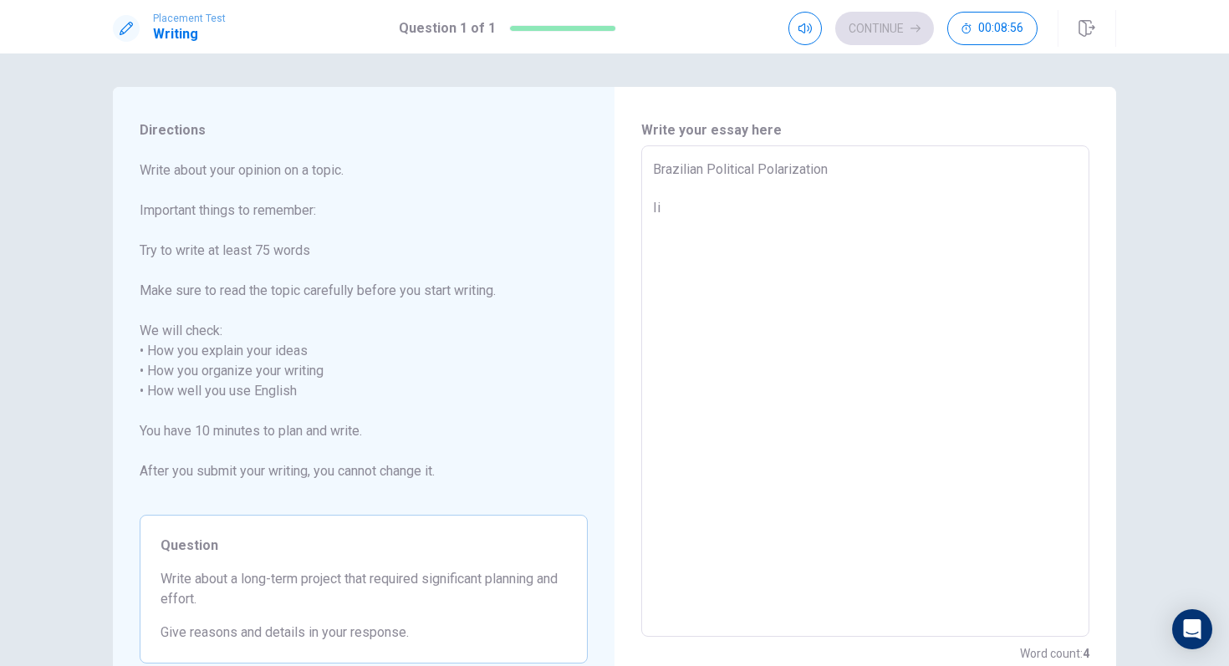
type textarea "Brazilian Political Polarization I"
type textarea "x"
type textarea "Brazilian Political Polarization"
type textarea "x"
type textarea "Brazilian Political Polarization I"
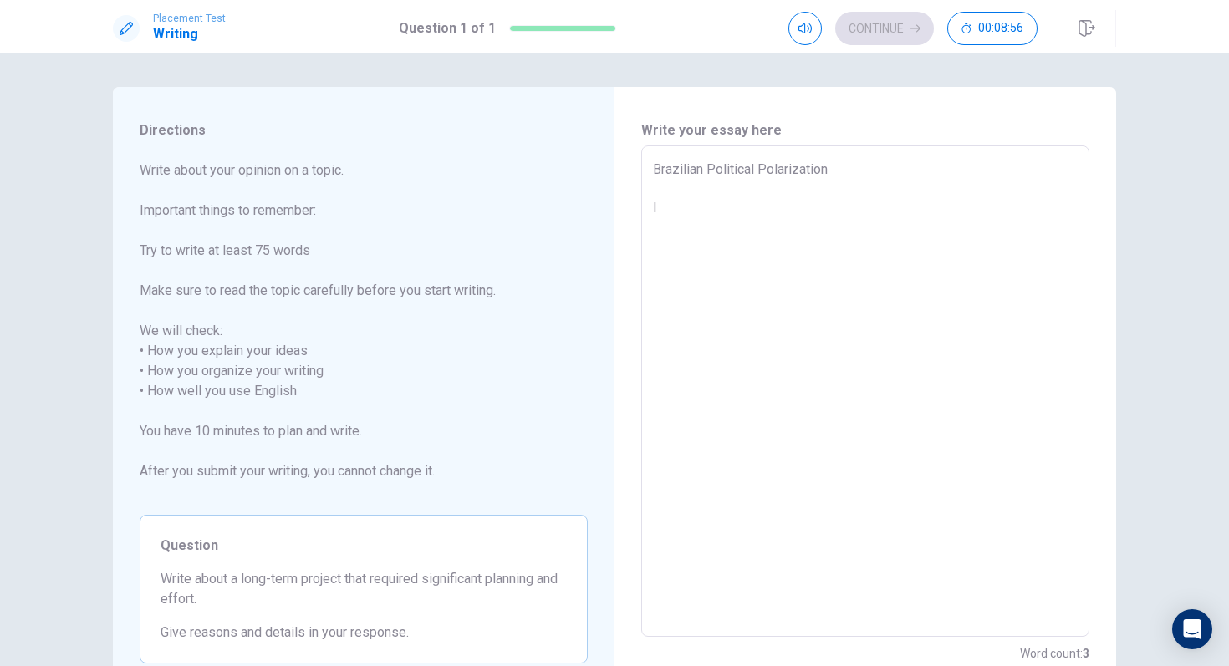
type textarea "x"
type textarea "Brazilian Political Polarization In"
type textarea "x"
type textarea "Brazilian Political Polarization In"
type textarea "x"
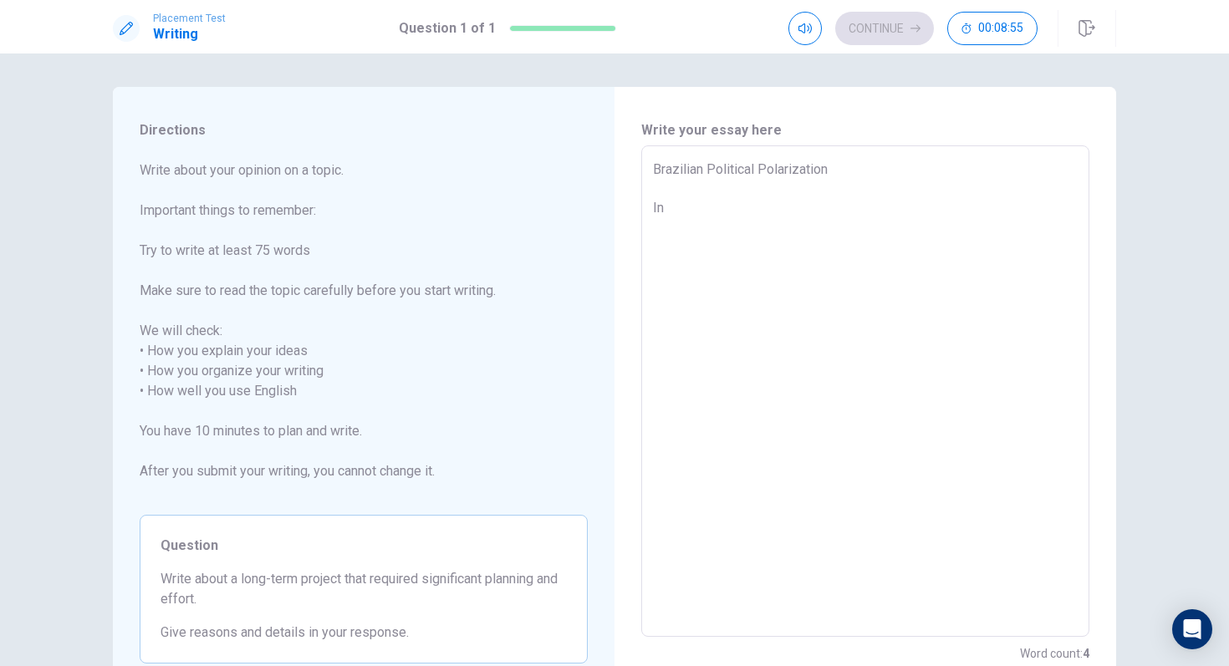
type textarea "Brazilian Political Polarization In B"
type textarea "x"
type textarea "Brazilian Political Polarization In Br"
type textarea "x"
type textarea "Brazilian Political Polarization In [GEOGRAPHIC_DATA]"
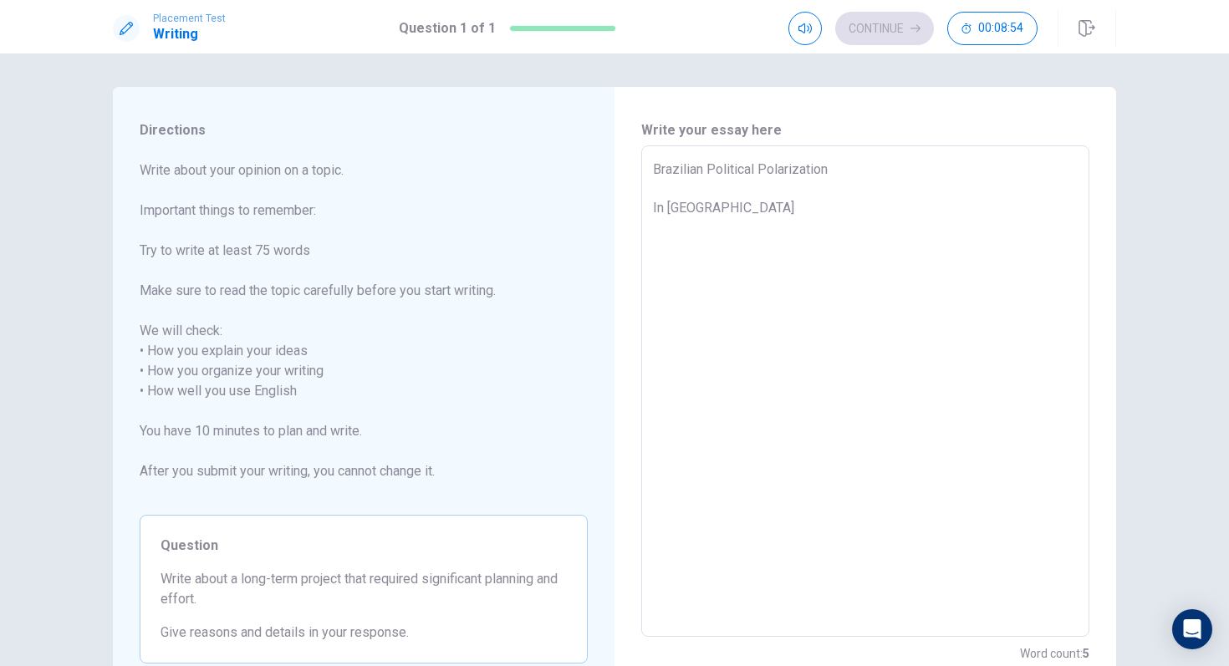
type textarea "x"
type textarea "Brazilian Political Polarization In [GEOGRAPHIC_DATA]"
type textarea "x"
type textarea "Brazilian Political Polarization In [GEOGRAPHIC_DATA]"
type textarea "x"
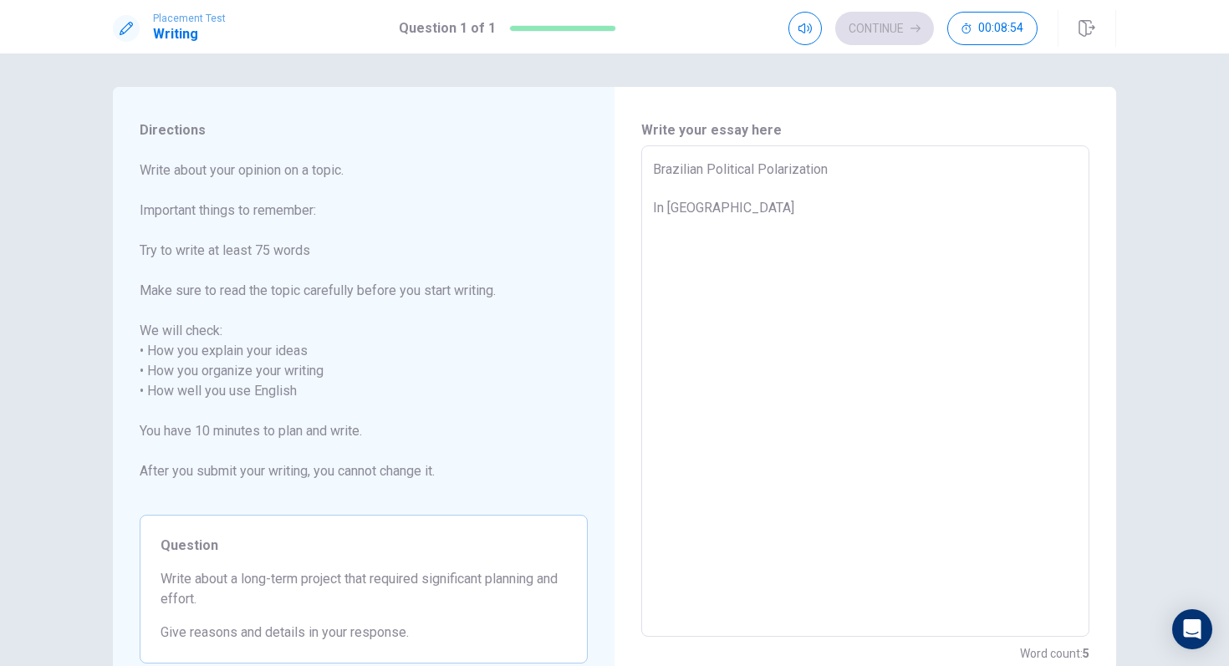
type textarea "Brazilian Political Polarization In [GEOGRAPHIC_DATA]"
type textarea "x"
type textarea "Brazilian Political Polarization In [GEOGRAPHIC_DATA]"
type textarea "x"
type textarea "Brazilian Political Polarization In [GEOGRAPHIC_DATA] a"
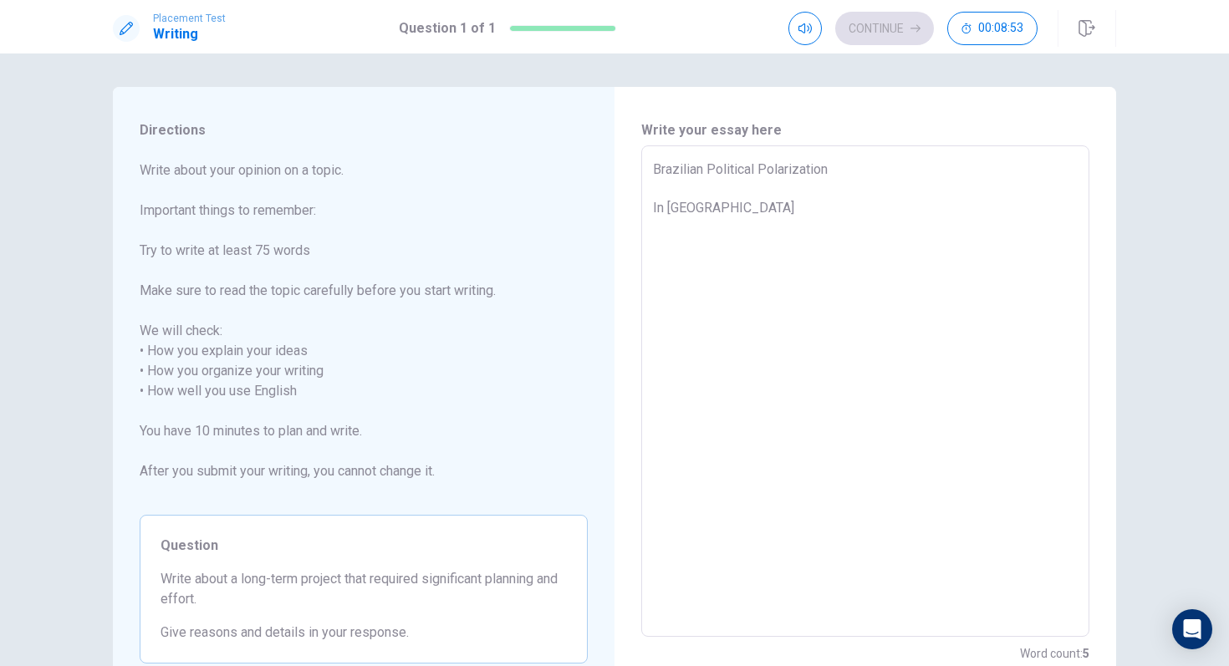
type textarea "x"
type textarea "Brazilian Political Polarization In [GEOGRAPHIC_DATA] an"
type textarea "x"
type textarea "Brazilian Political Polarization In [GEOGRAPHIC_DATA] and"
type textarea "x"
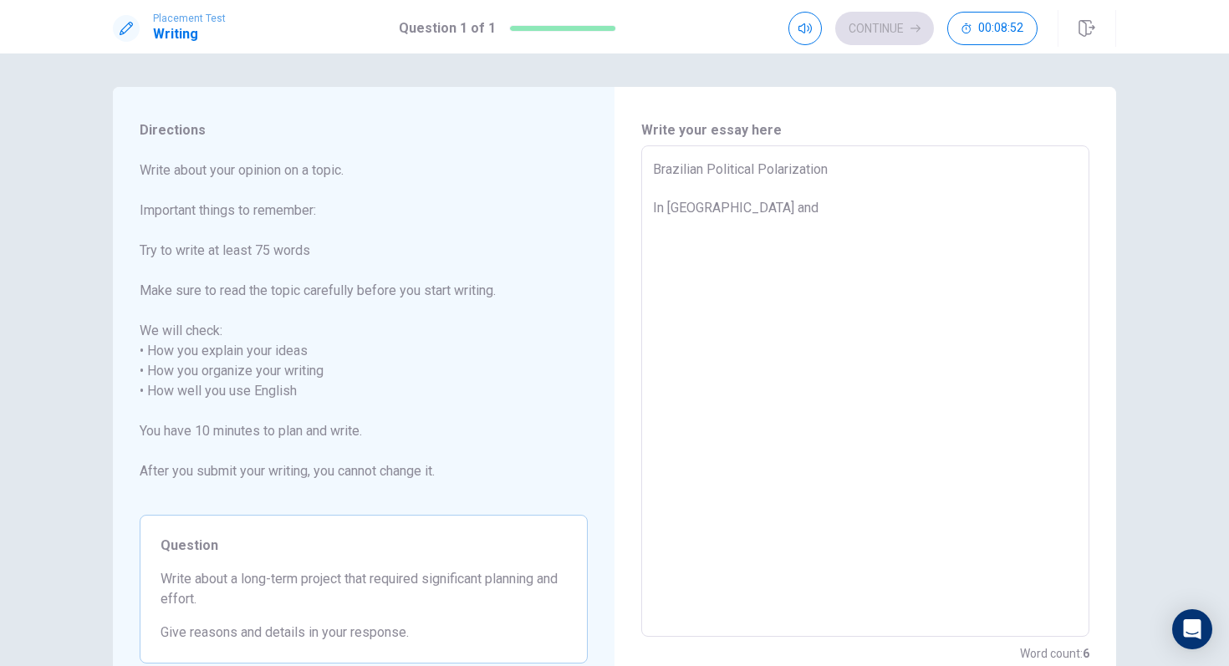
type textarea "Brazilian Political Polarization In [GEOGRAPHIC_DATA] and"
type textarea "x"
type textarea "Brazilian Political Polarization In [GEOGRAPHIC_DATA] and a"
type textarea "x"
type textarea "Brazilian Political Polarization In [GEOGRAPHIC_DATA] and ar"
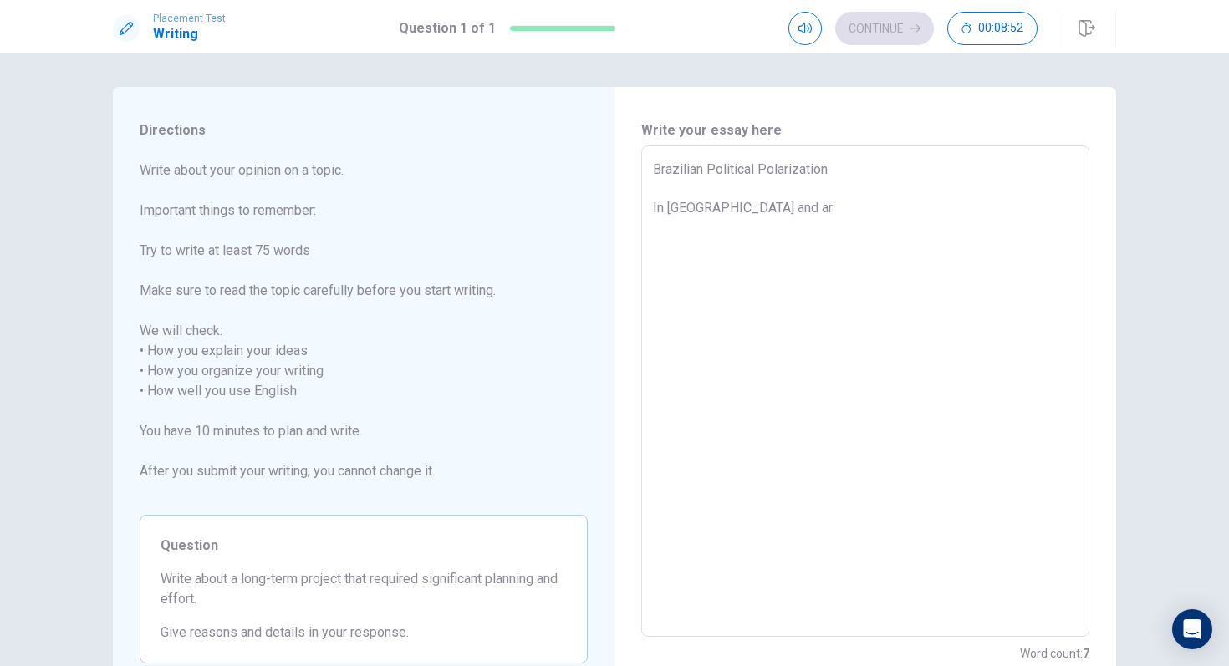
type textarea "x"
type textarea "Brazilian Political Polarization In [GEOGRAPHIC_DATA] and aro"
type textarea "x"
type textarea "Brazilian Political Polarization In [GEOGRAPHIC_DATA] and arou"
type textarea "x"
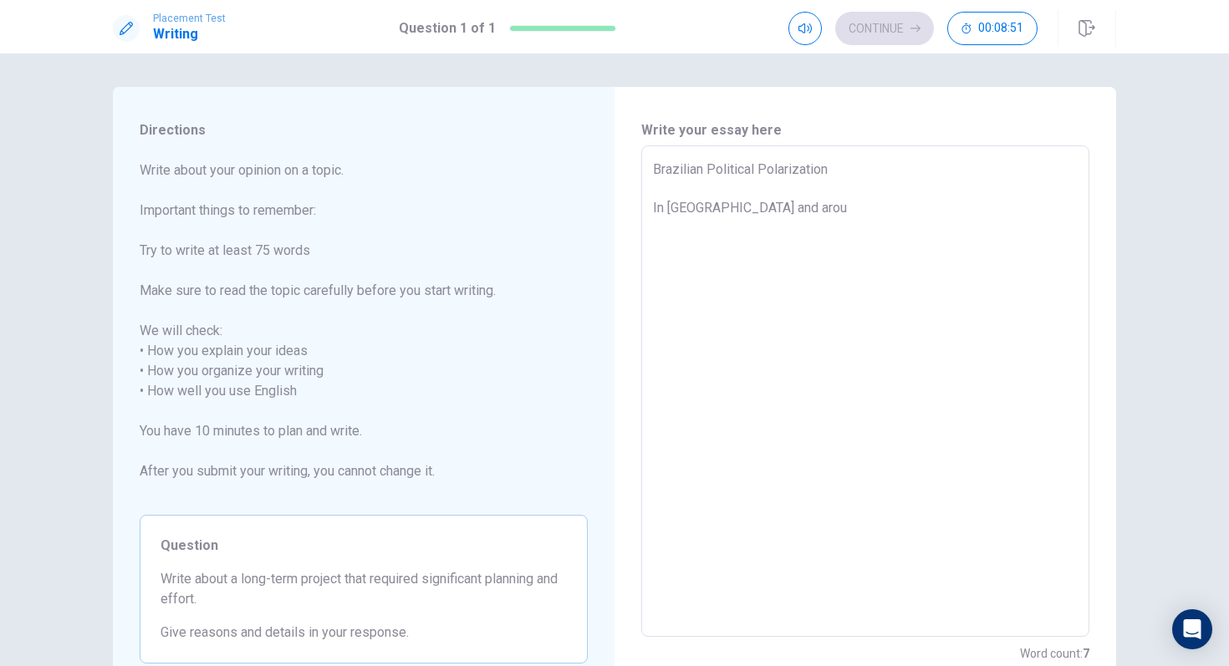
type textarea "Brazilian Political Polarization In [GEOGRAPHIC_DATA] and aroun"
type textarea "x"
type textarea "Brazilian Political Polarization In [GEOGRAPHIC_DATA] and around"
type textarea "x"
type textarea "Brazilian Political Polarization In [GEOGRAPHIC_DATA] and around"
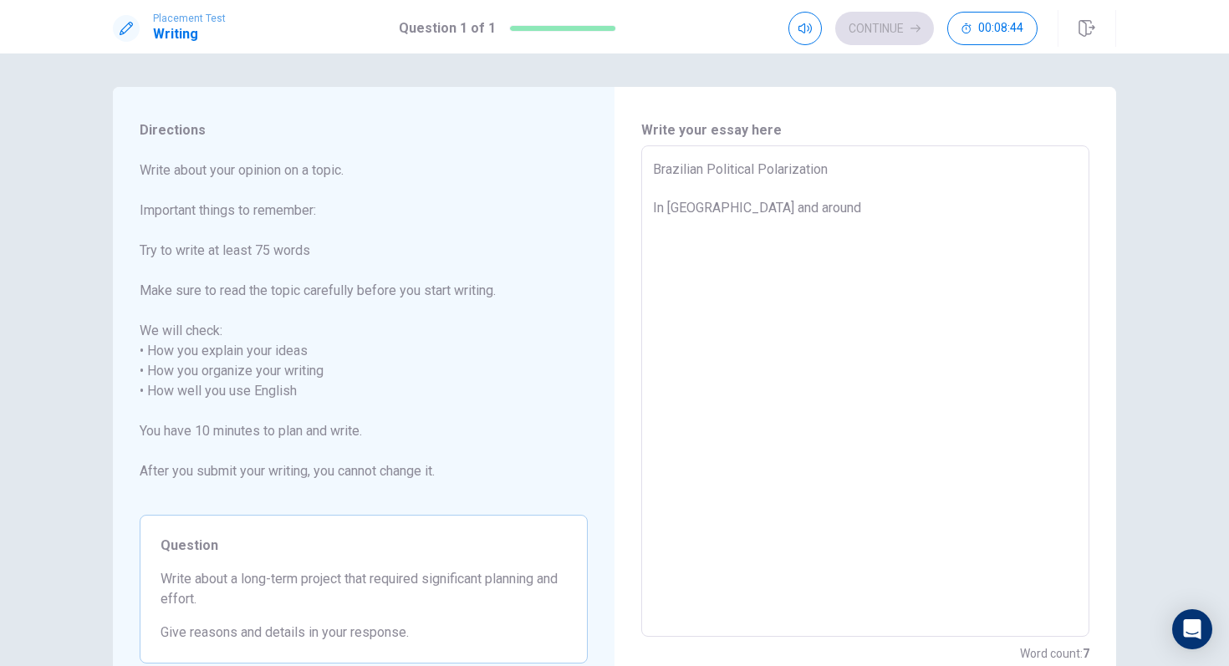
type textarea "x"
type textarea "Brazilian Political Polarization In [GEOGRAPHIC_DATA] and around"
type textarea "x"
type textarea "Brazilian Political Polarization In [GEOGRAPHIC_DATA] and aroun"
type textarea "x"
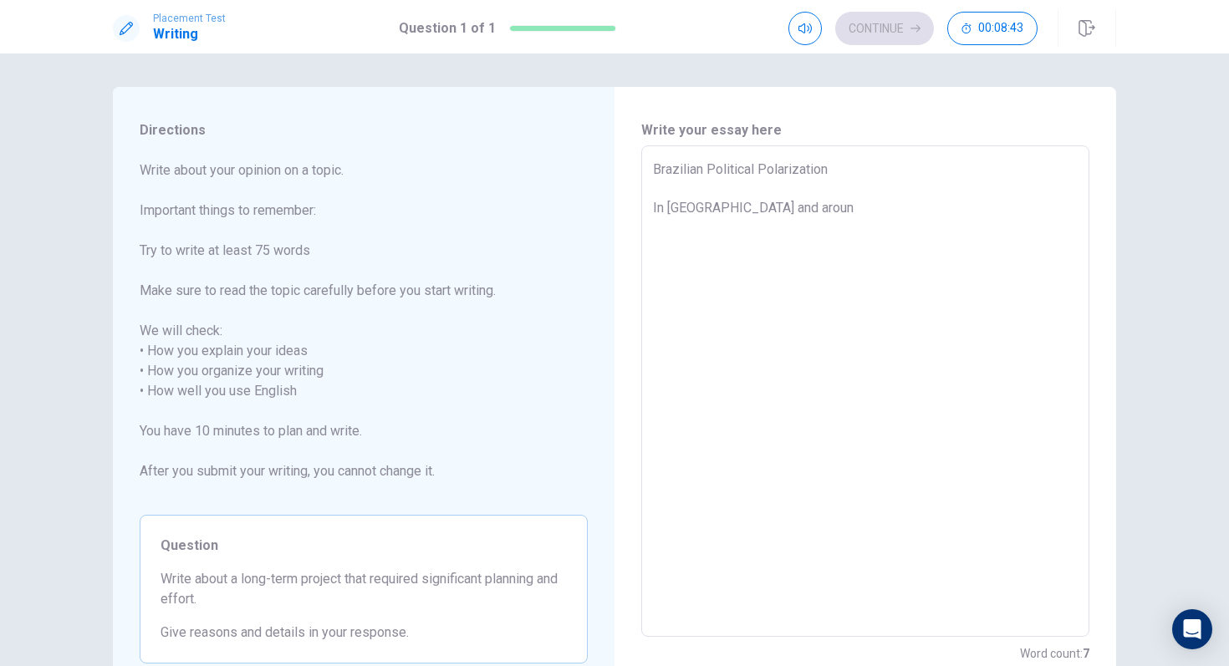
type textarea "Brazilian Political Polarization In [GEOGRAPHIC_DATA] and arou"
type textarea "x"
type textarea "Brazilian Political Polarization In [GEOGRAPHIC_DATA] and aro"
type textarea "x"
type textarea "Brazilian Political Polarization In [GEOGRAPHIC_DATA] and ar"
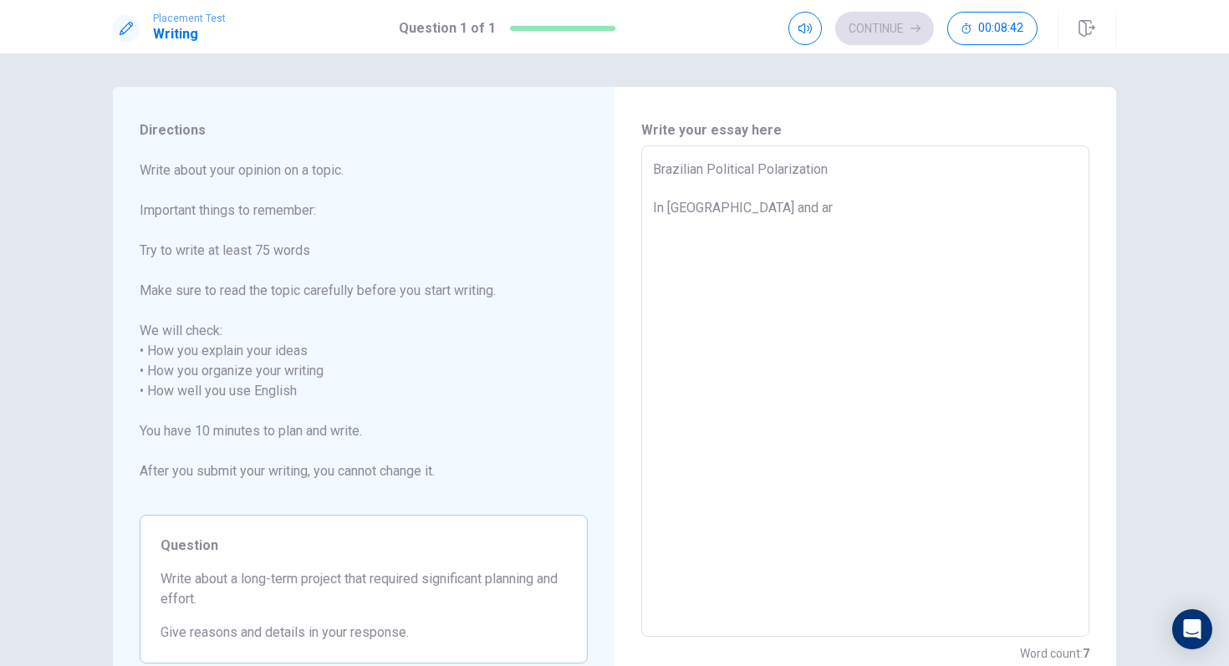
type textarea "x"
type textarea "Brazilian Political Polarization In [GEOGRAPHIC_DATA] and a"
type textarea "x"
type textarea "Brazilian Political Polarization In [GEOGRAPHIC_DATA] and"
type textarea "x"
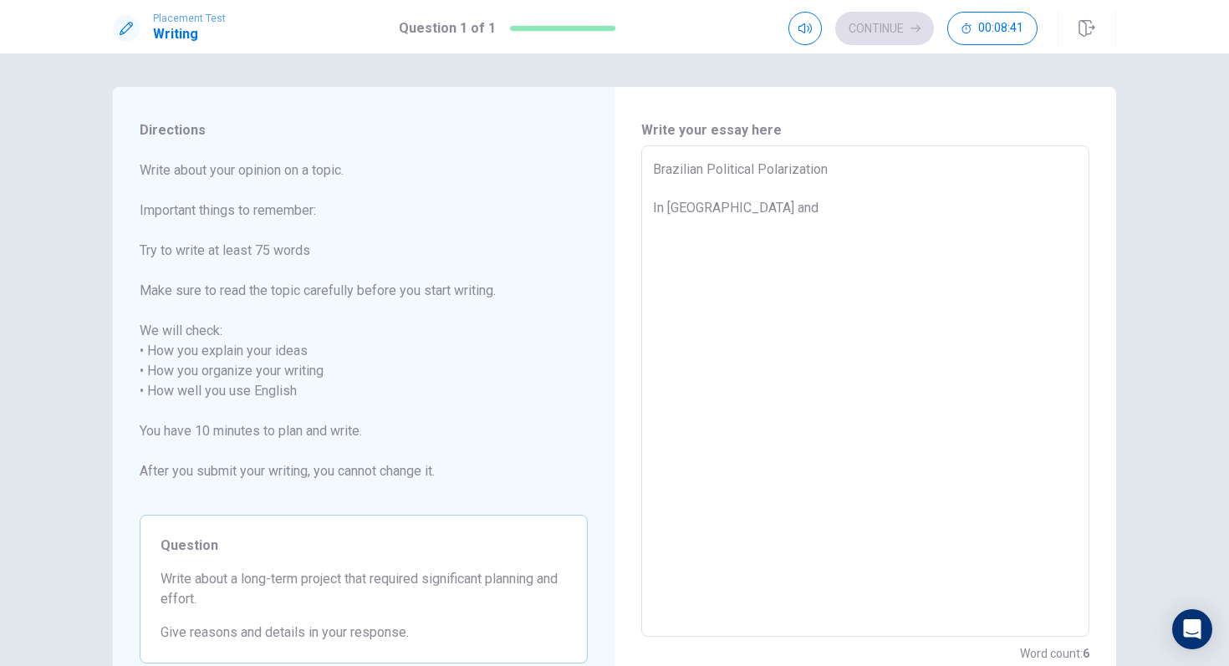
type textarea "Brazilian Political Polarization In [GEOGRAPHIC_DATA] and i"
type textarea "x"
type textarea "Brazilian Political Polarization In [GEOGRAPHIC_DATA] and in"
type textarea "x"
type textarea "Brazilian Political Polarization In [GEOGRAPHIC_DATA] and in"
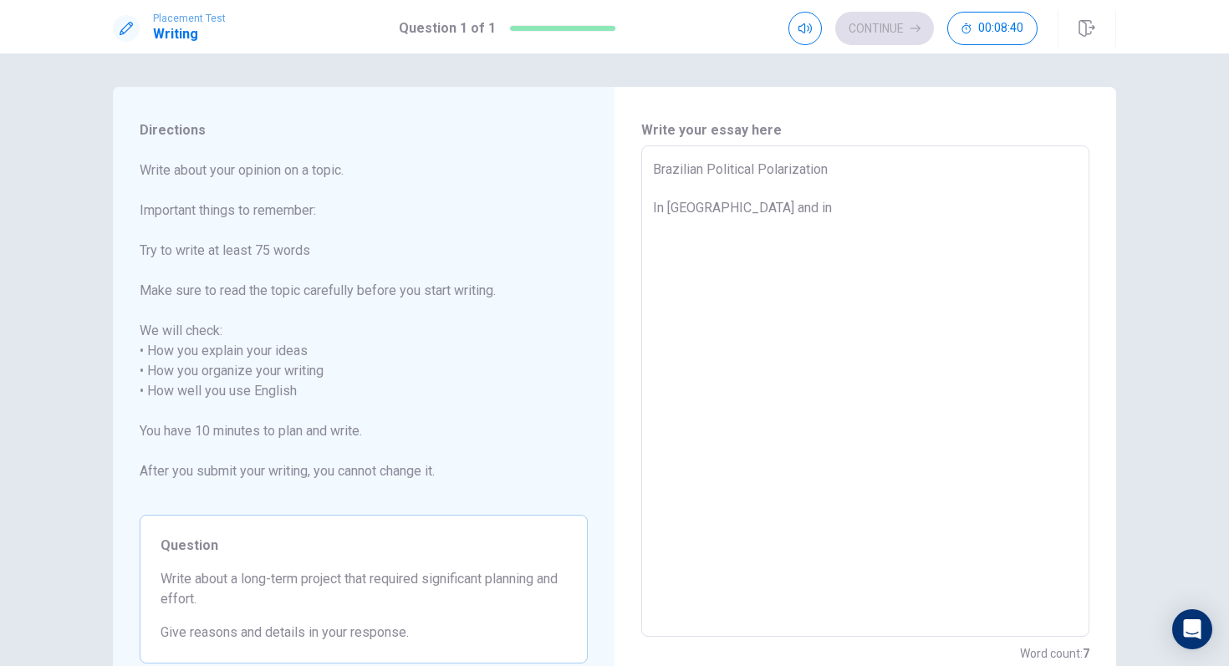
type textarea "x"
type textarea "Brazilian Political Polarization In [GEOGRAPHIC_DATA] and in a"
type textarea "x"
type textarea "Brazilian Political Polarization In [GEOGRAPHIC_DATA] and in a"
type textarea "x"
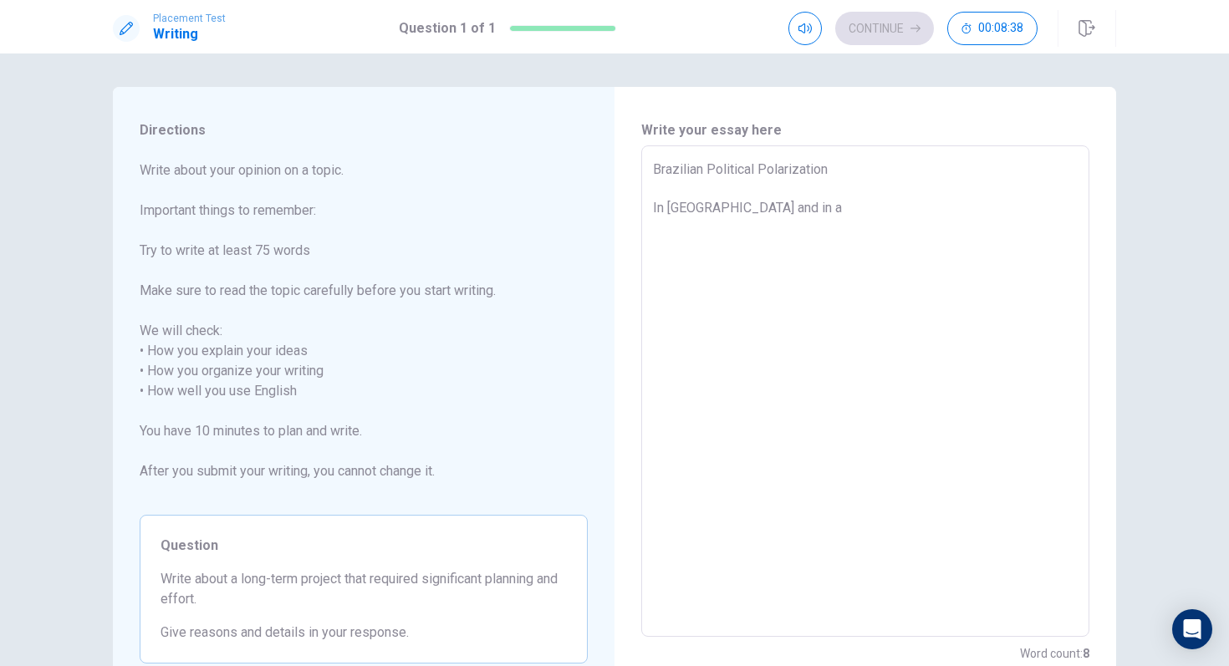
type textarea "Brazilian Political Polarization In [GEOGRAPHIC_DATA] and in a o"
type textarea "x"
type textarea "Brazilian Political Polarization In [GEOGRAPHIC_DATA] and in a"
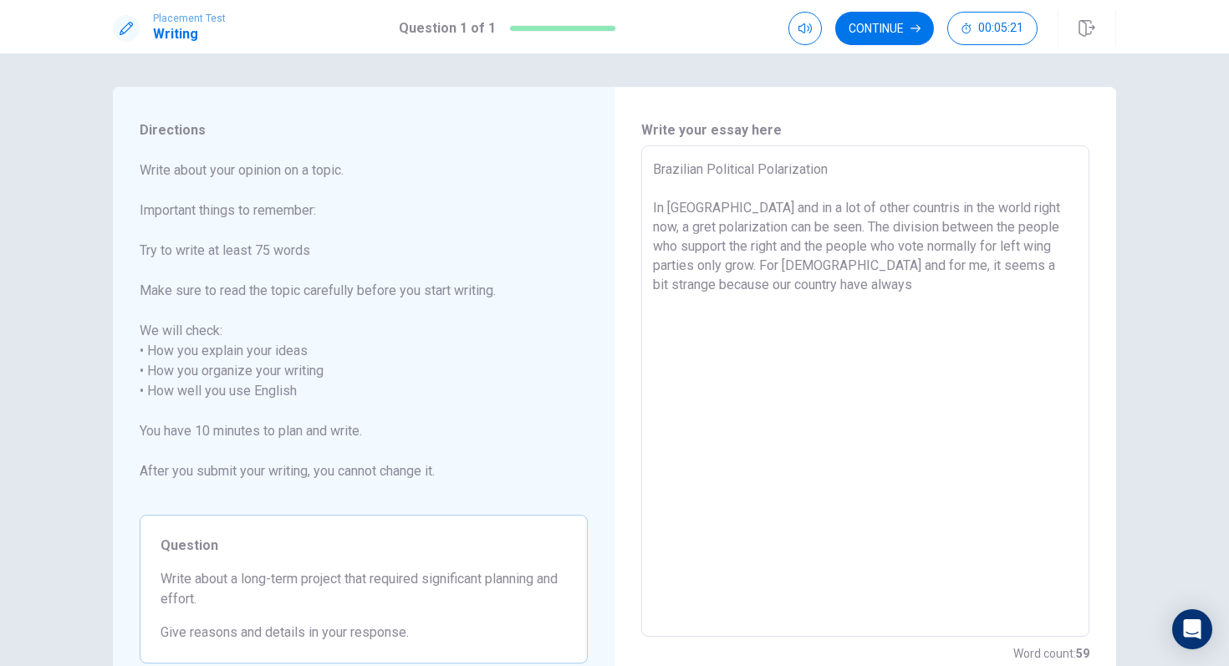
click at [721, 283] on textarea "Brazilian Political Polarization In [GEOGRAPHIC_DATA] and in a lot of other cou…" at bounding box center [865, 392] width 425 height 464
click at [726, 284] on textarea "Brazilian Political Polarization In [GEOGRAPHIC_DATA] and in a lot of other cou…" at bounding box center [865, 392] width 425 height 464
click at [865, 290] on textarea "Brazilian Political Polarization In [GEOGRAPHIC_DATA] and in a lot of other cou…" at bounding box center [865, 392] width 425 height 464
drag, startPoint x: 771, startPoint y: 290, endPoint x: 712, endPoint y: 288, distance: 58.6
click at [712, 288] on textarea "Brazilian Political Polarization In [GEOGRAPHIC_DATA] and in a lot of other cou…" at bounding box center [865, 392] width 425 height 464
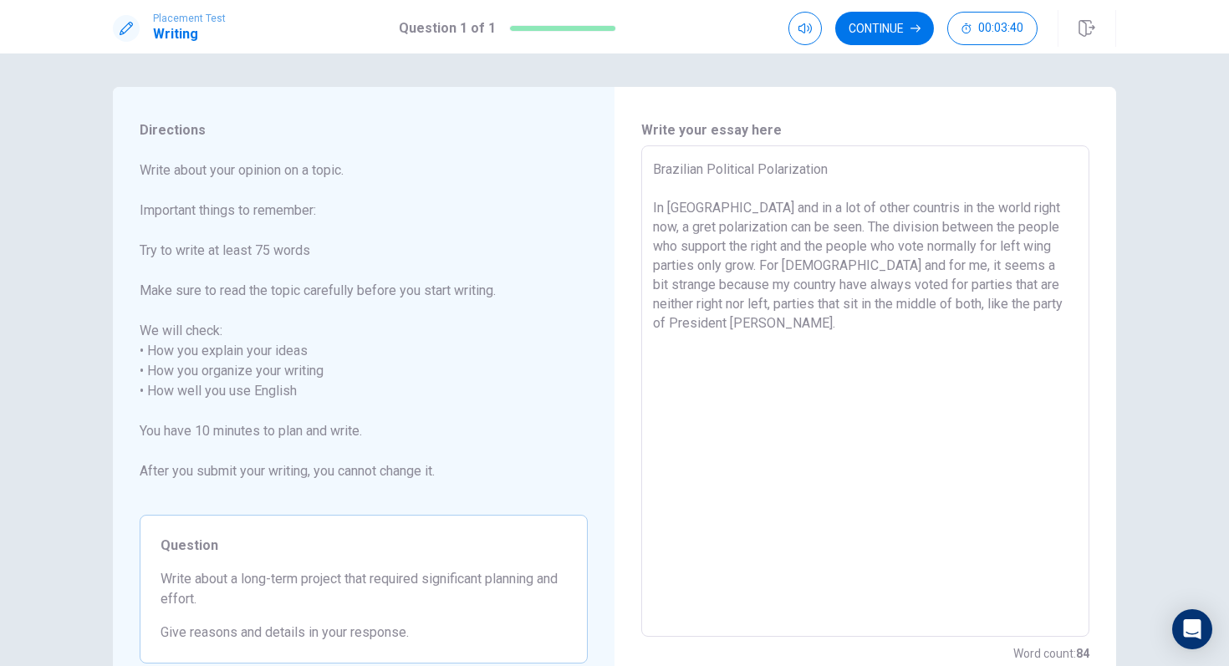
click at [782, 289] on textarea "Brazilian Political Polarization In [GEOGRAPHIC_DATA] and in a lot of other cou…" at bounding box center [865, 392] width 425 height 464
drag, startPoint x: 774, startPoint y: 288, endPoint x: 705, endPoint y: 288, distance: 69.4
click at [705, 288] on textarea "Brazilian Political Polarization In [GEOGRAPHIC_DATA] and in a lot of other cou…" at bounding box center [865, 392] width 425 height 464
drag, startPoint x: 909, startPoint y: 270, endPoint x: 821, endPoint y: 270, distance: 87.8
click at [821, 270] on textarea "Brazilian Political Polarization In [GEOGRAPHIC_DATA] and in a lot of other cou…" at bounding box center [865, 392] width 425 height 464
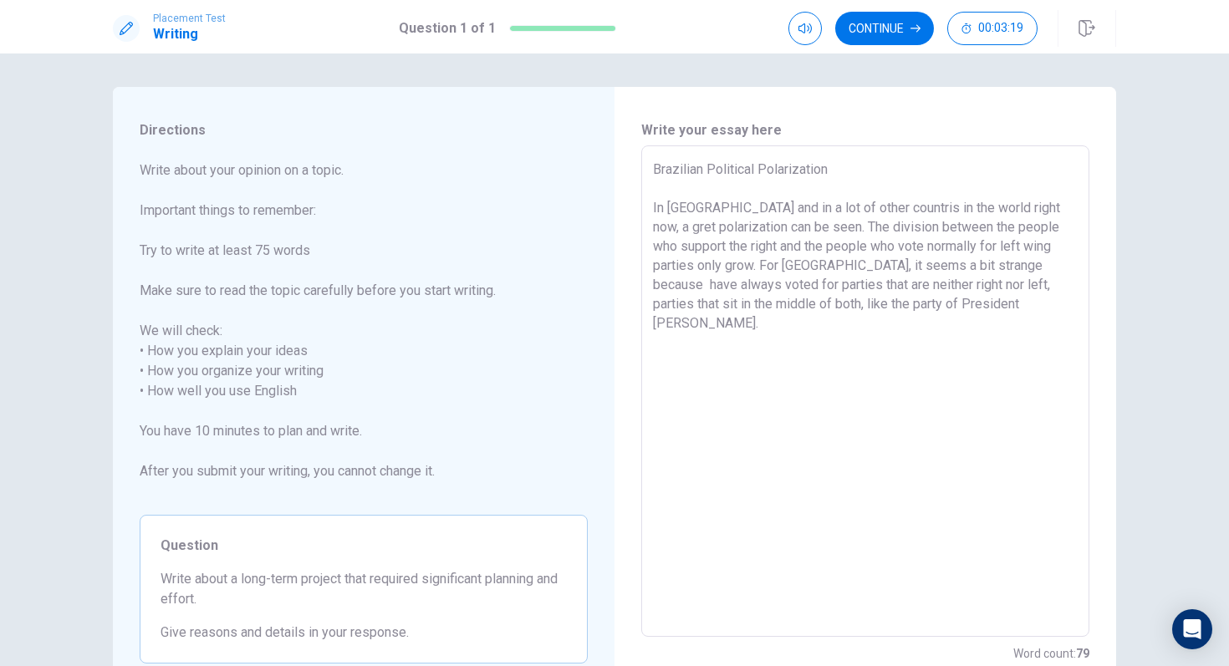
click at [827, 270] on textarea "Brazilian Political Polarization In [GEOGRAPHIC_DATA] and in a lot of other cou…" at bounding box center [865, 392] width 425 height 464
click at [1010, 271] on textarea "Brazilian Political Polarization In [GEOGRAPHIC_DATA] and in a lot of other cou…" at bounding box center [865, 392] width 425 height 464
click at [712, 285] on textarea "Brazilian Political Polarization In [GEOGRAPHIC_DATA] and in a lot of other cou…" at bounding box center [865, 392] width 425 height 464
click at [698, 288] on textarea "Brazilian Political Polarization In [GEOGRAPHIC_DATA] and in a lot of other cou…" at bounding box center [865, 392] width 425 height 464
click at [700, 288] on textarea "Brazilian Political Polarization In [GEOGRAPHIC_DATA] and in a lot of other cou…" at bounding box center [865, 392] width 425 height 464
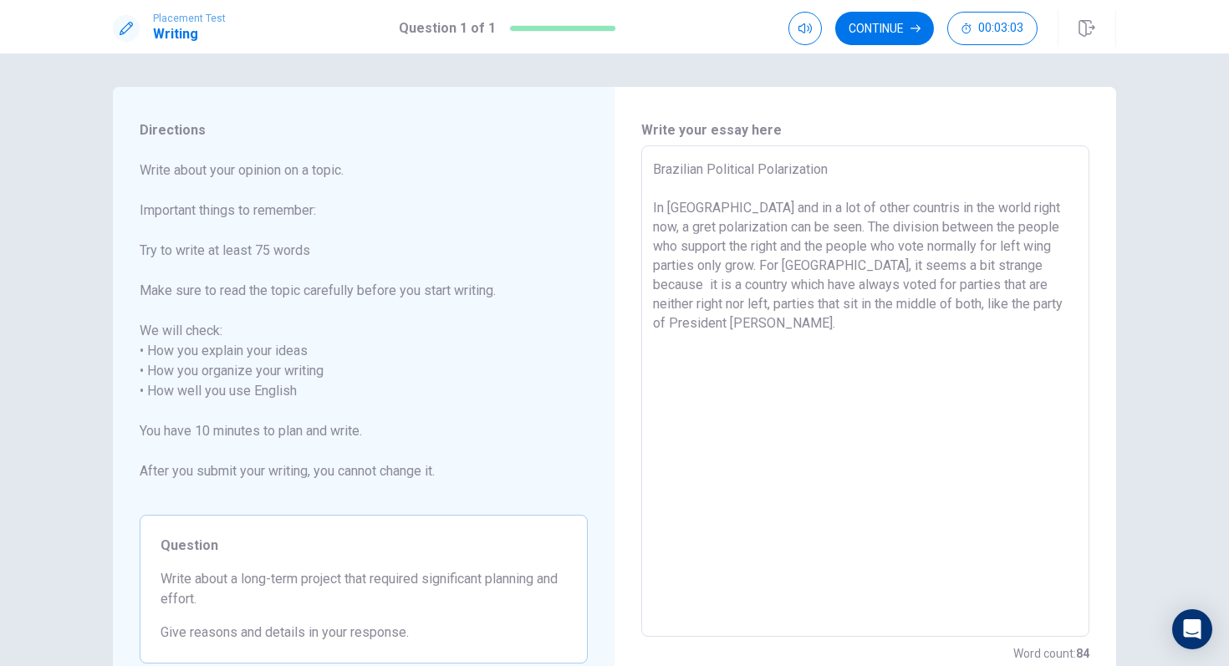
click at [766, 285] on textarea "Brazilian Political Polarization In [GEOGRAPHIC_DATA] and in a lot of other cou…" at bounding box center [865, 392] width 425 height 464
drag, startPoint x: 849, startPoint y: 285, endPoint x: 740, endPoint y: 283, distance: 109.5
click at [740, 283] on textarea "Brazilian Political Polarization In [GEOGRAPHIC_DATA] and in a lot of other cou…" at bounding box center [865, 392] width 425 height 464
click at [1027, 285] on textarea "Brazilian Political Polarization In [GEOGRAPHIC_DATA] and in a lot of other cou…" at bounding box center [865, 392] width 425 height 464
click at [1039, 315] on textarea "Brazilian Political Polarization In [GEOGRAPHIC_DATA] and in a lot of other cou…" at bounding box center [865, 392] width 425 height 464
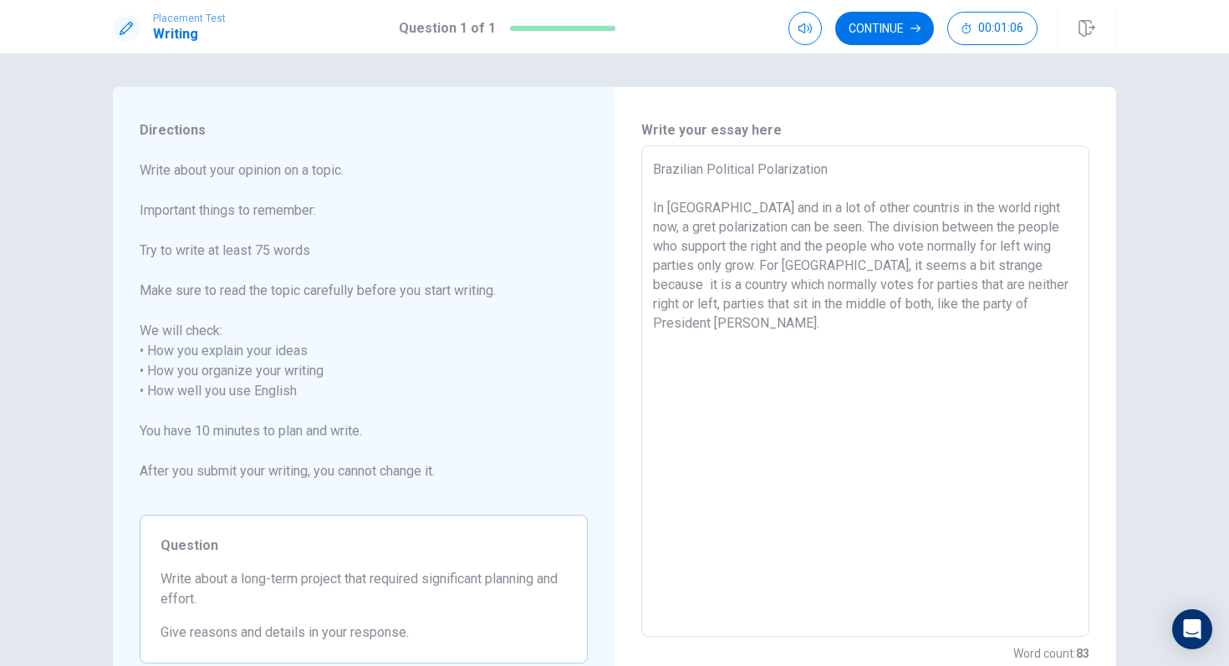
click at [850, 323] on textarea "Brazilian Political Polarization In [GEOGRAPHIC_DATA] and in a lot of other cou…" at bounding box center [865, 392] width 425 height 464
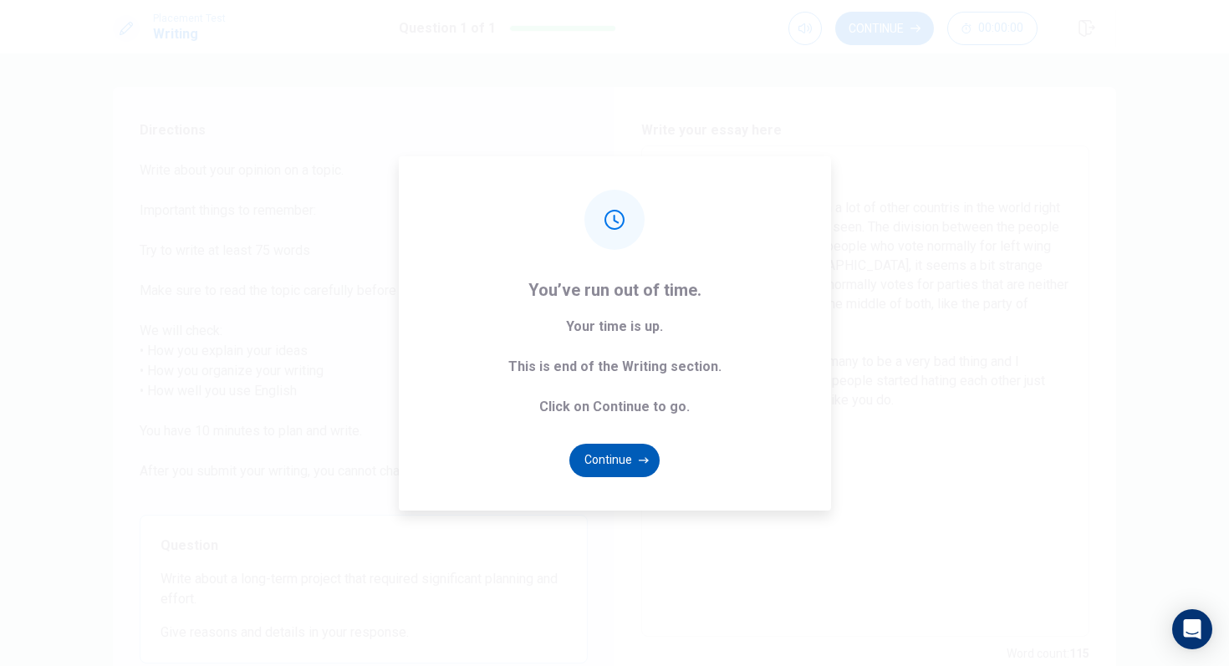
click at [622, 457] on button "Continue" at bounding box center [614, 460] width 90 height 33
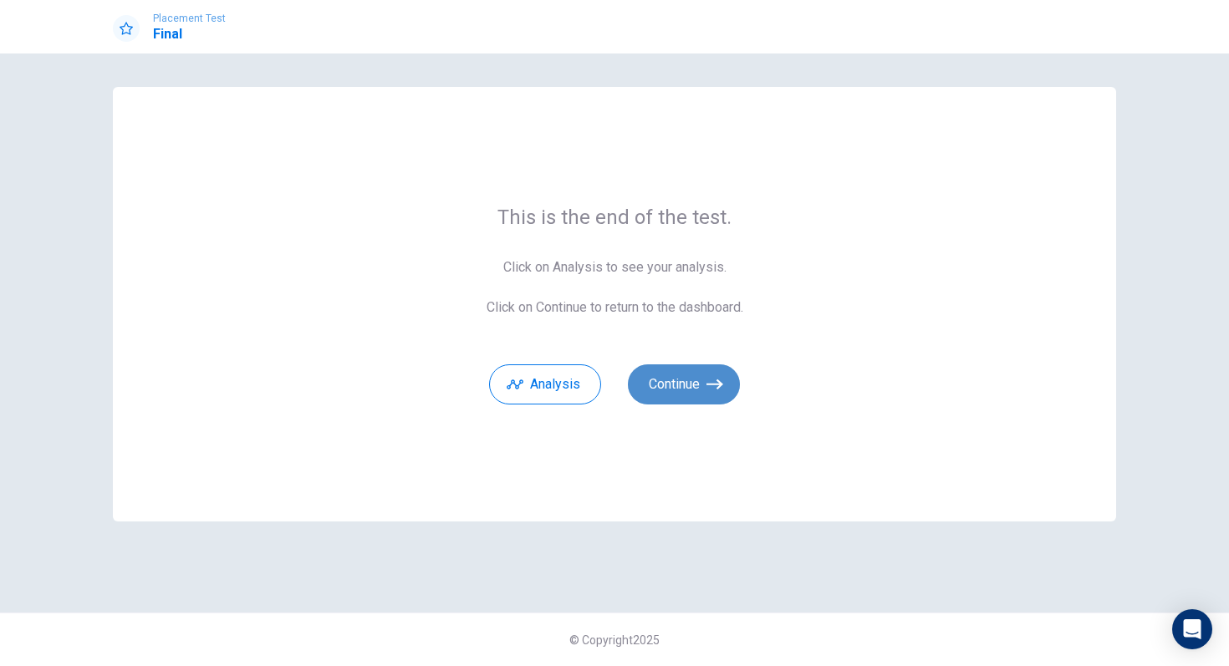
click at [685, 372] on button "Continue" at bounding box center [684, 384] width 112 height 40
